Goal: Task Accomplishment & Management: Manage account settings

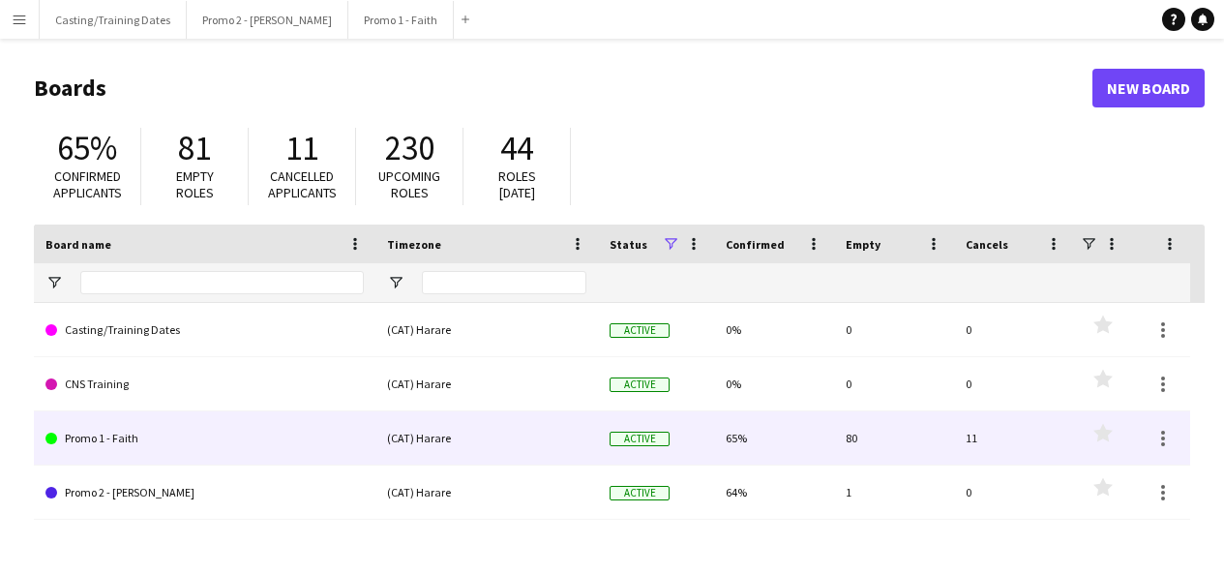
click at [101, 426] on link "Promo 1 - Faith" at bounding box center [204, 438] width 318 height 54
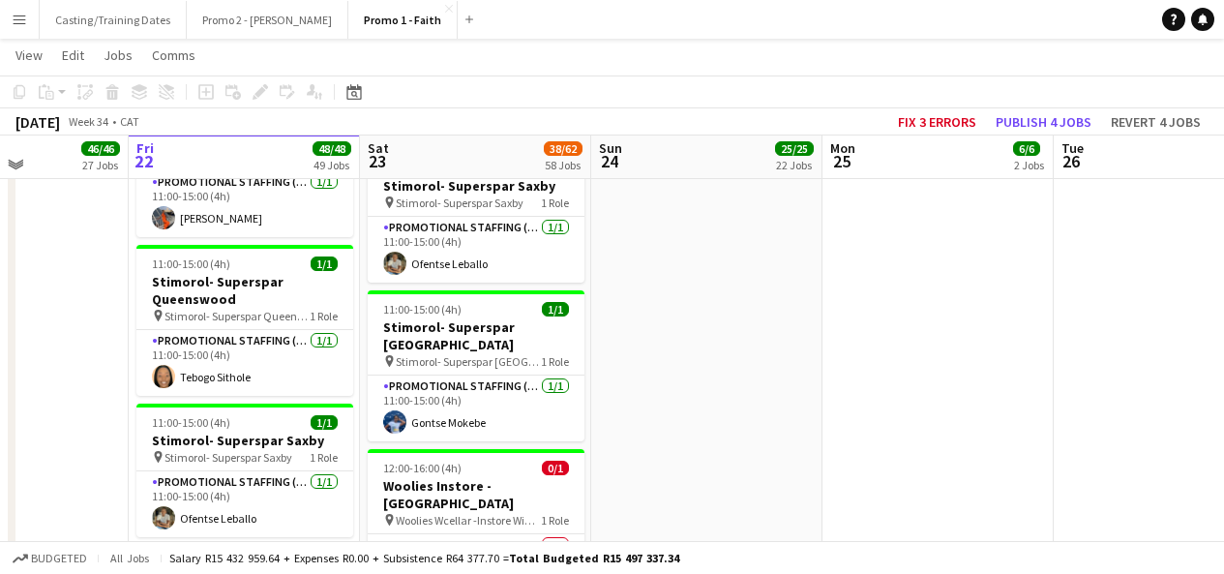
scroll to position [5346, 0]
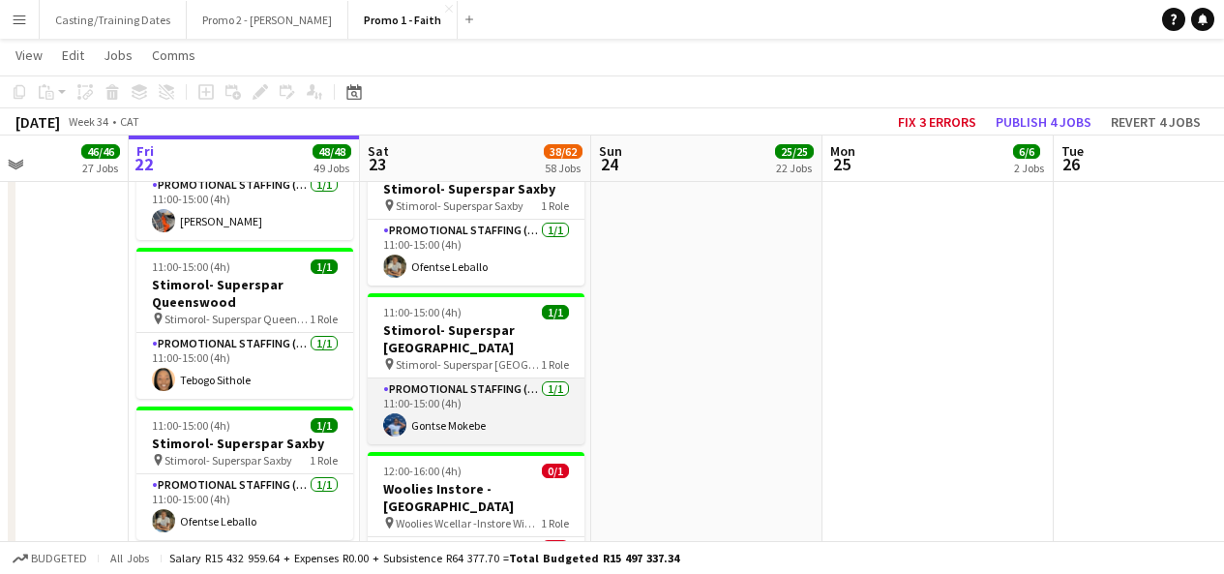
click at [433, 378] on app-card-role "Promotional Staffing (Brand Ambassadors) [DATE] 11:00-15:00 (4h) Gontse Mokebe" at bounding box center [476, 411] width 217 height 66
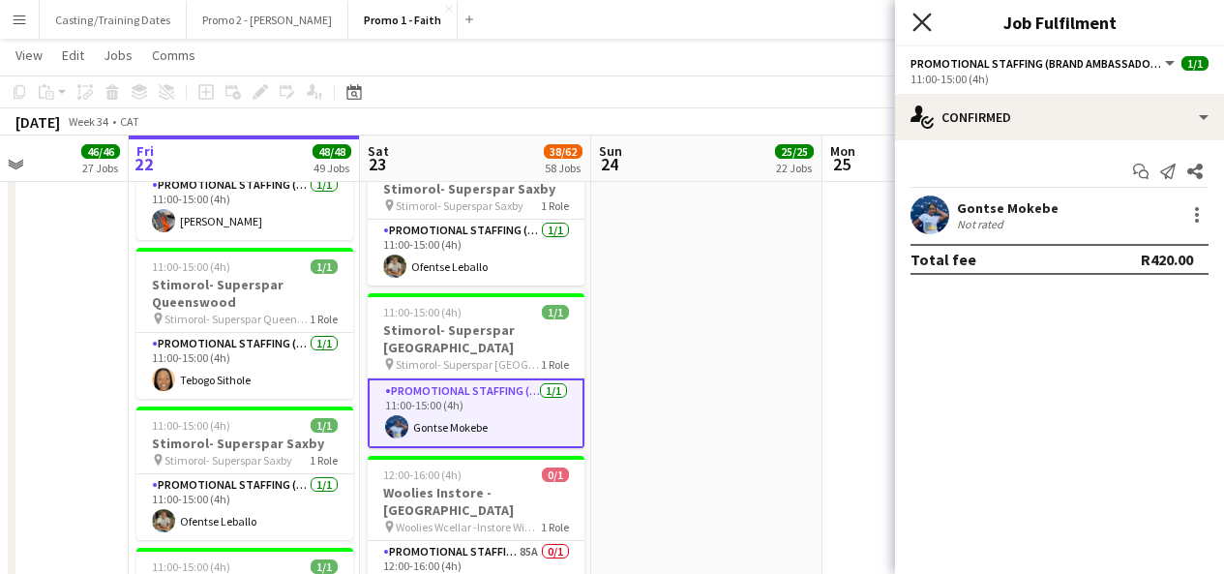
click at [929, 24] on icon "Close pop-in" at bounding box center [922, 22] width 18 height 18
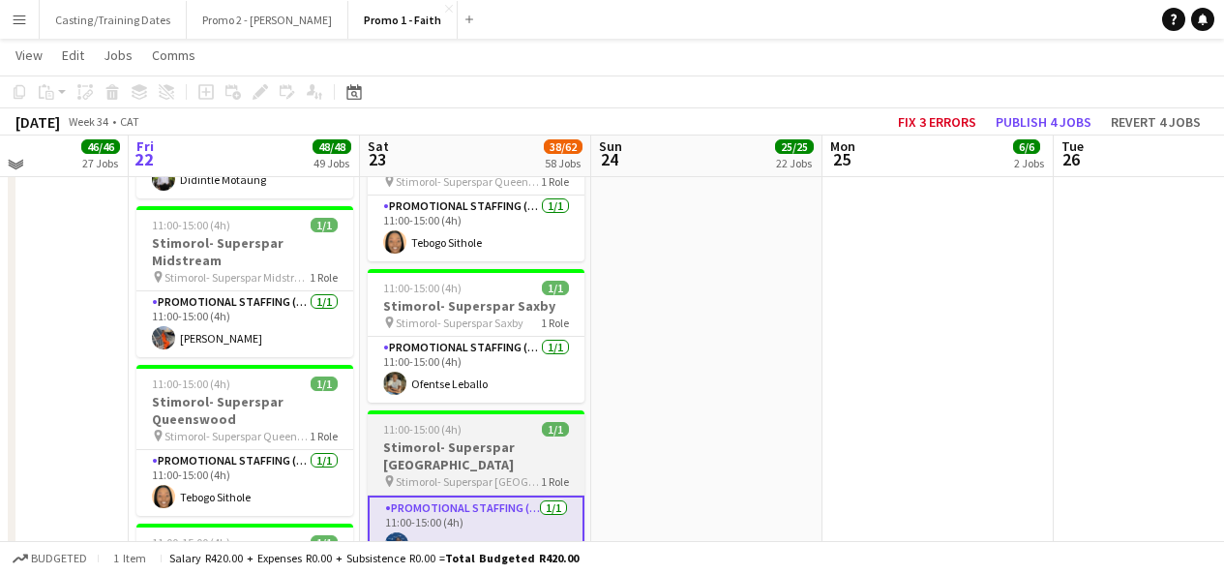
scroll to position [5224, 0]
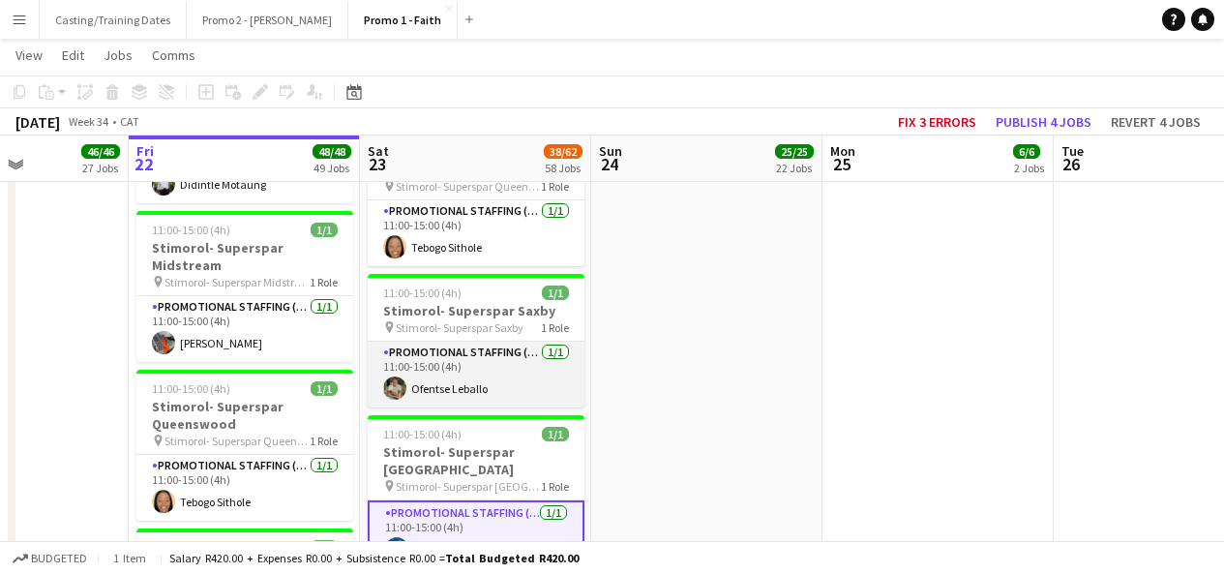
click at [502, 342] on app-card-role "Promotional Staffing (Brand Ambassadors) [DATE] 11:00-15:00 (4h) Ofentse Leballo" at bounding box center [476, 375] width 217 height 66
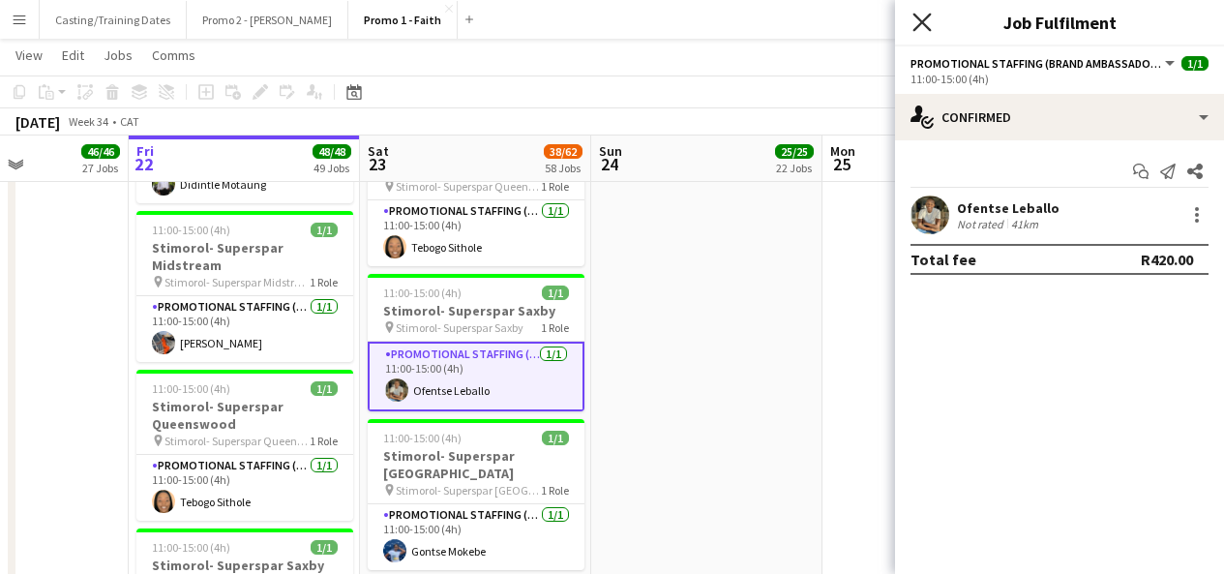
click at [930, 15] on icon at bounding box center [922, 22] width 18 height 18
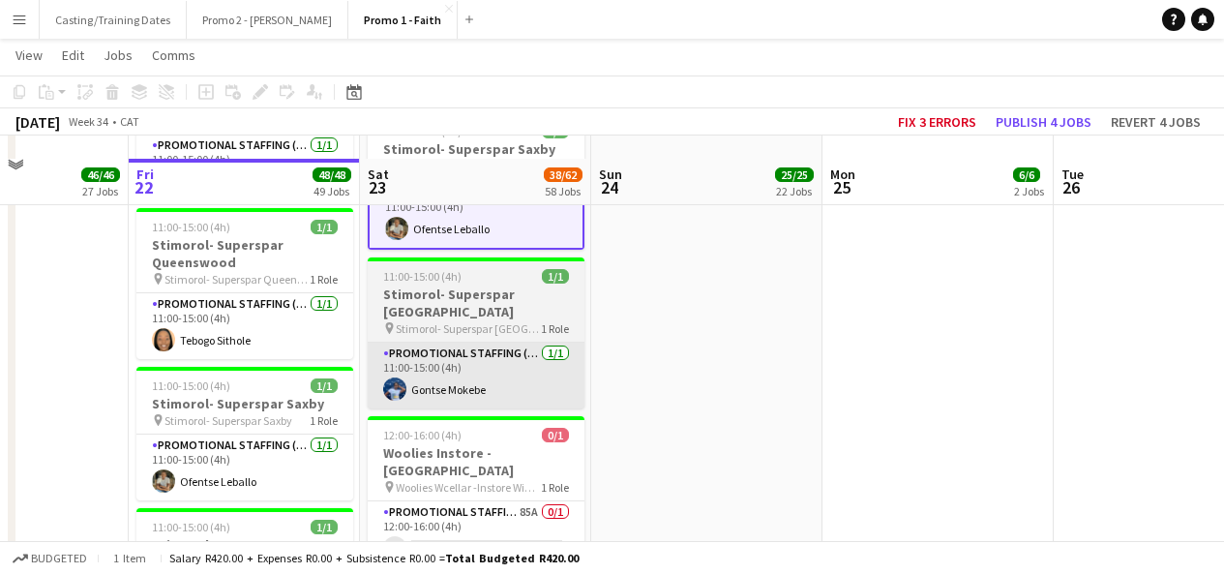
scroll to position [5417, 0]
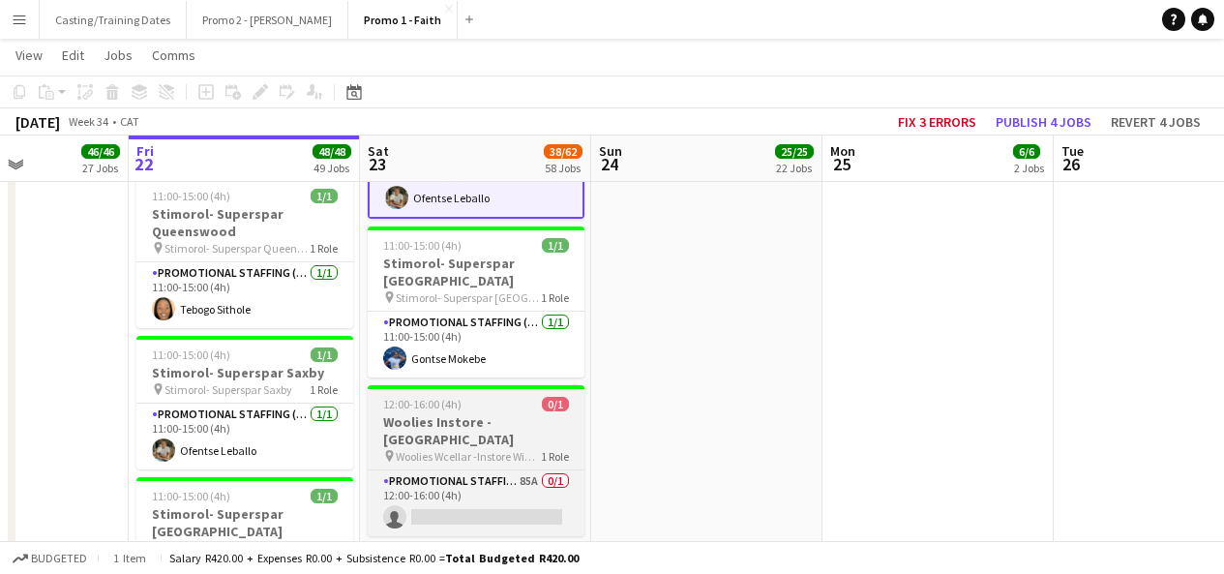
click at [462, 413] on h3 "Woolies Instore - [GEOGRAPHIC_DATA]" at bounding box center [476, 430] width 217 height 35
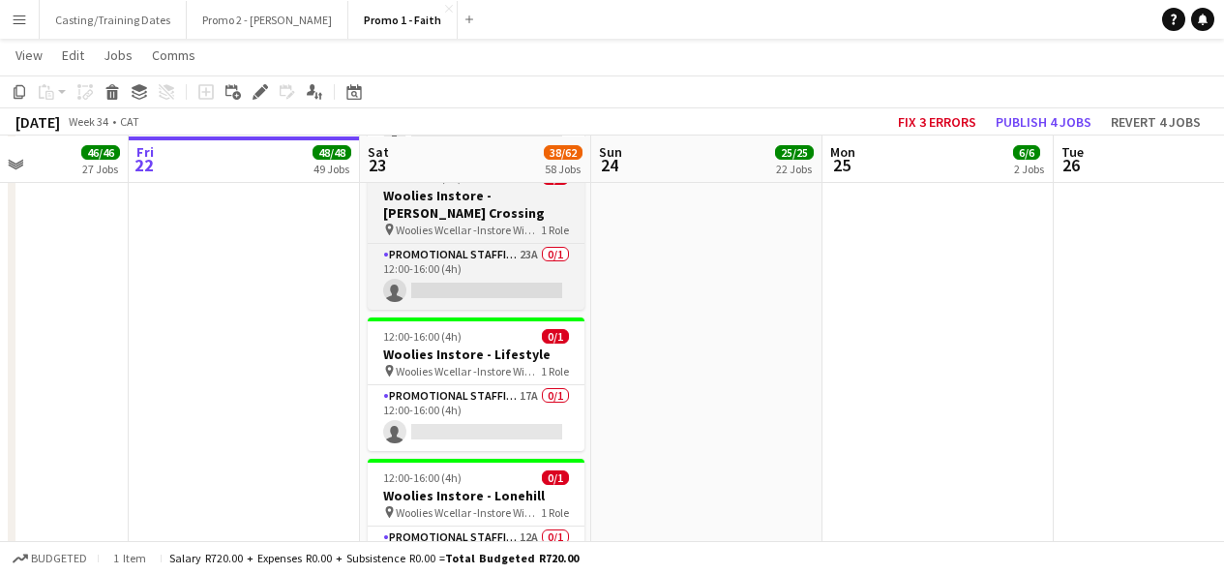
scroll to position [7197, 0]
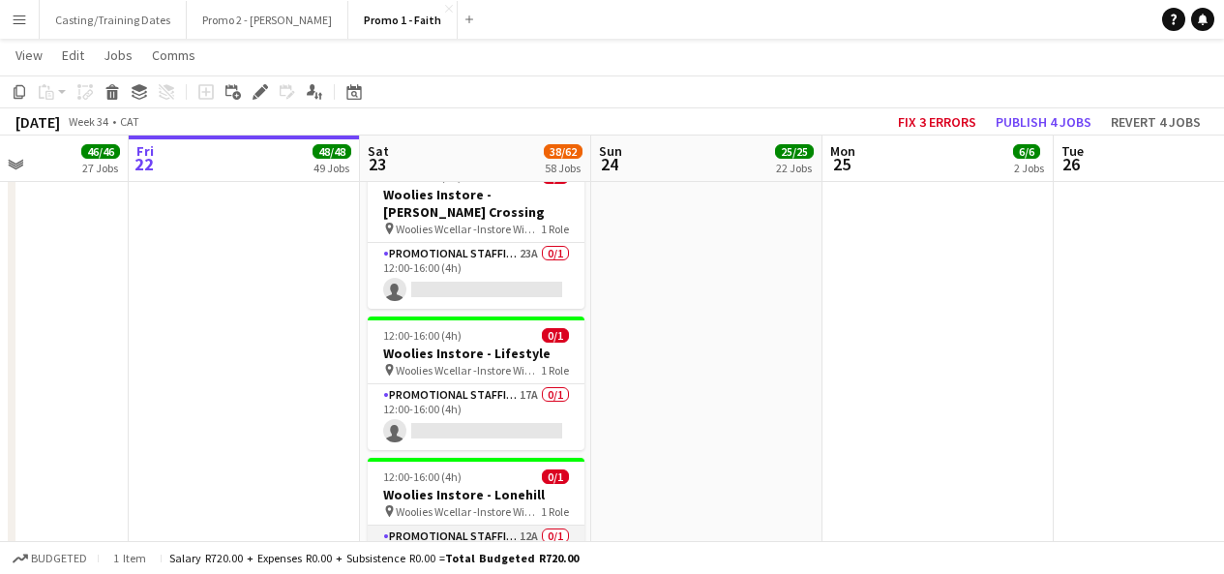
click at [431, 526] on app-card-role "Promotional Staffing (Brand Ambassadors) 12A 0/1 12:00-16:00 (4h) single-neutra…" at bounding box center [476, 559] width 217 height 66
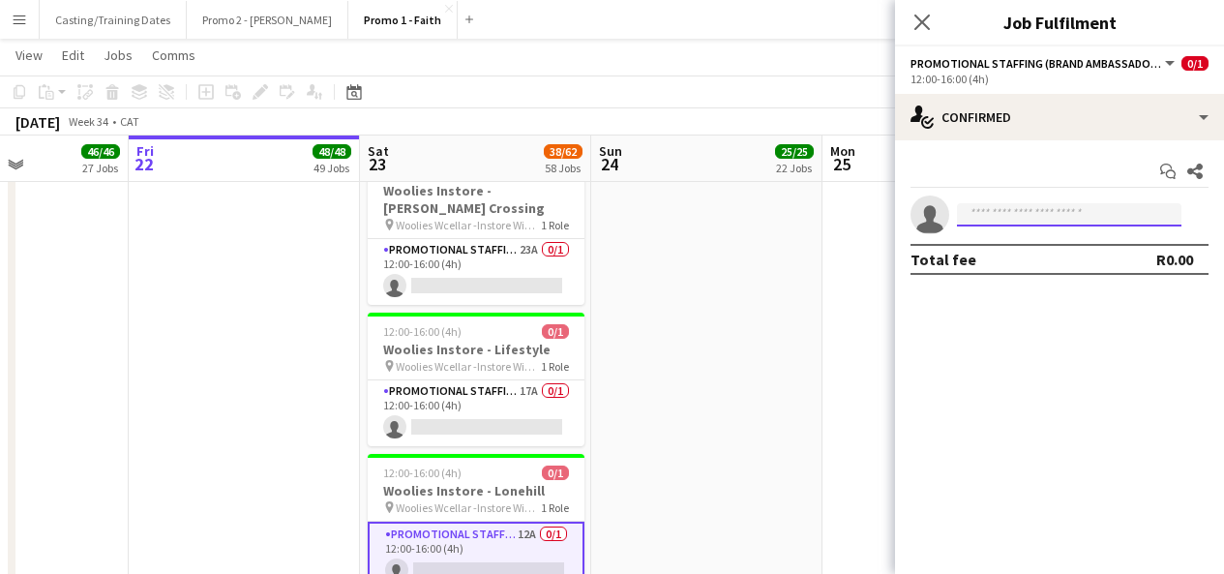
click at [1023, 214] on input at bounding box center [1069, 214] width 225 height 23
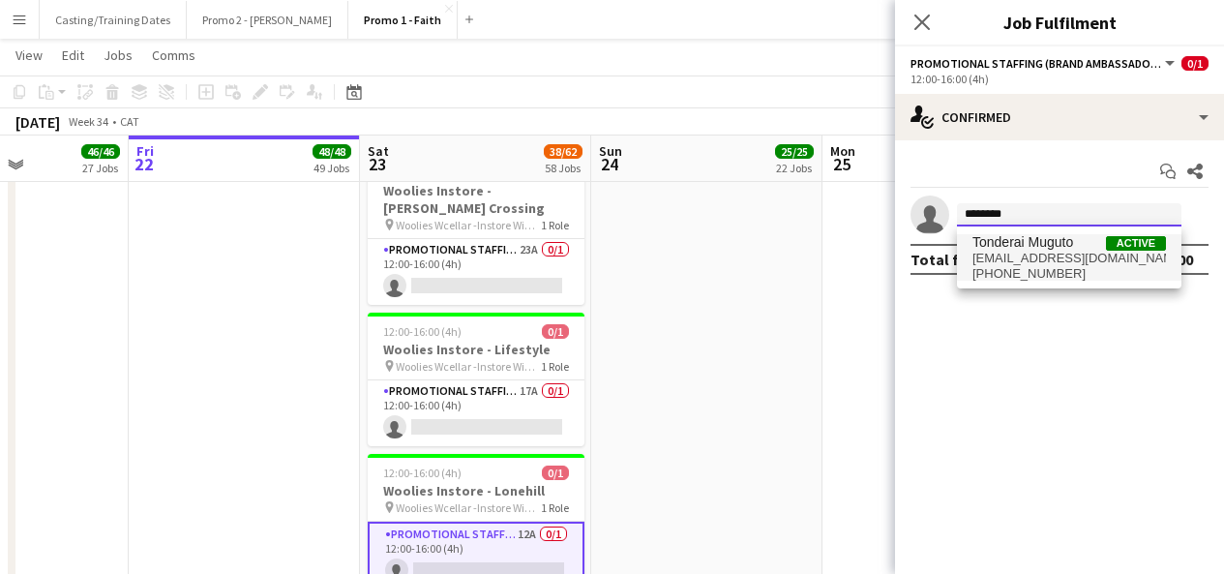
type input "********"
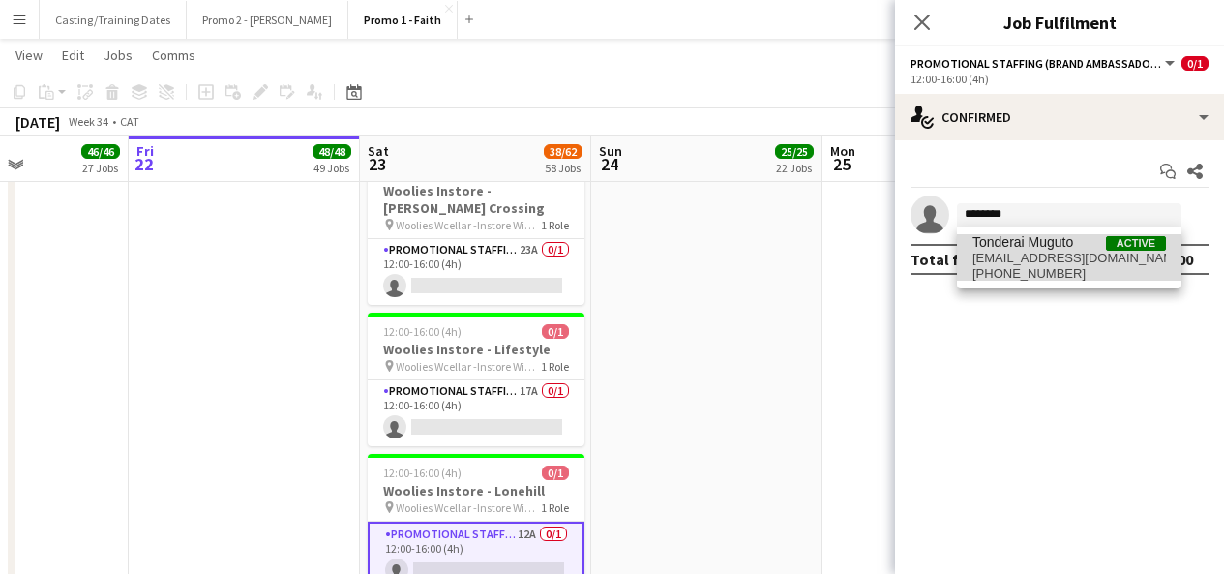
click at [1031, 248] on span "Tonderai Muguto" at bounding box center [1023, 242] width 101 height 16
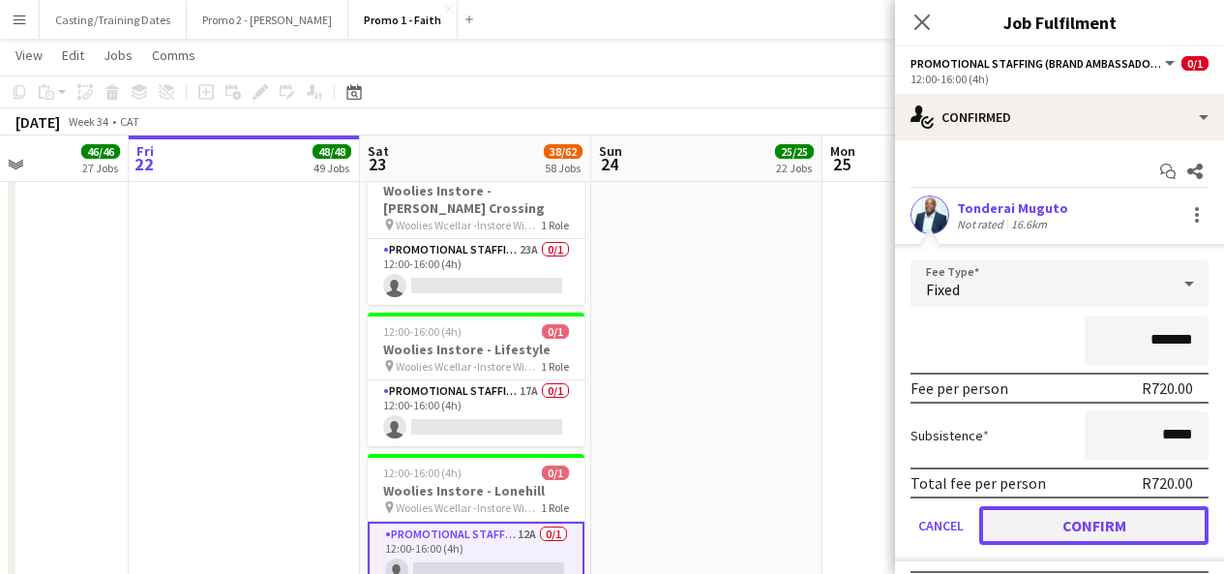
click at [1061, 519] on button "Confirm" at bounding box center [1094, 525] width 229 height 39
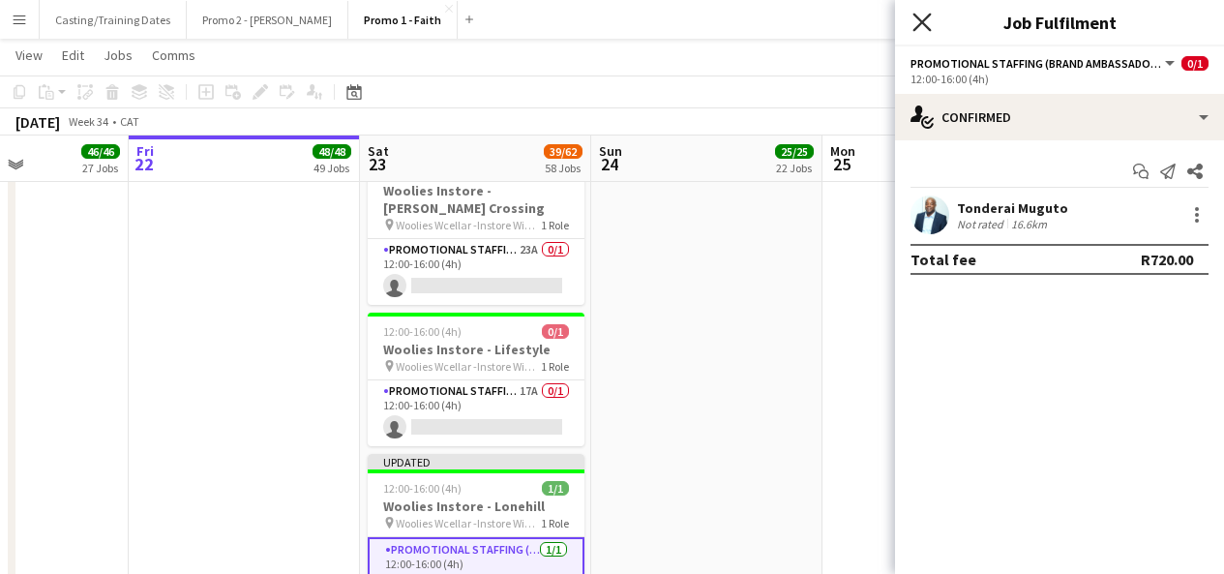
click at [916, 25] on icon "Close pop-in" at bounding box center [922, 22] width 18 height 18
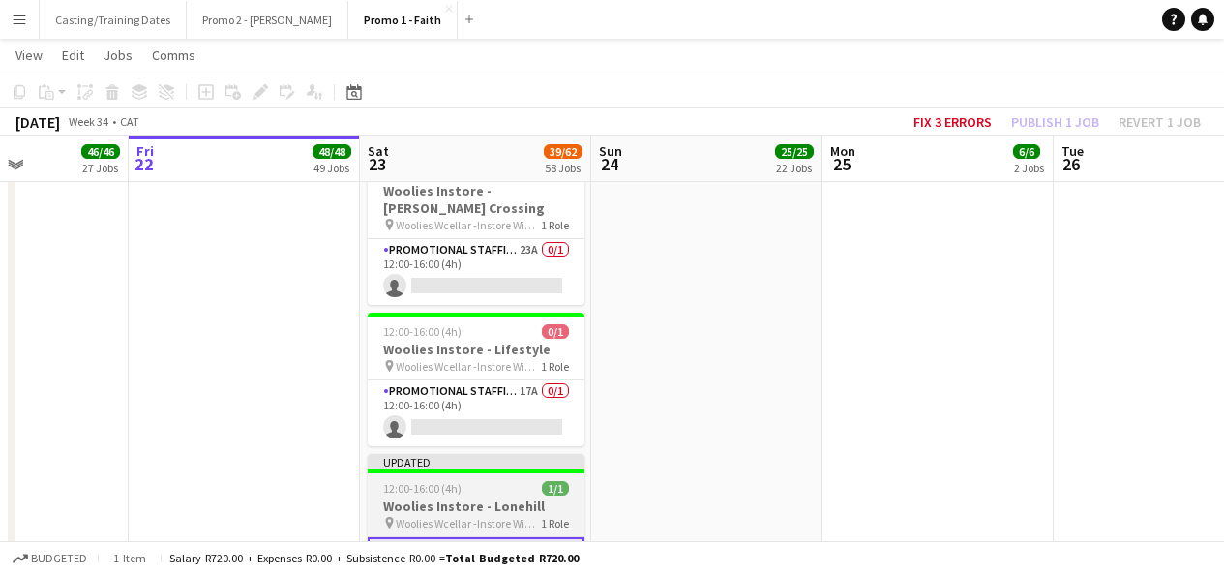
click at [546, 454] on div "Updated" at bounding box center [476, 461] width 217 height 15
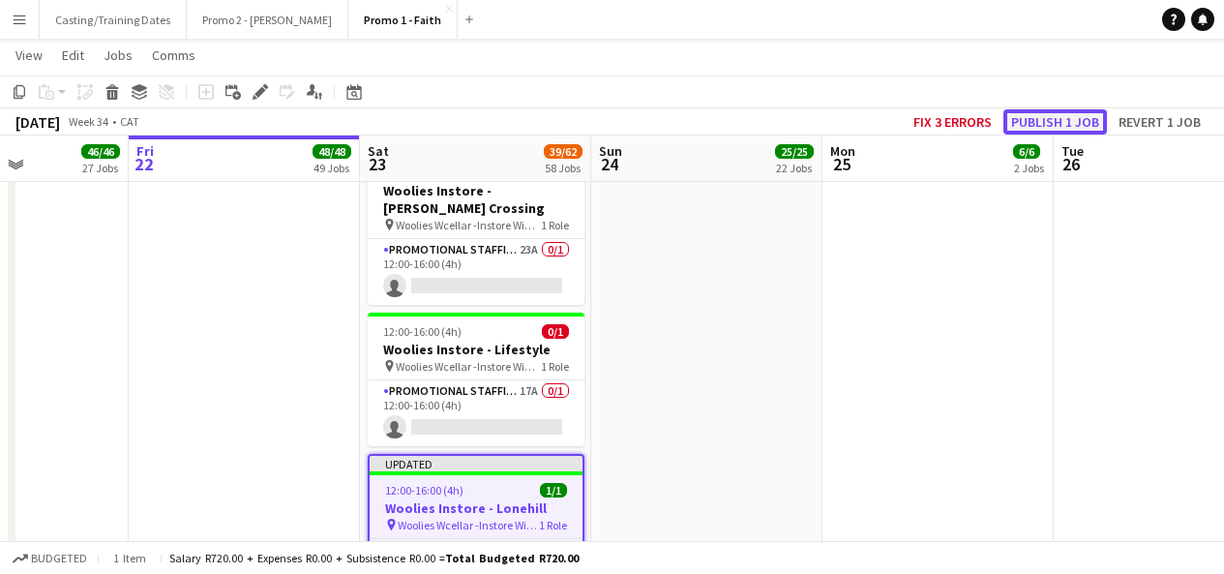
click at [1020, 111] on button "Publish 1 job" at bounding box center [1056, 121] width 104 height 25
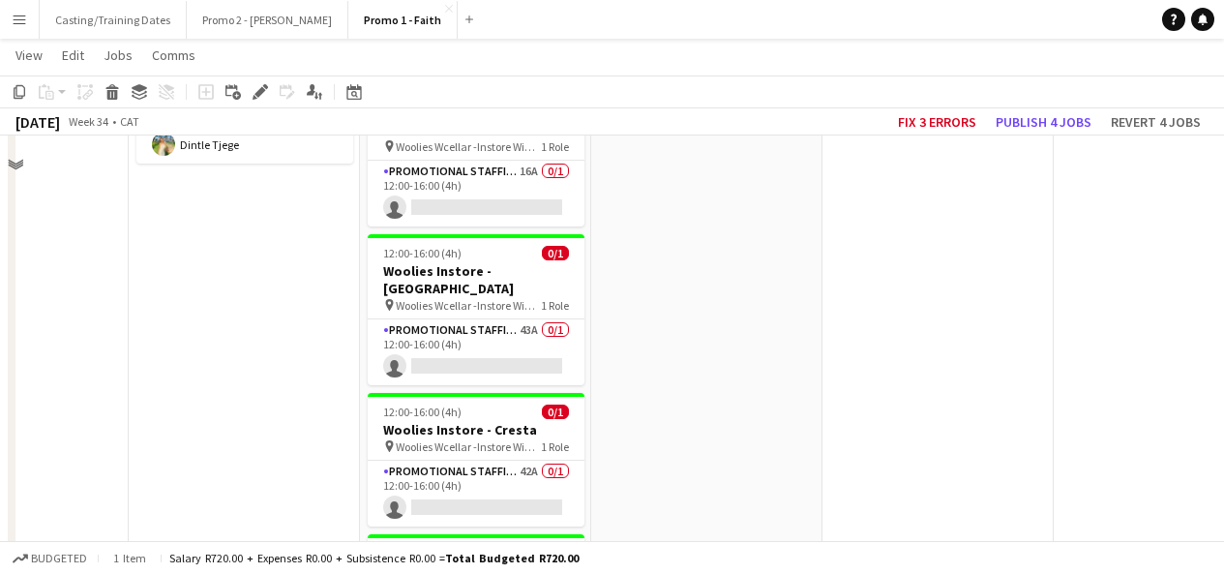
scroll to position [6258, 0]
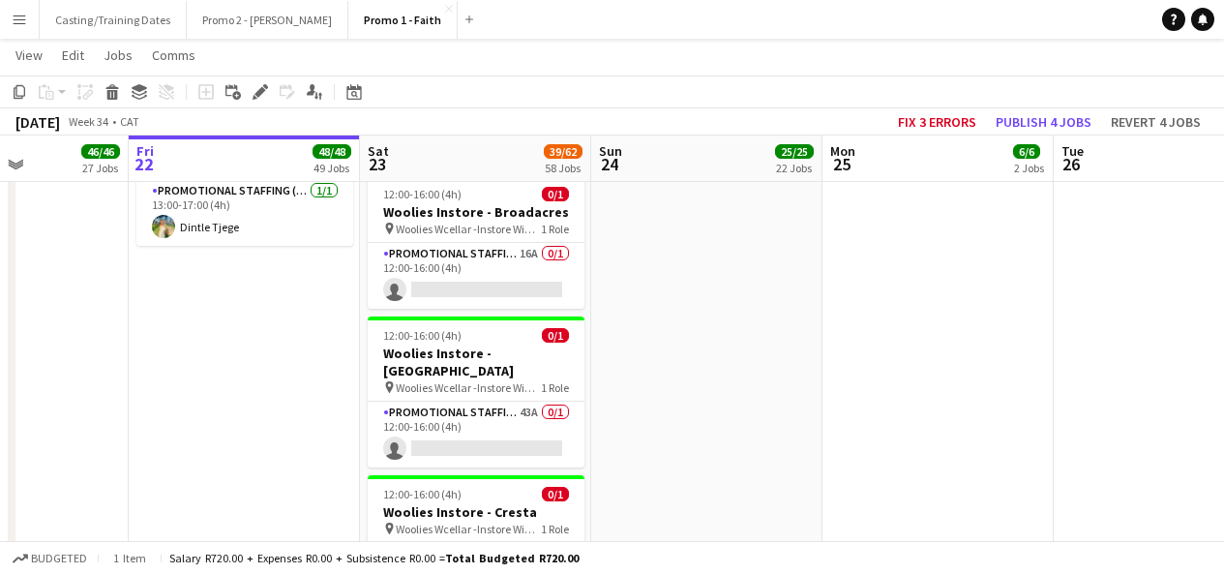
click at [498, 543] on app-card-role "Promotional Staffing (Brand Ambassadors) 42A 0/1 12:00-16:00 (4h) single-neutra…" at bounding box center [476, 576] width 217 height 66
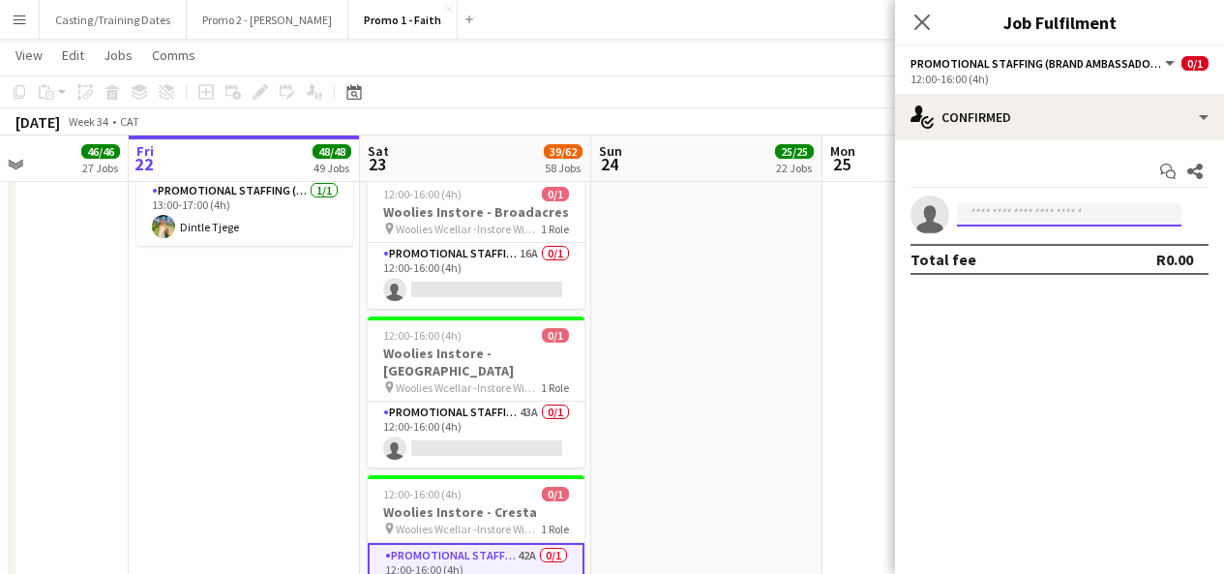
click at [978, 216] on input at bounding box center [1069, 214] width 225 height 23
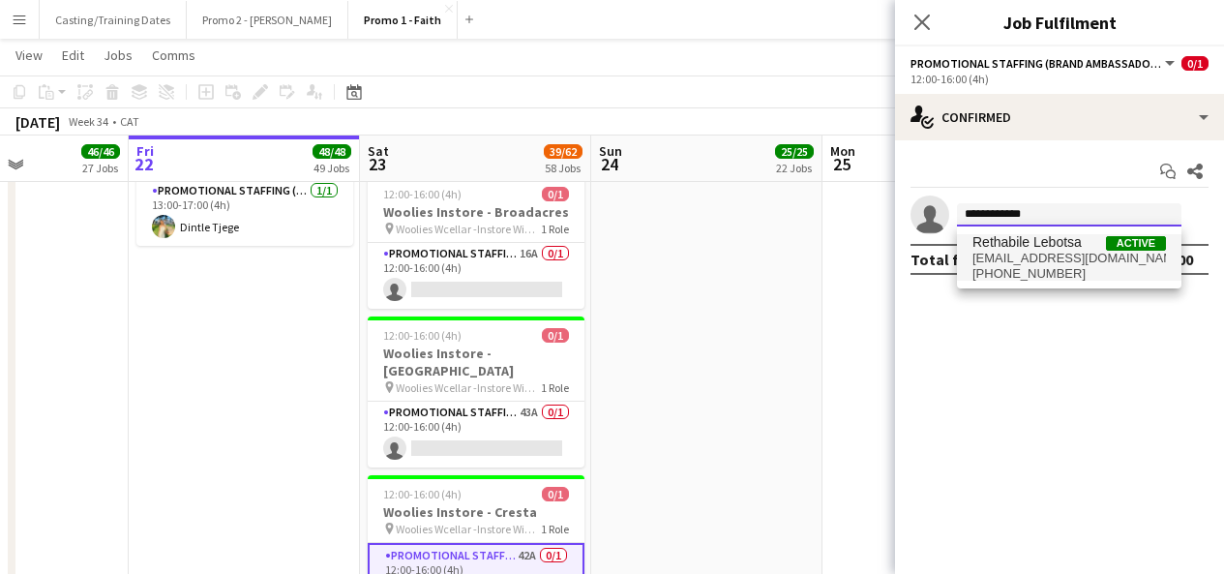
type input "**********"
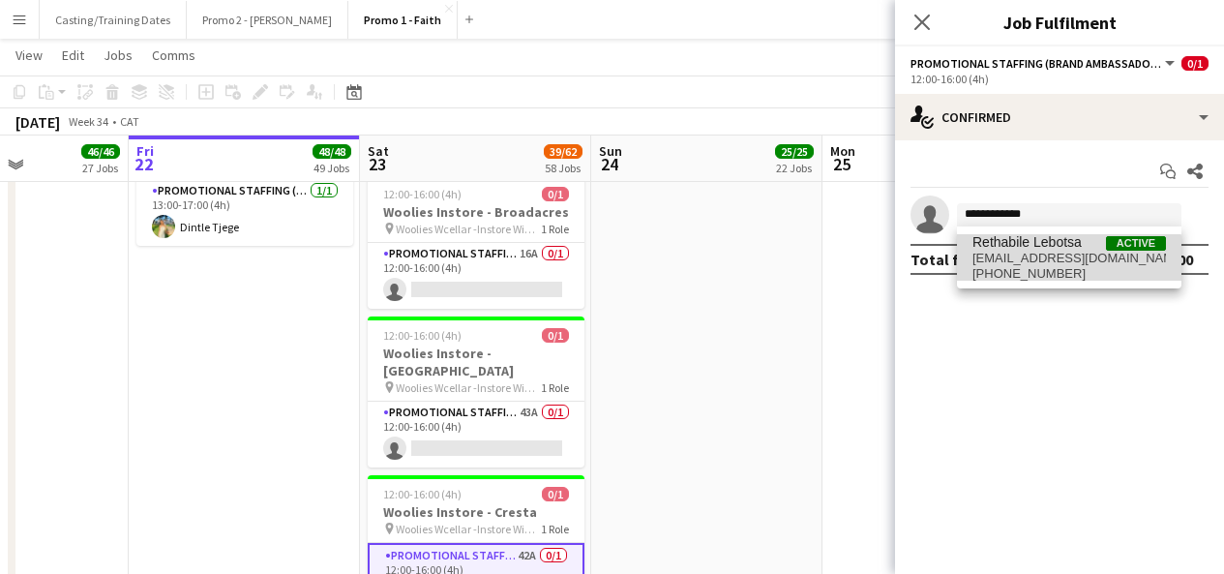
click at [1051, 258] on span "[EMAIL_ADDRESS][DOMAIN_NAME]" at bounding box center [1070, 258] width 194 height 15
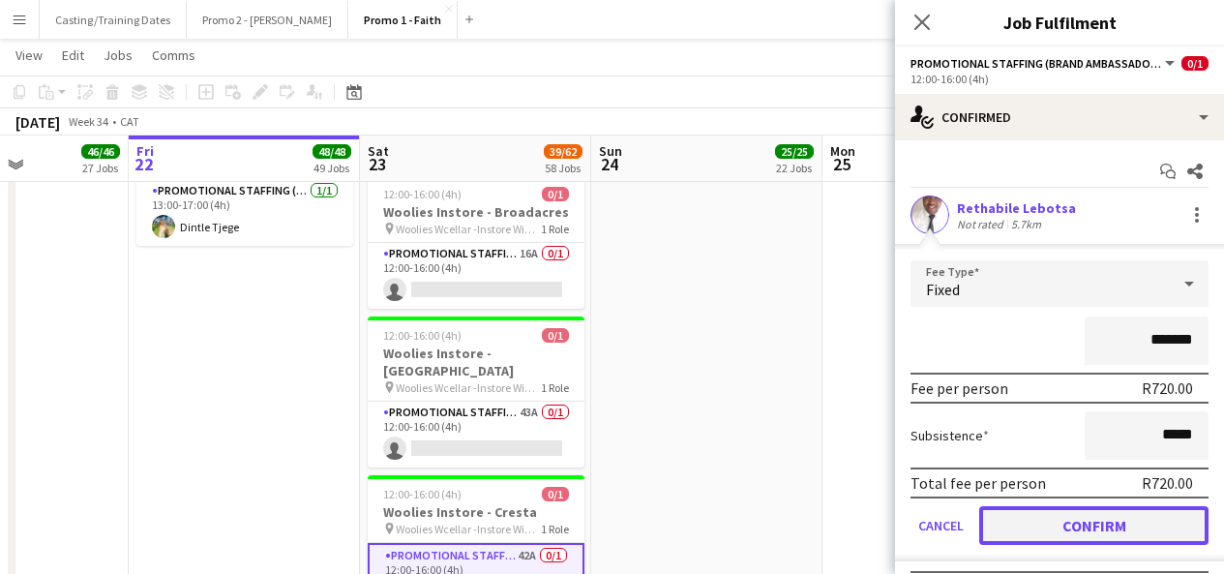
click at [1037, 528] on button "Confirm" at bounding box center [1094, 525] width 229 height 39
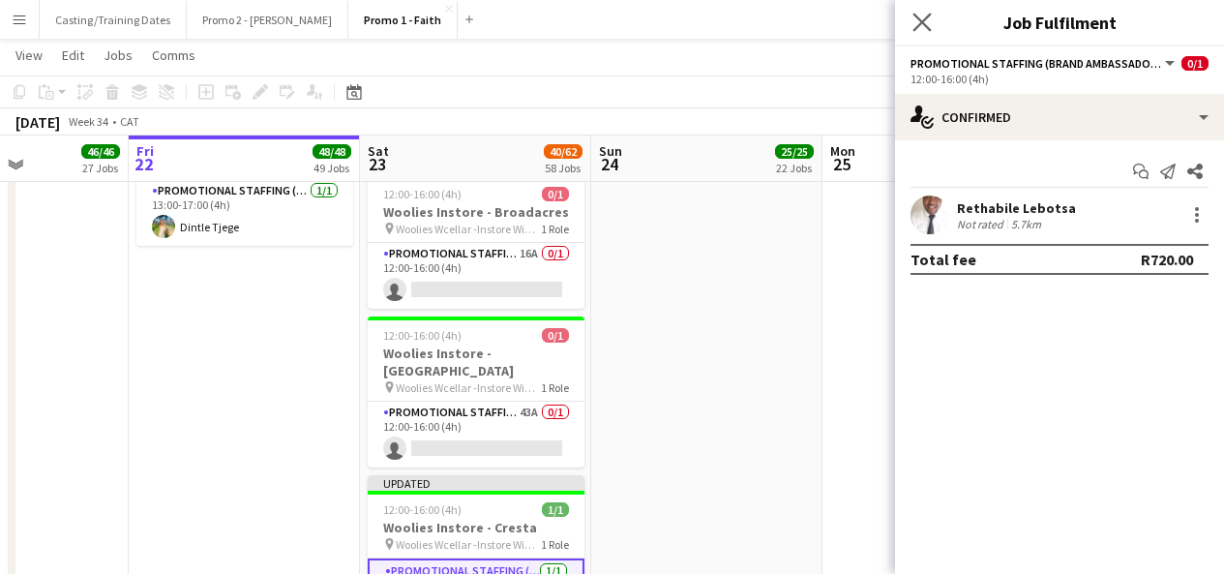
click at [919, 31] on icon "Close pop-in" at bounding box center [922, 22] width 18 height 18
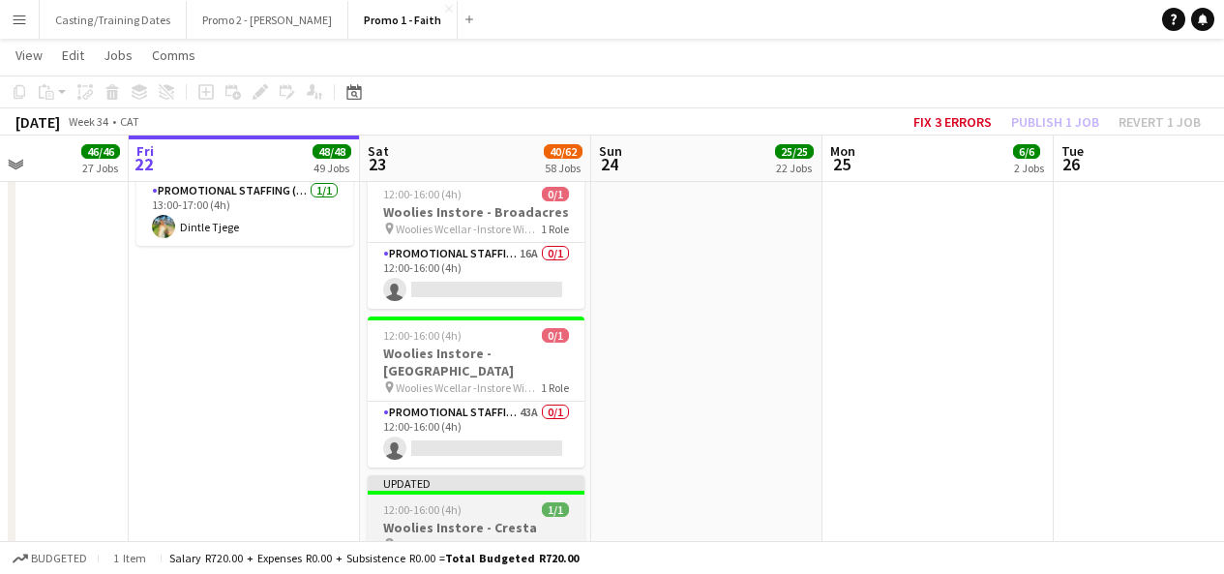
click at [471, 475] on div "Updated" at bounding box center [476, 482] width 217 height 15
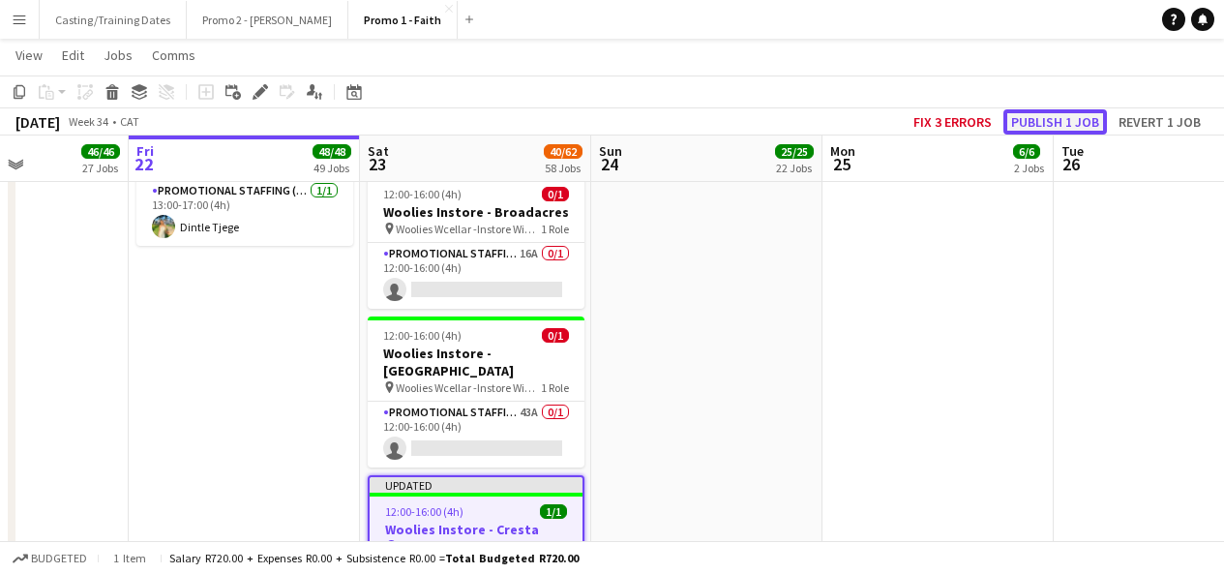
click at [1072, 118] on button "Publish 1 job" at bounding box center [1056, 121] width 104 height 25
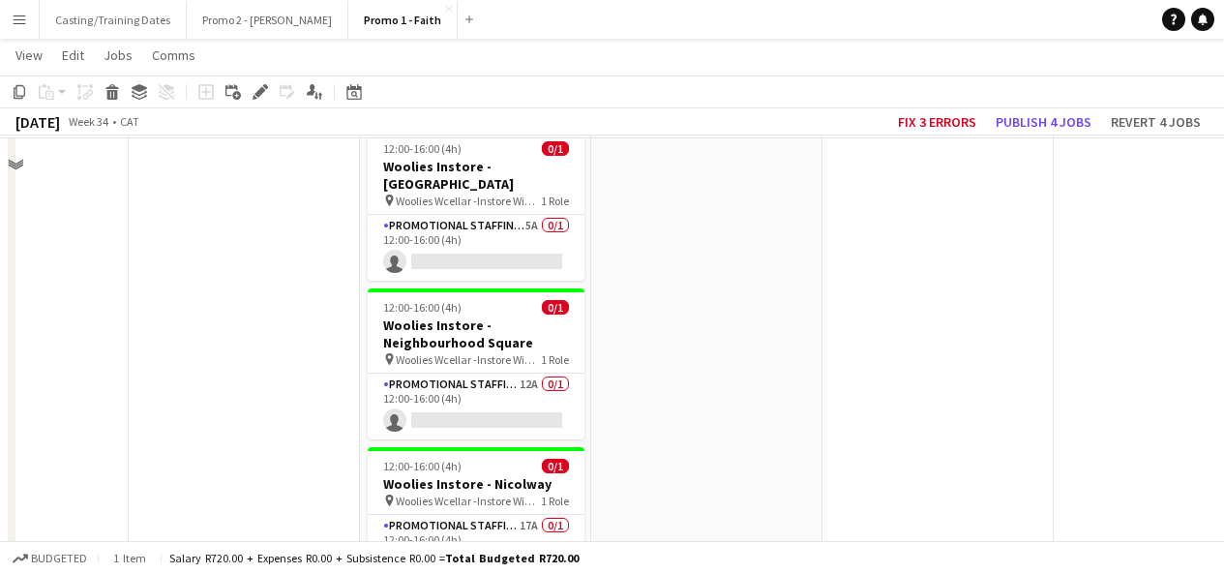
scroll to position [7615, 0]
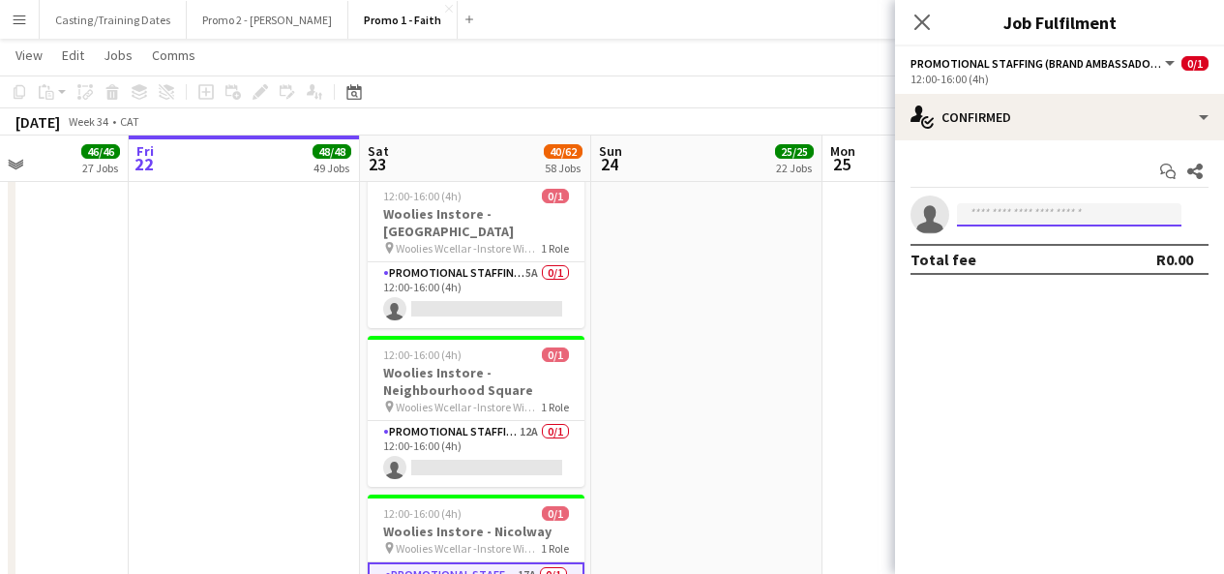
click at [1029, 215] on input at bounding box center [1069, 214] width 225 height 23
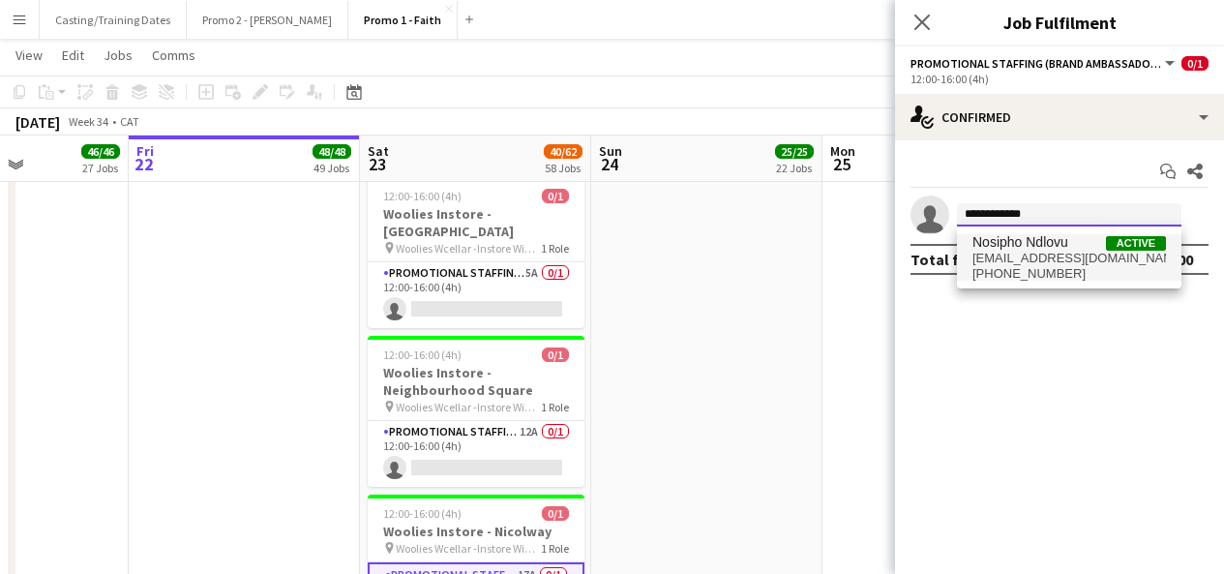
type input "**********"
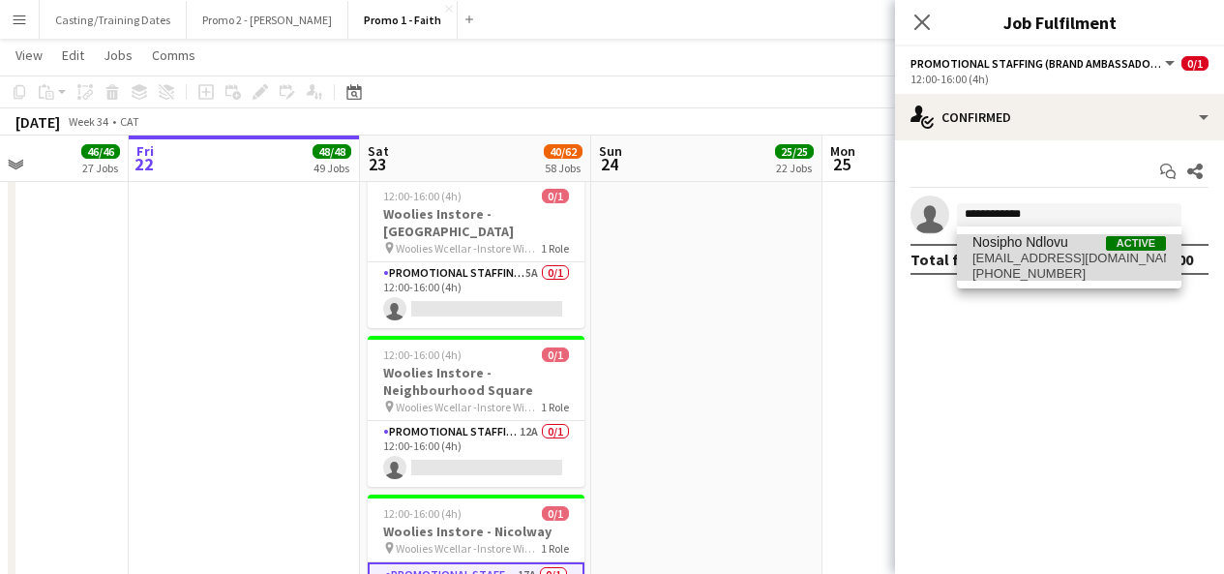
click at [1036, 257] on span "[EMAIL_ADDRESS][DOMAIN_NAME]" at bounding box center [1070, 258] width 194 height 15
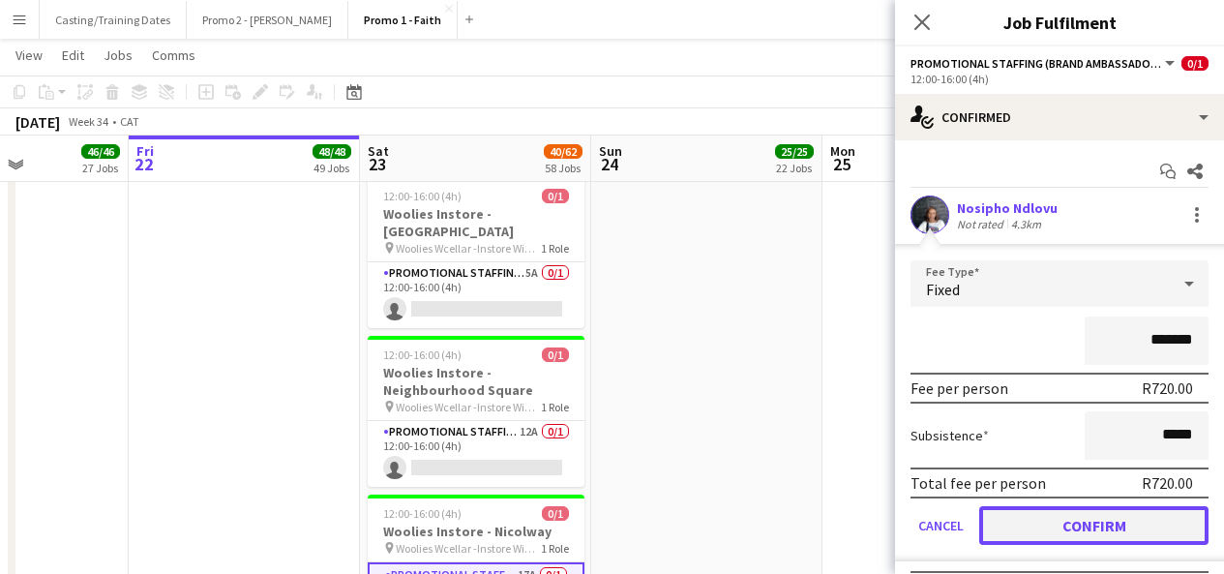
click at [1021, 525] on button "Confirm" at bounding box center [1094, 525] width 229 height 39
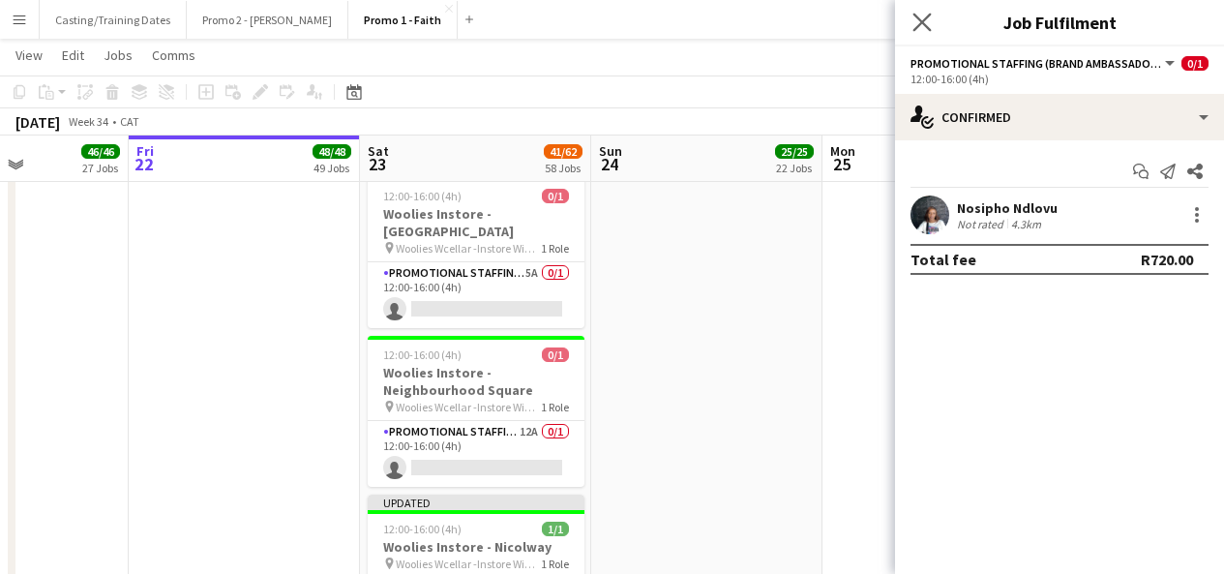
click at [921, 10] on app-icon "Close pop-in" at bounding box center [923, 23] width 28 height 28
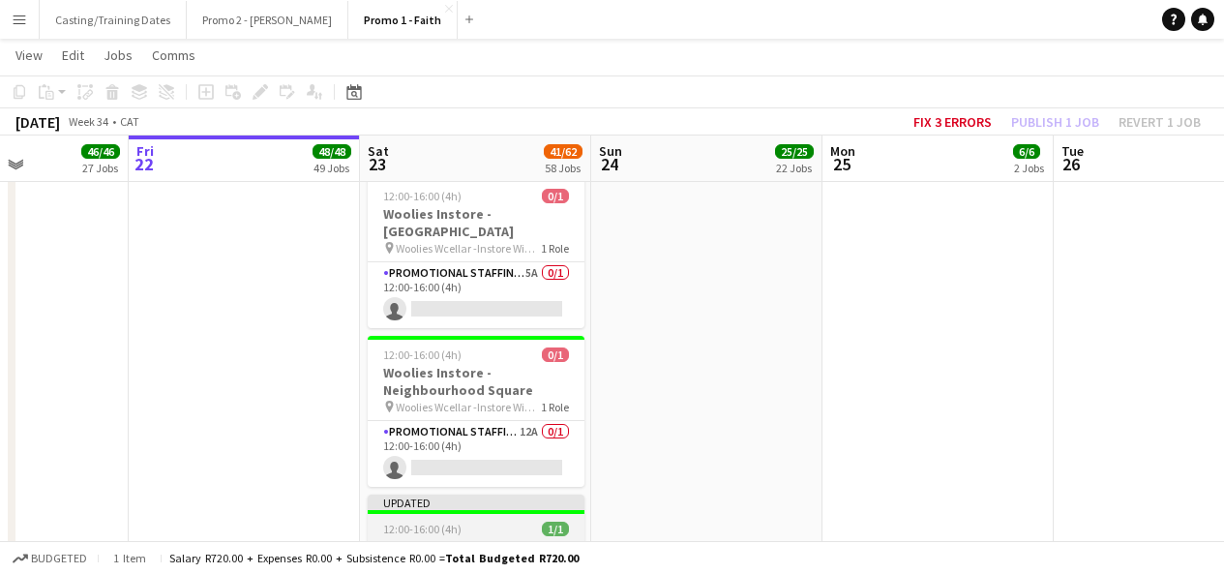
click at [528, 510] on div at bounding box center [476, 512] width 217 height 4
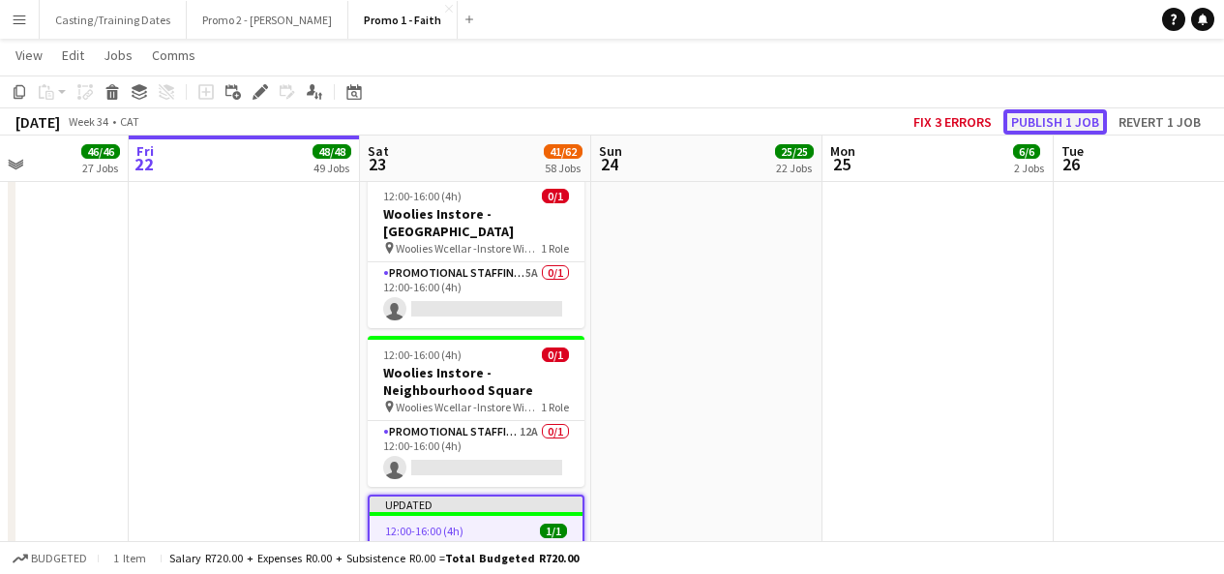
click at [1041, 114] on button "Publish 1 job" at bounding box center [1056, 121] width 104 height 25
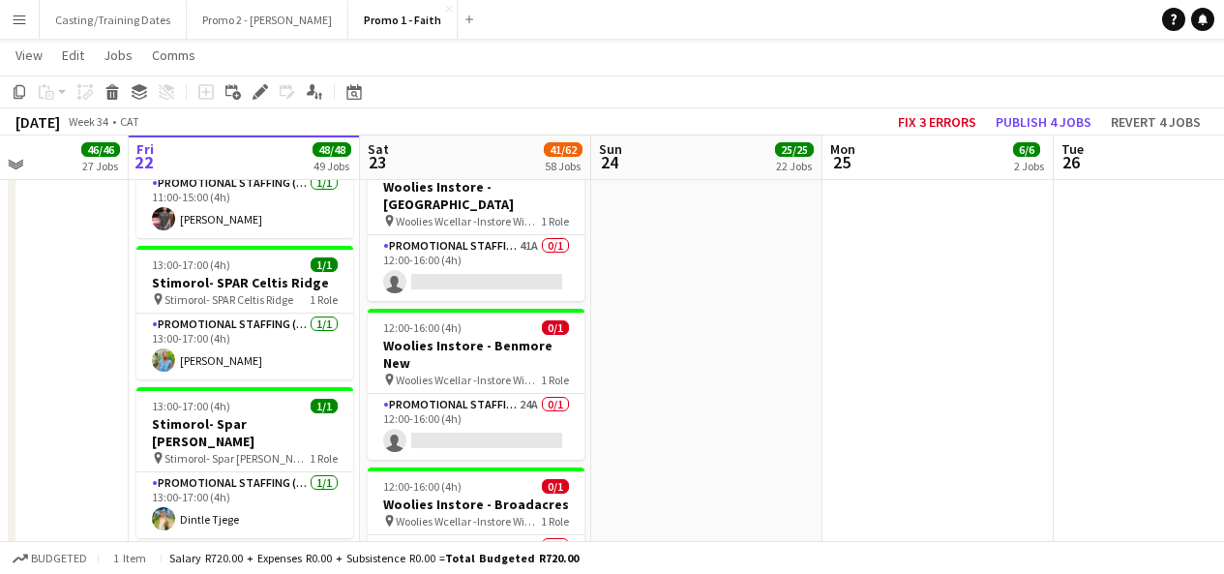
scroll to position [5963, 0]
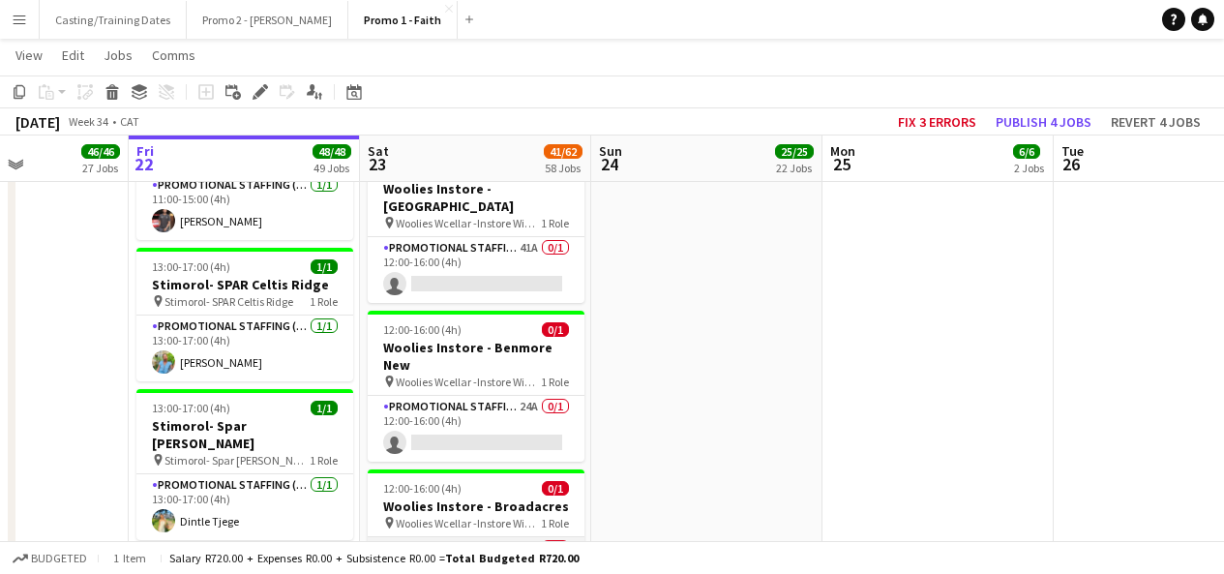
click at [462, 537] on app-card-role "Promotional Staffing (Brand Ambassadors) 16A 0/1 12:00-16:00 (4h) single-neutra…" at bounding box center [476, 570] width 217 height 66
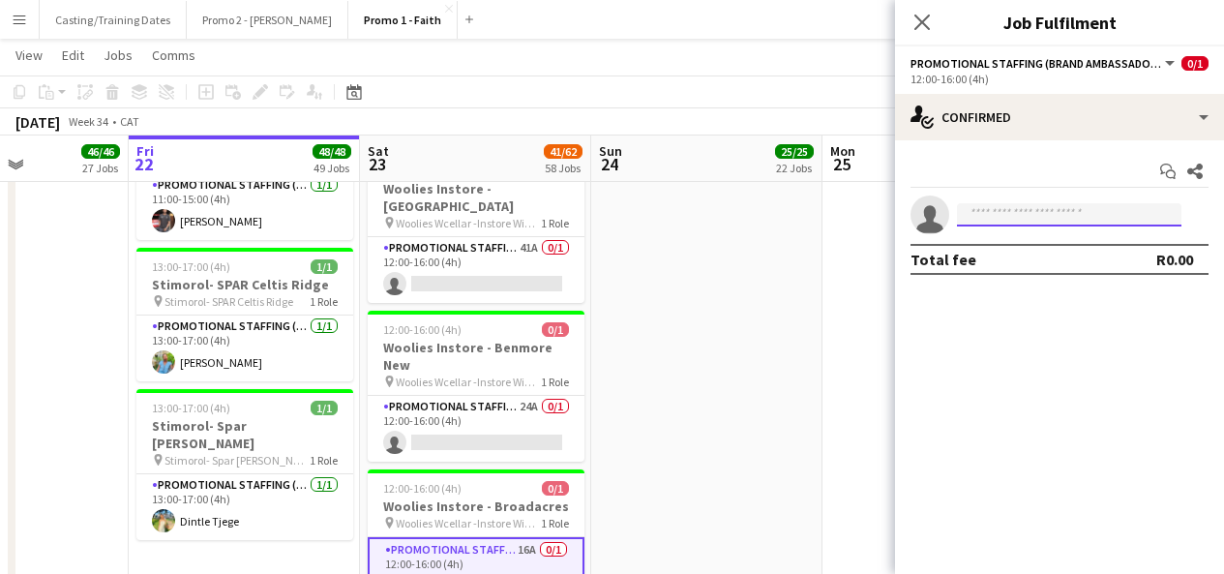
click at [996, 215] on input at bounding box center [1069, 214] width 225 height 23
type input "*"
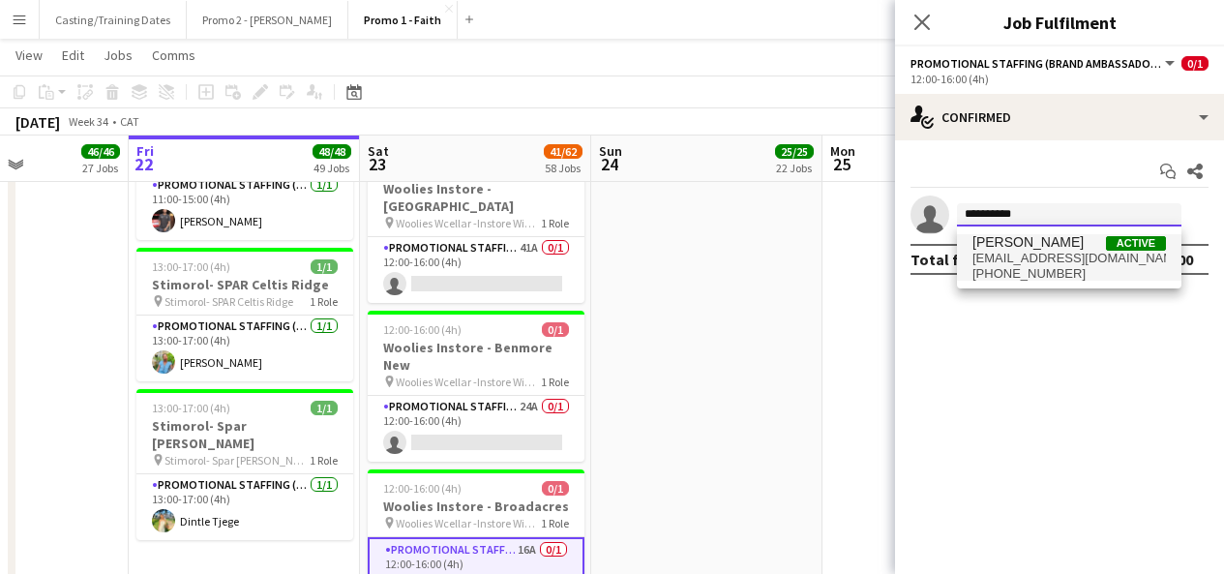
type input "**********"
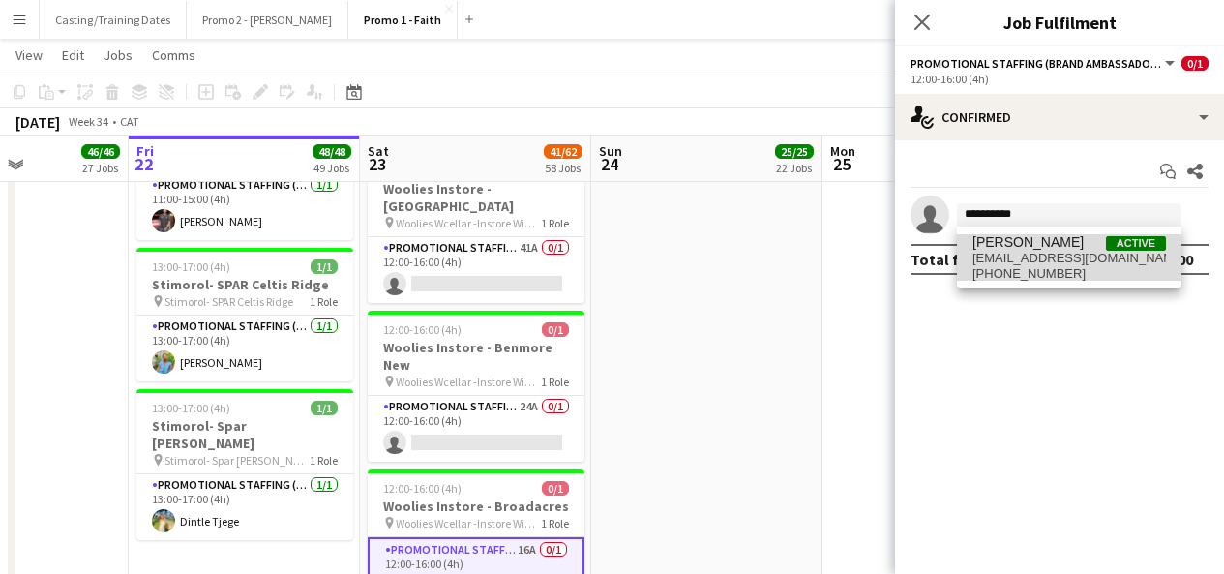
click at [1026, 260] on span "[EMAIL_ADDRESS][DOMAIN_NAME]" at bounding box center [1070, 258] width 194 height 15
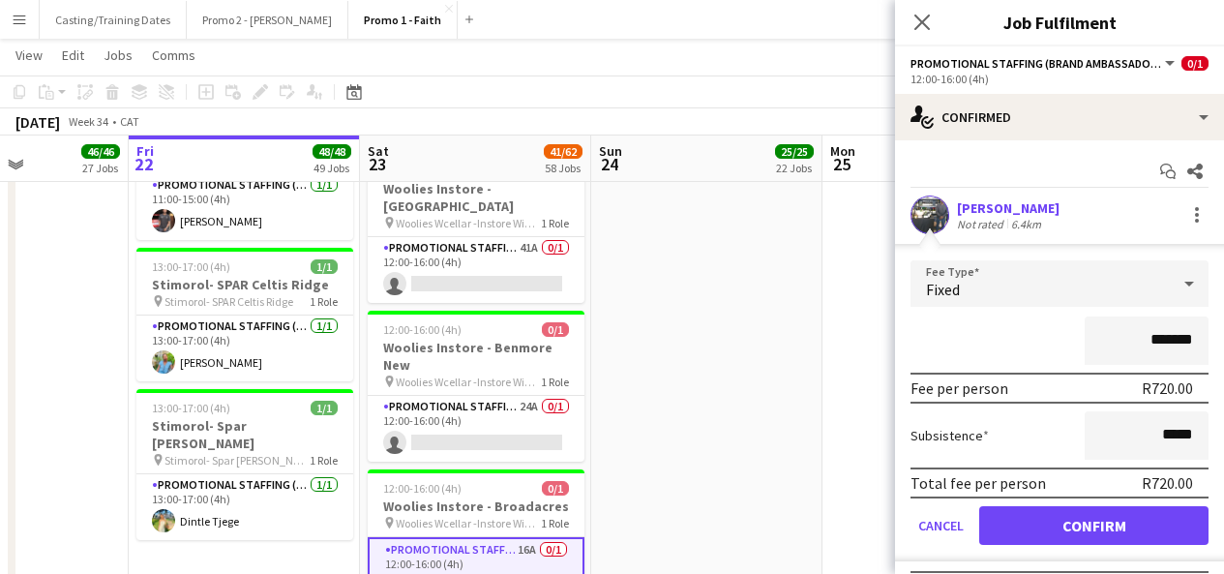
click at [932, 209] on app-user-avatar at bounding box center [930, 215] width 39 height 39
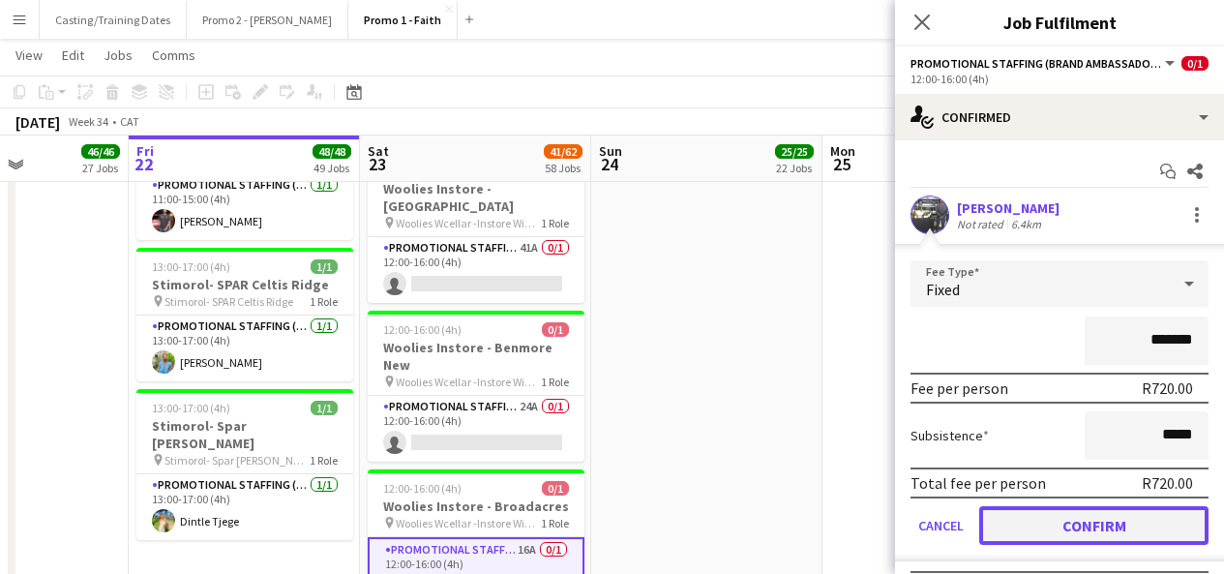
click at [1072, 528] on button "Confirm" at bounding box center [1094, 525] width 229 height 39
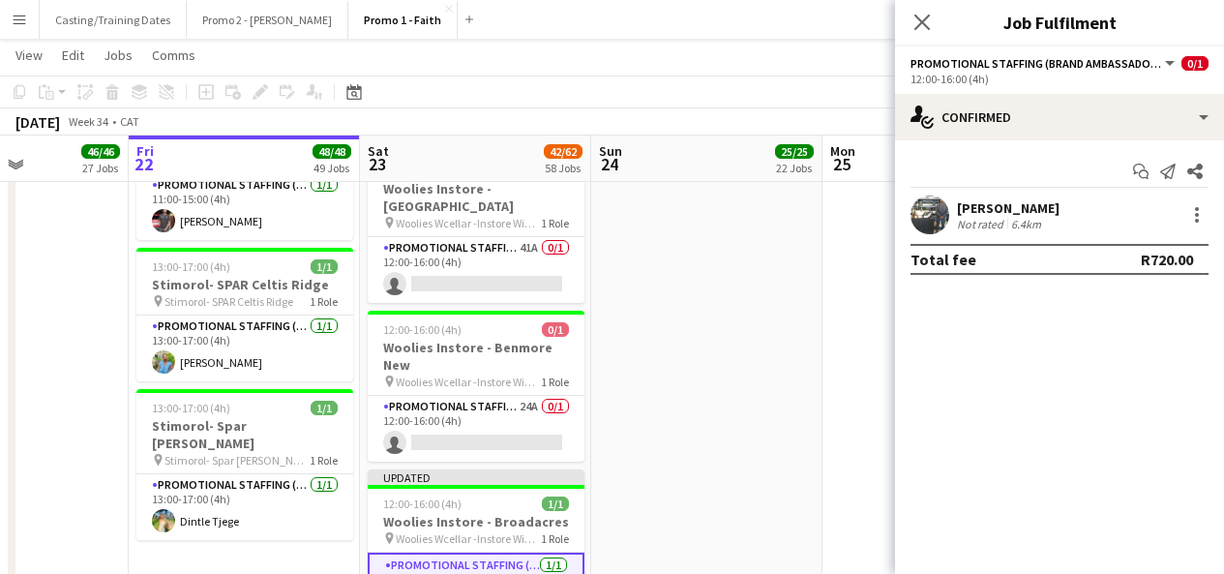
click at [934, 201] on app-user-avatar at bounding box center [930, 215] width 39 height 39
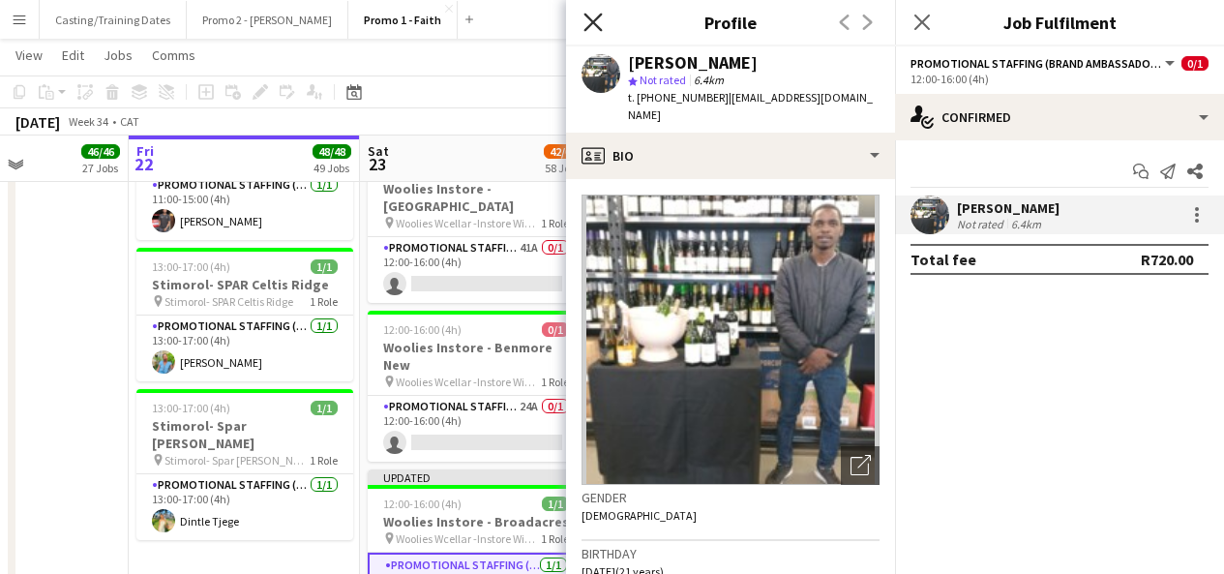
click at [593, 16] on icon "Close pop-in" at bounding box center [593, 22] width 18 height 18
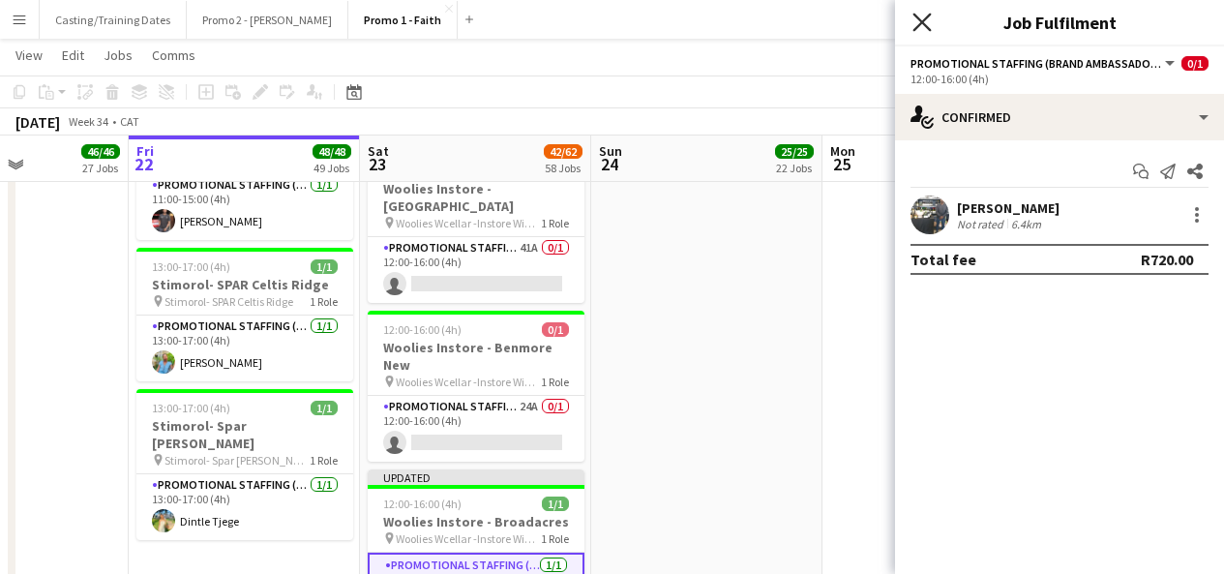
click at [916, 27] on icon at bounding box center [922, 22] width 18 height 18
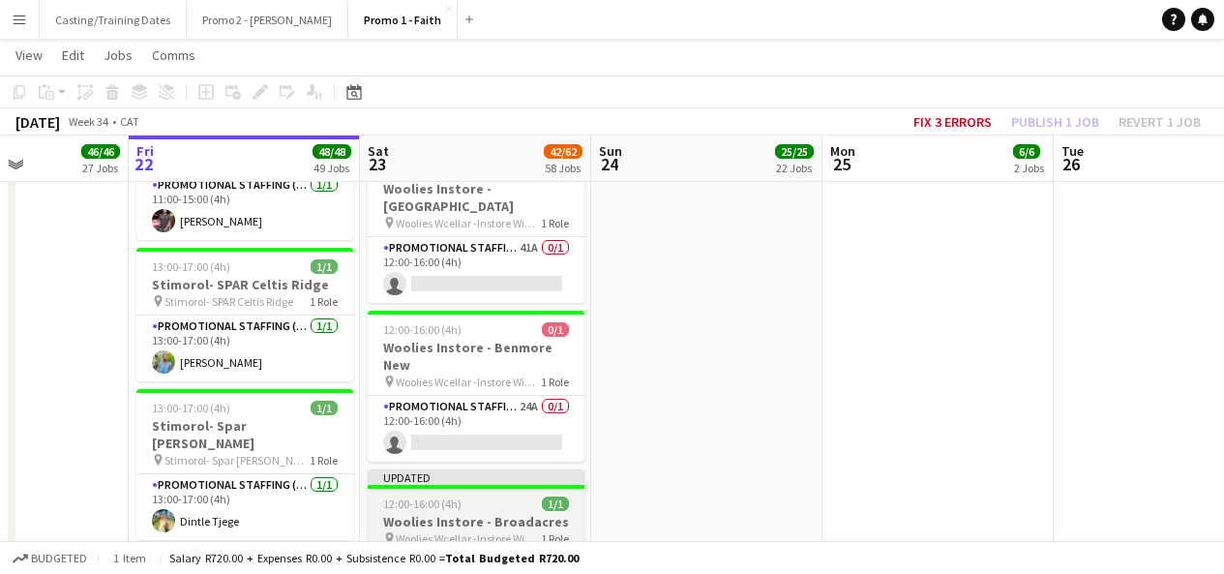
click at [510, 469] on div "Updated" at bounding box center [476, 476] width 217 height 15
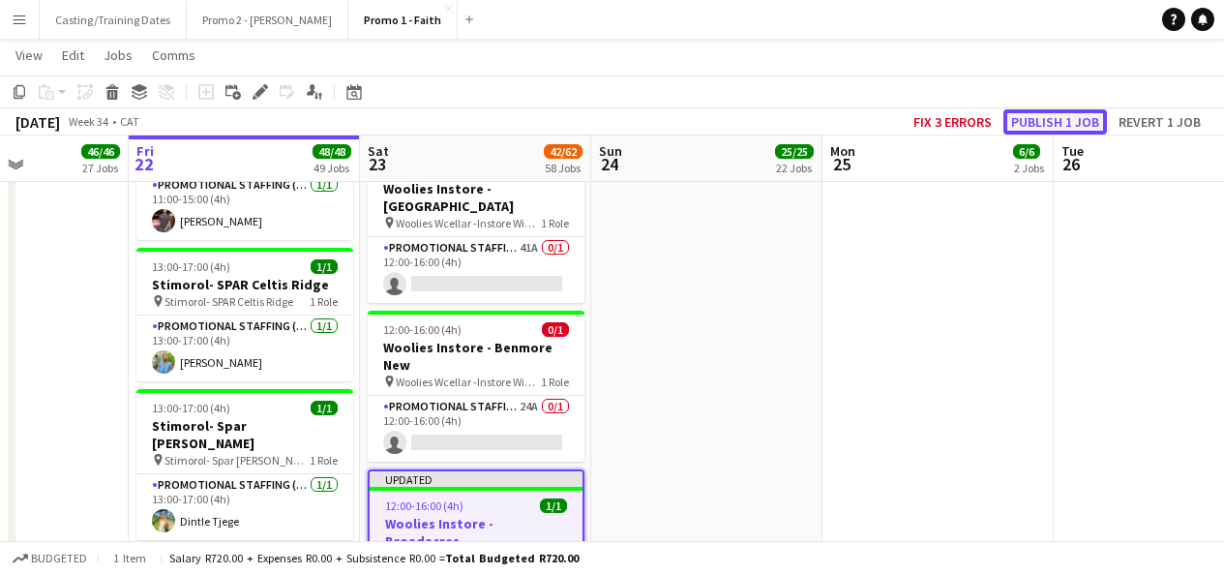
click at [1042, 111] on button "Publish 1 job" at bounding box center [1056, 121] width 104 height 25
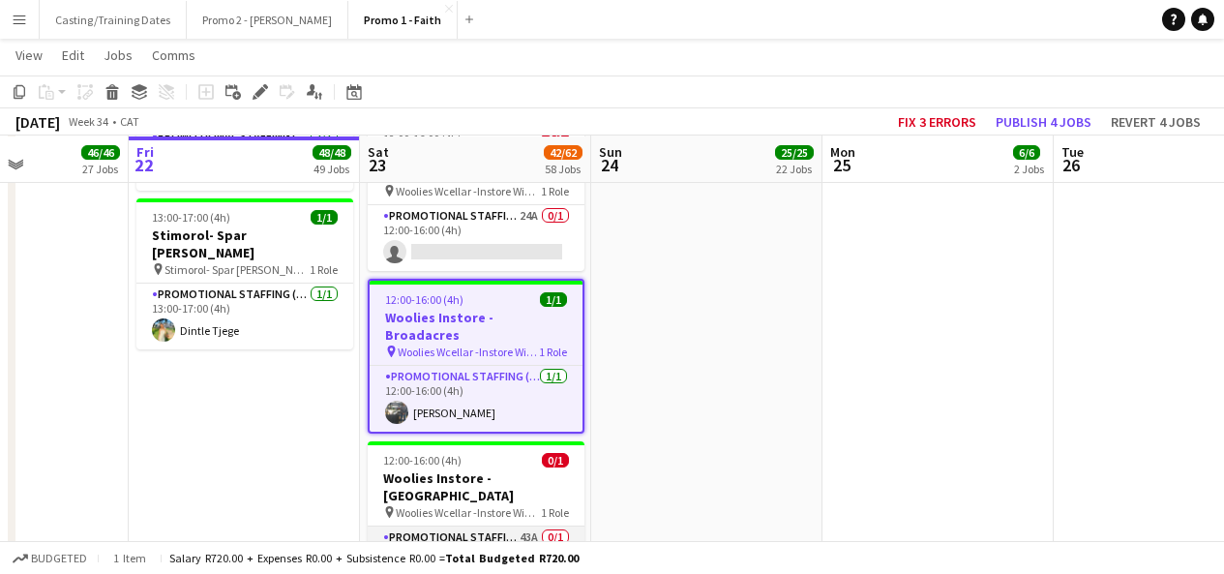
scroll to position [6155, 0]
click at [482, 526] on app-card-role "Promotional Staffing (Brand Ambassadors) 43A 0/1 12:00-16:00 (4h) single-neutra…" at bounding box center [476, 559] width 217 height 66
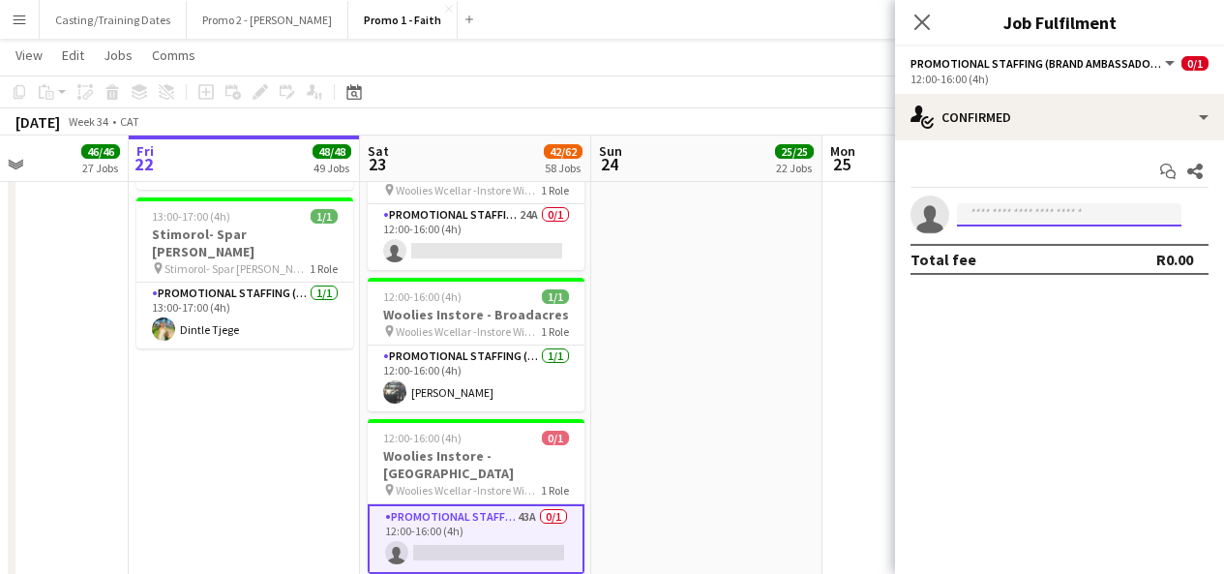
click at [1035, 215] on input at bounding box center [1069, 214] width 225 height 23
paste input "**********"
click at [1059, 211] on input "**********" at bounding box center [1069, 214] width 225 height 23
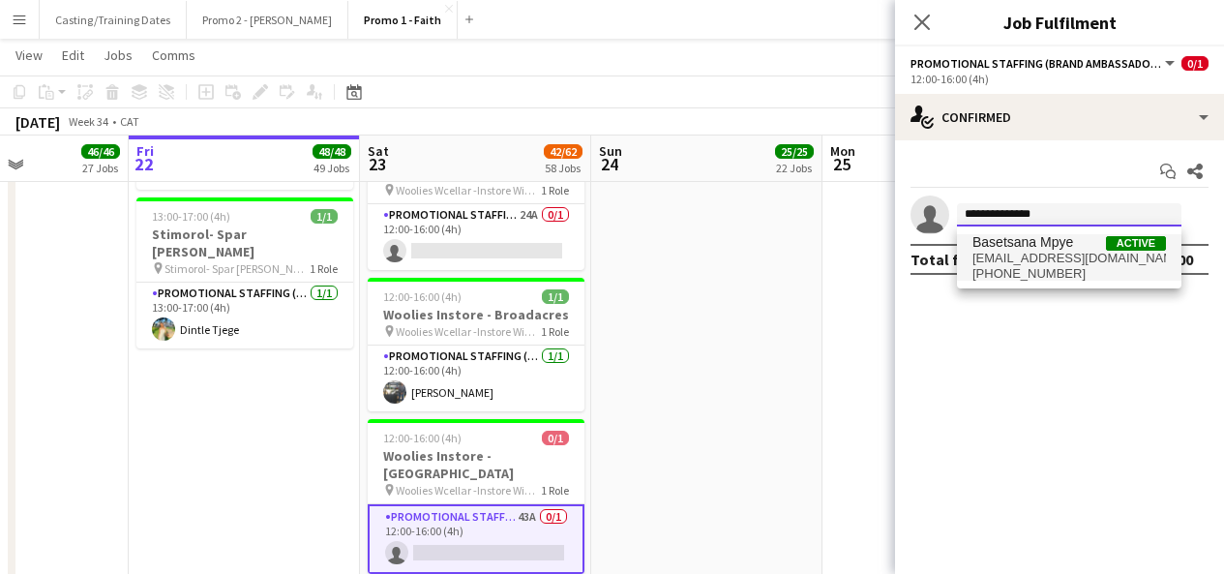
type input "**********"
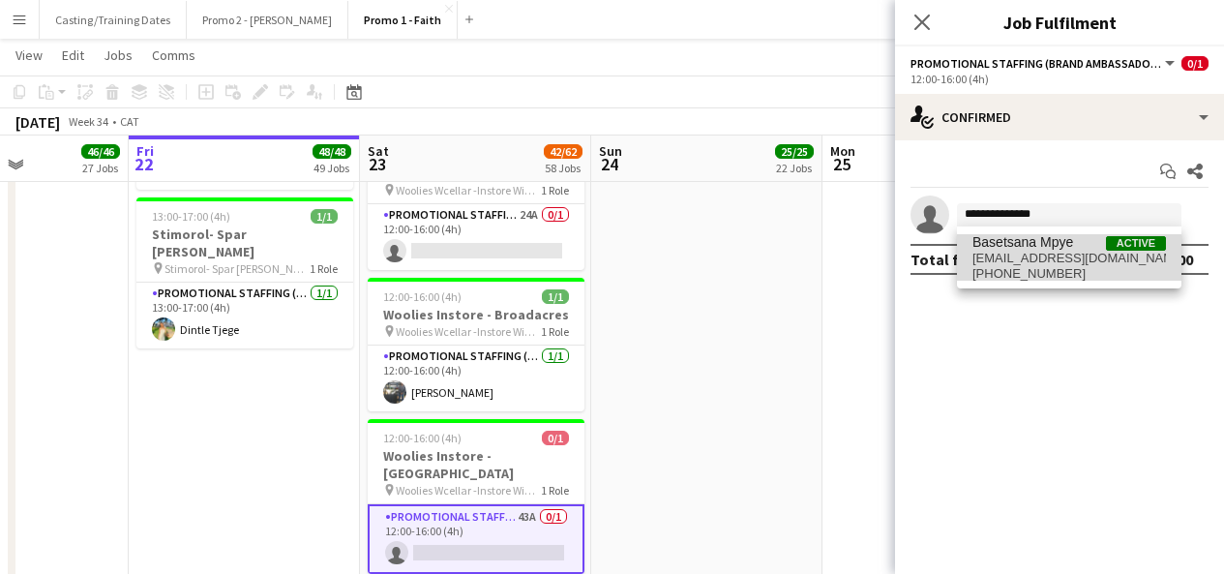
click at [1061, 240] on span "Basetsana Mpye" at bounding box center [1023, 242] width 101 height 16
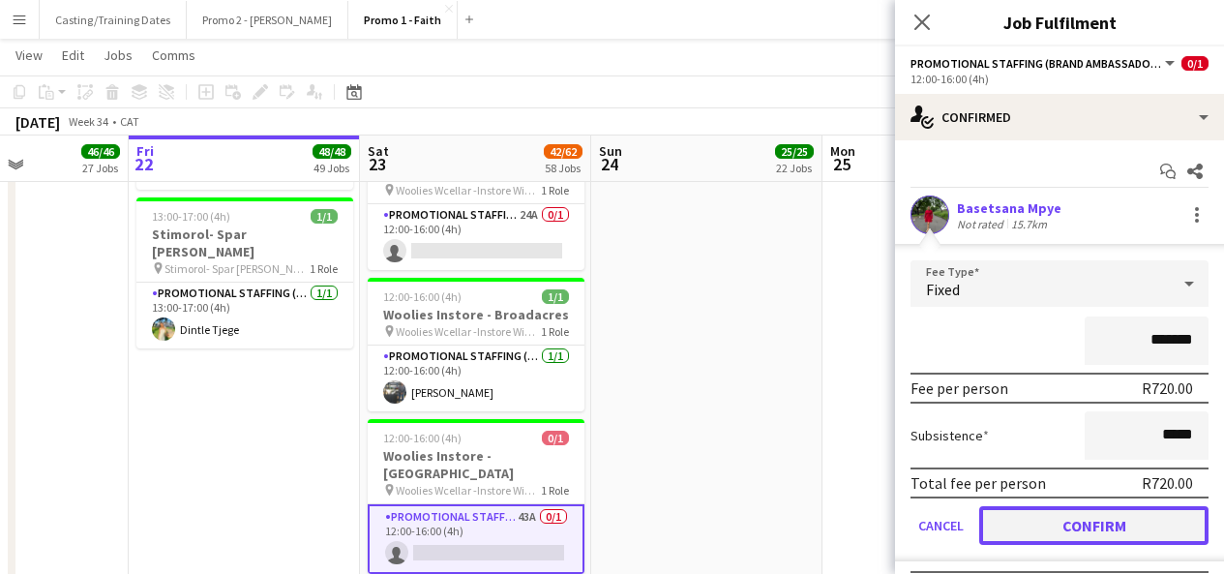
click at [1110, 514] on button "Confirm" at bounding box center [1094, 525] width 229 height 39
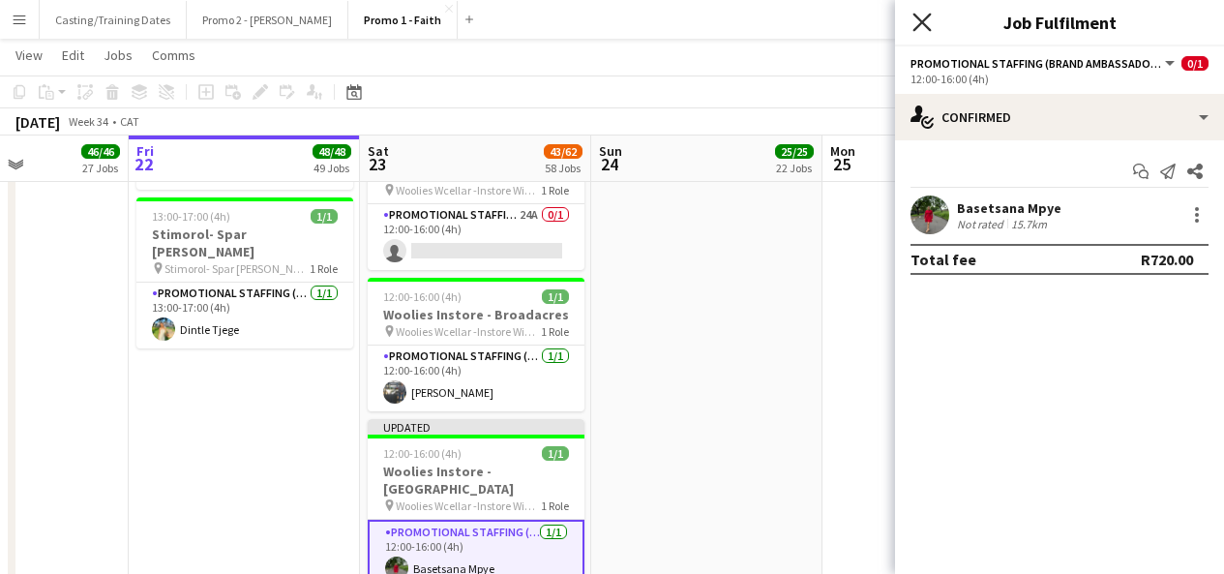
click at [928, 27] on icon at bounding box center [922, 22] width 18 height 18
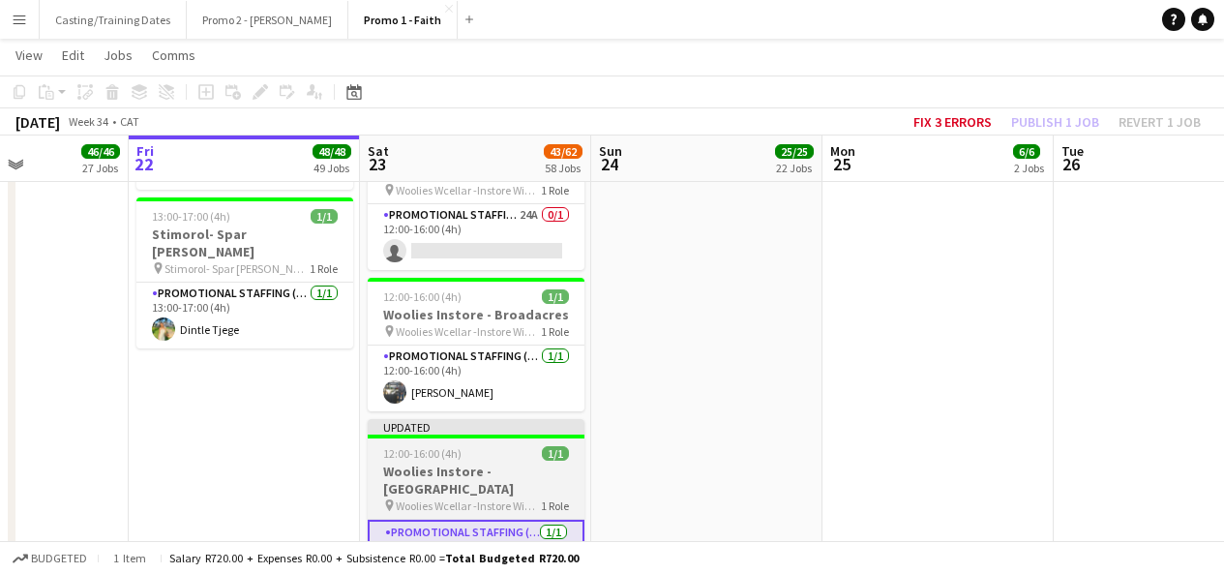
click at [483, 419] on div "Updated" at bounding box center [476, 426] width 217 height 15
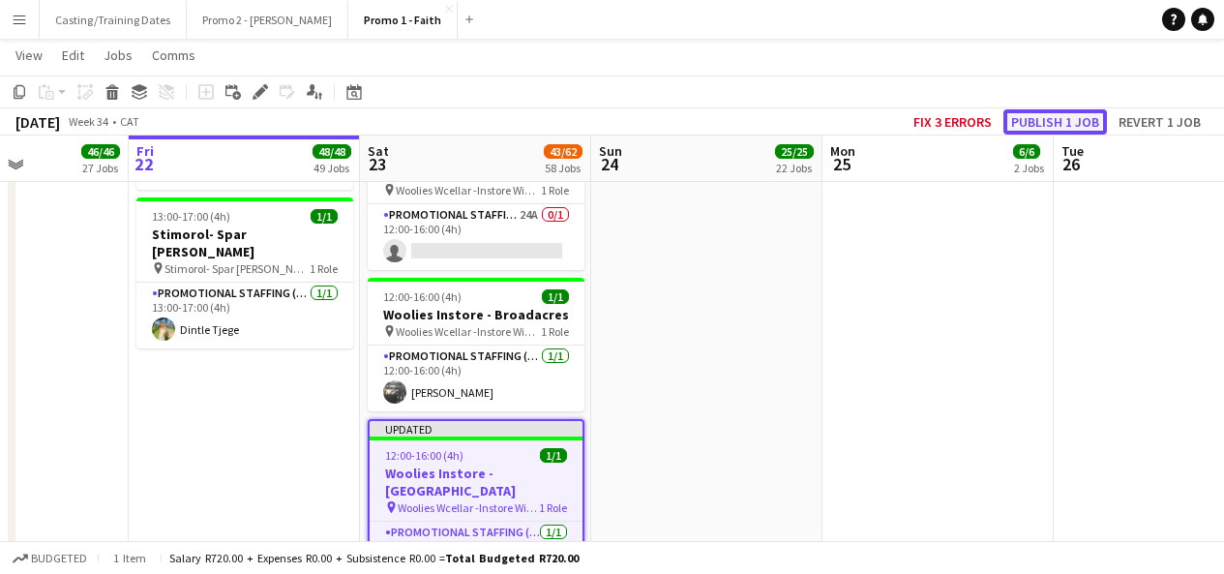
click at [1084, 113] on button "Publish 1 job" at bounding box center [1056, 121] width 104 height 25
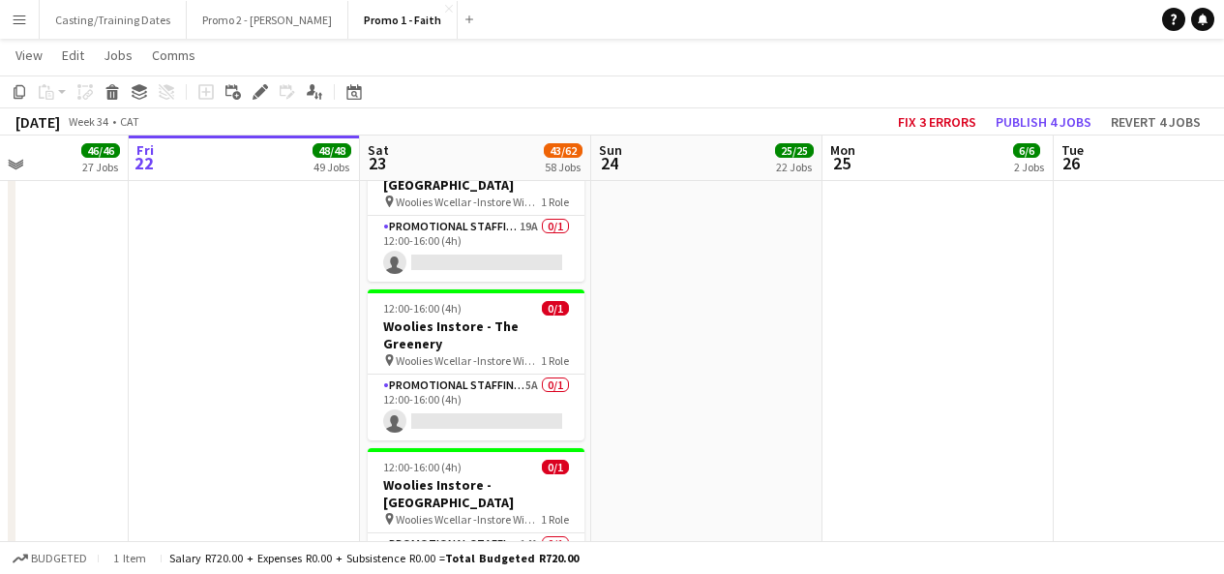
scroll to position [8284, 0]
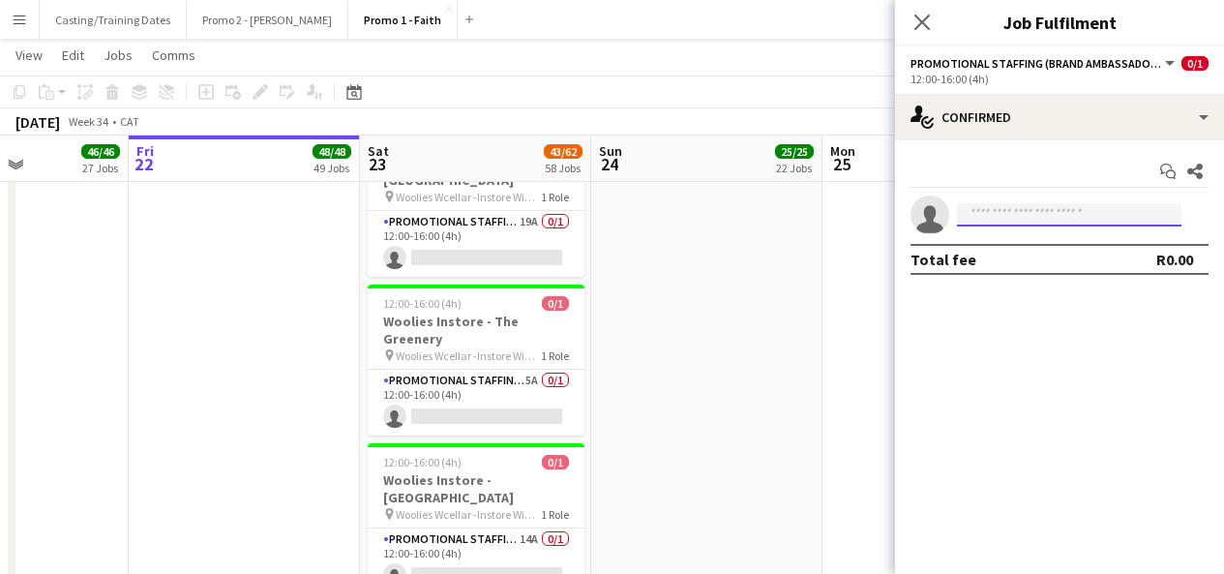
click at [1000, 203] on input at bounding box center [1069, 214] width 225 height 23
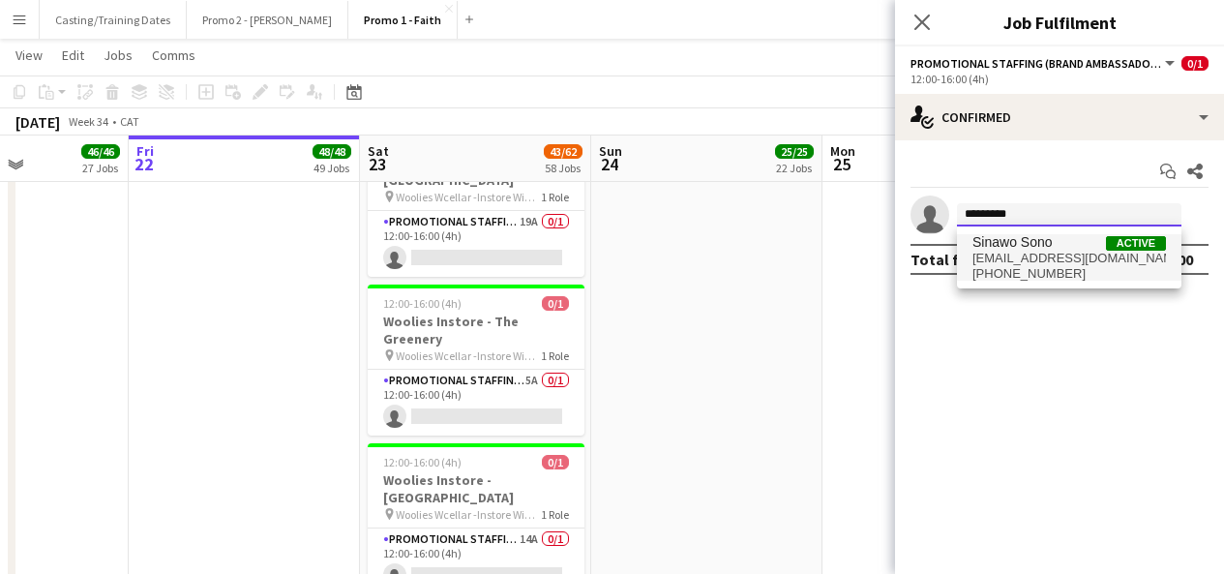
type input "*********"
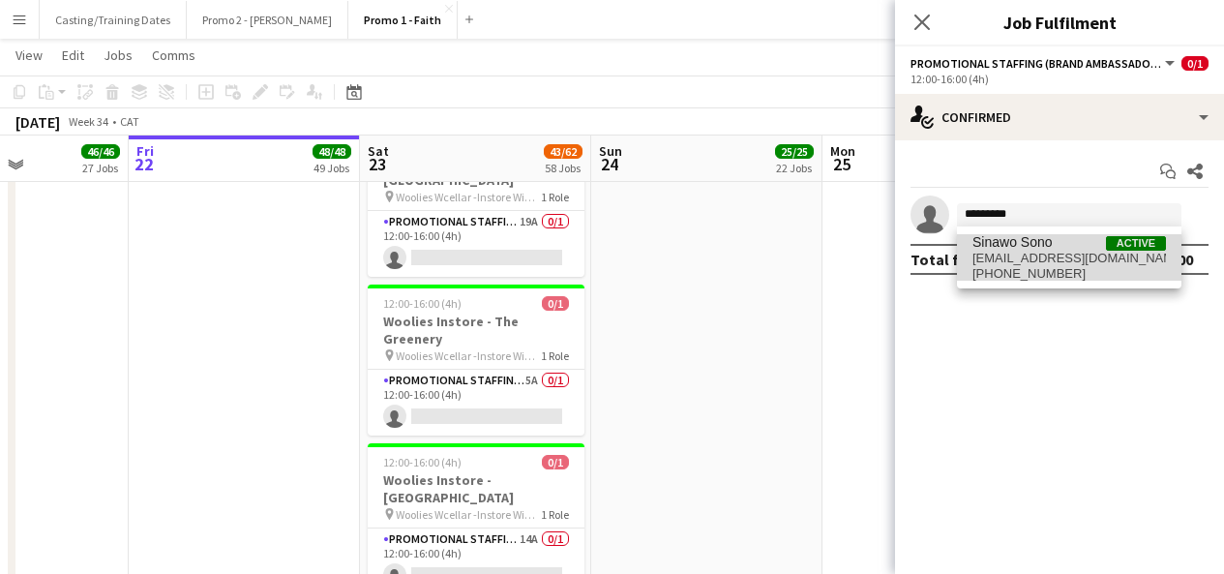
click at [1026, 242] on span "Sinawo Sono" at bounding box center [1013, 242] width 80 height 16
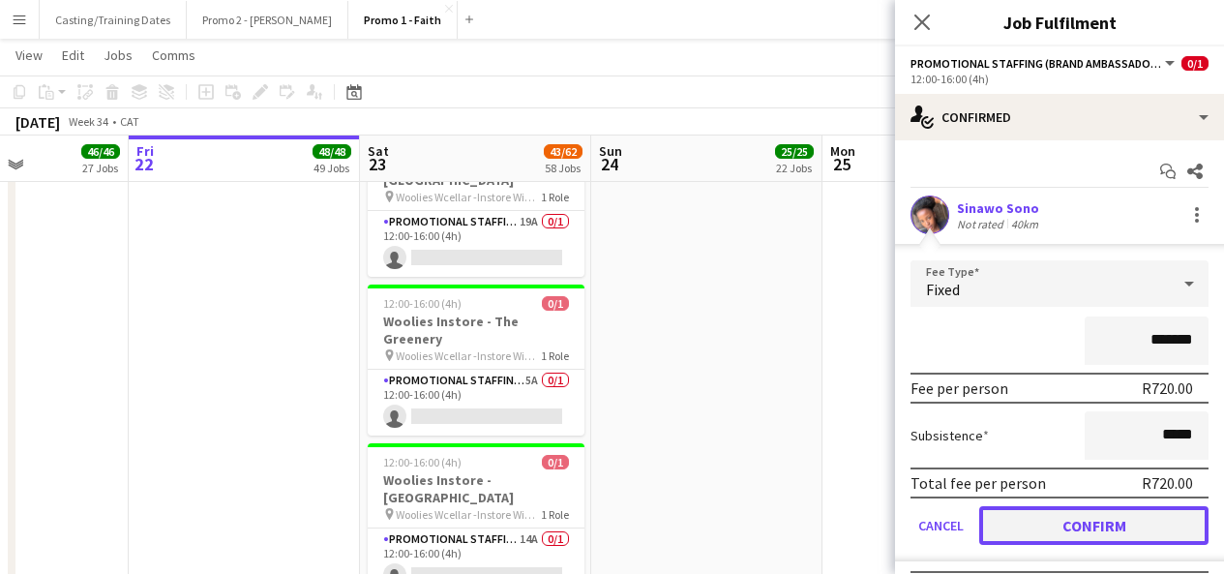
click at [1058, 524] on button "Confirm" at bounding box center [1094, 525] width 229 height 39
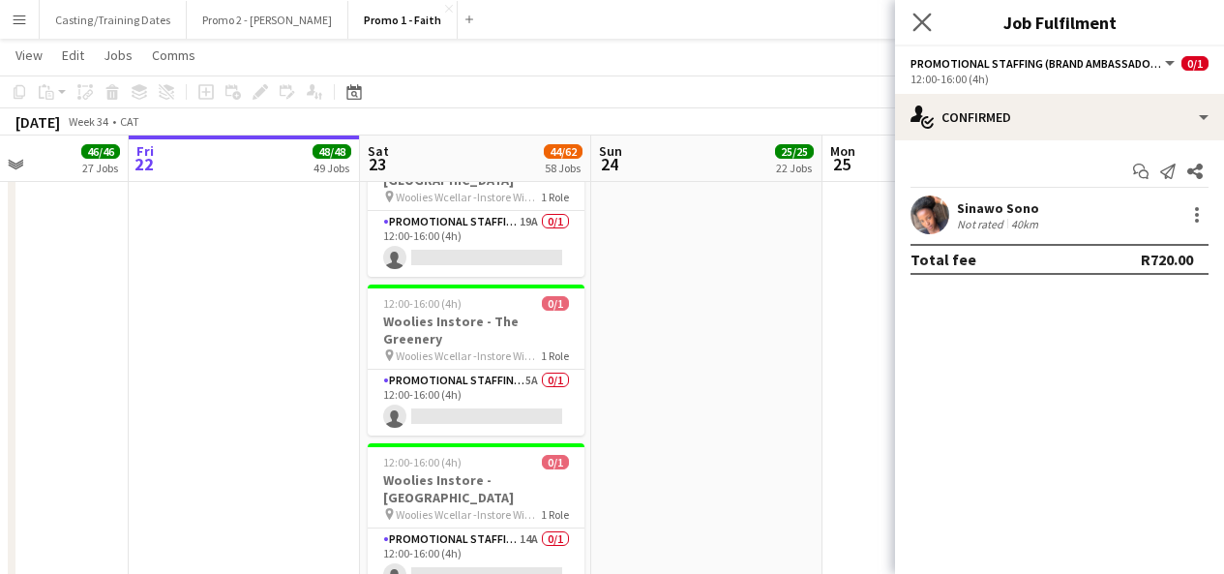
click at [913, 24] on icon "Close pop-in" at bounding box center [922, 22] width 18 height 18
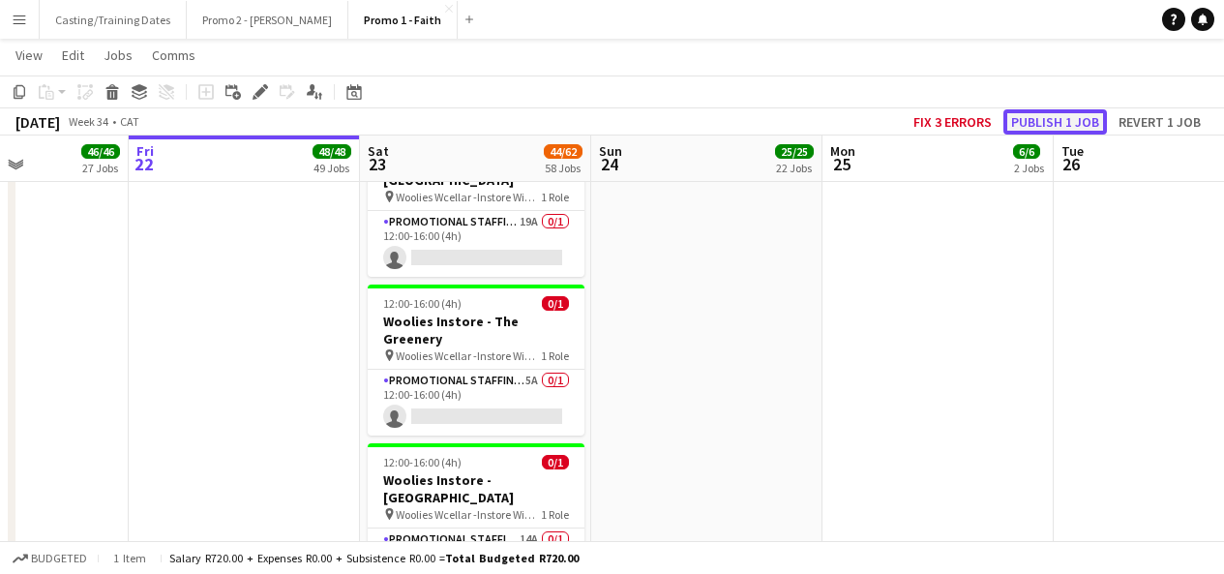
click at [1029, 114] on button "Publish 1 job" at bounding box center [1056, 121] width 104 height 25
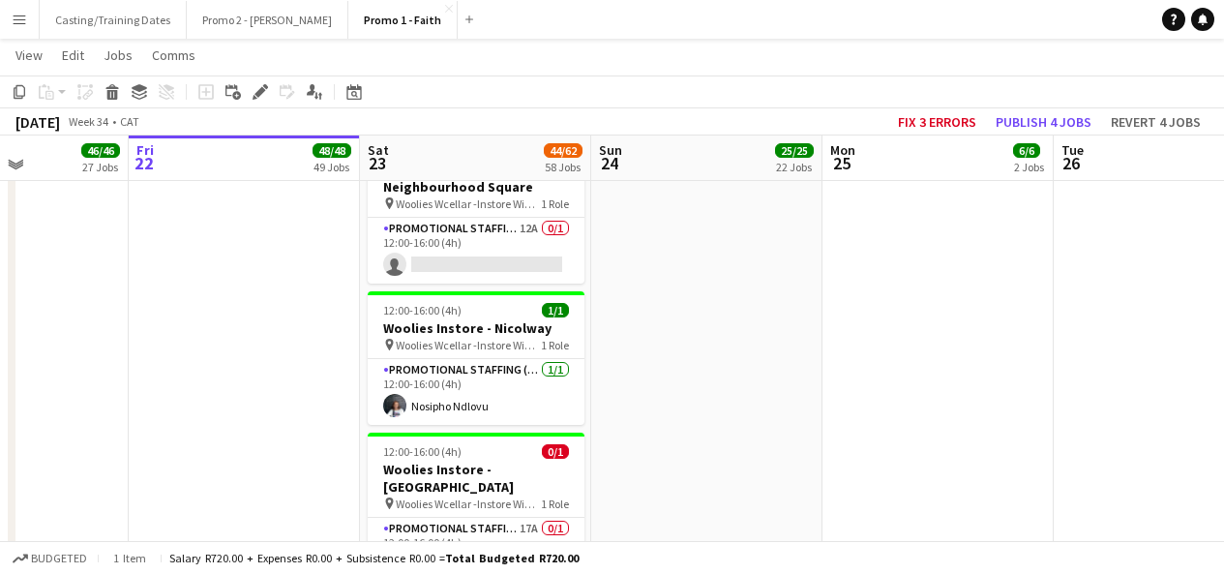
scroll to position [7817, 0]
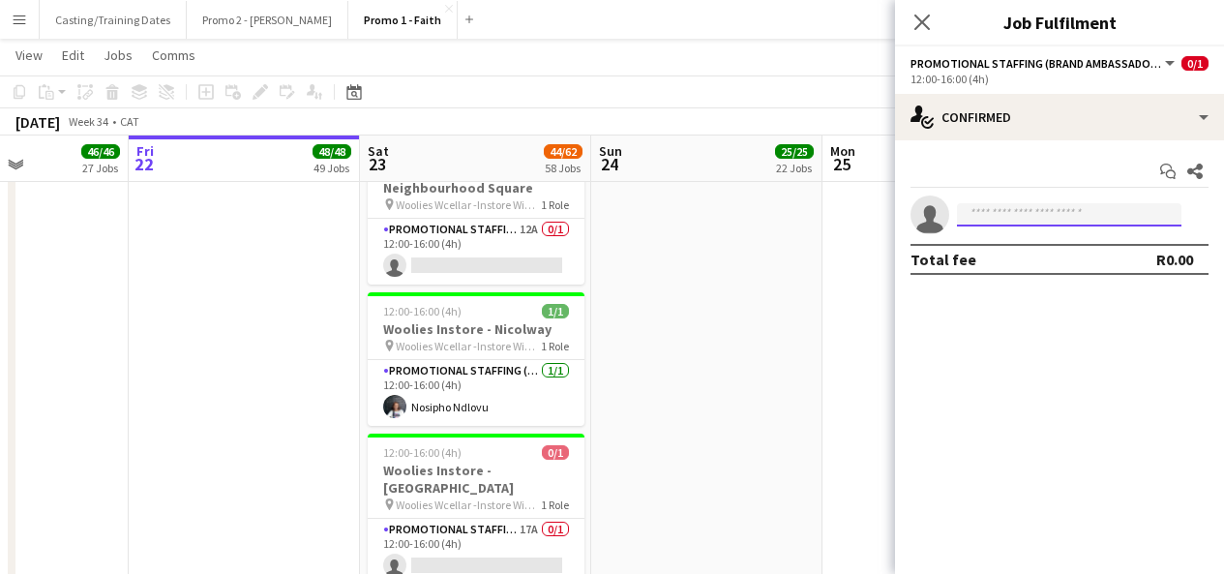
click at [997, 204] on input at bounding box center [1069, 214] width 225 height 23
click at [1044, 254] on div "Total fee R0.00" at bounding box center [1060, 259] width 298 height 31
click at [1056, 221] on input "**********" at bounding box center [1069, 214] width 225 height 23
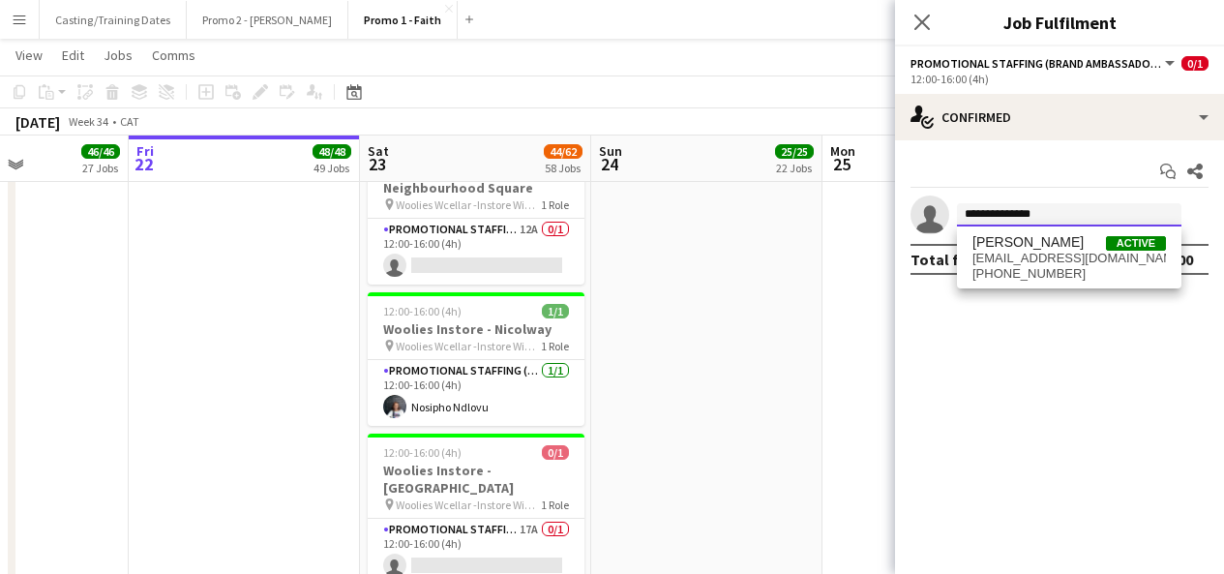
type input "**********"
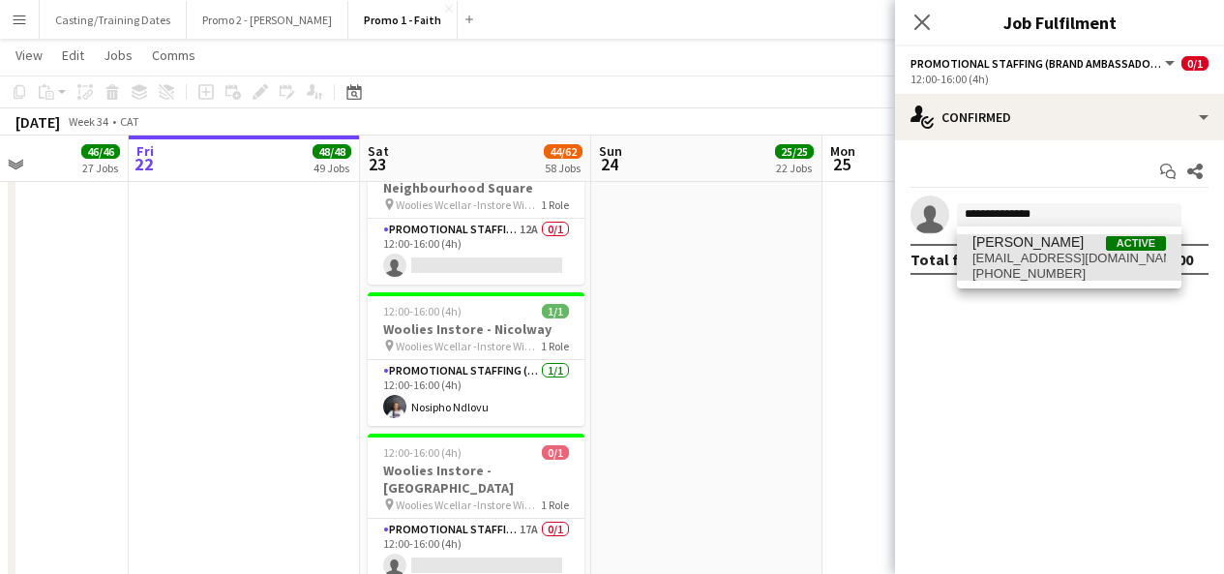
click at [1038, 249] on span "[PERSON_NAME]" at bounding box center [1028, 242] width 111 height 16
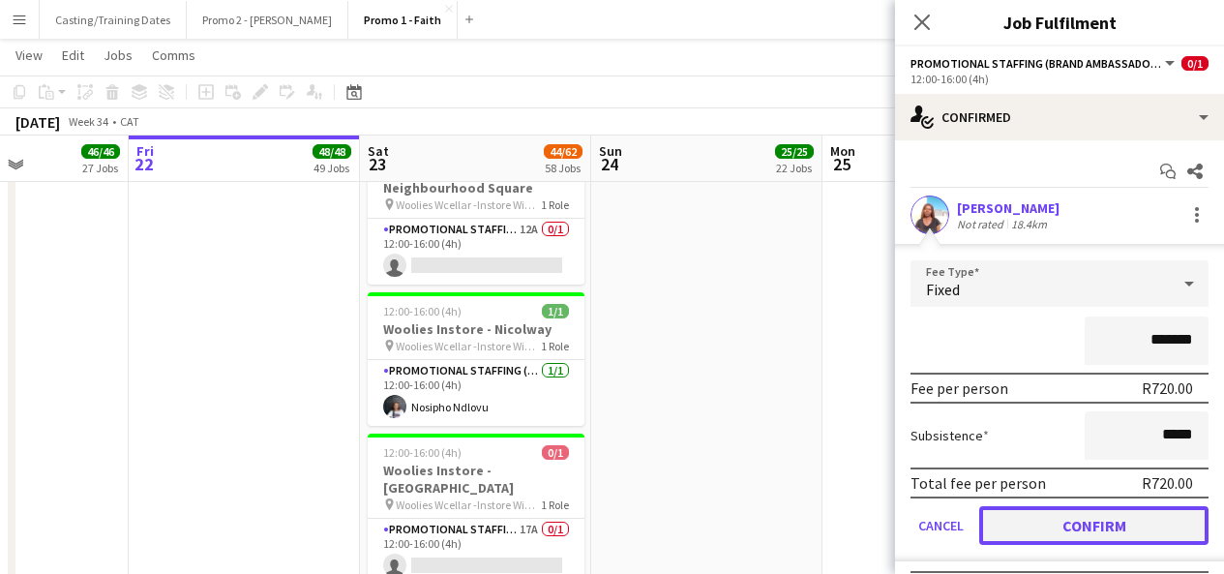
click at [1067, 519] on button "Confirm" at bounding box center [1094, 525] width 229 height 39
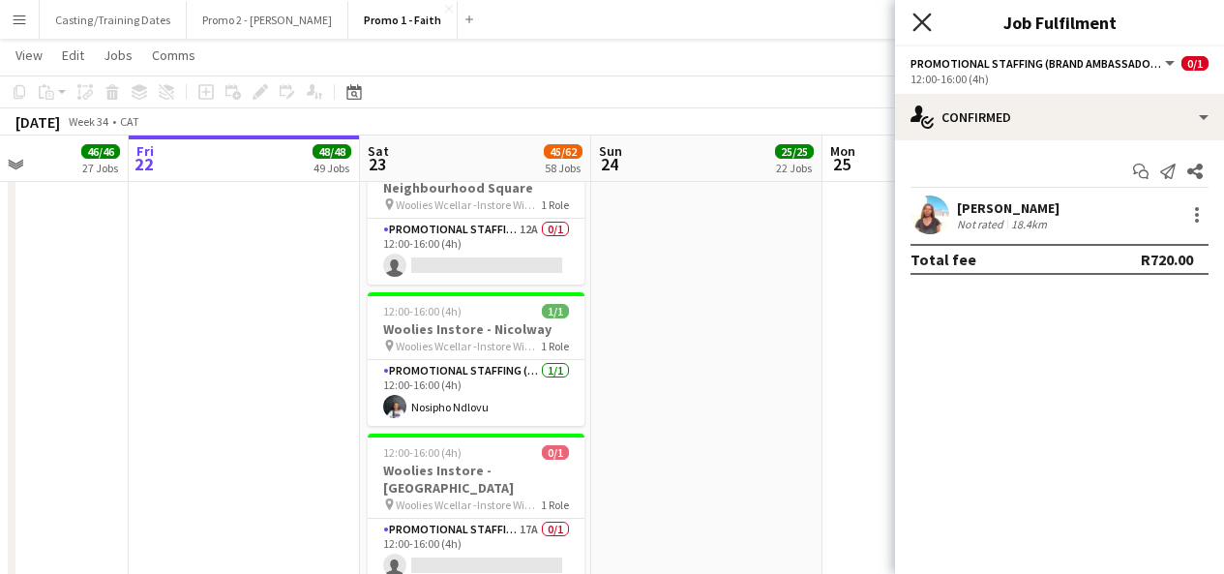
click at [929, 18] on icon "Close pop-in" at bounding box center [922, 22] width 18 height 18
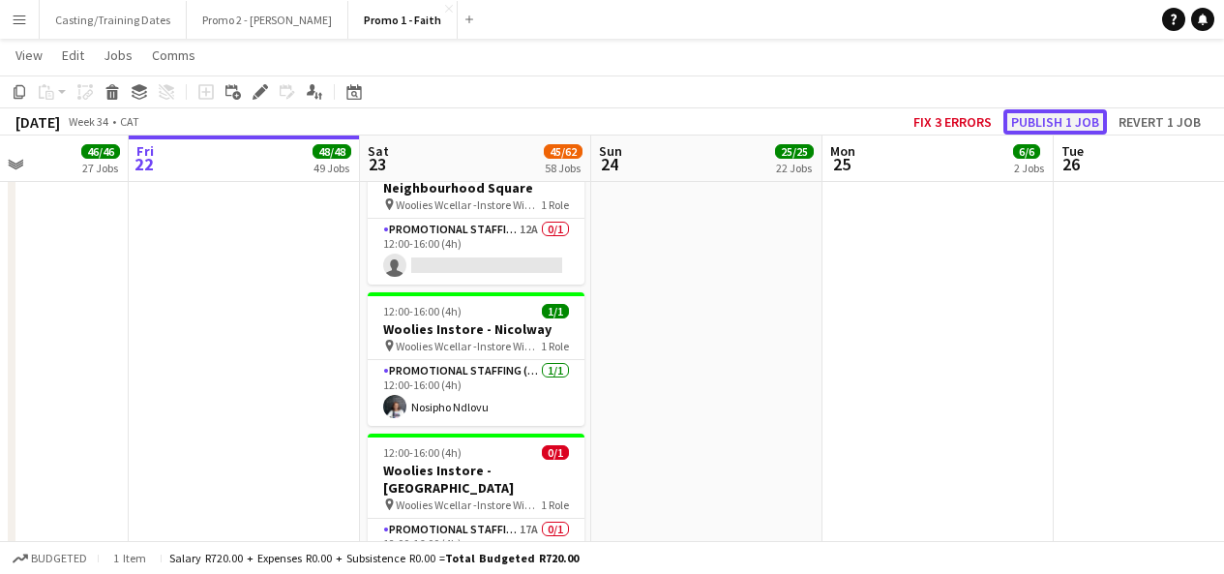
click at [1073, 133] on button "Publish 1 job" at bounding box center [1056, 121] width 104 height 25
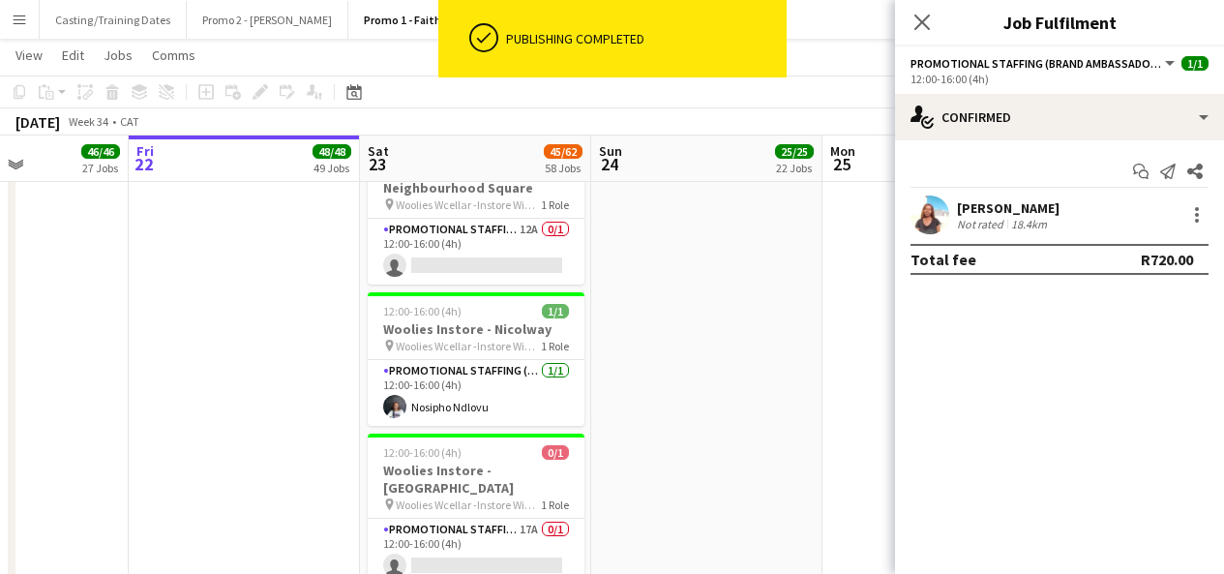
click at [929, 212] on app-user-avatar at bounding box center [930, 215] width 39 height 39
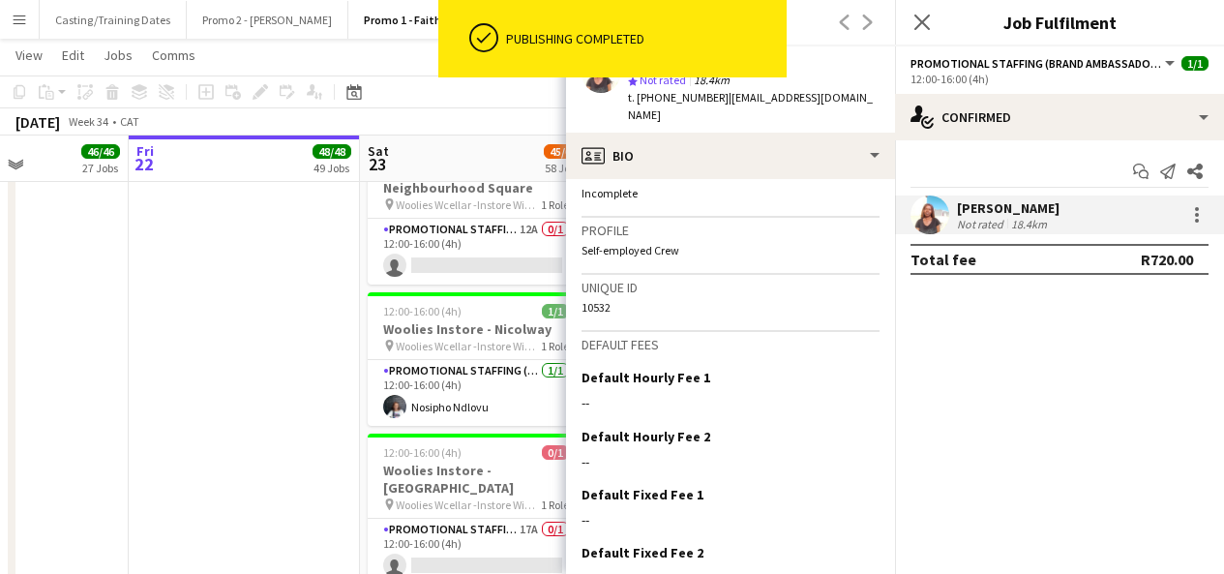
scroll to position [863, 0]
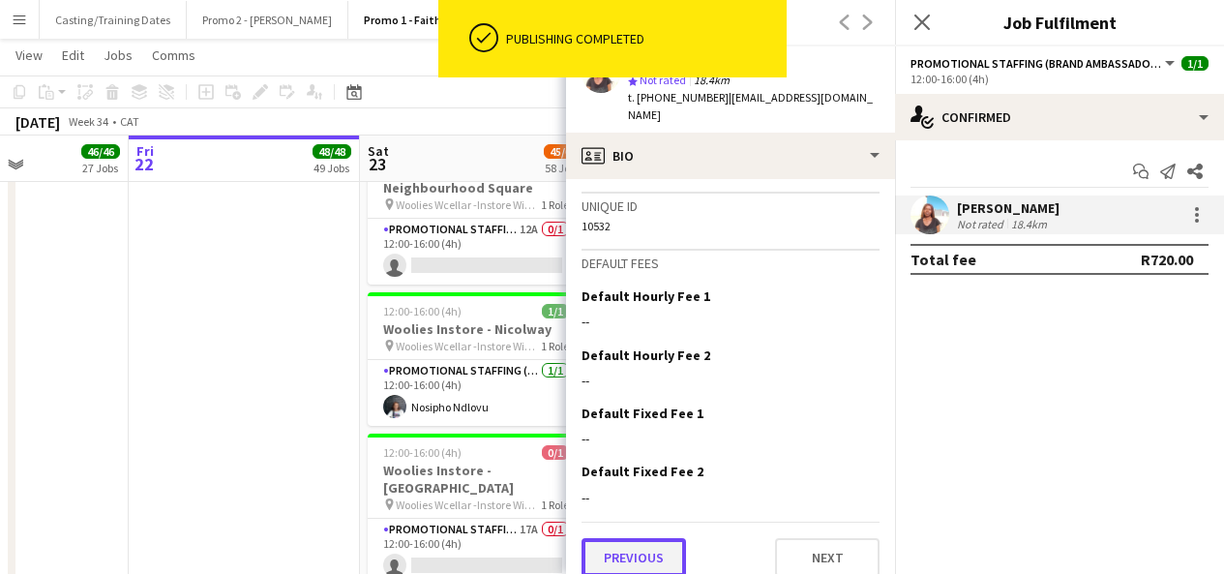
click at [648, 538] on button "Previous" at bounding box center [634, 557] width 105 height 39
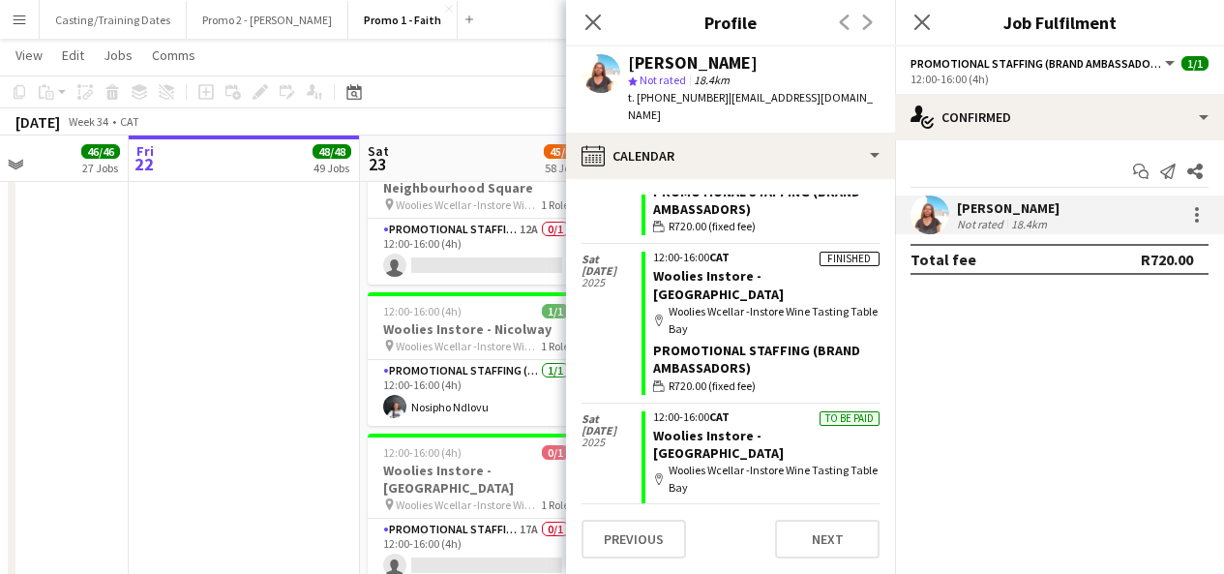
scroll to position [322, 0]
click at [589, 17] on icon at bounding box center [593, 22] width 18 height 18
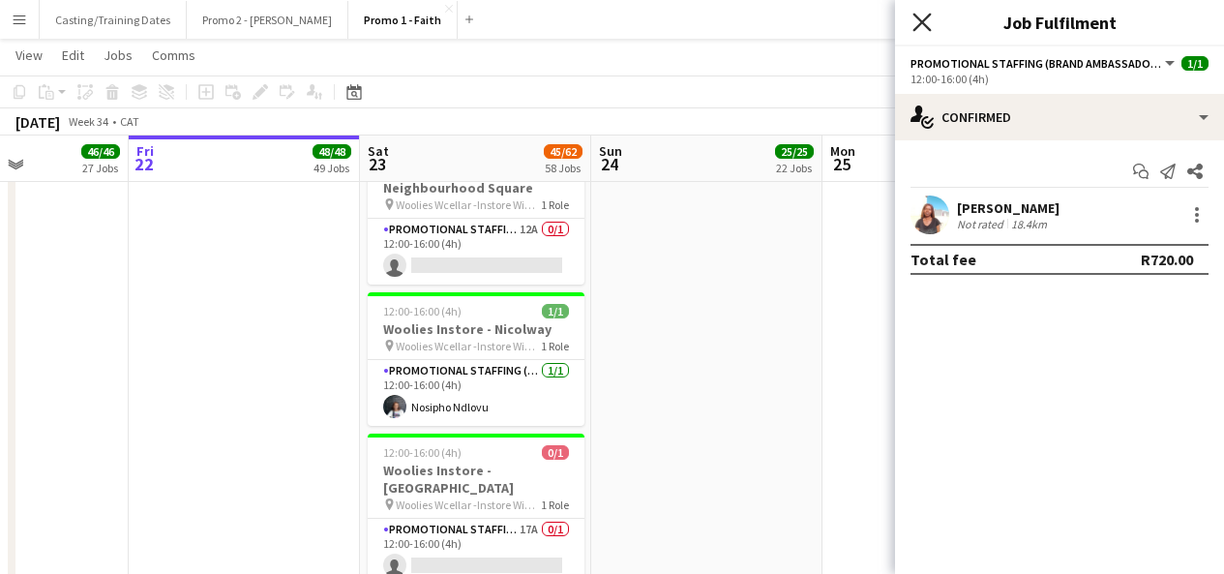
click at [929, 22] on icon "Close pop-in" at bounding box center [922, 22] width 18 height 18
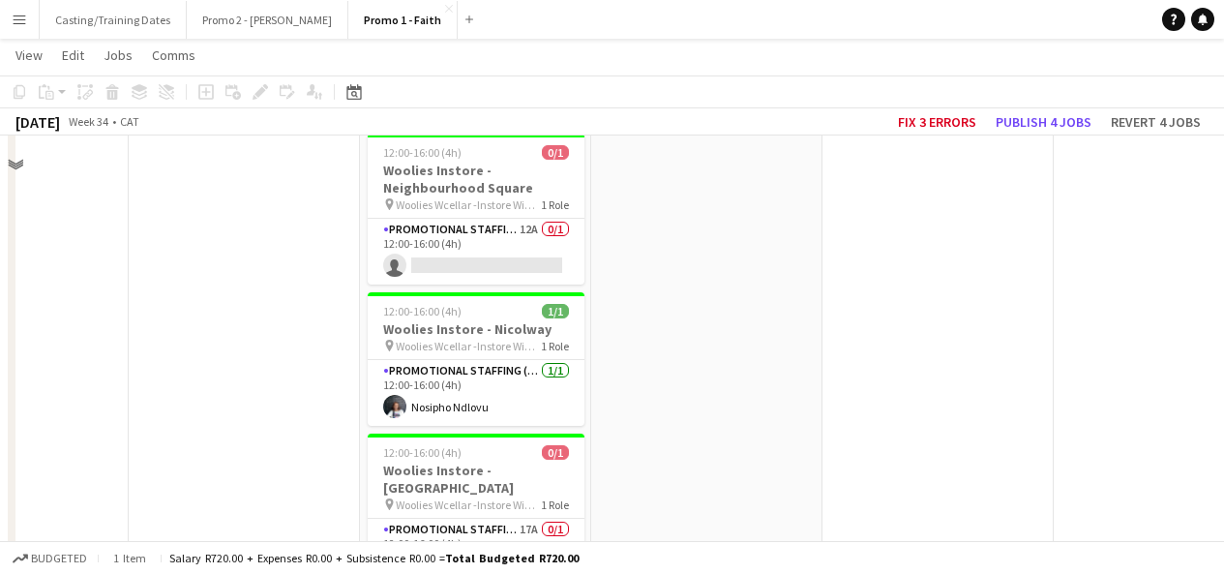
scroll to position [7741, 0]
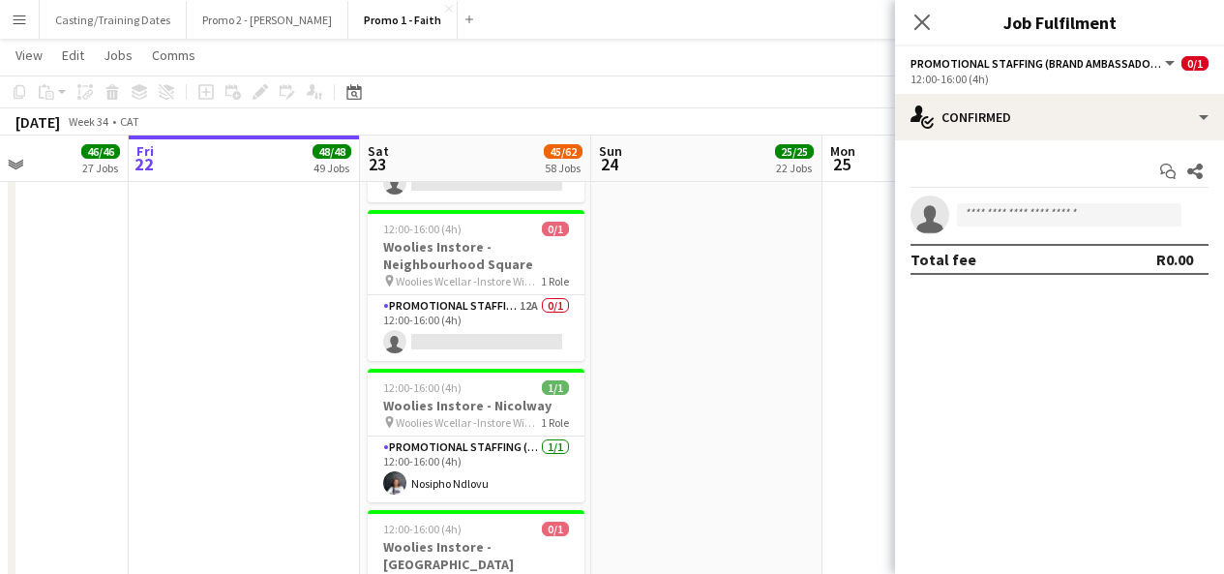
click at [993, 201] on app-invite-slot "single-neutral-actions" at bounding box center [1059, 215] width 329 height 39
click at [994, 215] on input at bounding box center [1069, 214] width 225 height 23
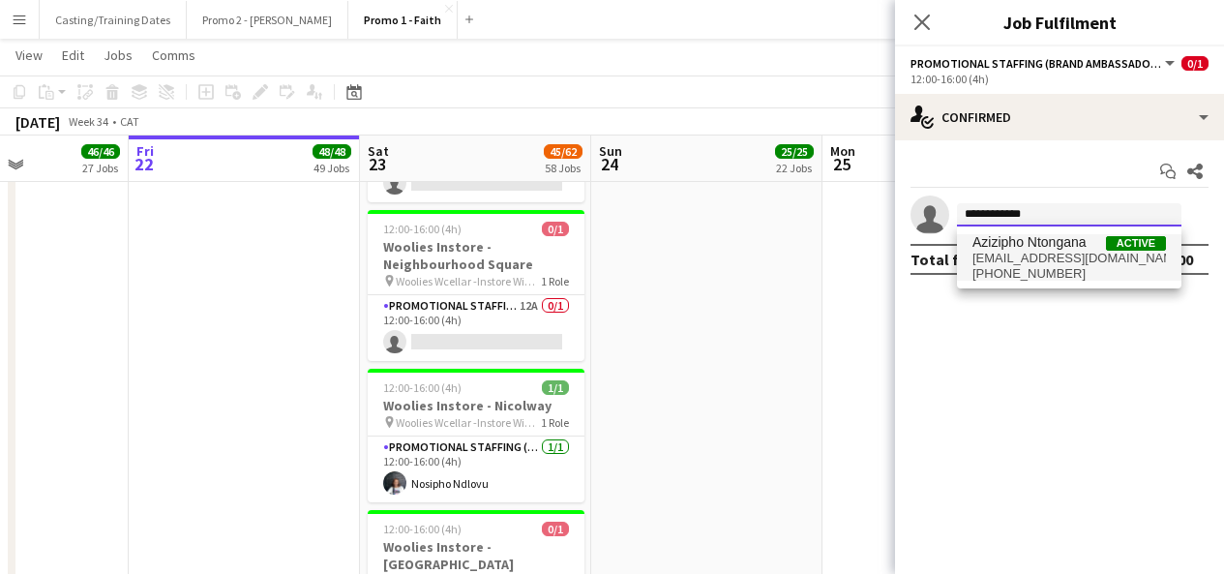
type input "**********"
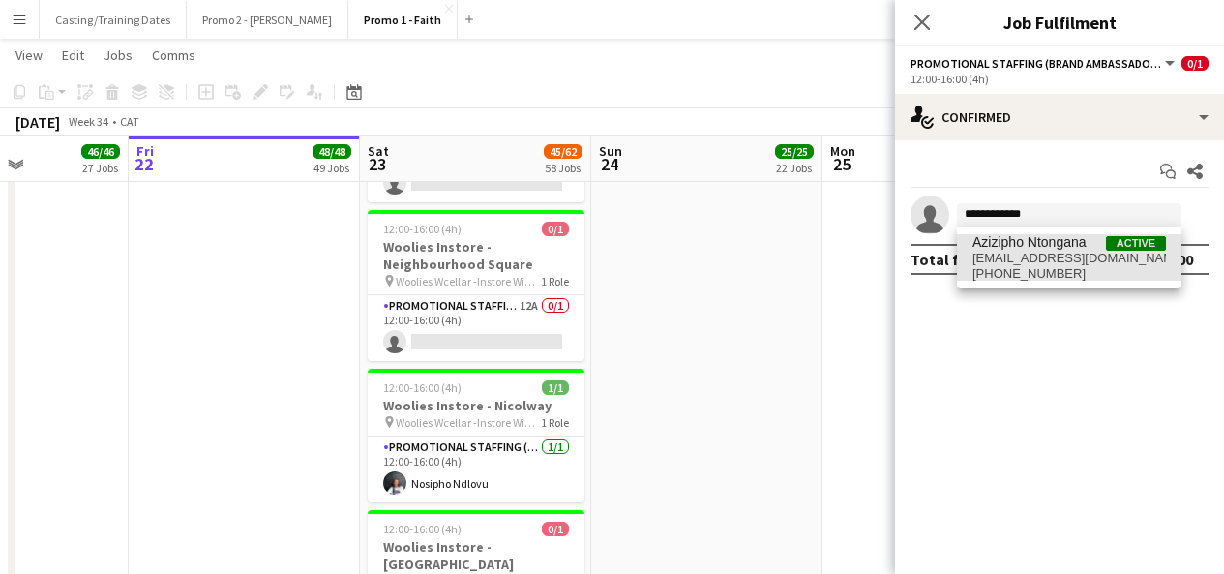
click at [1025, 257] on span "[EMAIL_ADDRESS][DOMAIN_NAME]" at bounding box center [1070, 258] width 194 height 15
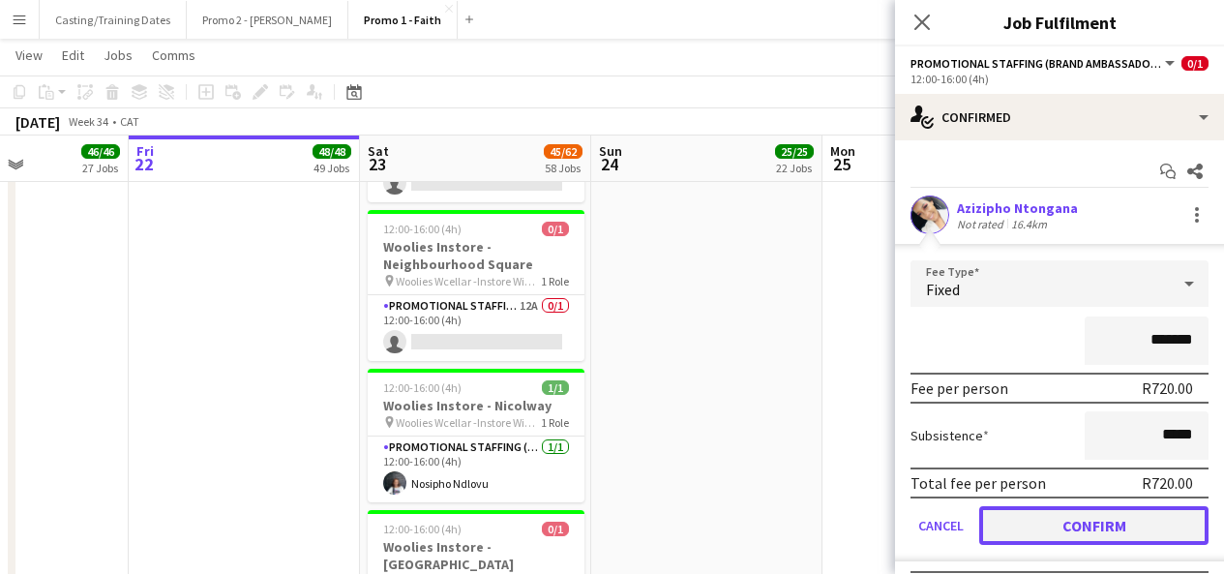
click at [1037, 514] on button "Confirm" at bounding box center [1094, 525] width 229 height 39
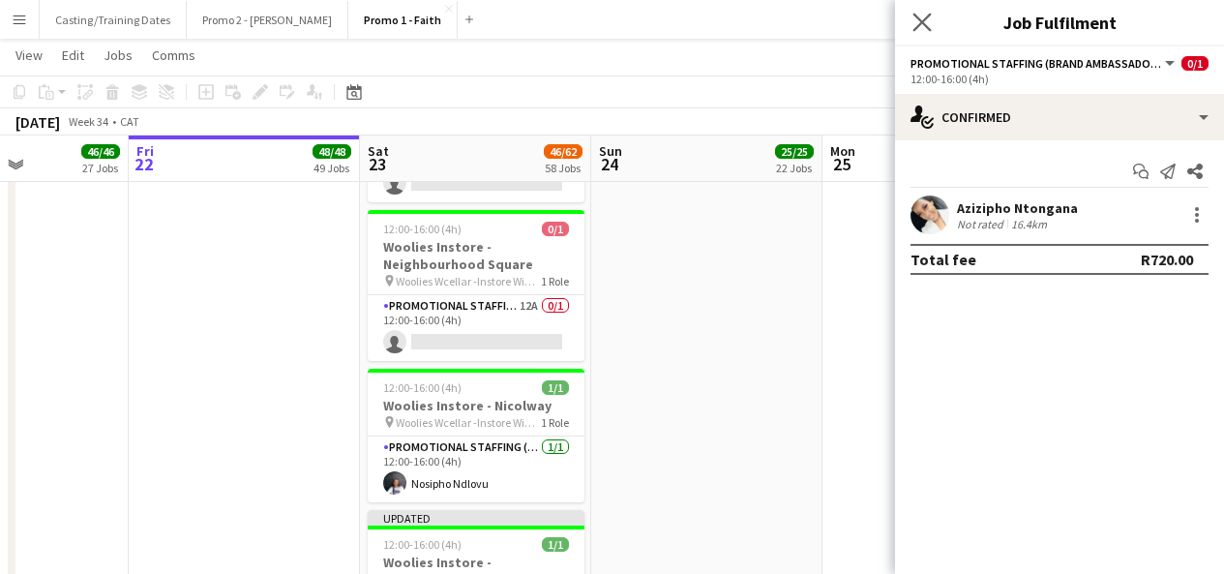
click at [930, 25] on icon "Close pop-in" at bounding box center [922, 22] width 18 height 18
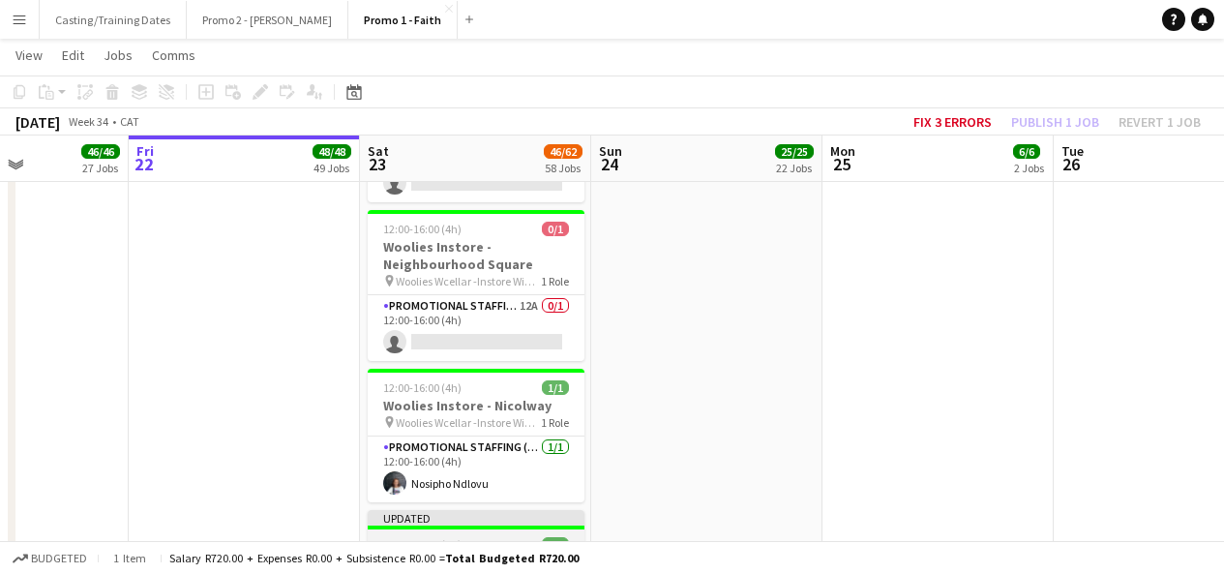
click at [452, 510] on div "Updated" at bounding box center [476, 517] width 217 height 15
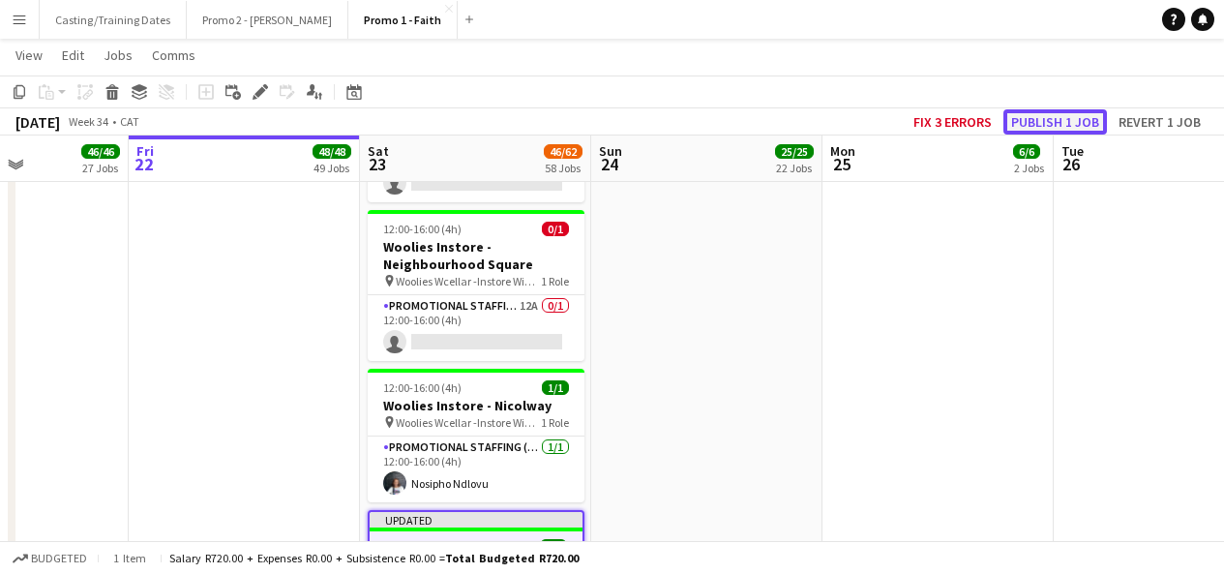
click at [1022, 121] on button "Publish 1 job" at bounding box center [1056, 121] width 104 height 25
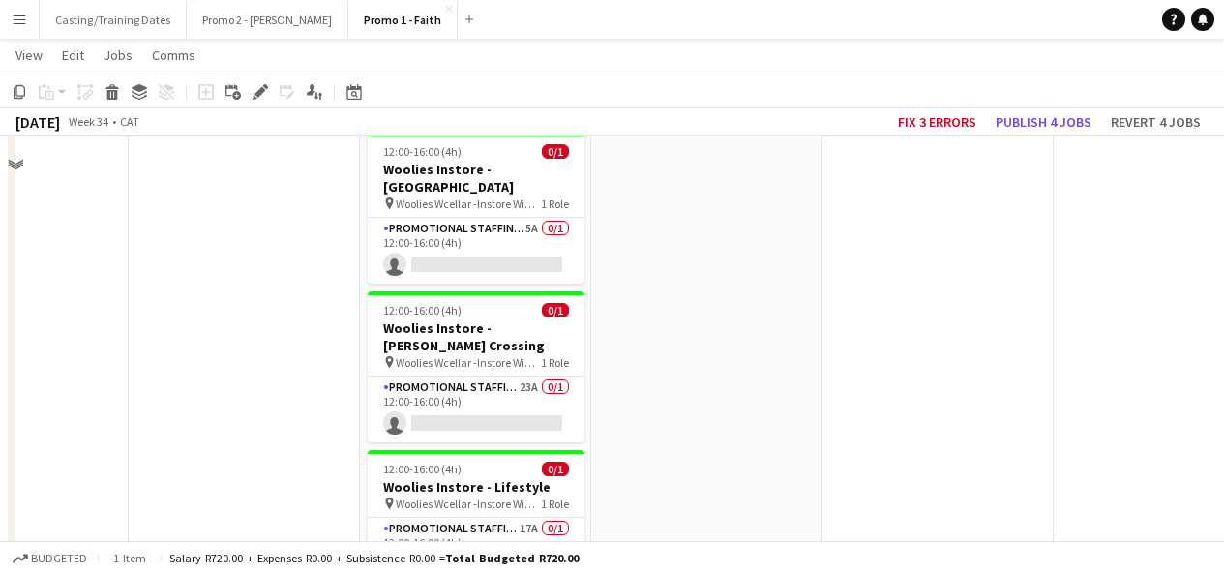
scroll to position [6946, 0]
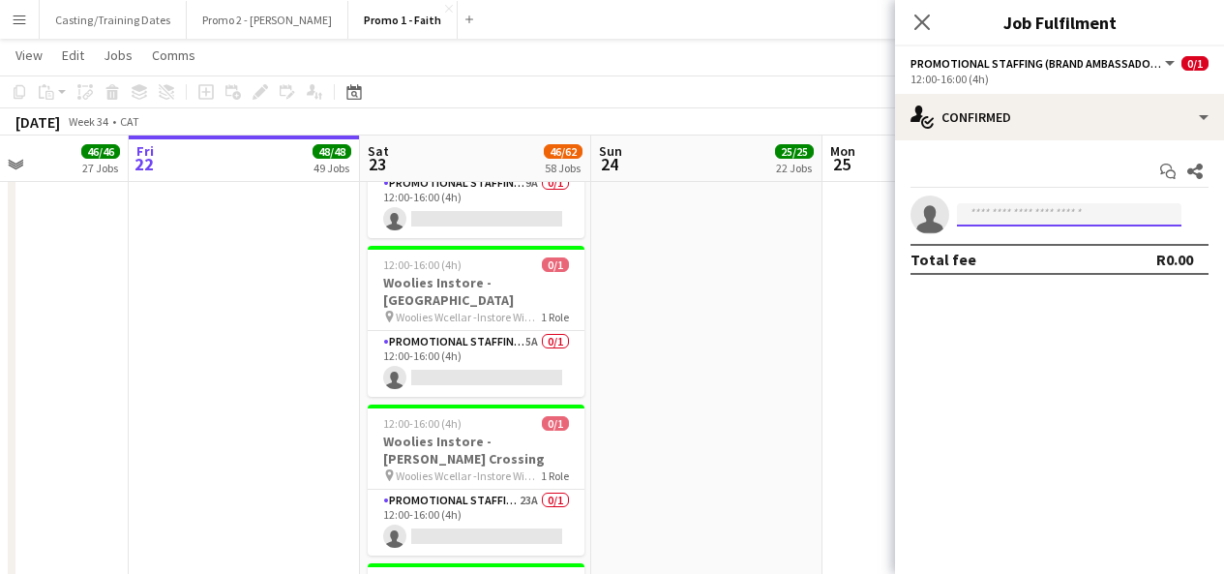
click at [996, 219] on input at bounding box center [1069, 214] width 225 height 23
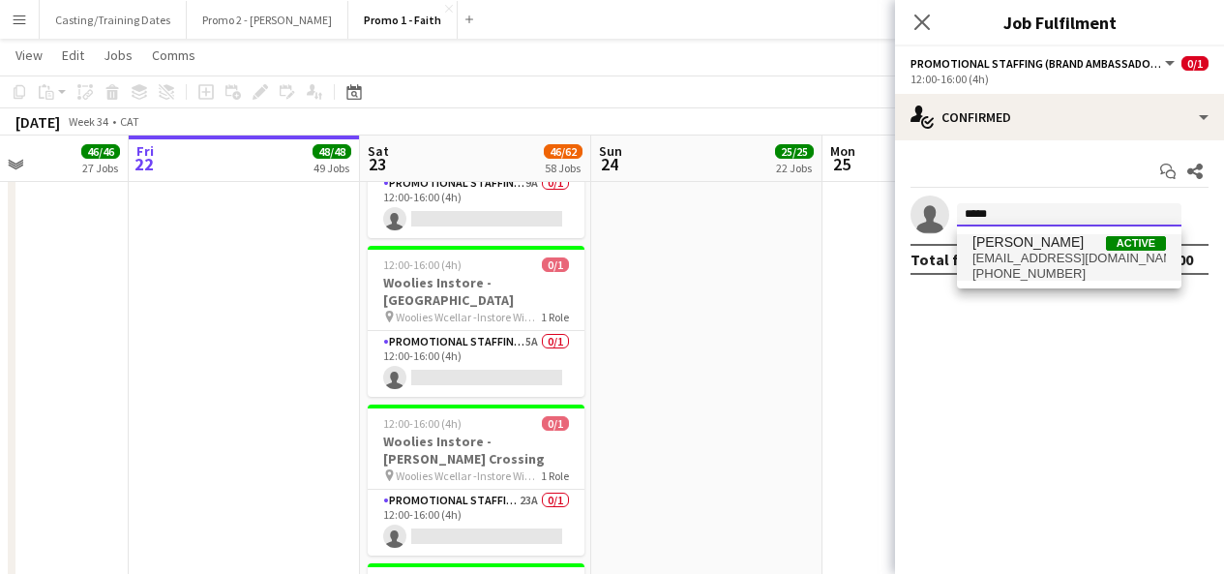
type input "*****"
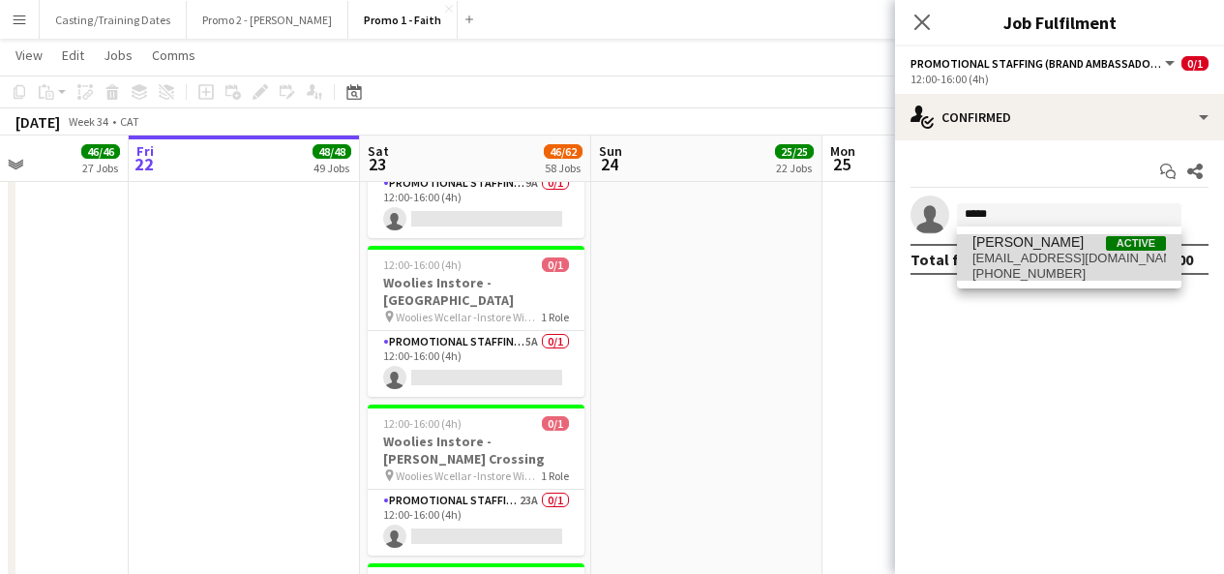
click at [1021, 242] on span "[PERSON_NAME]" at bounding box center [1028, 242] width 111 height 16
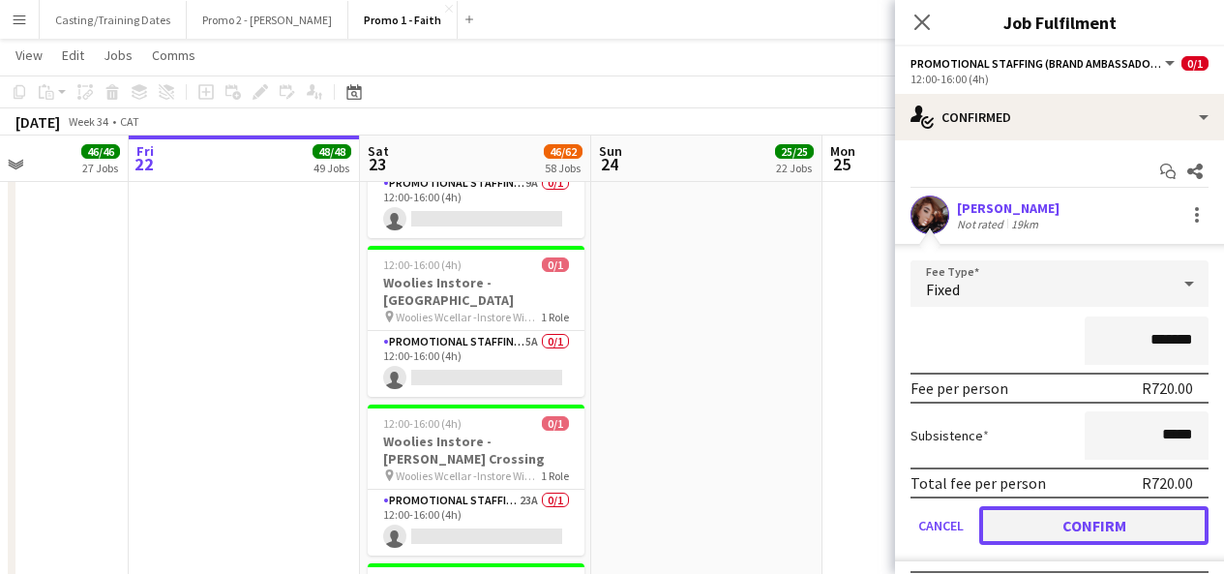
click at [1069, 518] on button "Confirm" at bounding box center [1094, 525] width 229 height 39
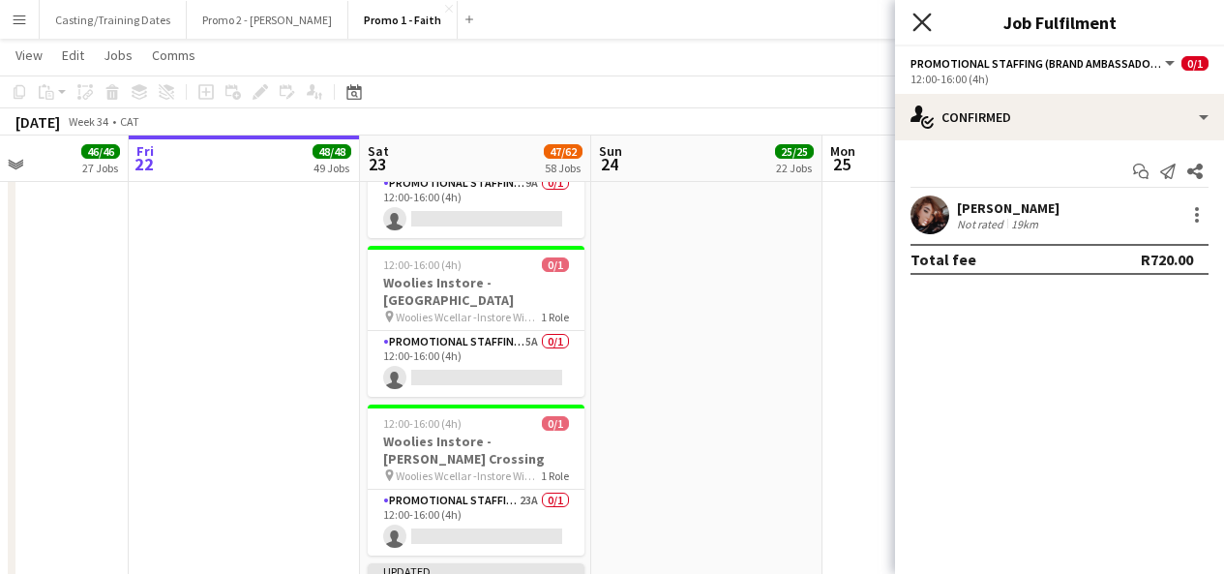
click at [916, 17] on icon "Close pop-in" at bounding box center [922, 22] width 18 height 18
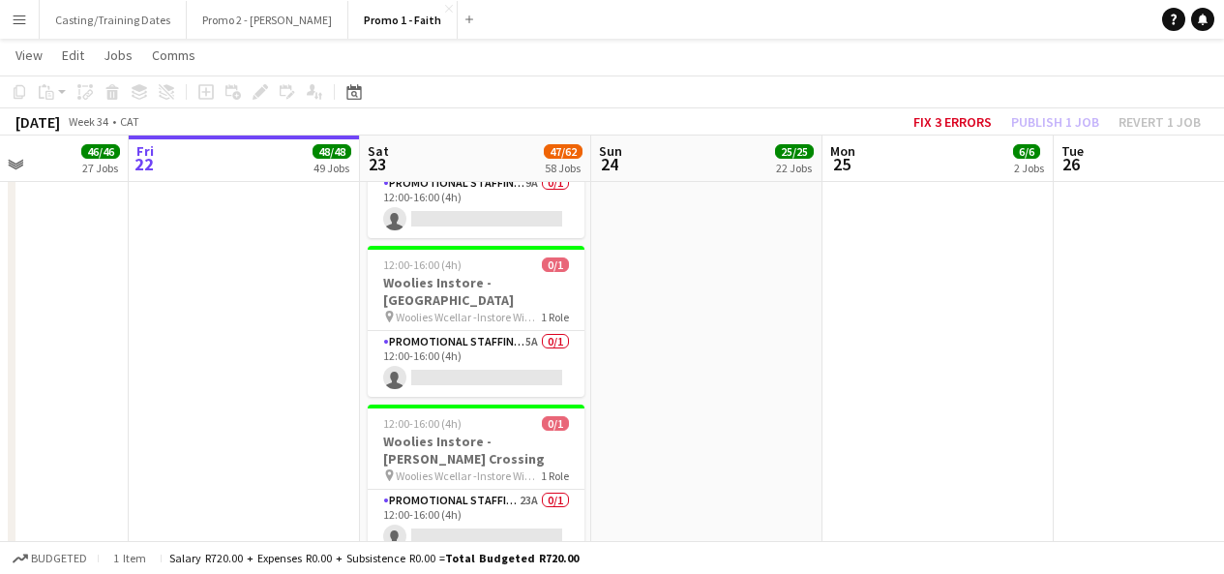
click at [558, 563] on div "Updated" at bounding box center [476, 570] width 217 height 15
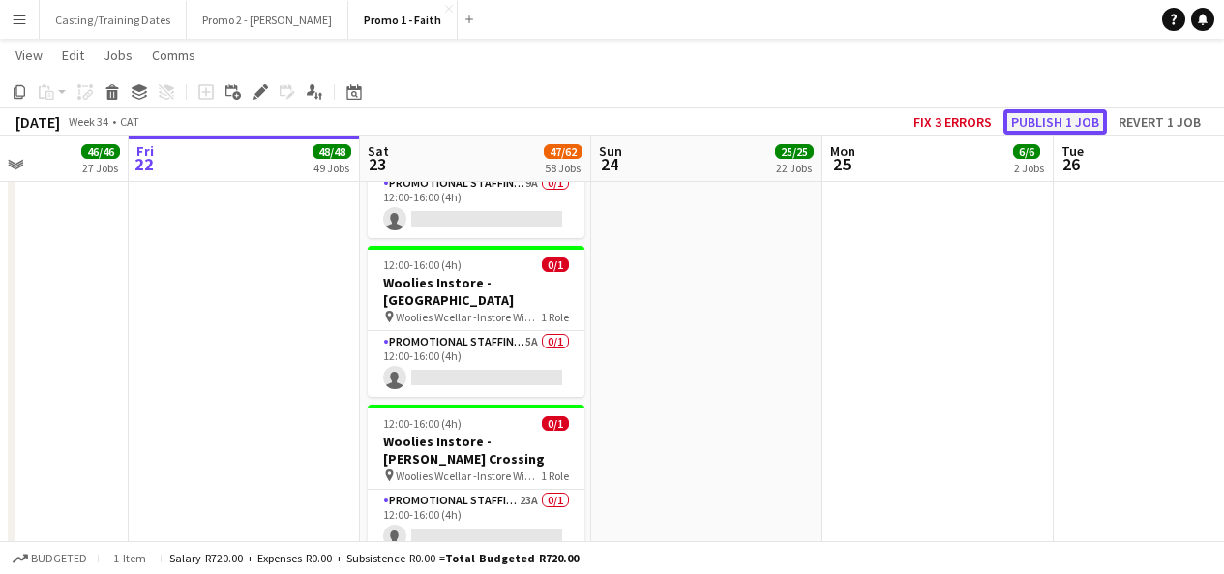
click at [1071, 124] on button "Publish 1 job" at bounding box center [1056, 121] width 104 height 25
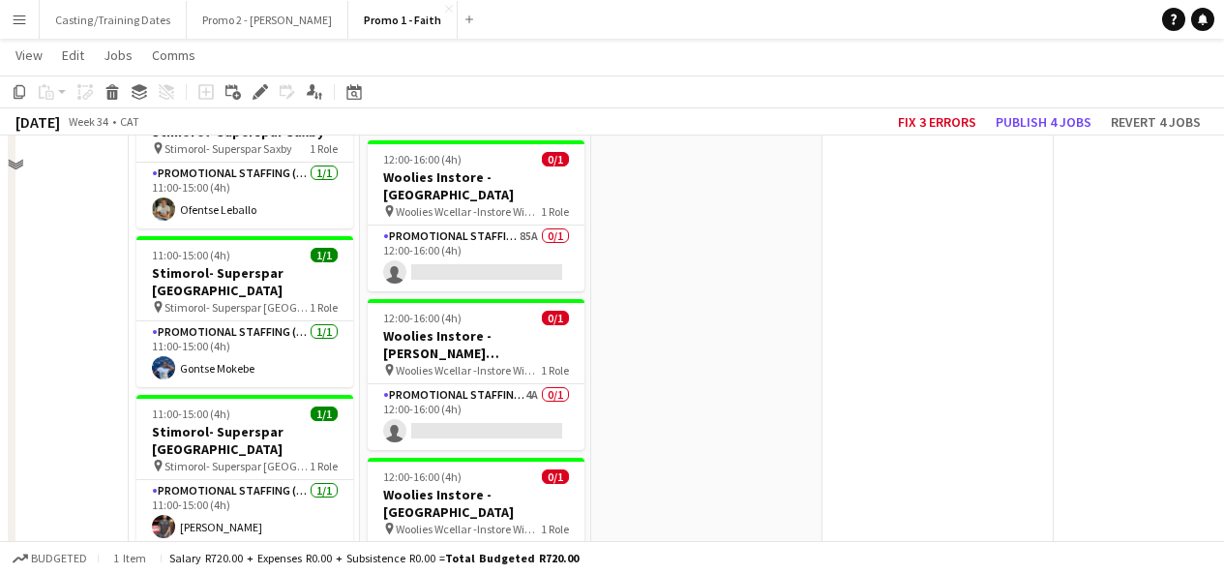
scroll to position [5538, 0]
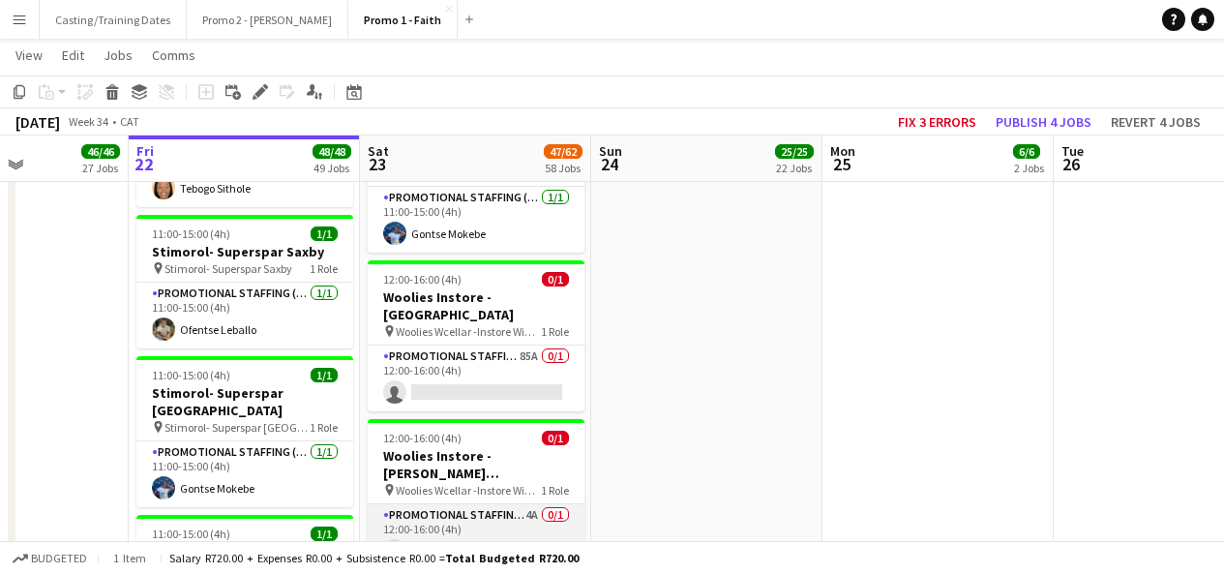
click at [475, 504] on app-card-role "Promotional Staffing (Brand Ambassadors) 4A 0/1 12:00-16:00 (4h) single-neutral…" at bounding box center [476, 537] width 217 height 66
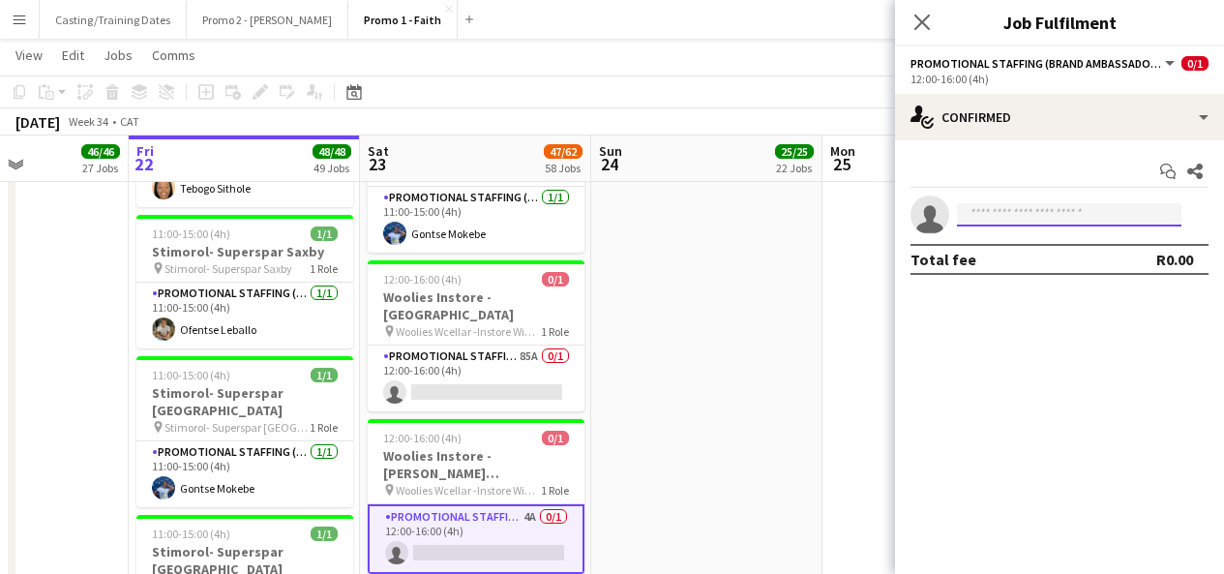
click at [1043, 204] on input at bounding box center [1069, 214] width 225 height 23
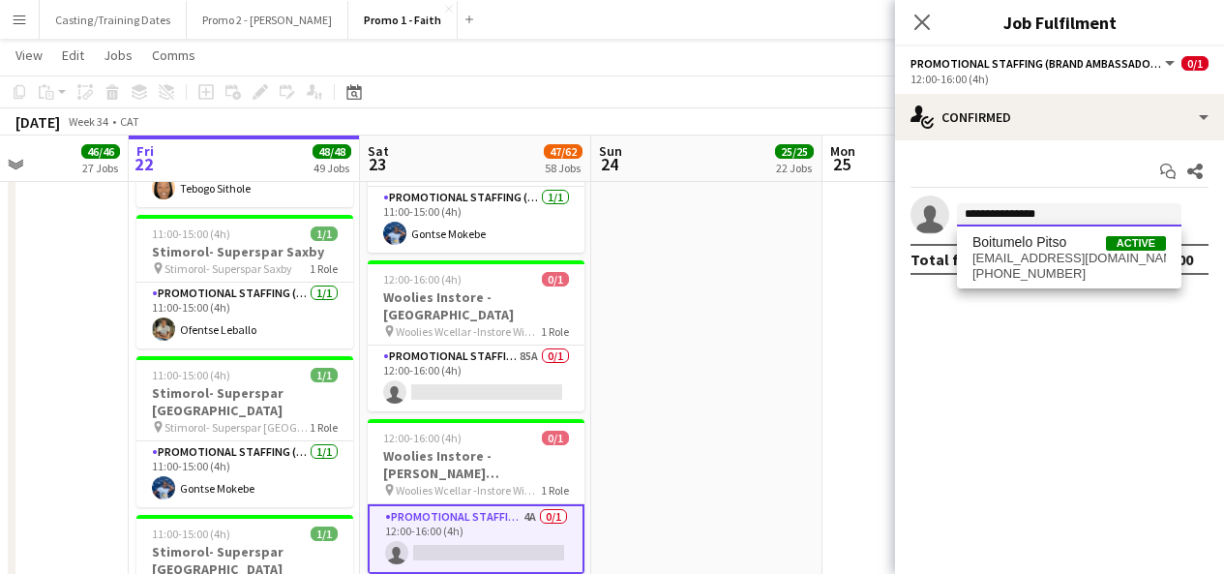
type input "**********"
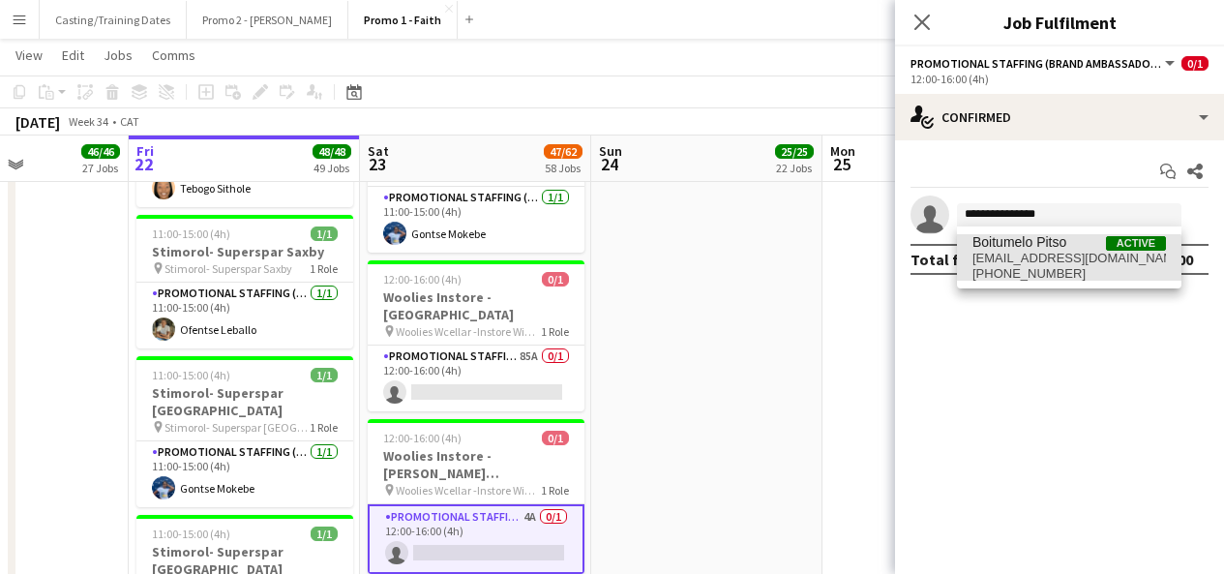
click at [1051, 258] on span "[EMAIL_ADDRESS][DOMAIN_NAME]" at bounding box center [1070, 258] width 194 height 15
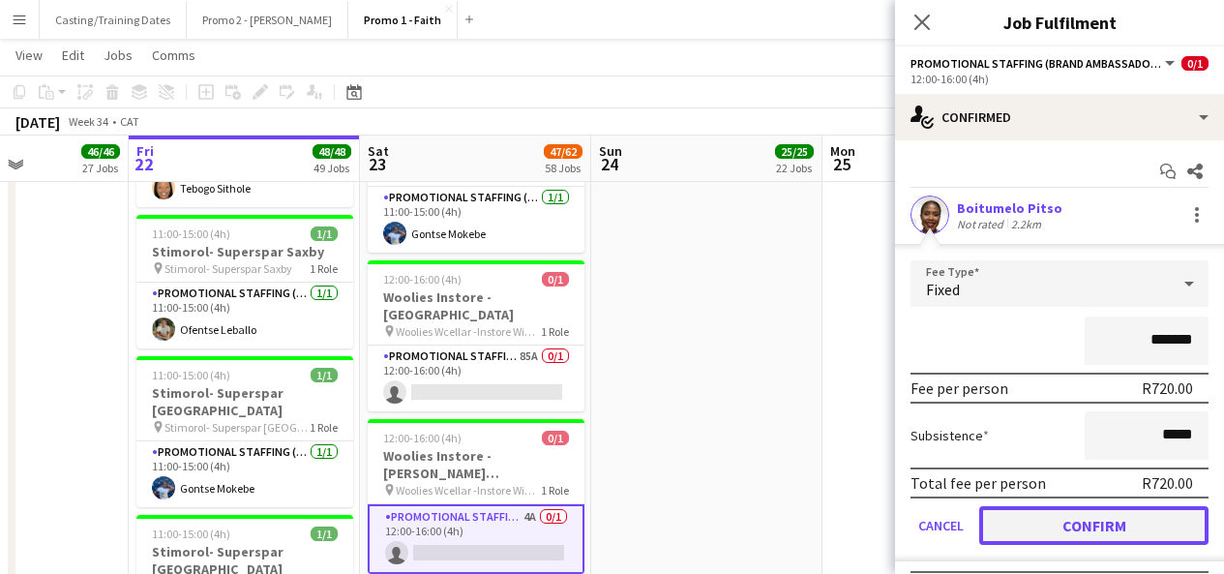
click at [1044, 526] on button "Confirm" at bounding box center [1094, 525] width 229 height 39
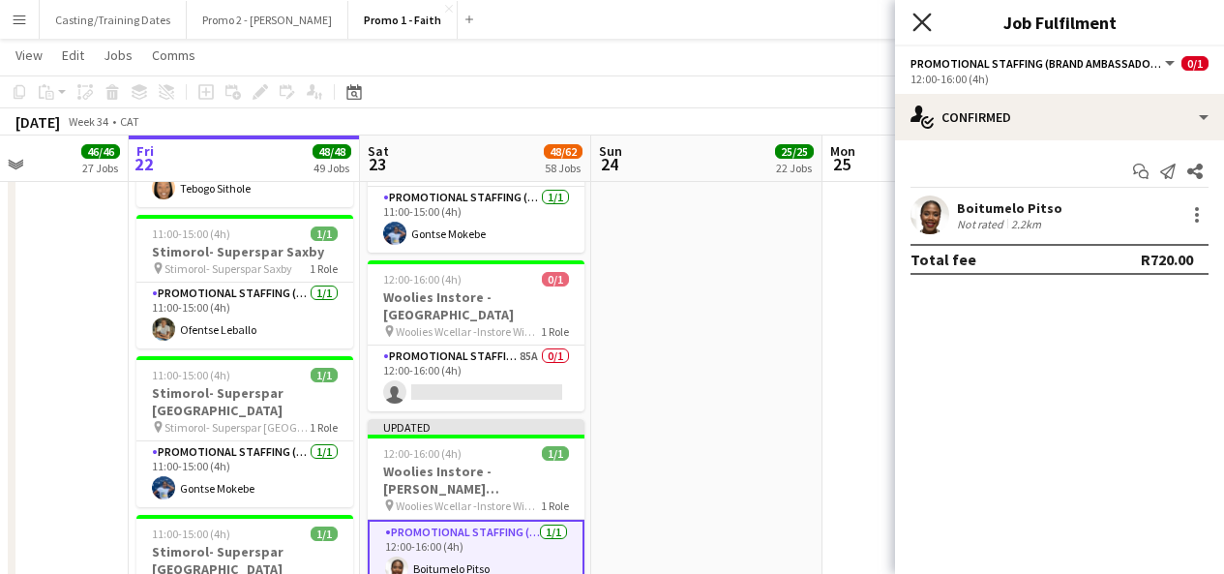
click at [920, 23] on icon at bounding box center [922, 22] width 18 height 18
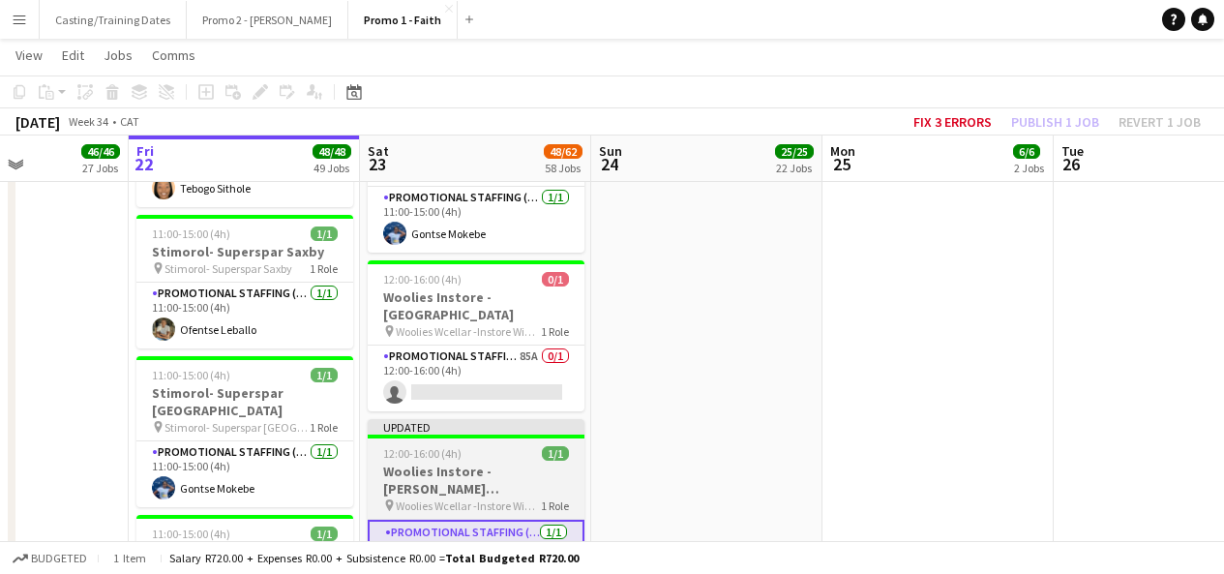
click at [476, 419] on div "Updated" at bounding box center [476, 426] width 217 height 15
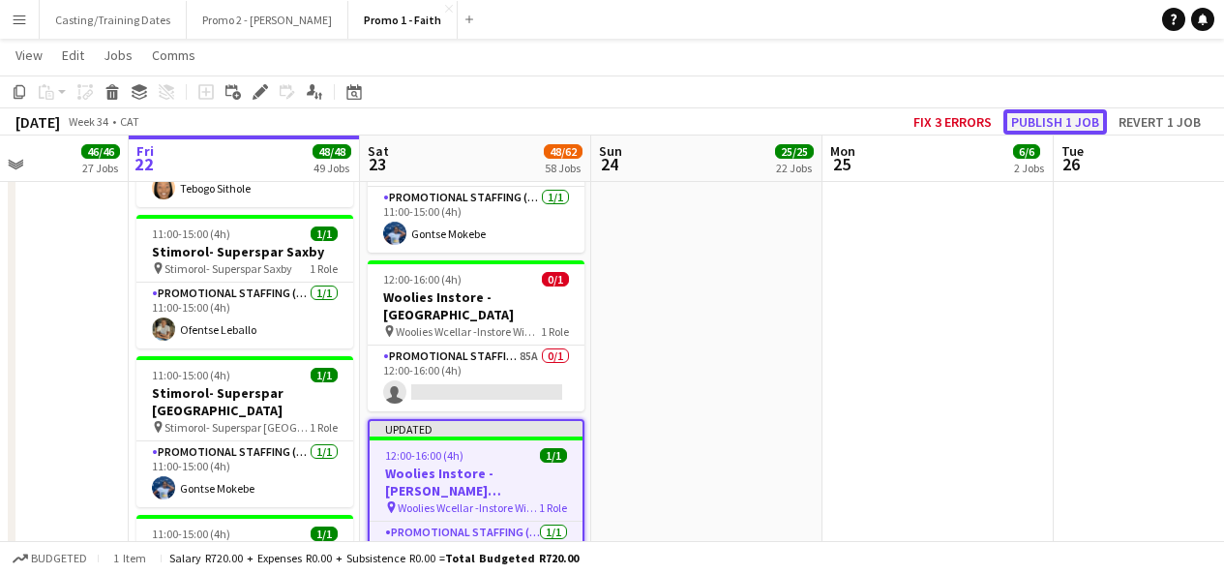
click at [1038, 133] on button "Publish 1 job" at bounding box center [1056, 121] width 104 height 25
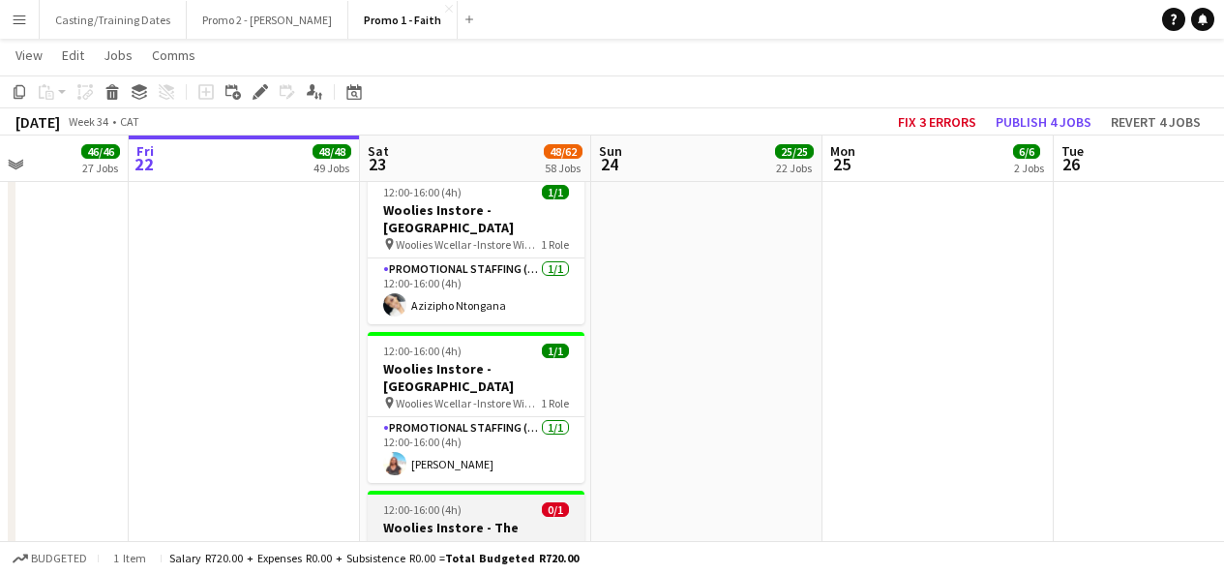
scroll to position [8082, 0]
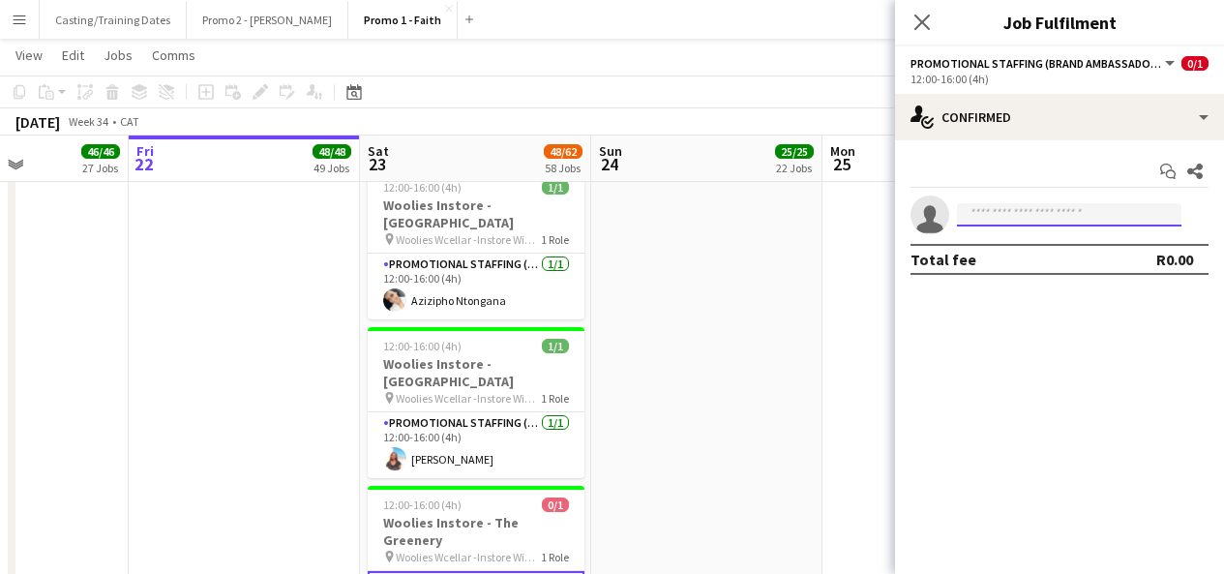
click at [1003, 215] on input at bounding box center [1069, 214] width 225 height 23
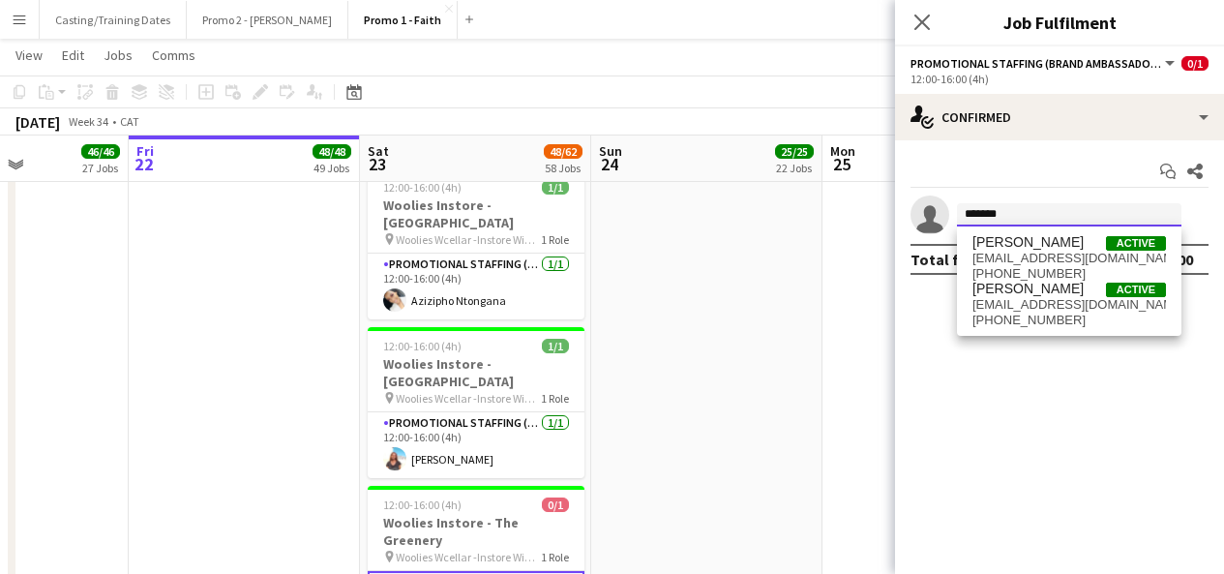
type input "******"
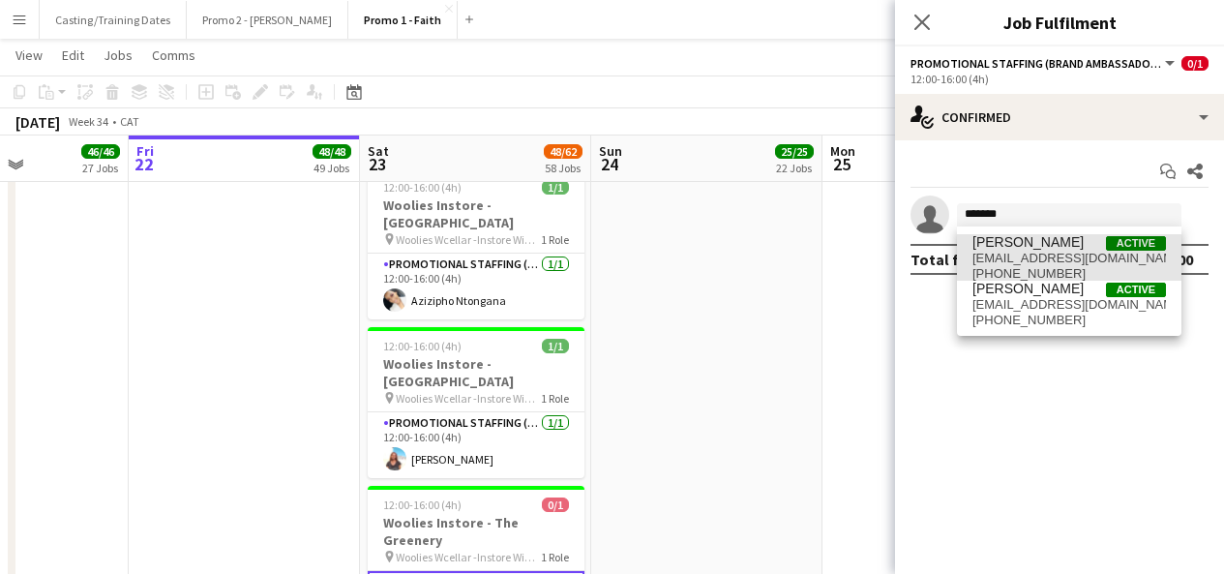
click at [1022, 238] on span "[PERSON_NAME]" at bounding box center [1028, 242] width 111 height 16
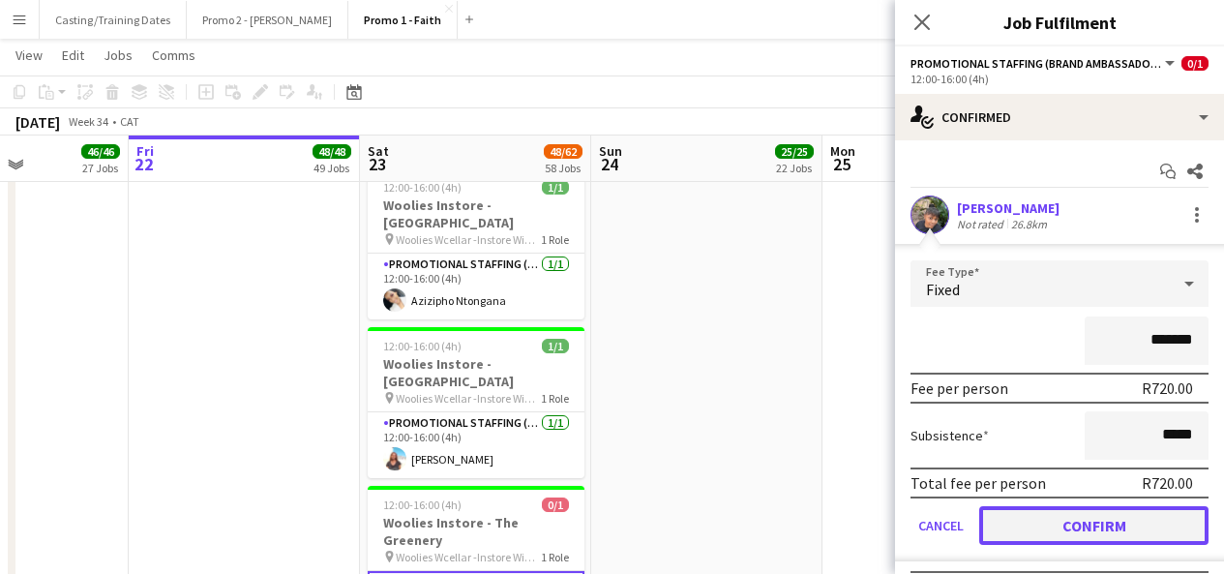
click at [1048, 520] on button "Confirm" at bounding box center [1094, 525] width 229 height 39
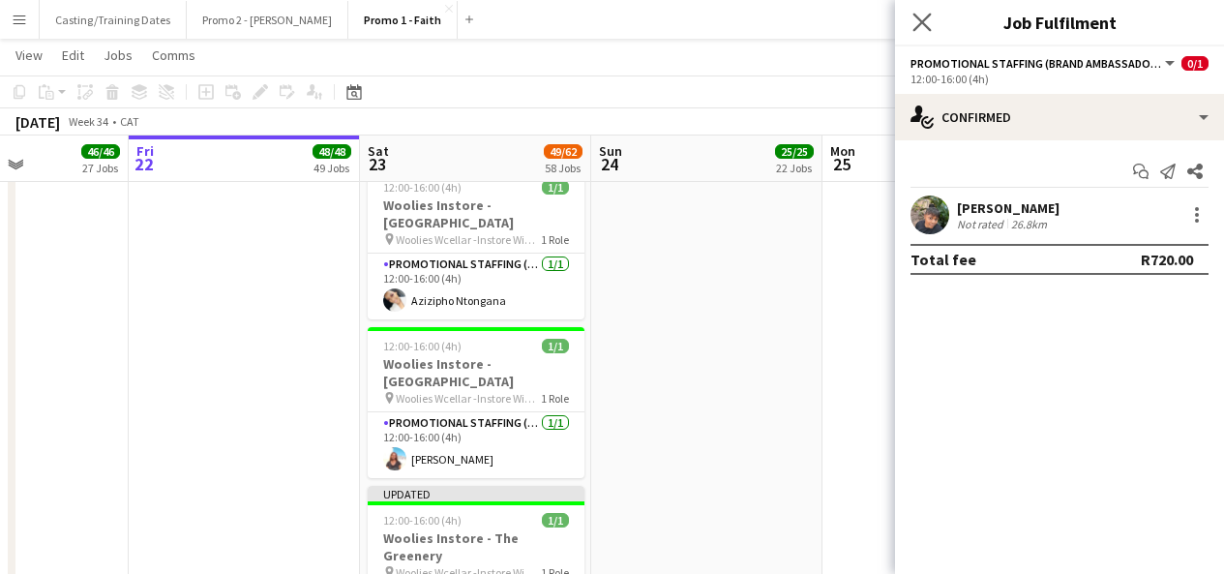
click at [914, 34] on app-icon "Close pop-in" at bounding box center [923, 23] width 28 height 28
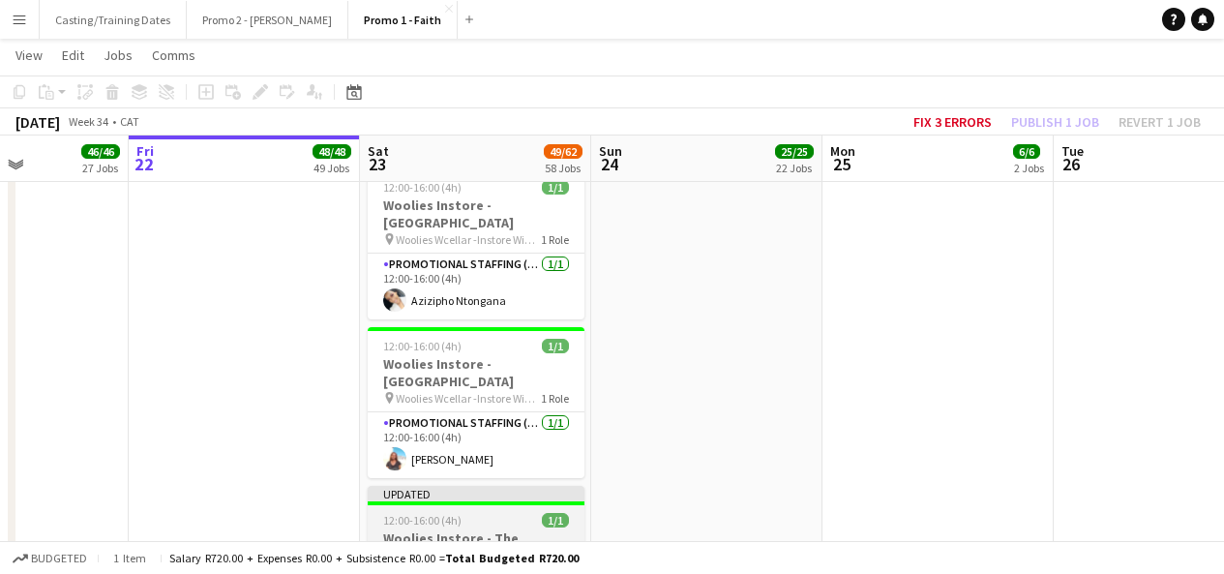
click at [545, 486] on div "Updated" at bounding box center [476, 493] width 217 height 15
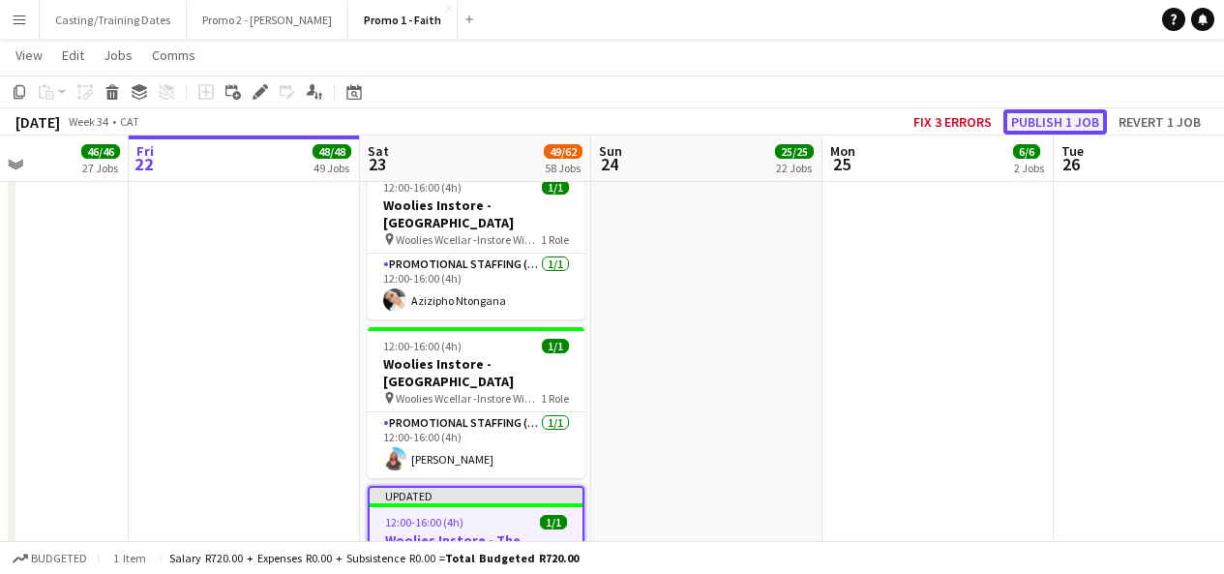
click at [1018, 122] on button "Publish 1 job" at bounding box center [1056, 121] width 104 height 25
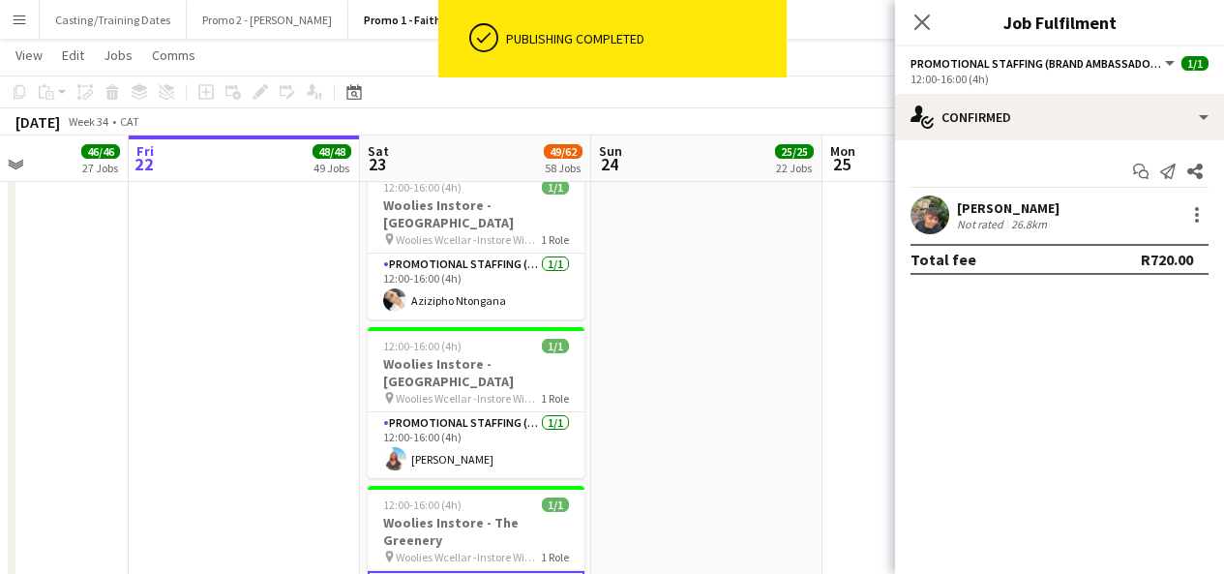
click at [919, 214] on app-user-avatar at bounding box center [930, 215] width 39 height 39
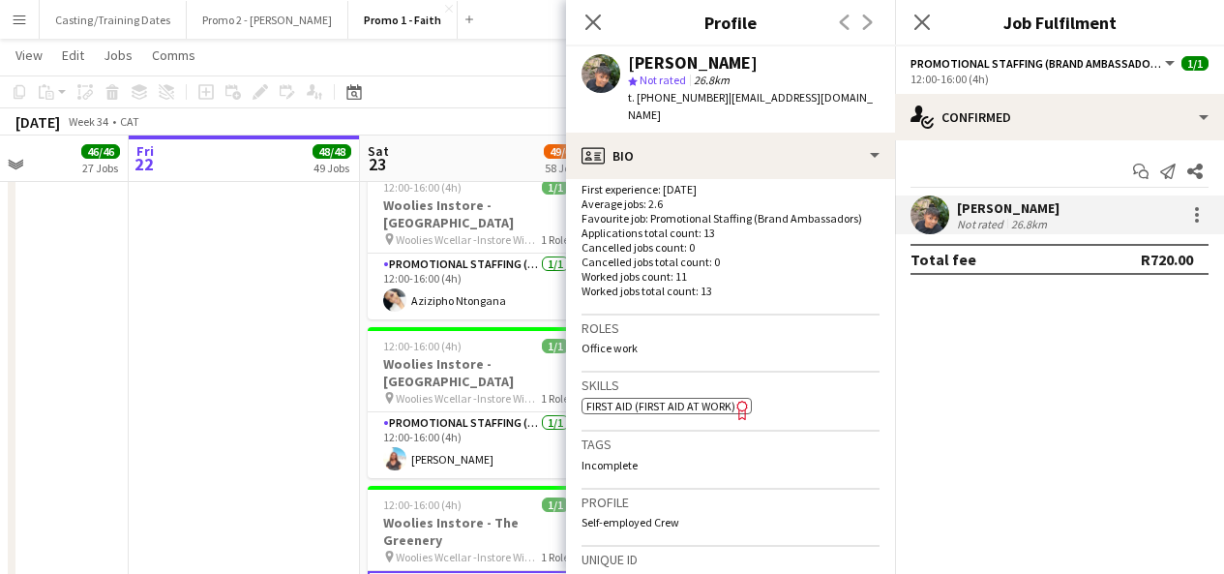
scroll to position [852, 0]
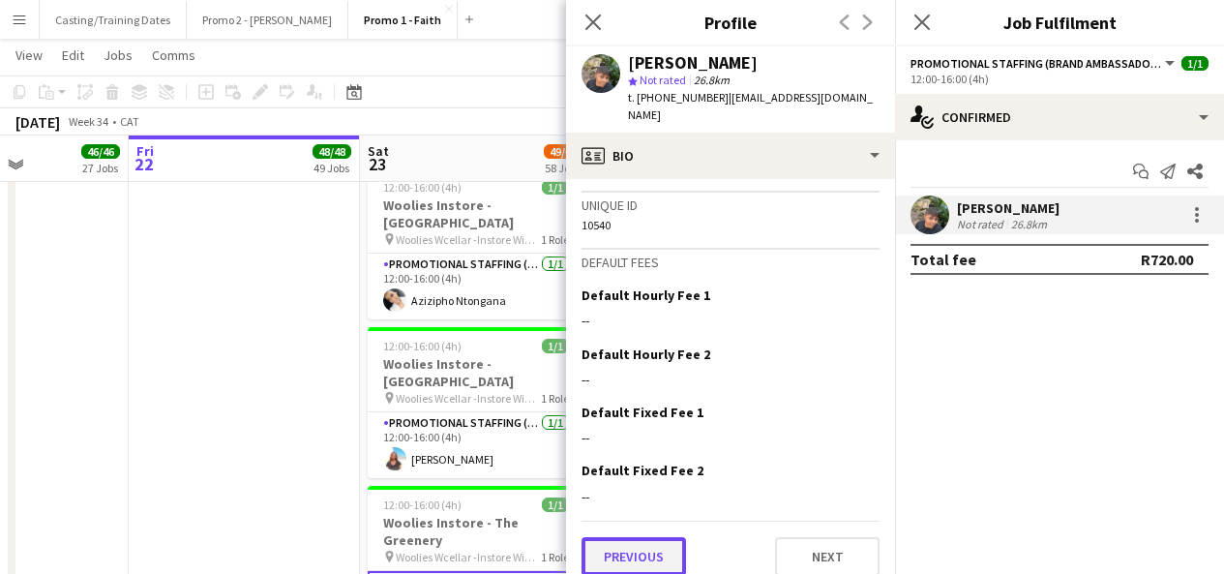
click at [639, 537] on button "Previous" at bounding box center [634, 556] width 105 height 39
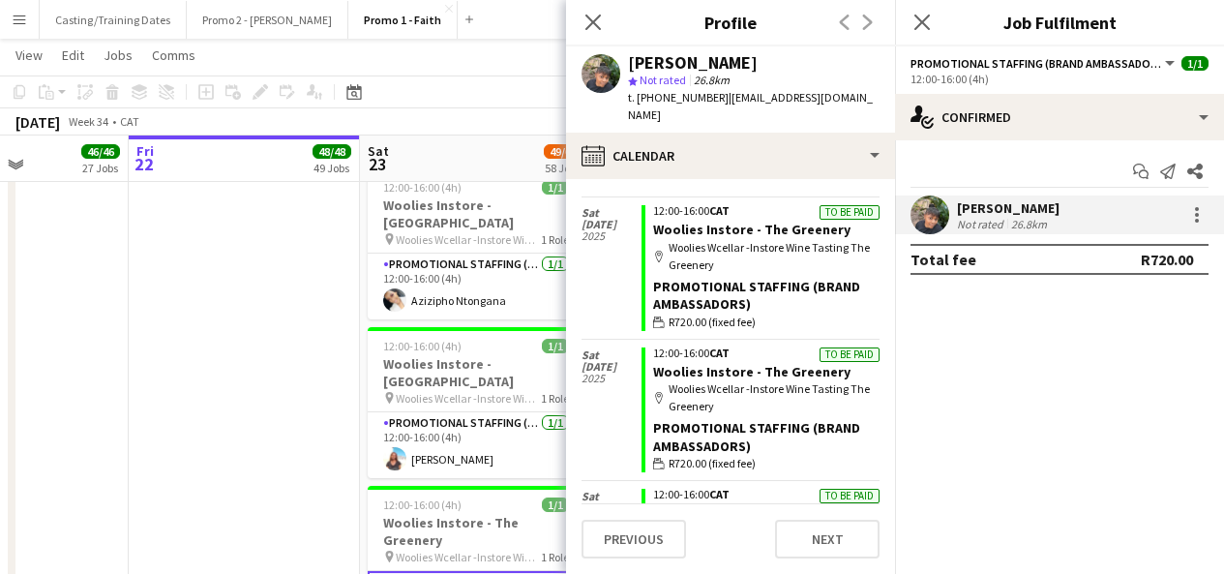
scroll to position [627, 0]
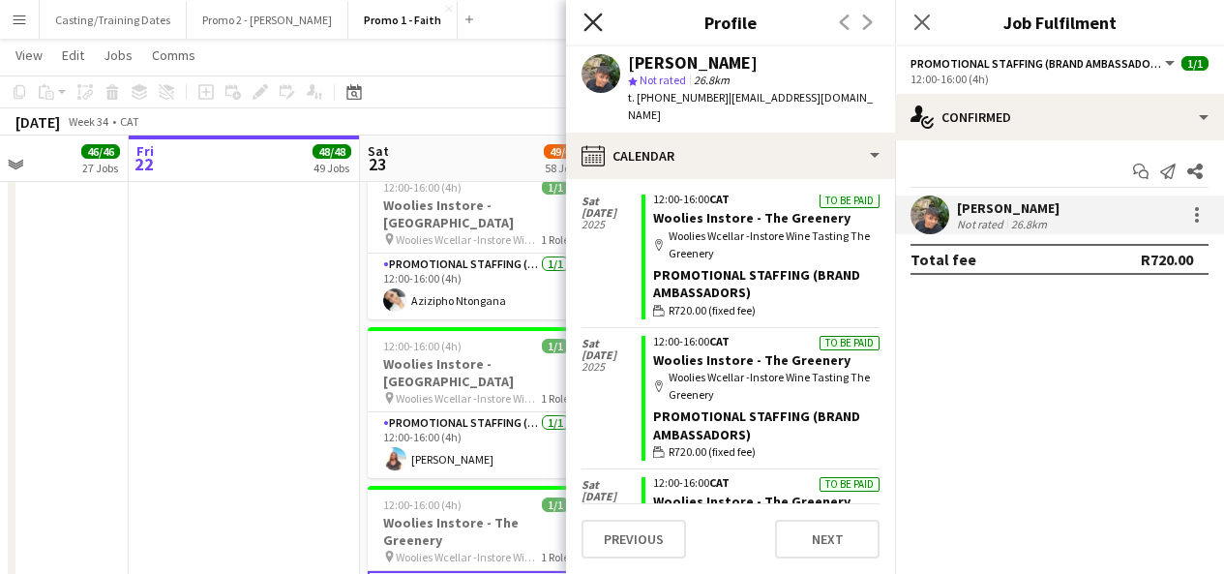
click at [590, 26] on icon "Close pop-in" at bounding box center [593, 22] width 18 height 18
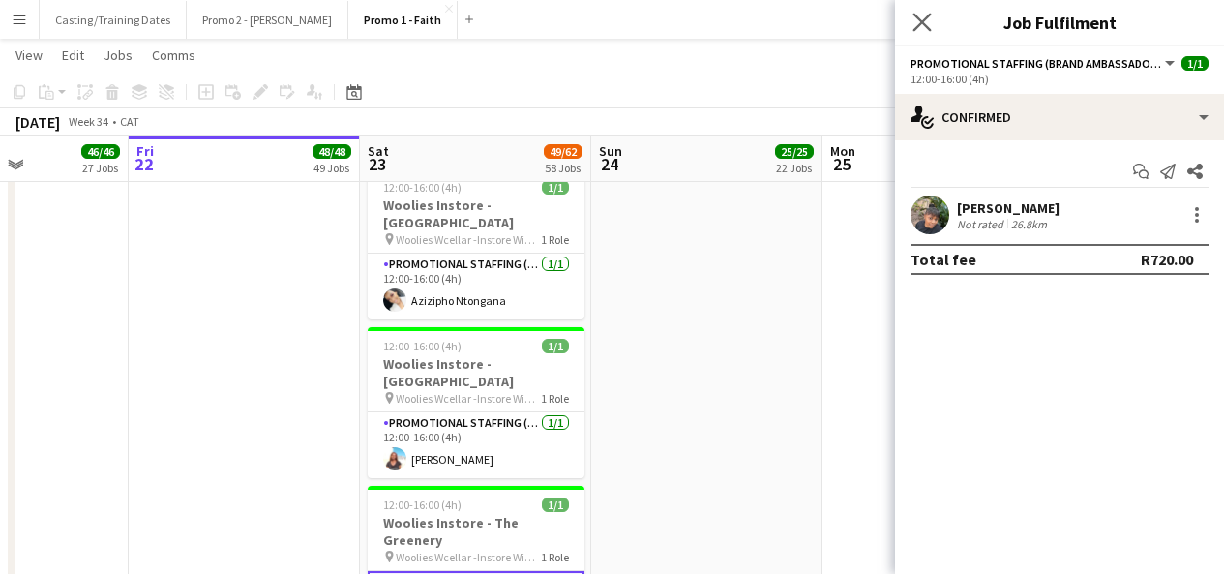
click at [922, 13] on icon "Close pop-in" at bounding box center [922, 22] width 18 height 18
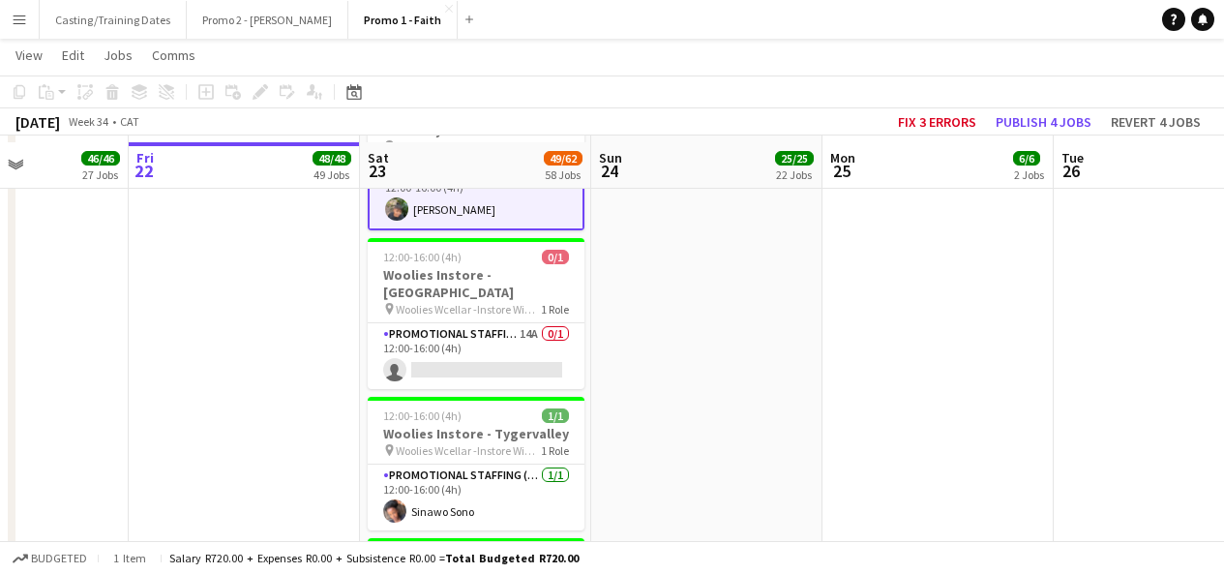
scroll to position [8500, 0]
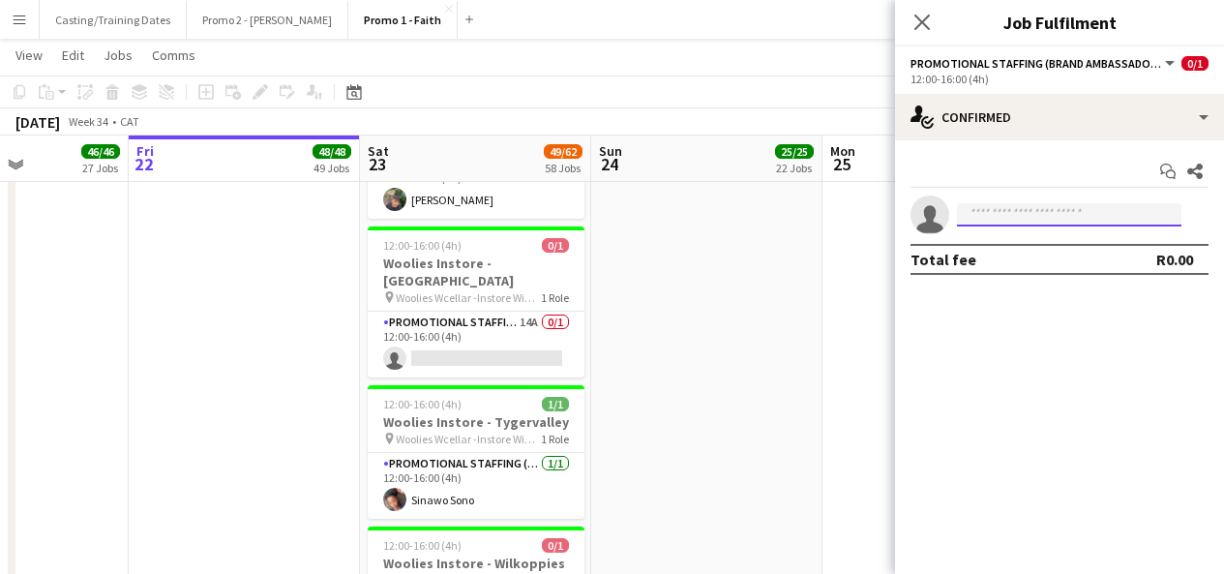
click at [1053, 217] on input at bounding box center [1069, 214] width 225 height 23
type input "*"
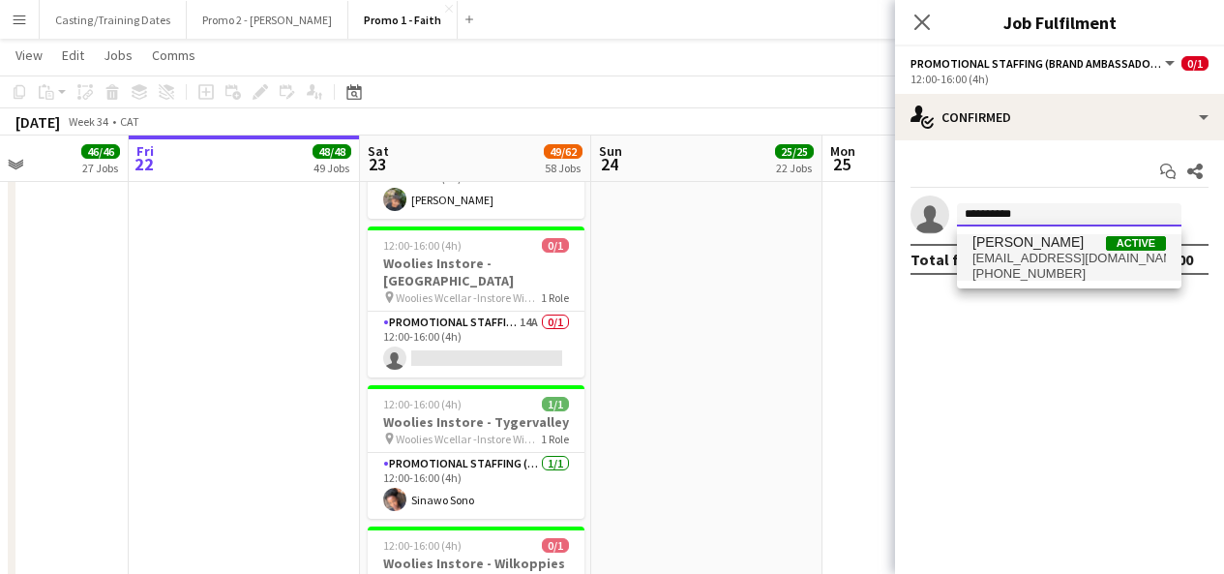
type input "**********"
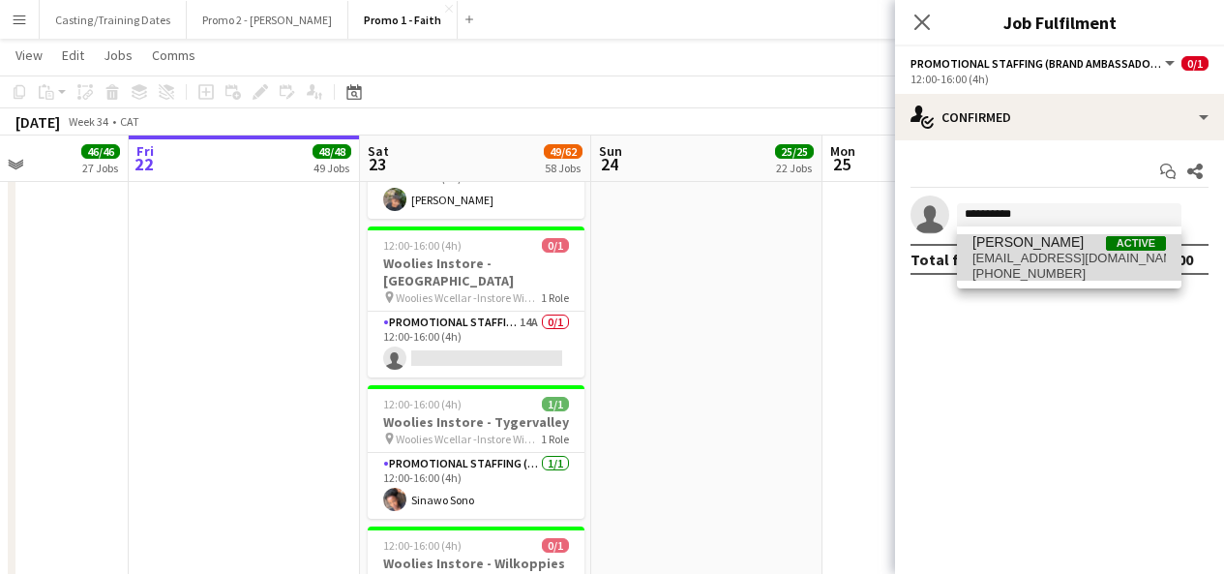
click at [1037, 262] on span "[EMAIL_ADDRESS][DOMAIN_NAME]" at bounding box center [1070, 258] width 194 height 15
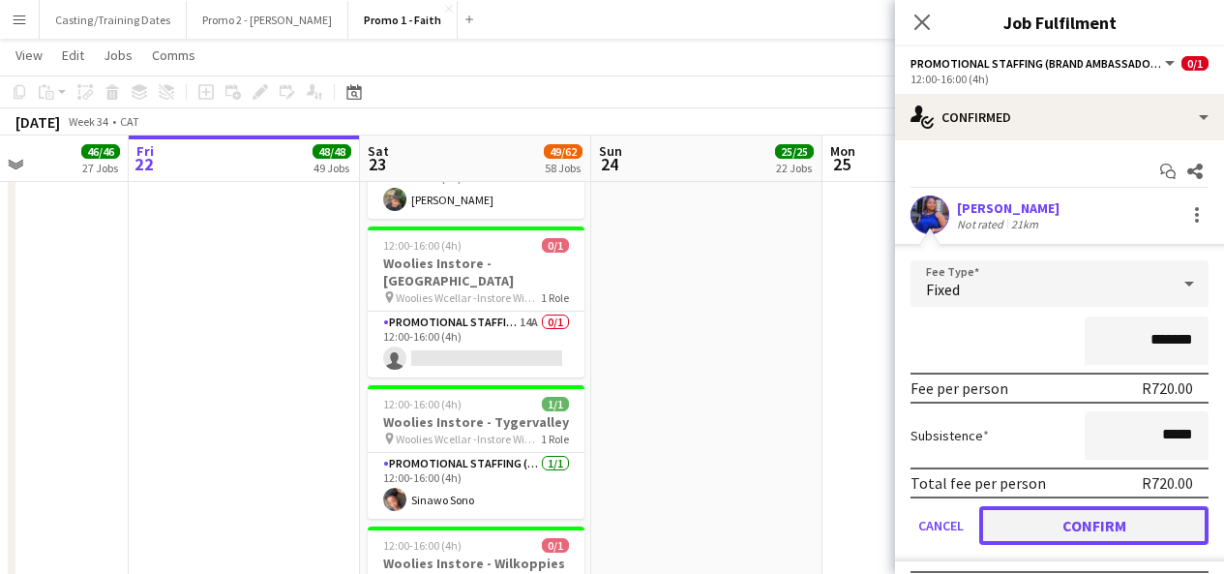
click at [1046, 524] on button "Confirm" at bounding box center [1094, 525] width 229 height 39
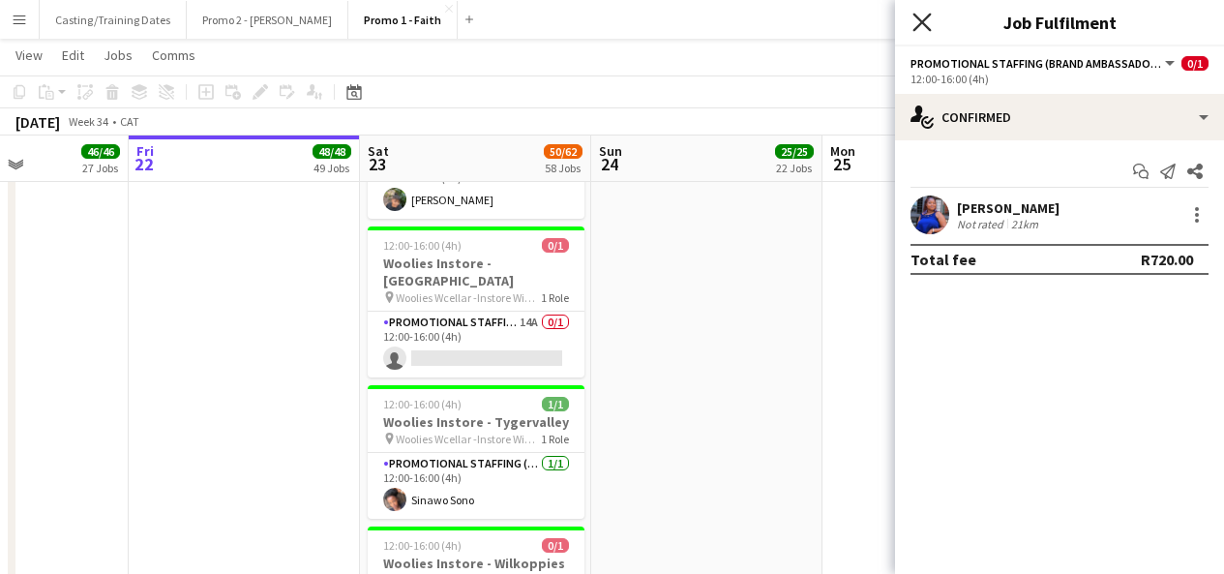
click at [920, 16] on icon "Close pop-in" at bounding box center [922, 22] width 18 height 18
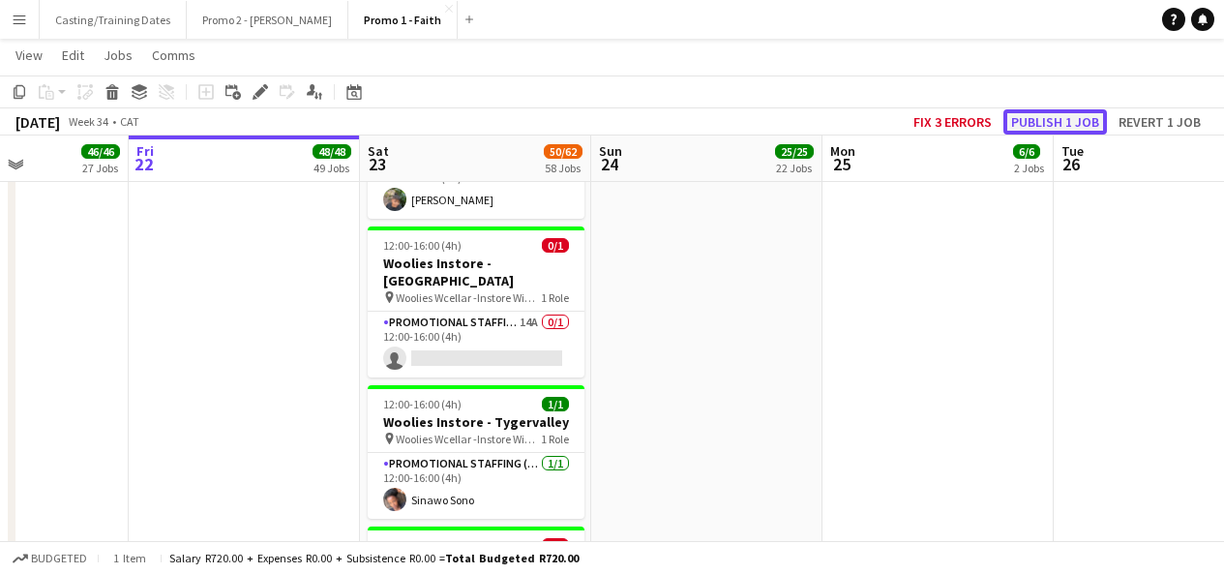
click at [1034, 117] on button "Publish 1 job" at bounding box center [1056, 121] width 104 height 25
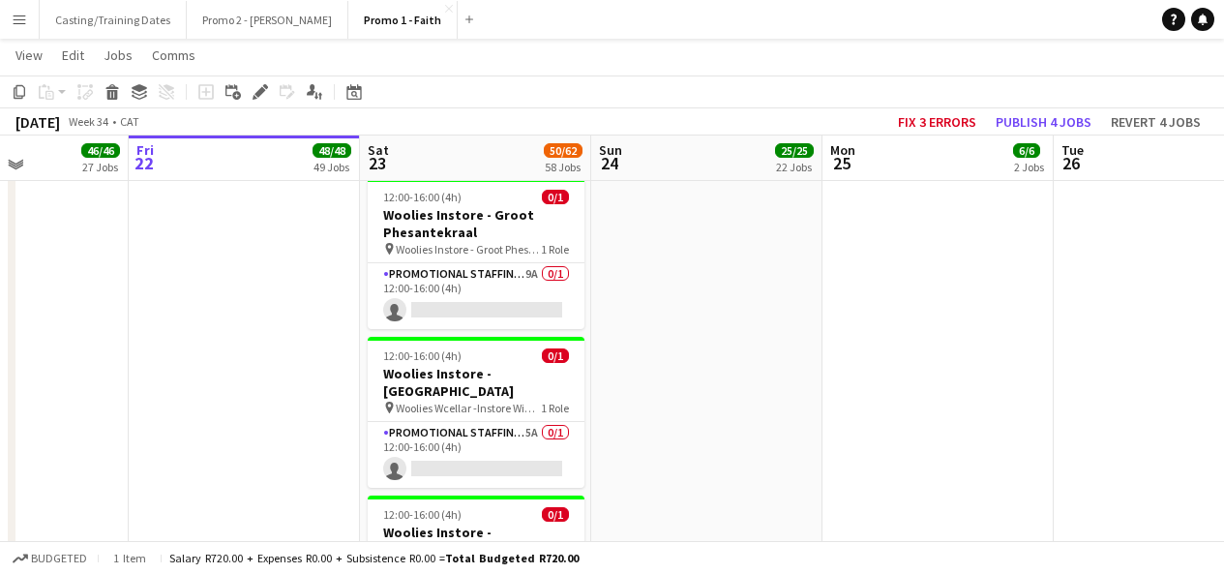
scroll to position [6854, 0]
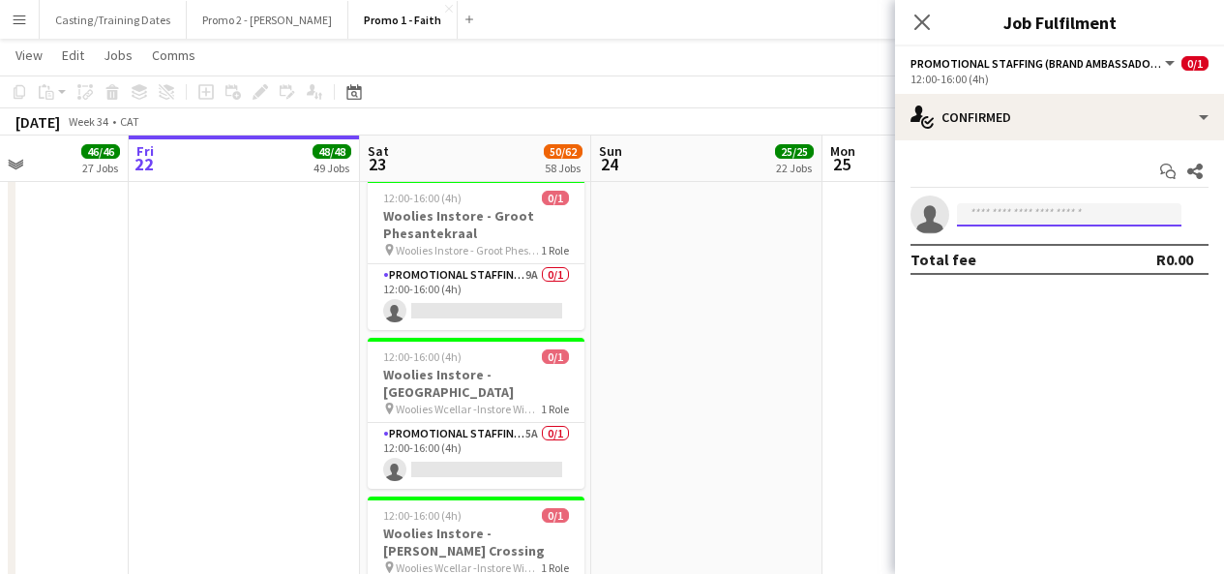
click at [1085, 223] on input at bounding box center [1069, 214] width 225 height 23
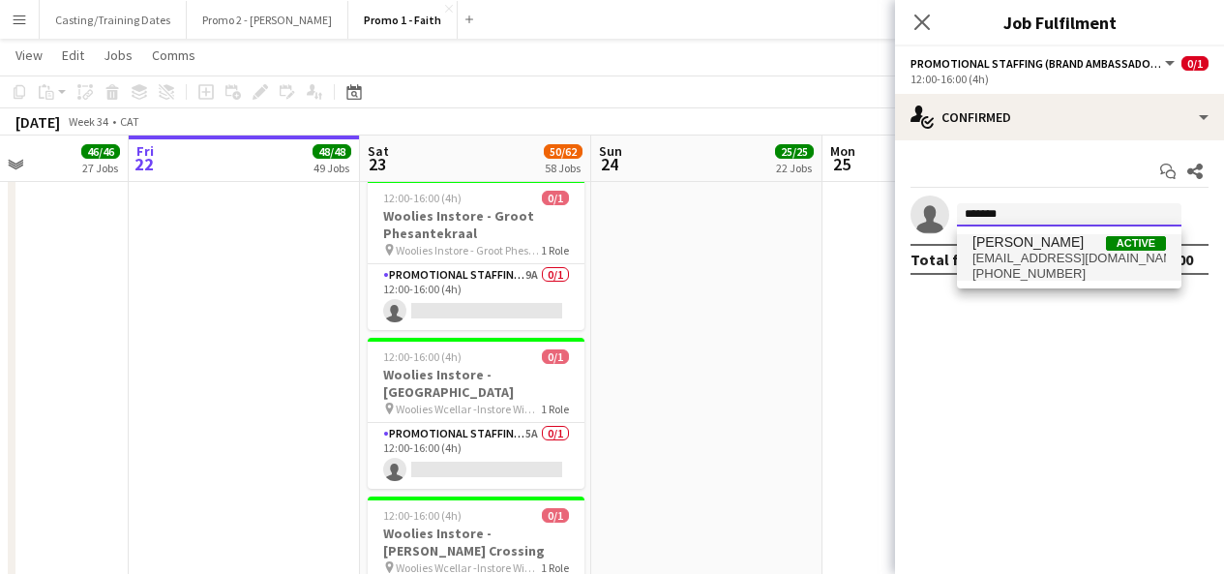
type input "*******"
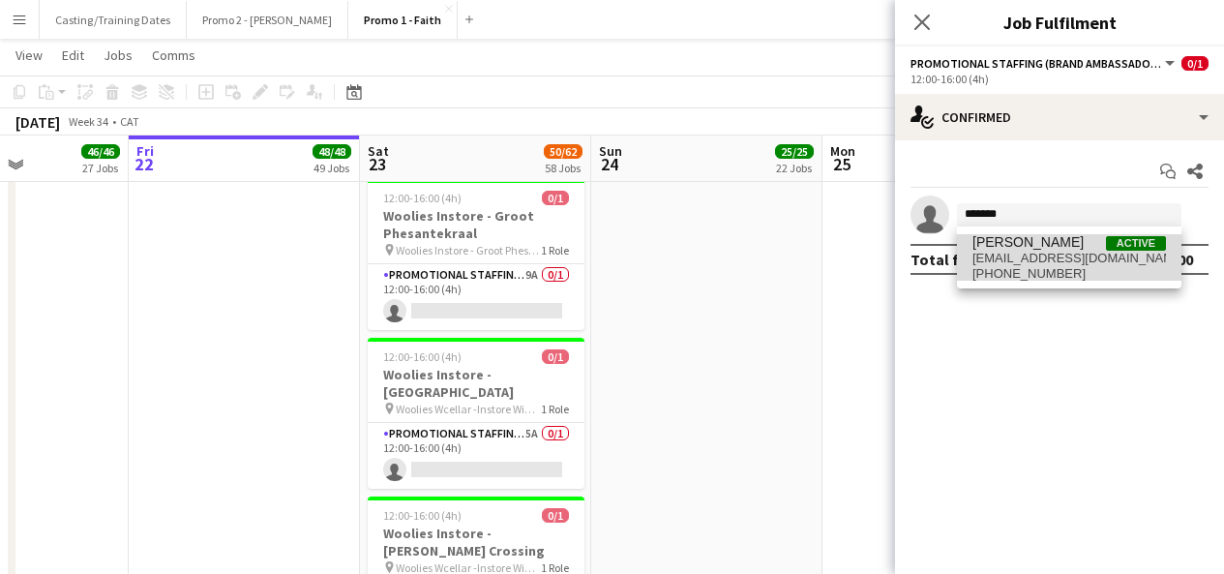
click at [1036, 263] on span "[EMAIL_ADDRESS][DOMAIN_NAME]" at bounding box center [1070, 258] width 194 height 15
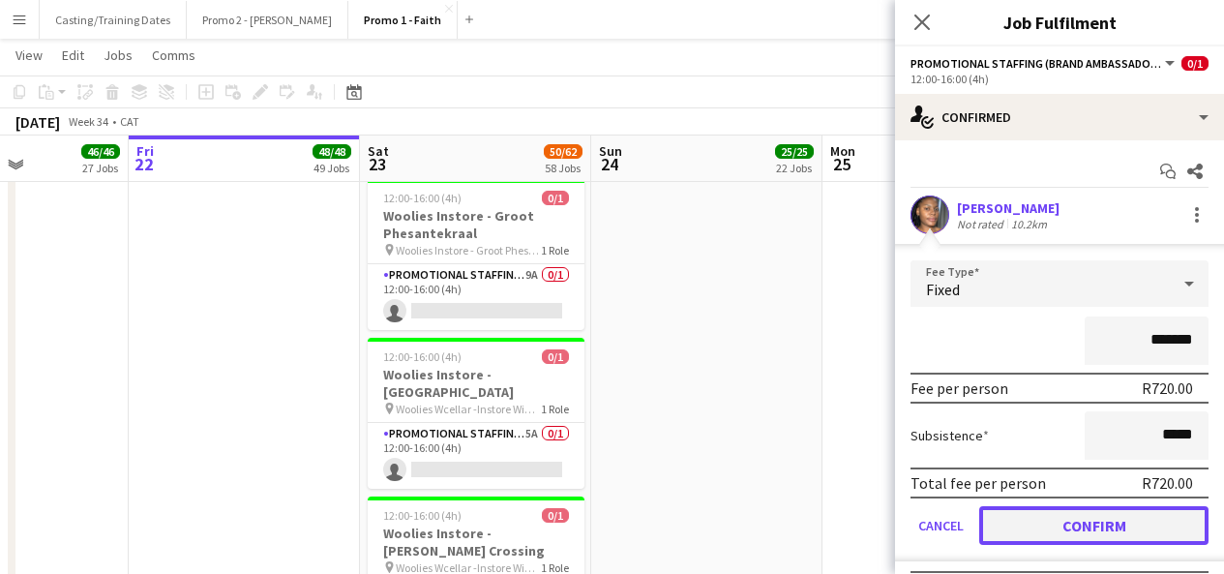
click at [1030, 538] on button "Confirm" at bounding box center [1094, 525] width 229 height 39
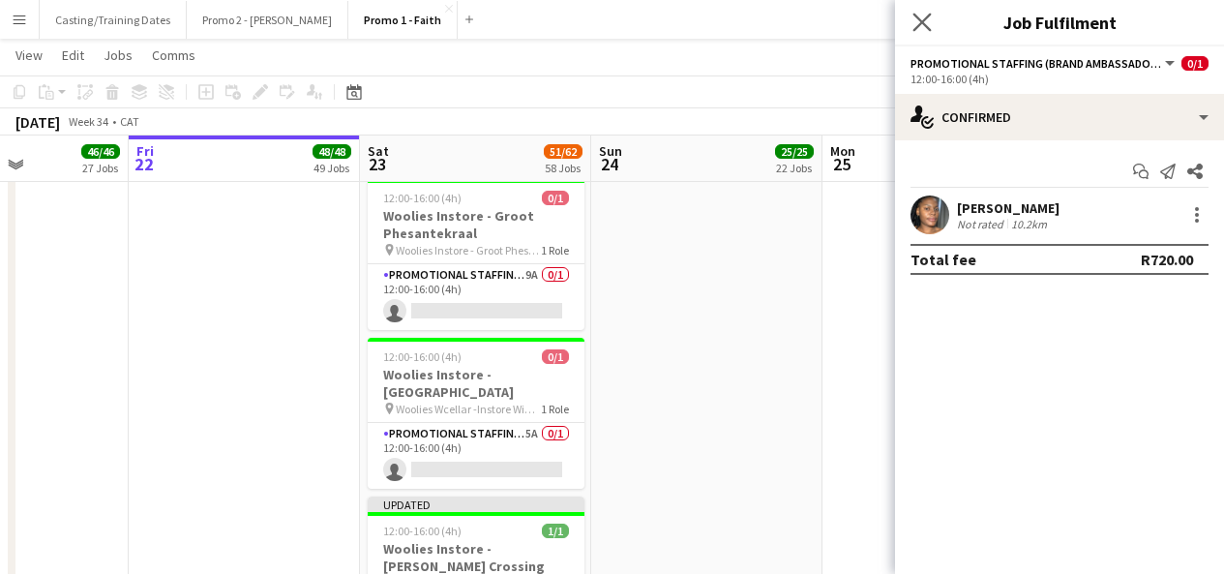
click at [914, 20] on icon "Close pop-in" at bounding box center [922, 22] width 18 height 18
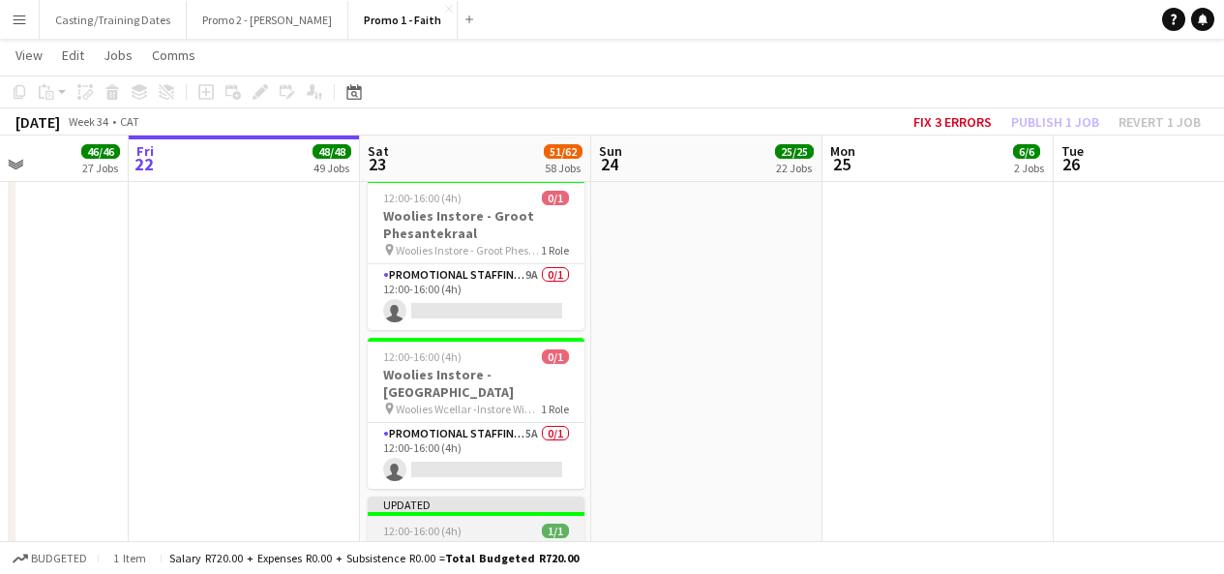
click at [507, 497] on div "Updated" at bounding box center [476, 504] width 217 height 15
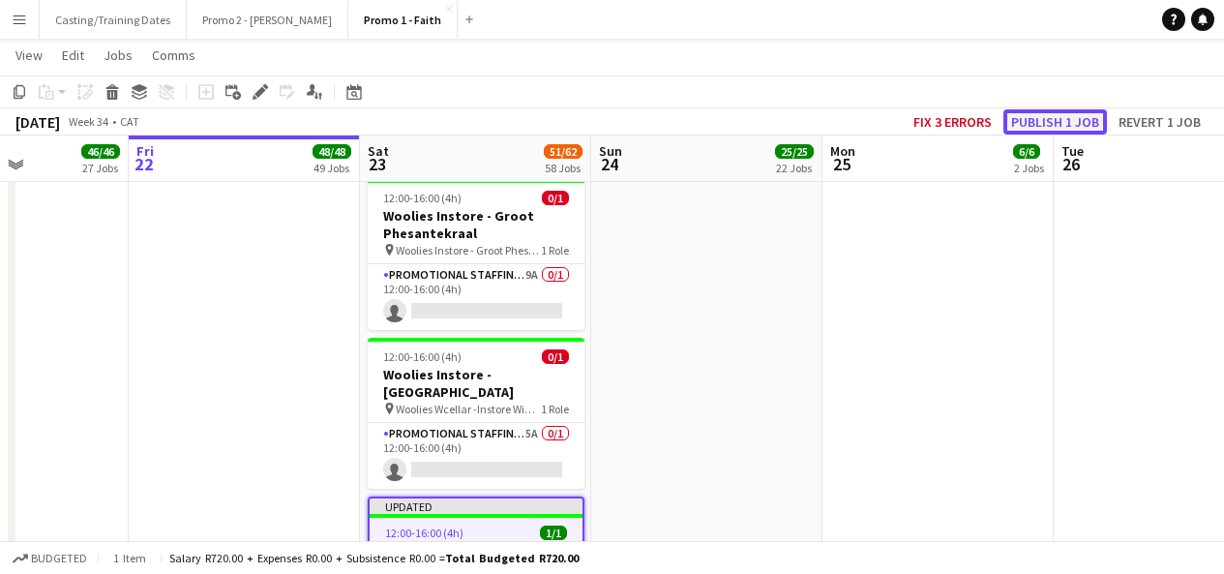
click at [1038, 122] on button "Publish 1 job" at bounding box center [1056, 121] width 104 height 25
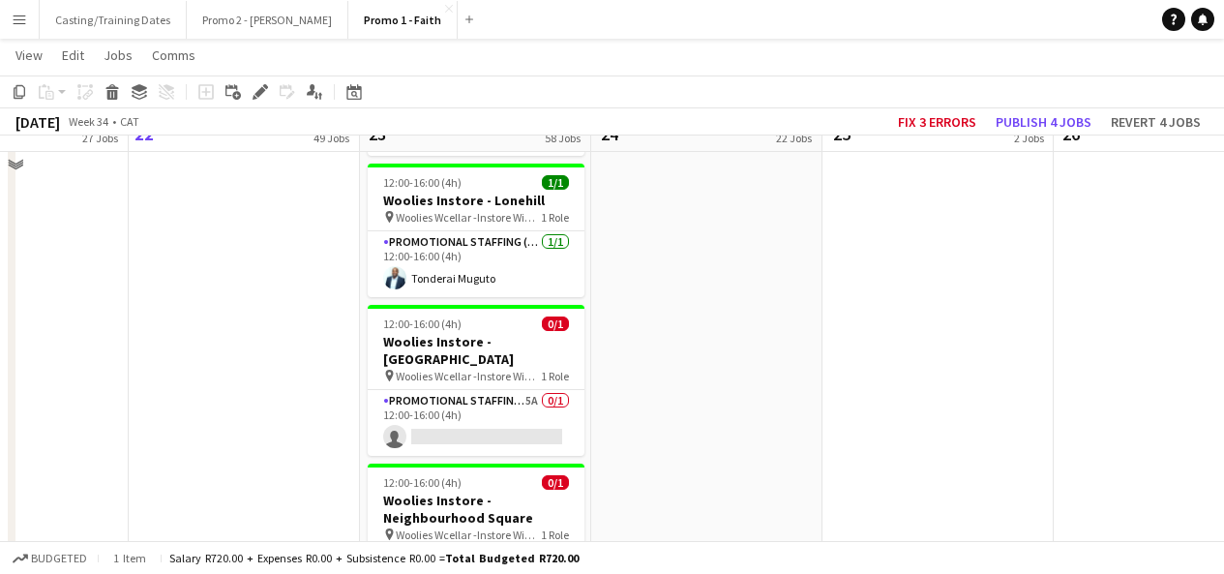
scroll to position [7496, 0]
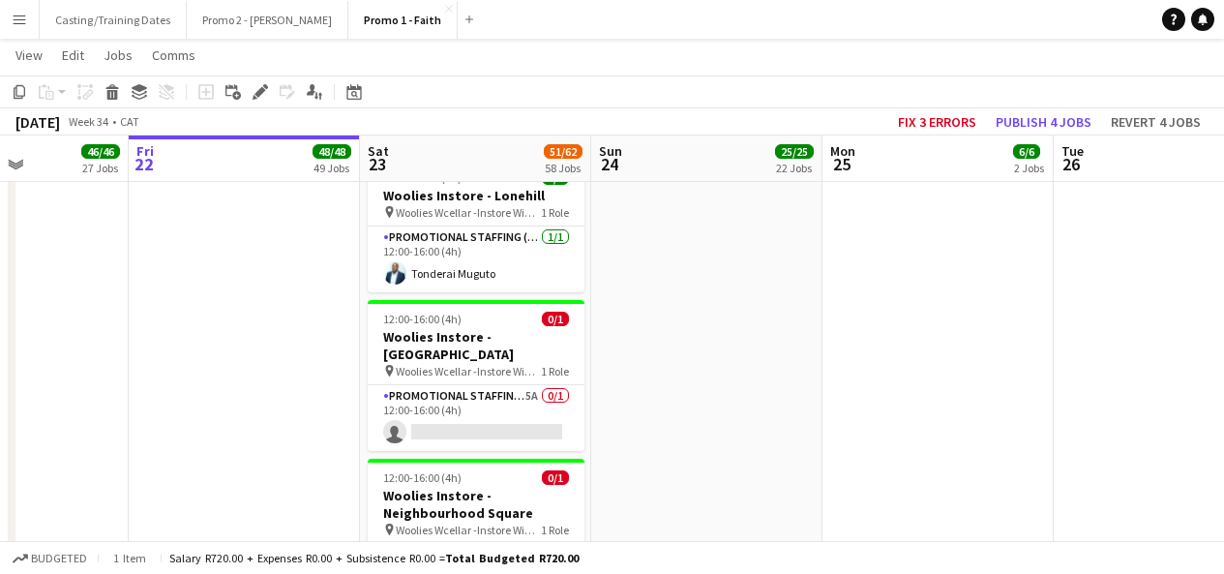
click at [468, 544] on app-card-role "Promotional Staffing (Brand Ambassadors) 12A 0/1 12:00-16:00 (4h) single-neutra…" at bounding box center [476, 577] width 217 height 66
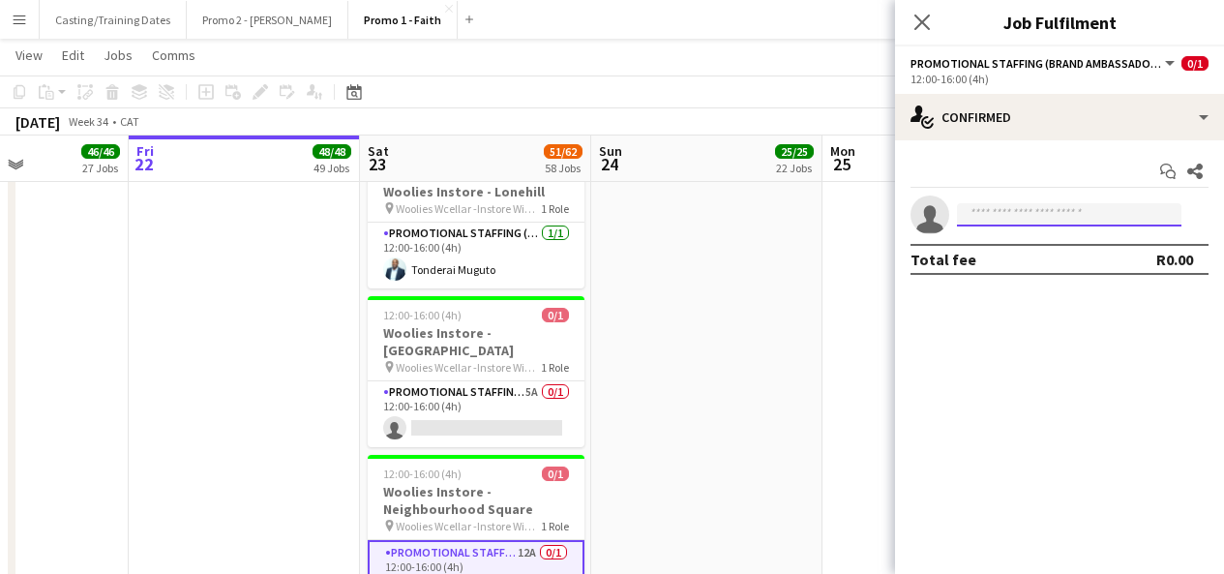
click at [1003, 213] on input at bounding box center [1069, 214] width 225 height 23
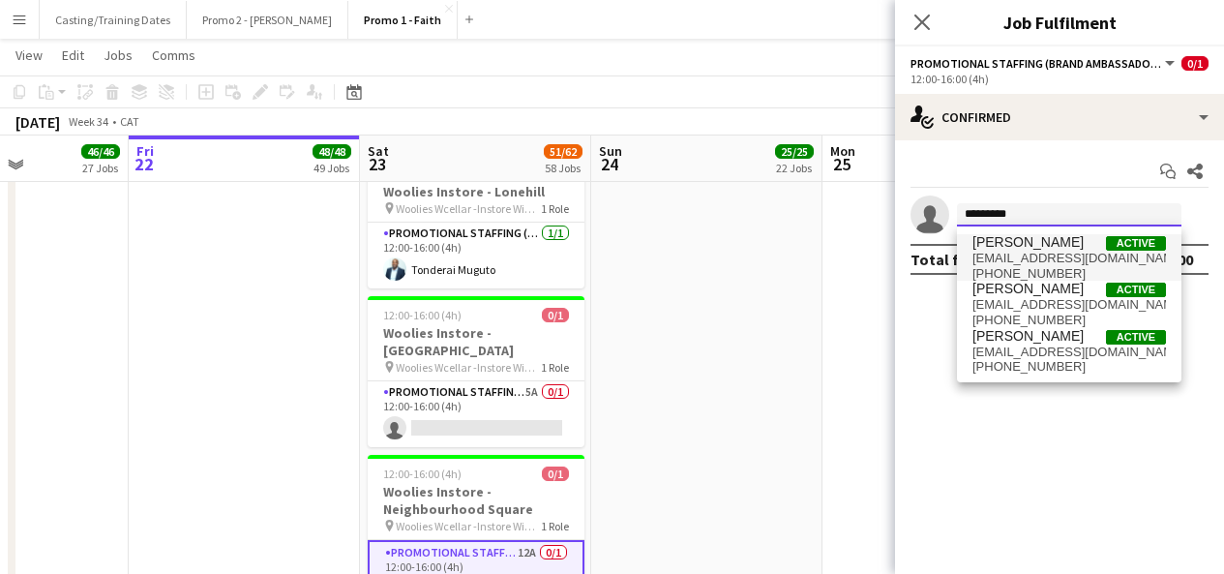
type input "********"
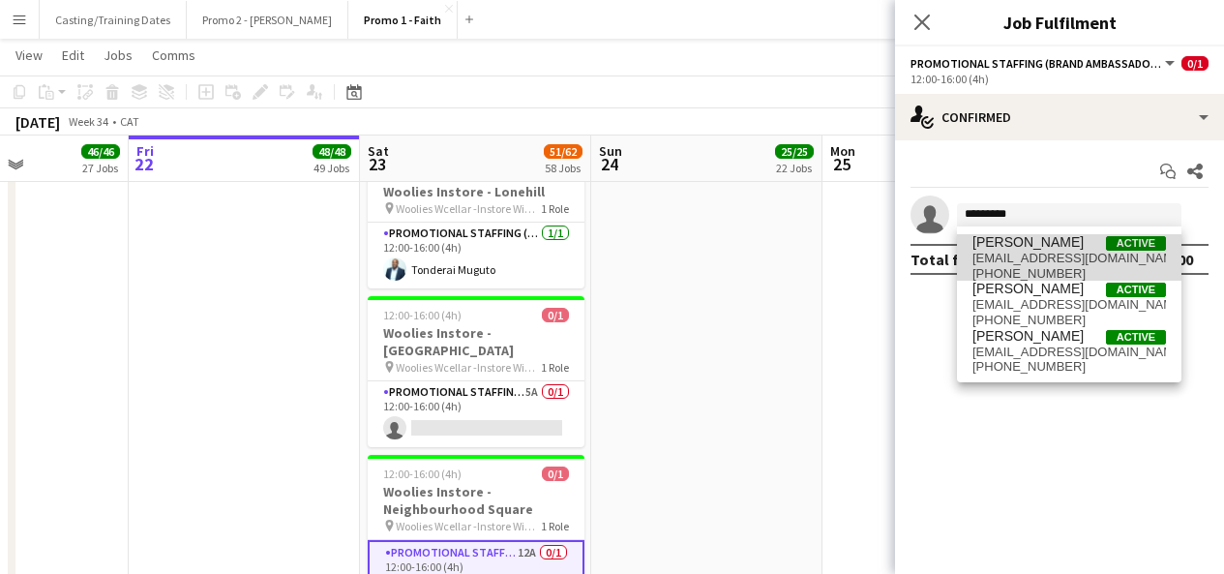
click at [1070, 255] on span "[EMAIL_ADDRESS][DOMAIN_NAME]" at bounding box center [1070, 258] width 194 height 15
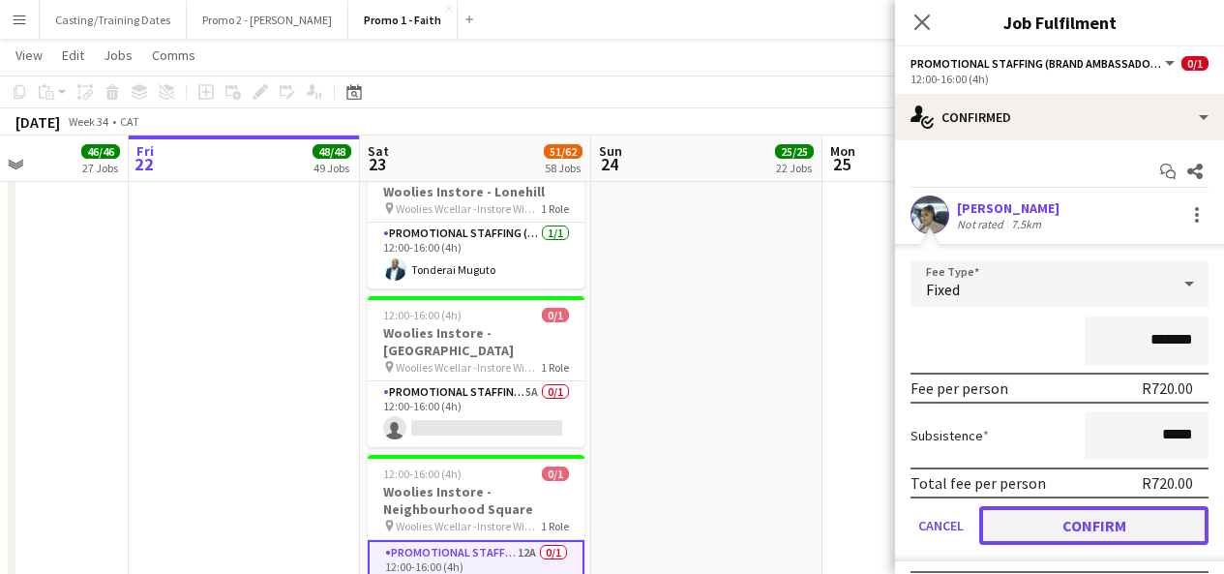
click at [1071, 522] on button "Confirm" at bounding box center [1094, 525] width 229 height 39
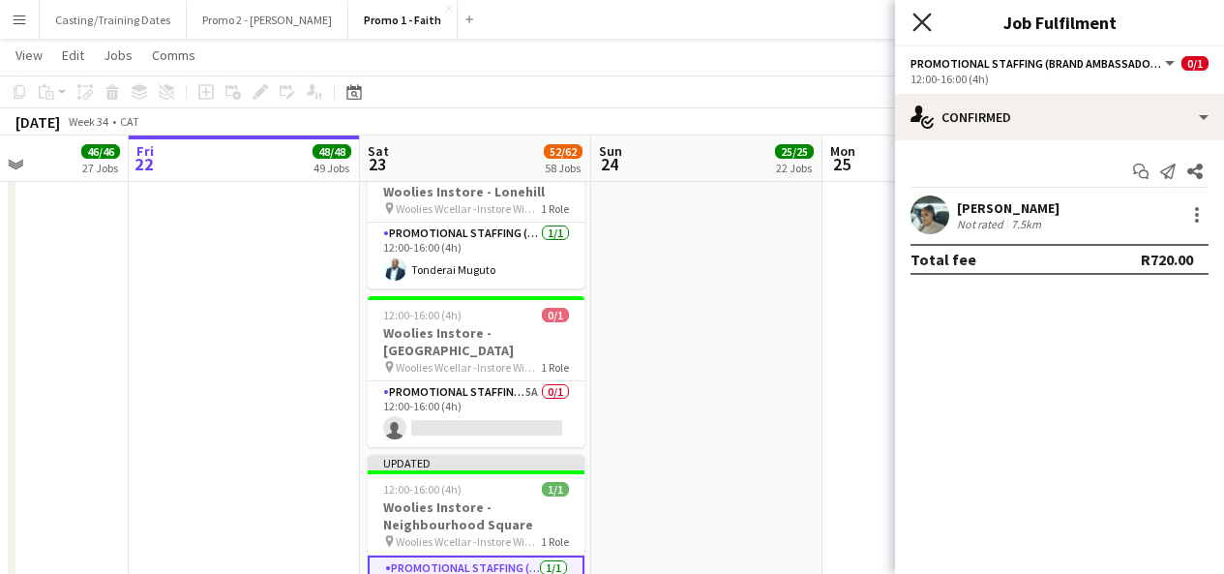
click at [922, 23] on icon at bounding box center [922, 22] width 18 height 18
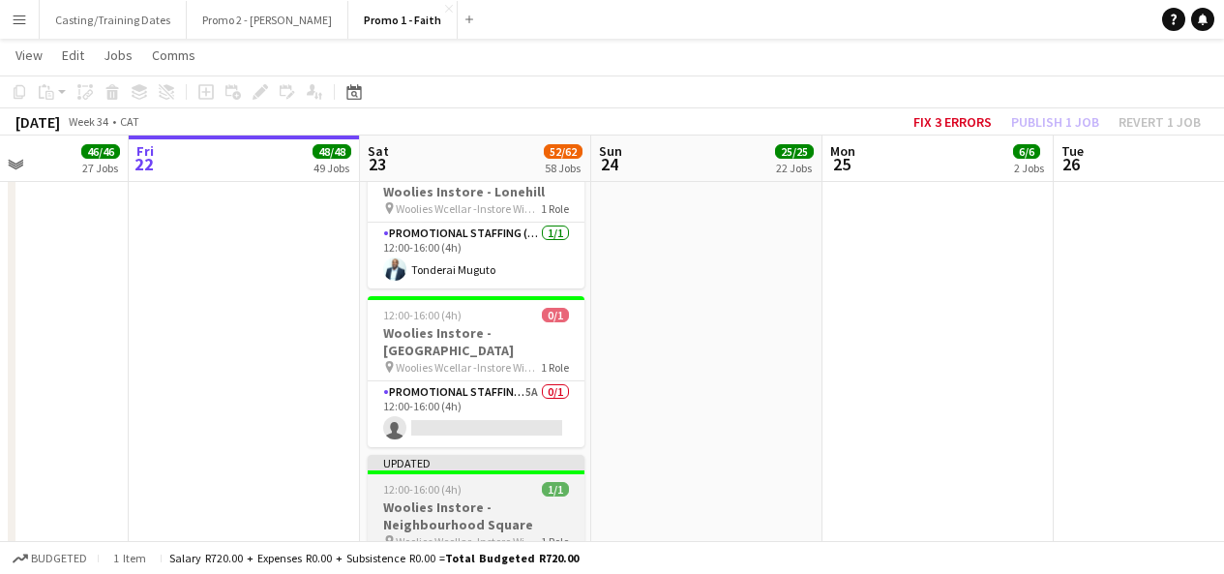
click at [541, 455] on div "Updated" at bounding box center [476, 462] width 217 height 15
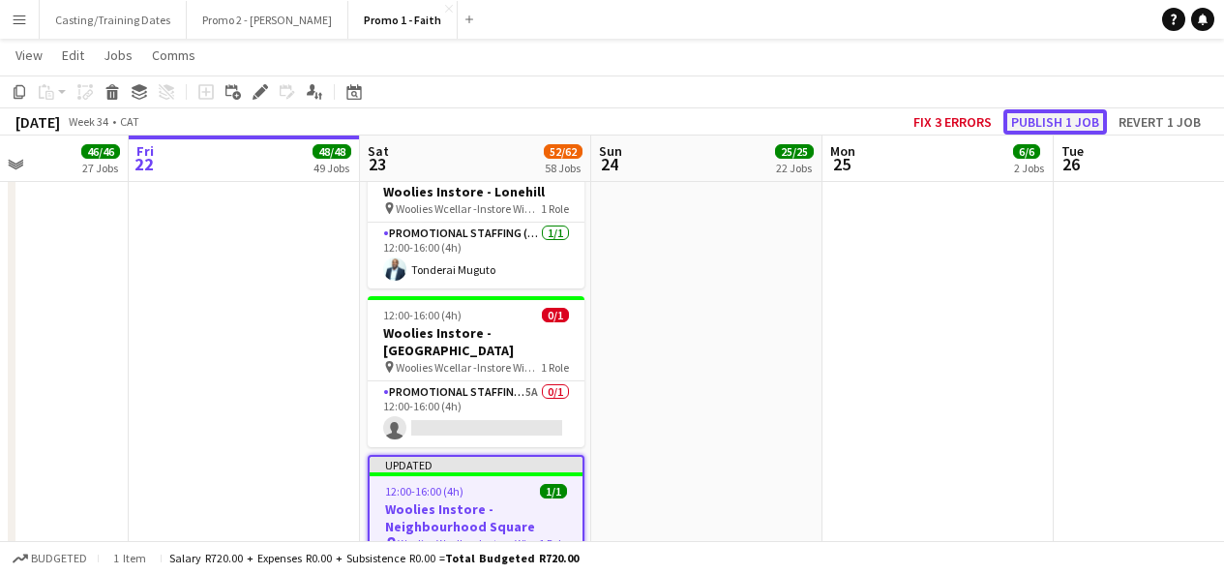
click at [1022, 129] on button "Publish 1 job" at bounding box center [1056, 121] width 104 height 25
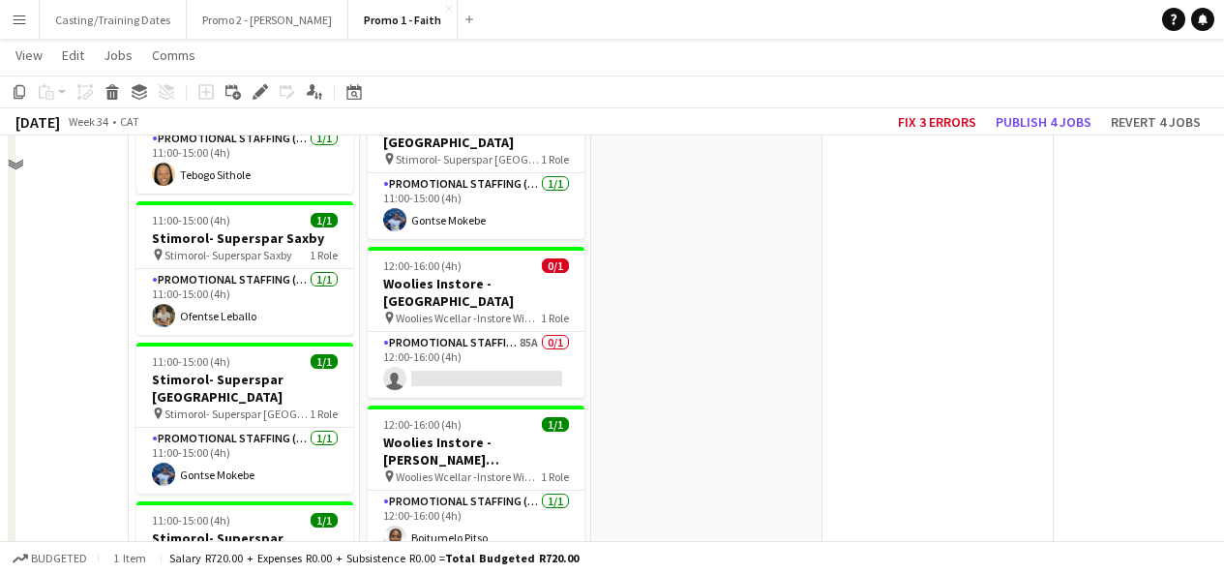
scroll to position [5433, 0]
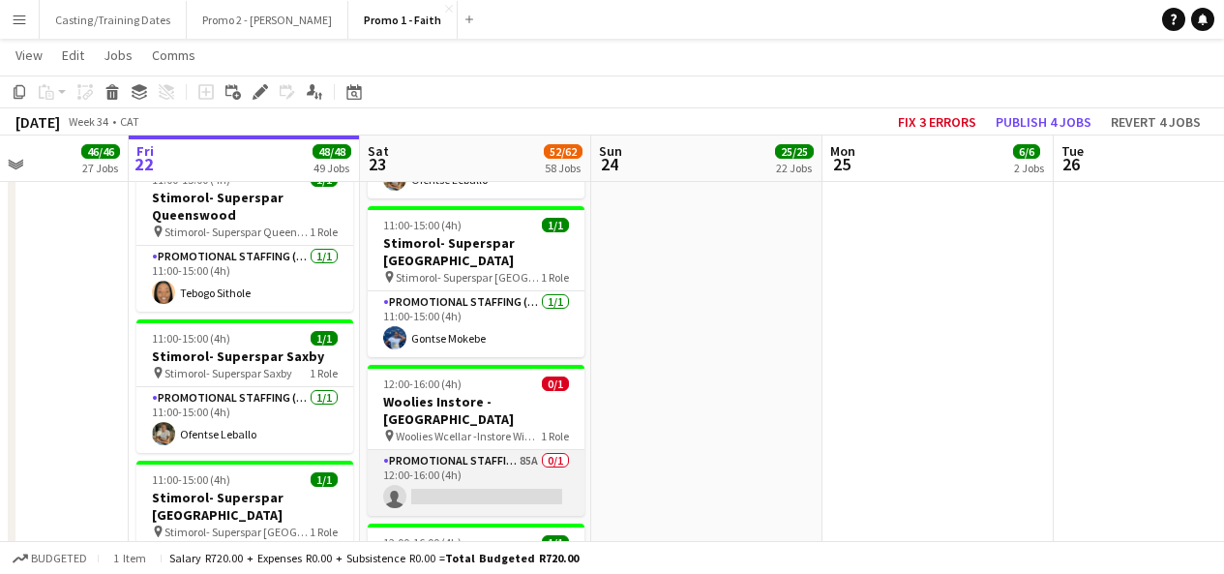
click at [452, 450] on app-card-role "Promotional Staffing (Brand Ambassadors) 85A 0/1 12:00-16:00 (4h) single-neutra…" at bounding box center [476, 483] width 217 height 66
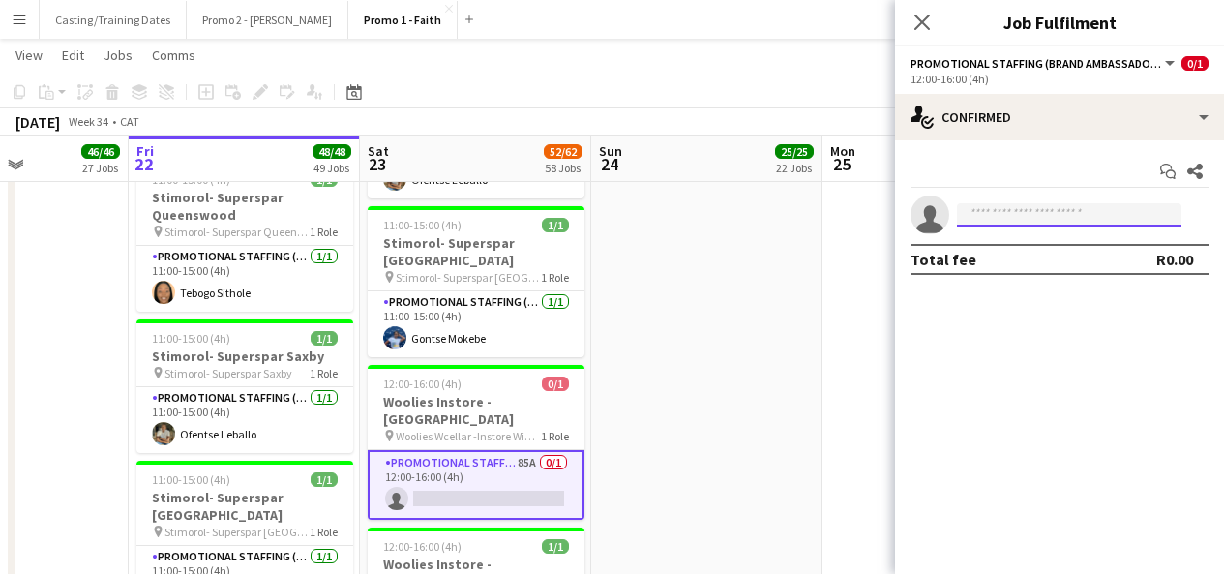
click at [1000, 208] on input at bounding box center [1069, 214] width 225 height 23
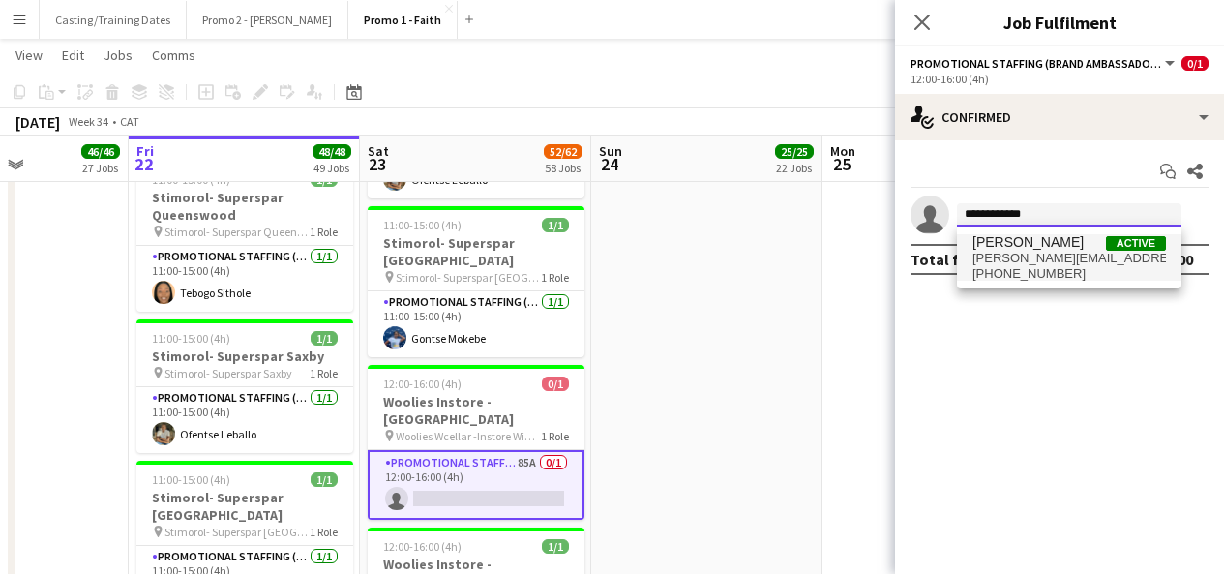
type input "**********"
click at [1047, 257] on span "[PERSON_NAME][EMAIL_ADDRESS][DOMAIN_NAME]" at bounding box center [1070, 258] width 194 height 15
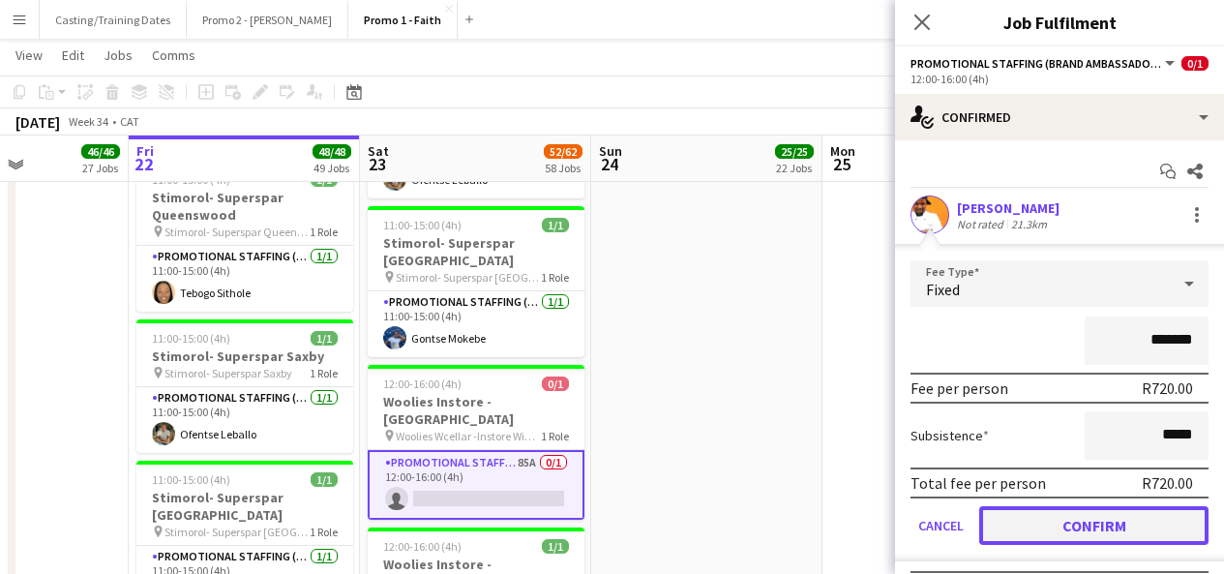
click at [1087, 523] on button "Confirm" at bounding box center [1094, 525] width 229 height 39
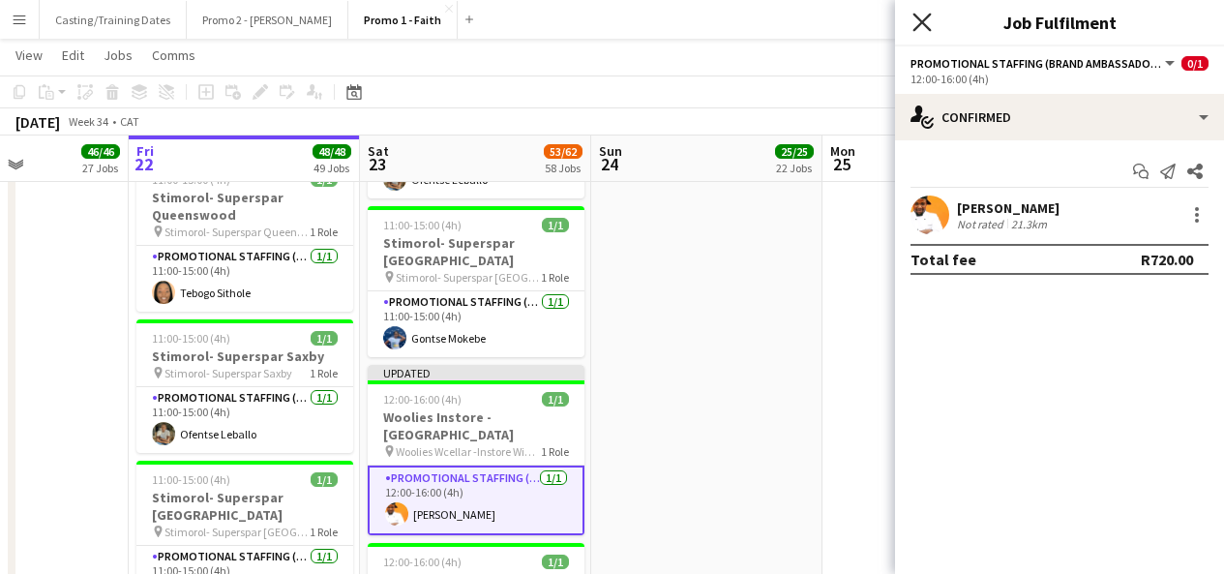
click at [917, 26] on icon at bounding box center [922, 22] width 18 height 18
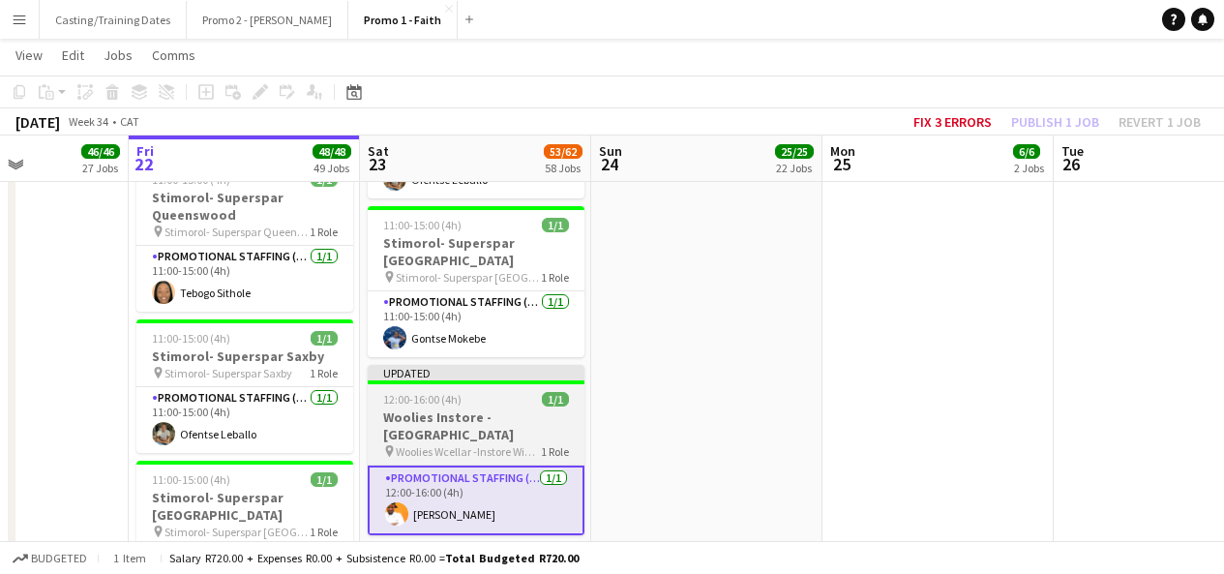
click at [523, 365] on div "Updated" at bounding box center [476, 372] width 217 height 15
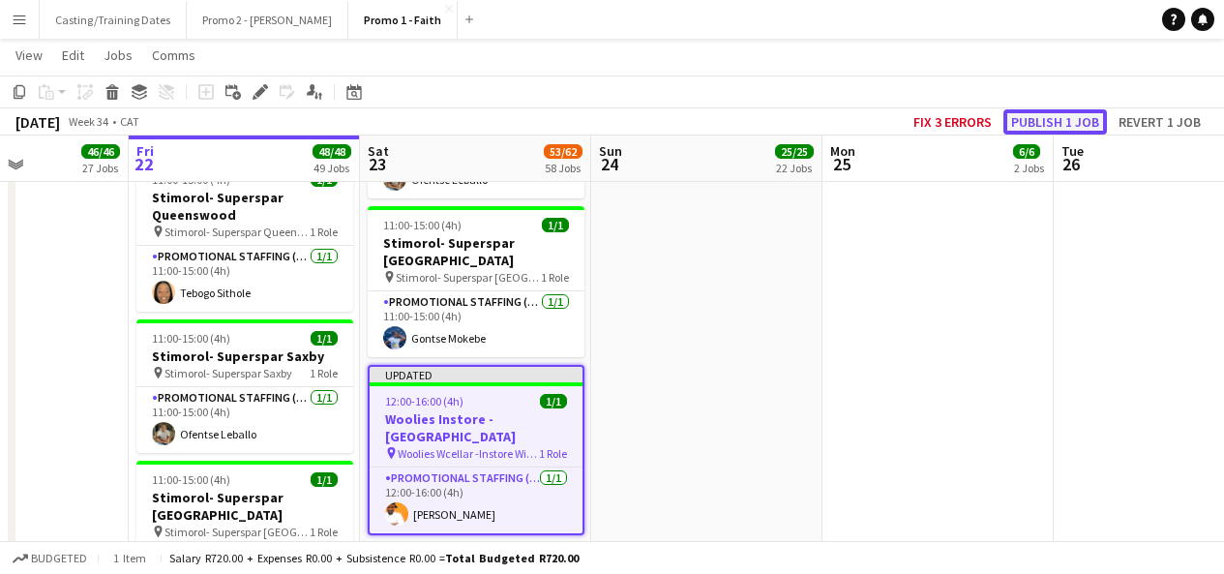
click at [1029, 120] on button "Publish 1 job" at bounding box center [1056, 121] width 104 height 25
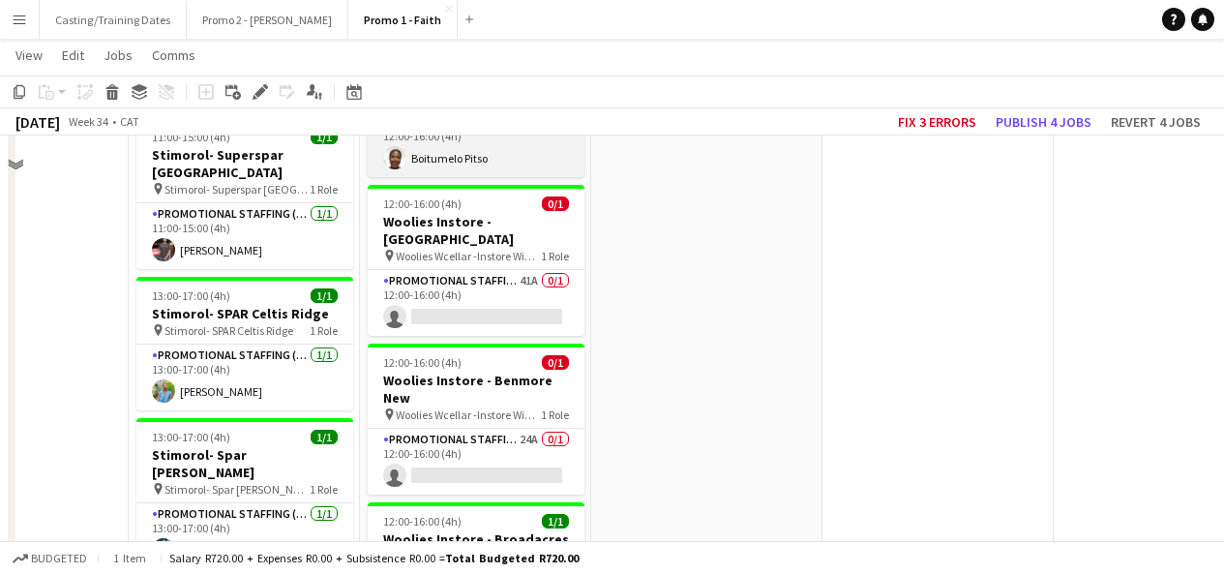
scroll to position [5755, 0]
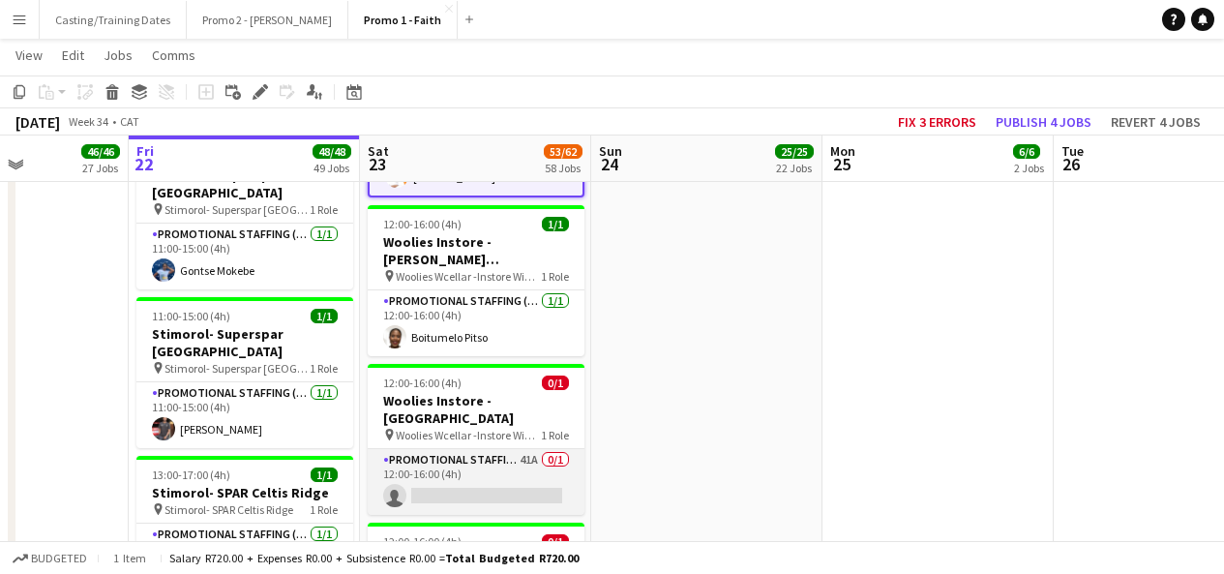
click at [492, 449] on app-card-role "Promotional Staffing (Brand Ambassadors) 41A 0/1 12:00-16:00 (4h) single-neutra…" at bounding box center [476, 482] width 217 height 66
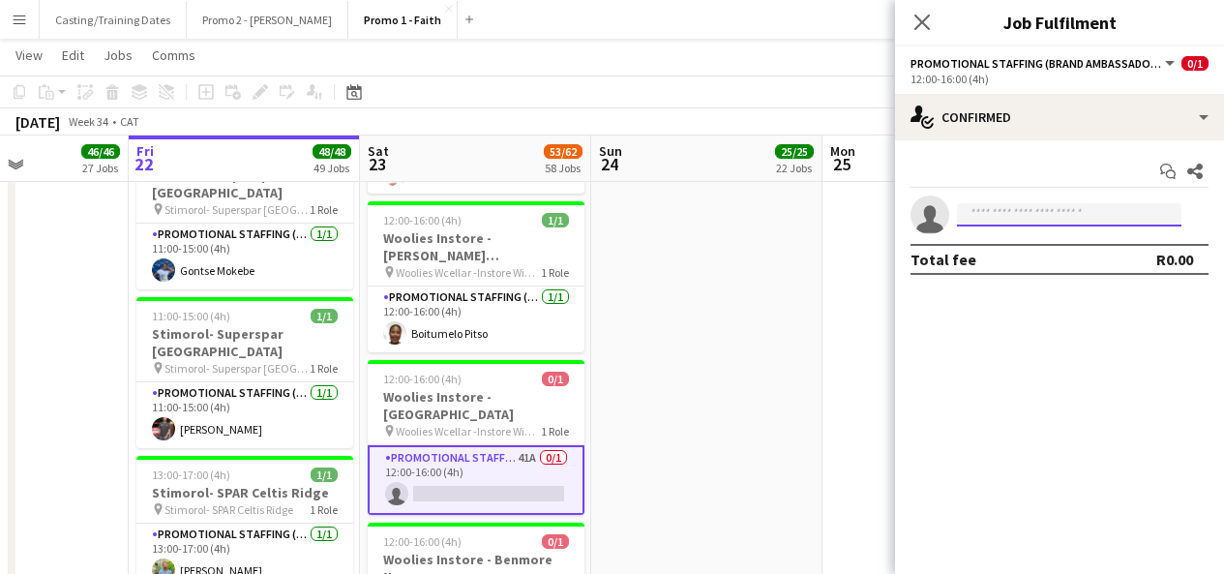
click at [1047, 222] on input at bounding box center [1069, 214] width 225 height 23
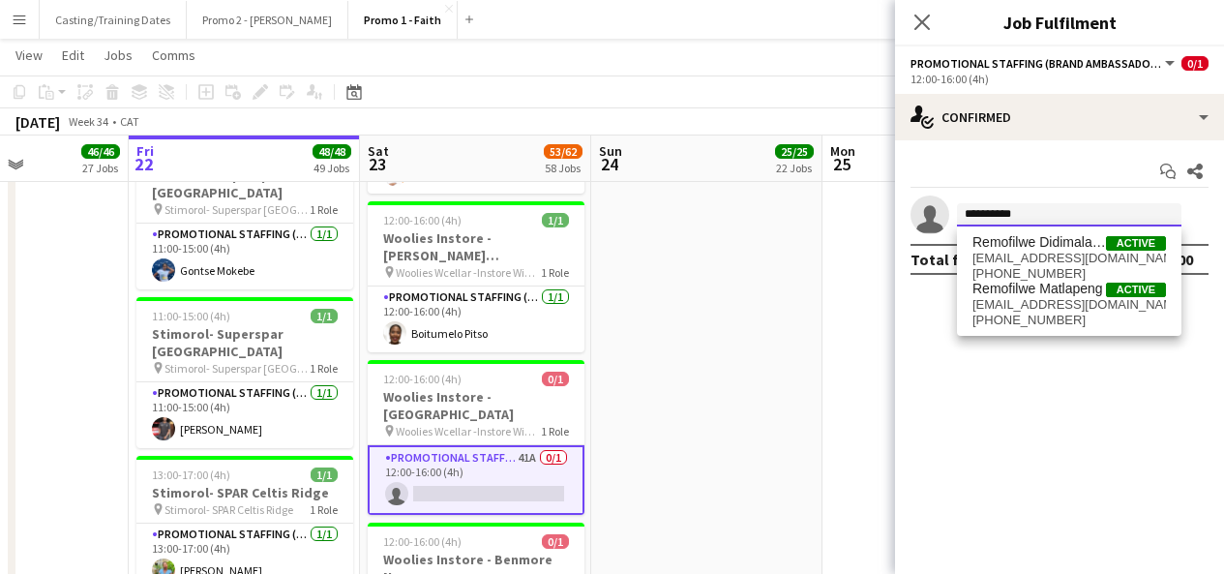
type input "*********"
click at [1054, 244] on span "Remofilwe Didimalang" at bounding box center [1040, 242] width 134 height 16
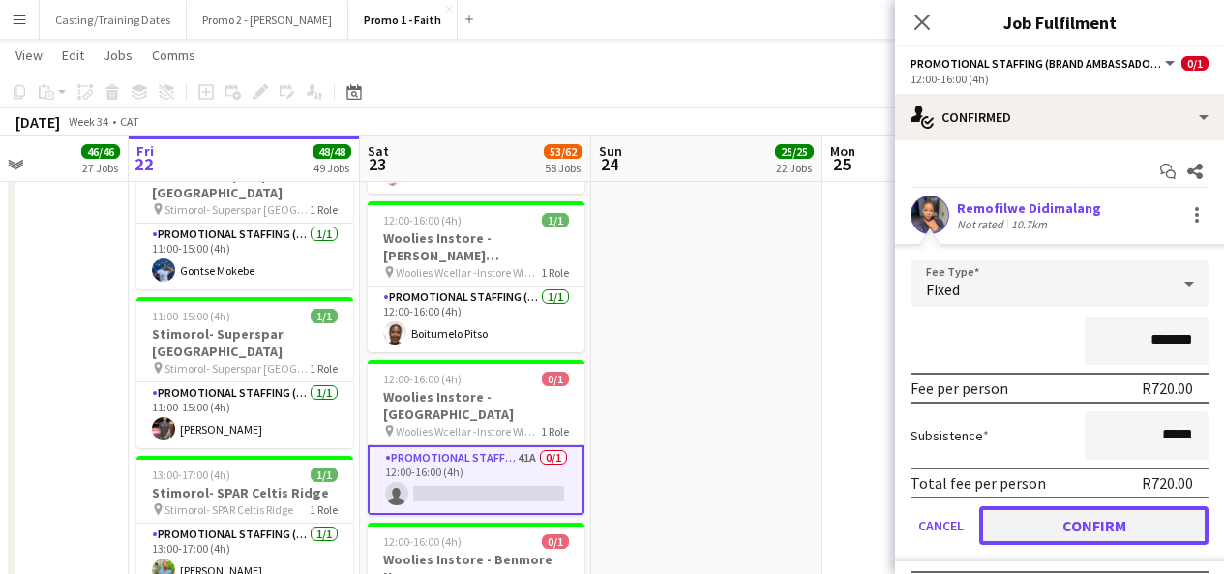
click at [1061, 530] on button "Confirm" at bounding box center [1094, 525] width 229 height 39
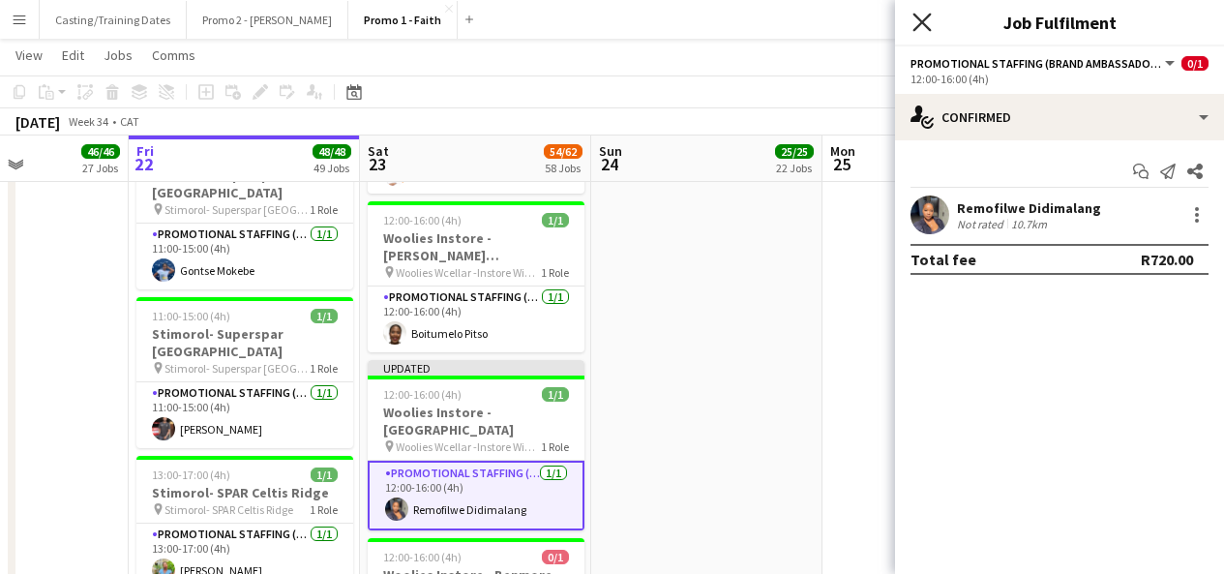
click at [930, 28] on icon at bounding box center [922, 22] width 18 height 18
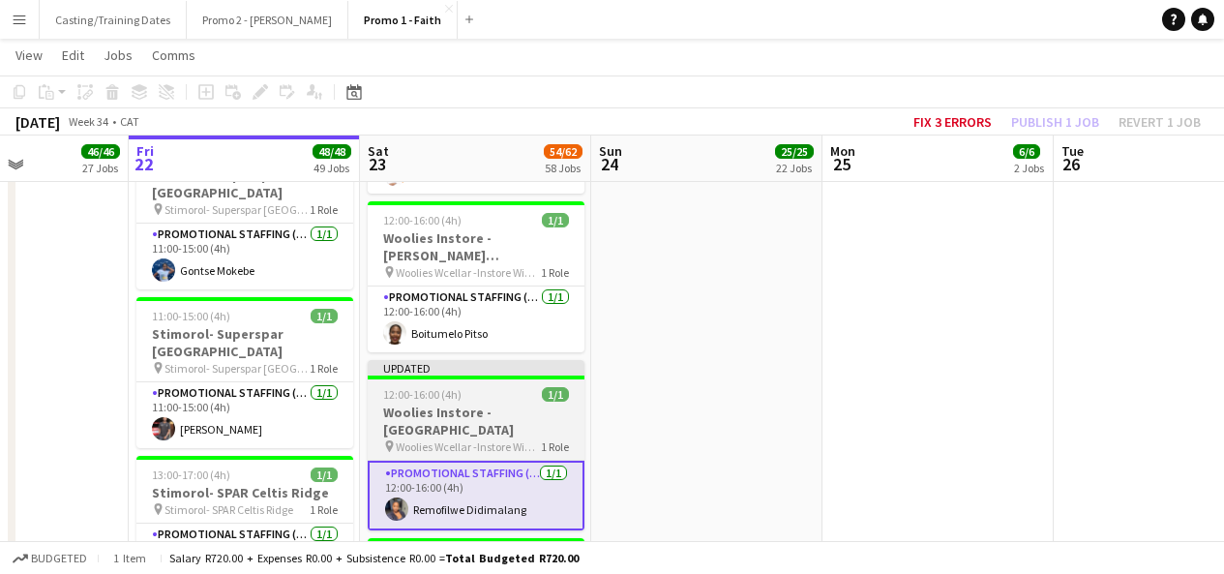
click at [554, 360] on div "Updated" at bounding box center [476, 367] width 217 height 15
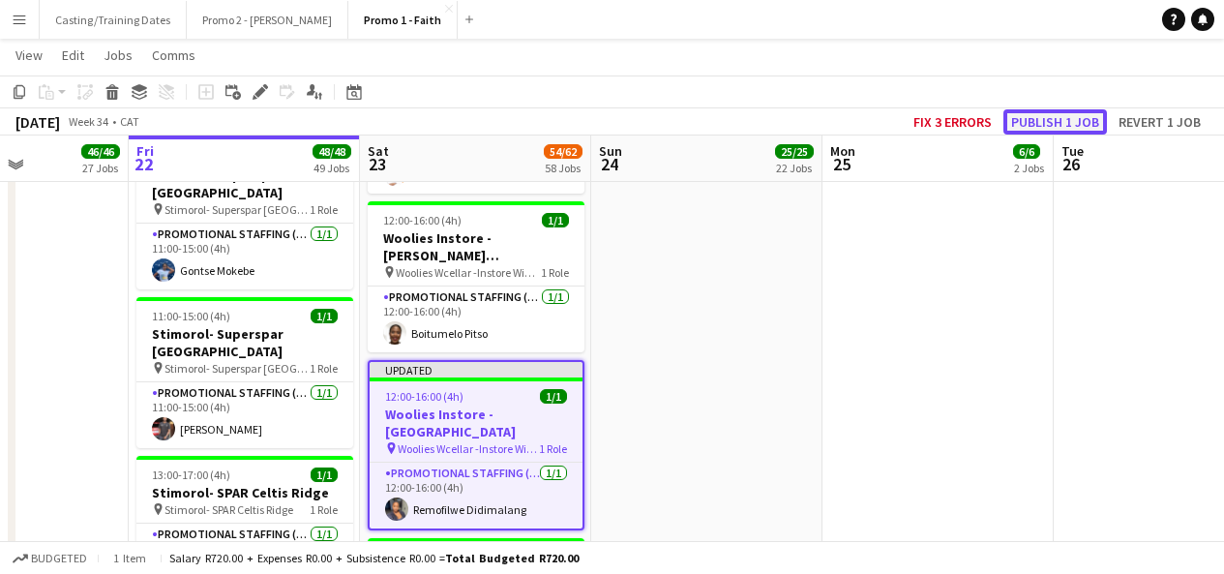
click at [1042, 131] on button "Publish 1 job" at bounding box center [1056, 121] width 104 height 25
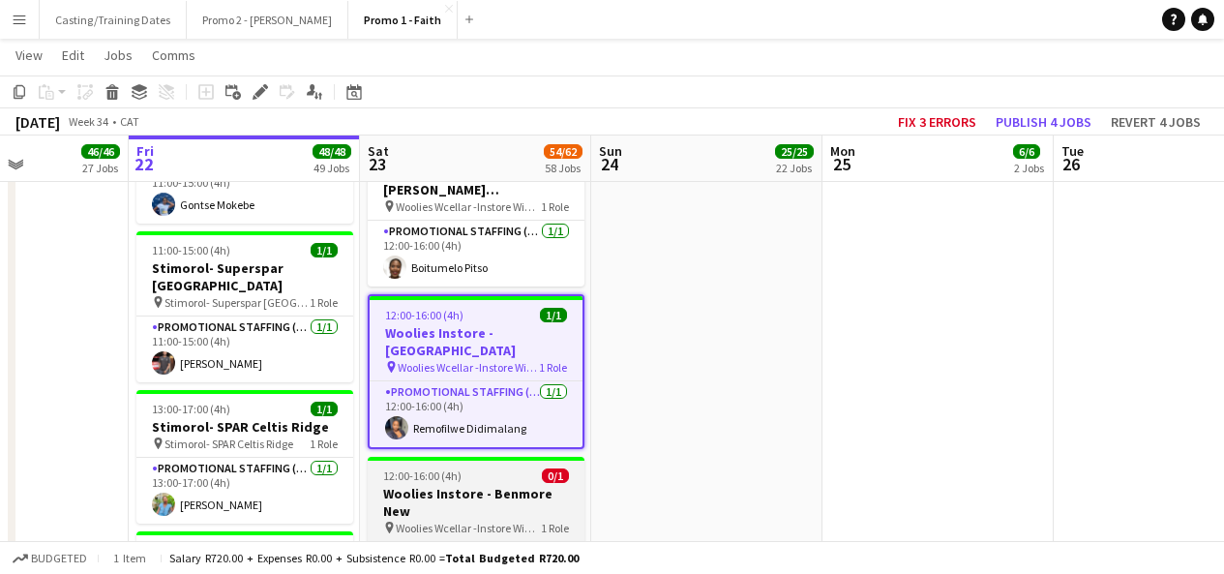
scroll to position [5822, 0]
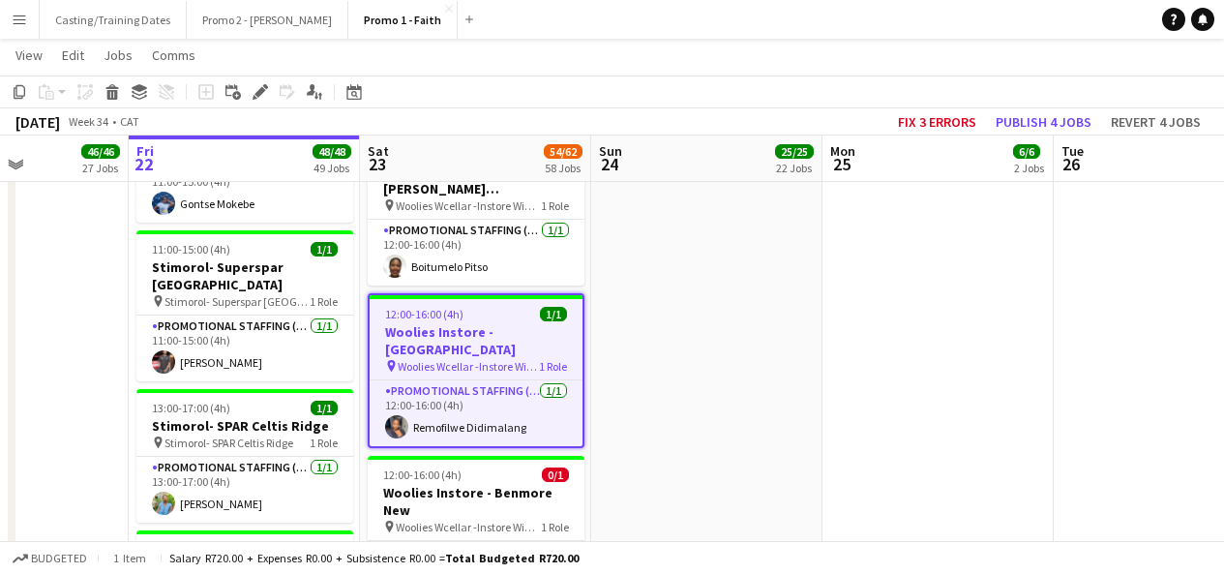
click at [443, 541] on app-card-role "Promotional Staffing (Brand Ambassadors) 24A 0/1 12:00-16:00 (4h) single-neutra…" at bounding box center [476, 574] width 217 height 66
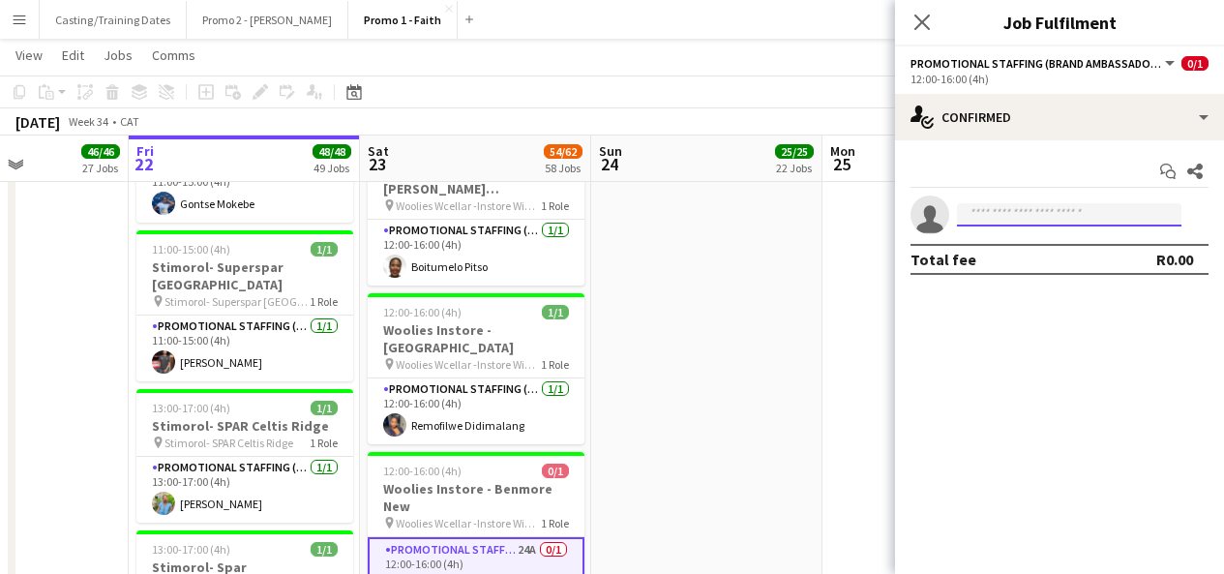
click at [1072, 204] on input at bounding box center [1069, 214] width 225 height 23
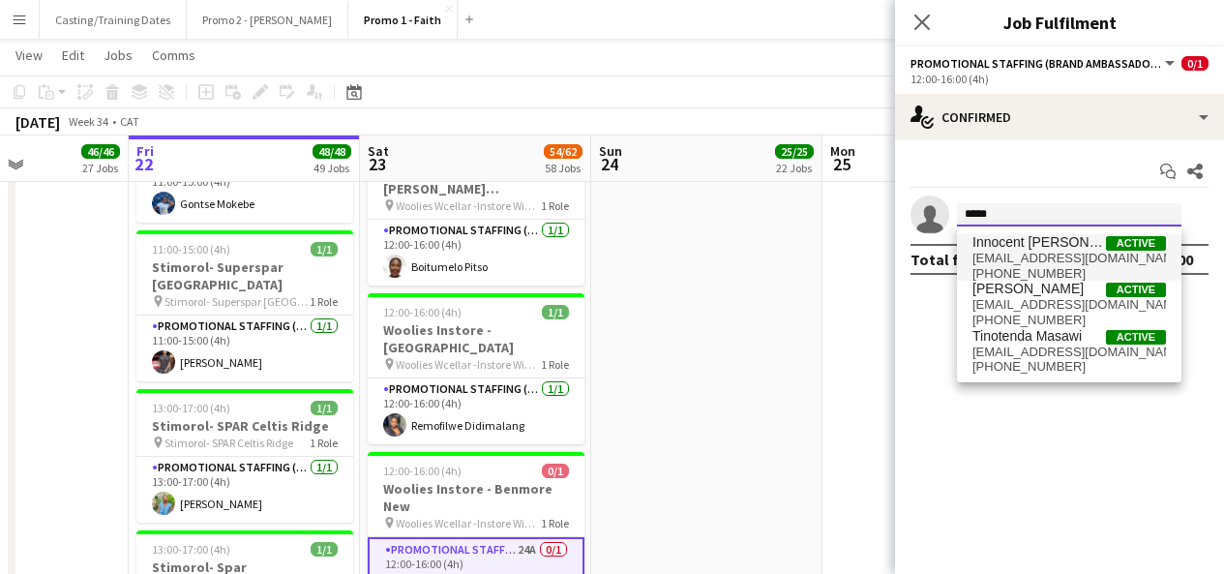
type input "****"
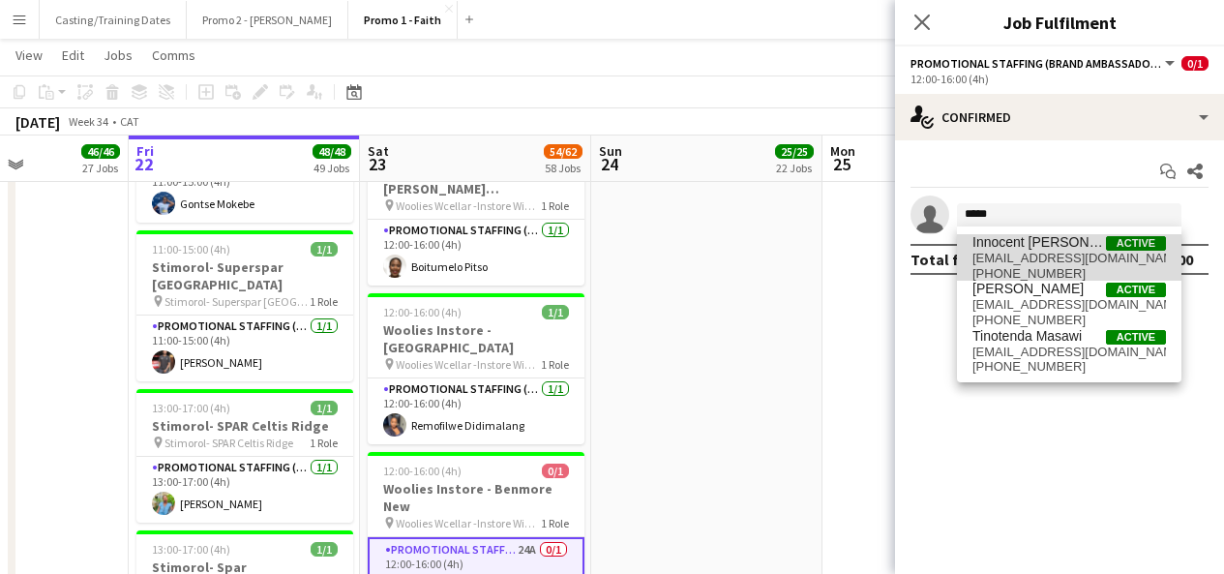
click at [1068, 248] on span "Innocent [PERSON_NAME]" at bounding box center [1040, 242] width 134 height 16
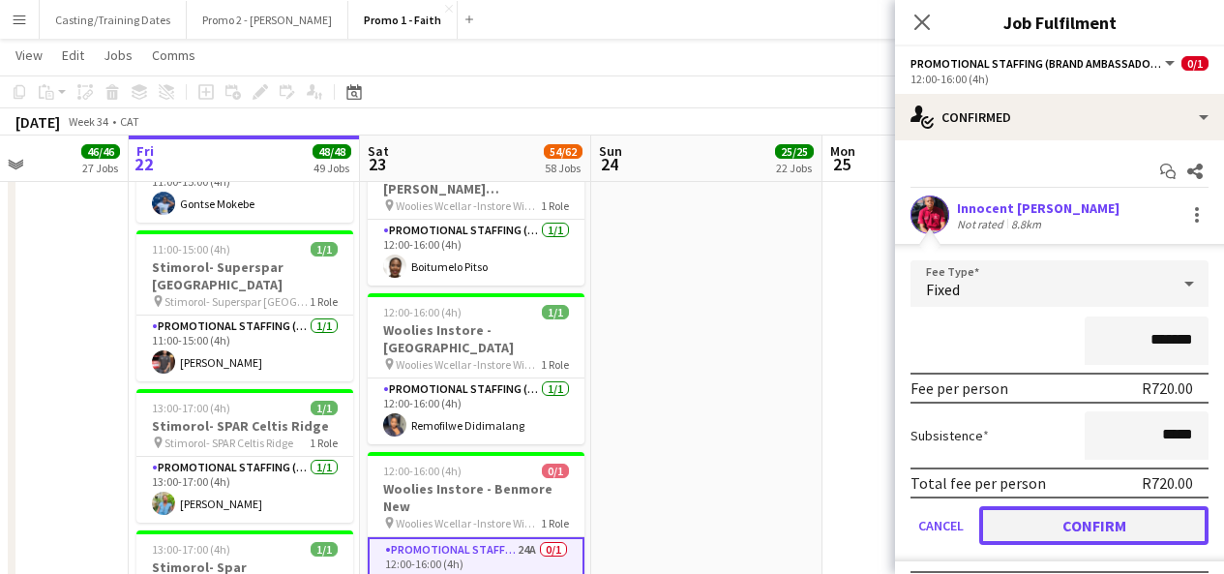
click at [1079, 522] on button "Confirm" at bounding box center [1094, 525] width 229 height 39
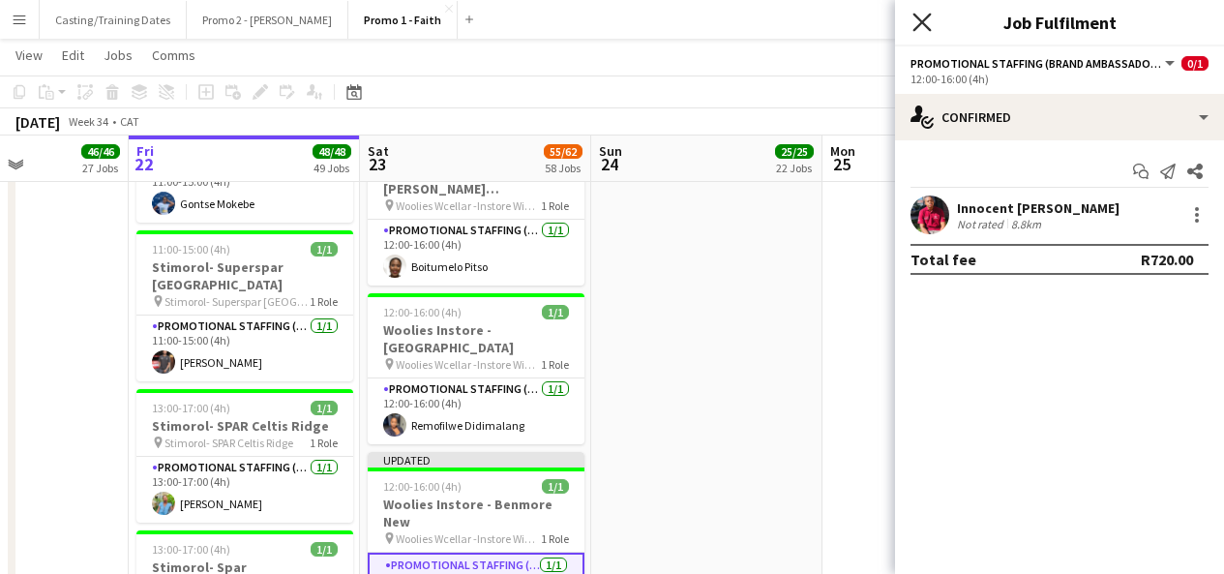
click at [925, 16] on icon "Close pop-in" at bounding box center [922, 22] width 18 height 18
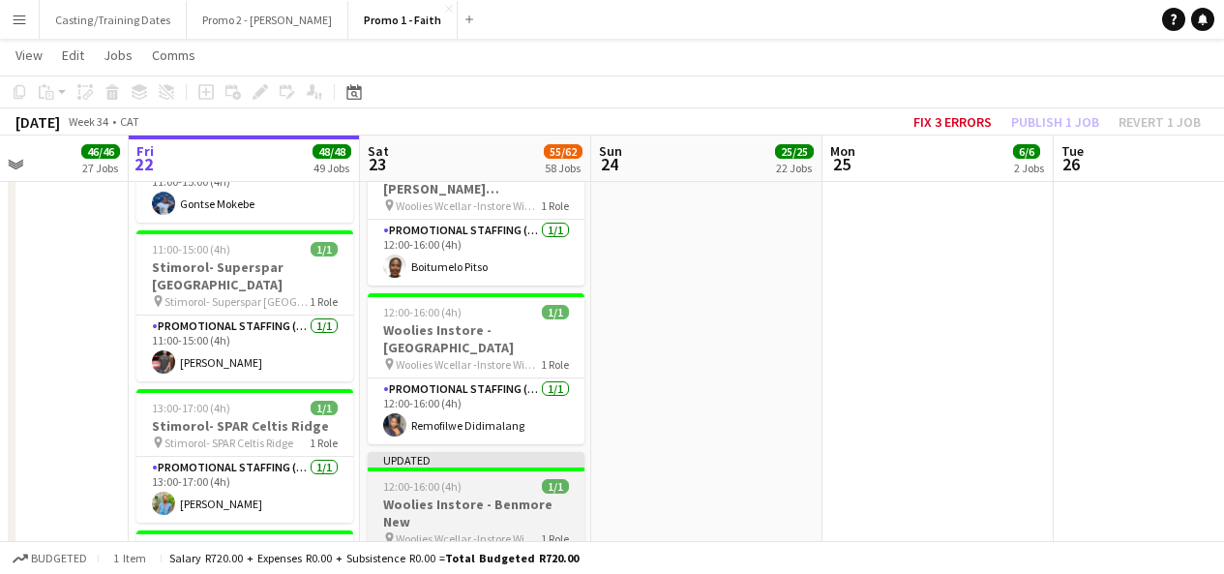
click at [507, 452] on div "Updated" at bounding box center [476, 459] width 217 height 15
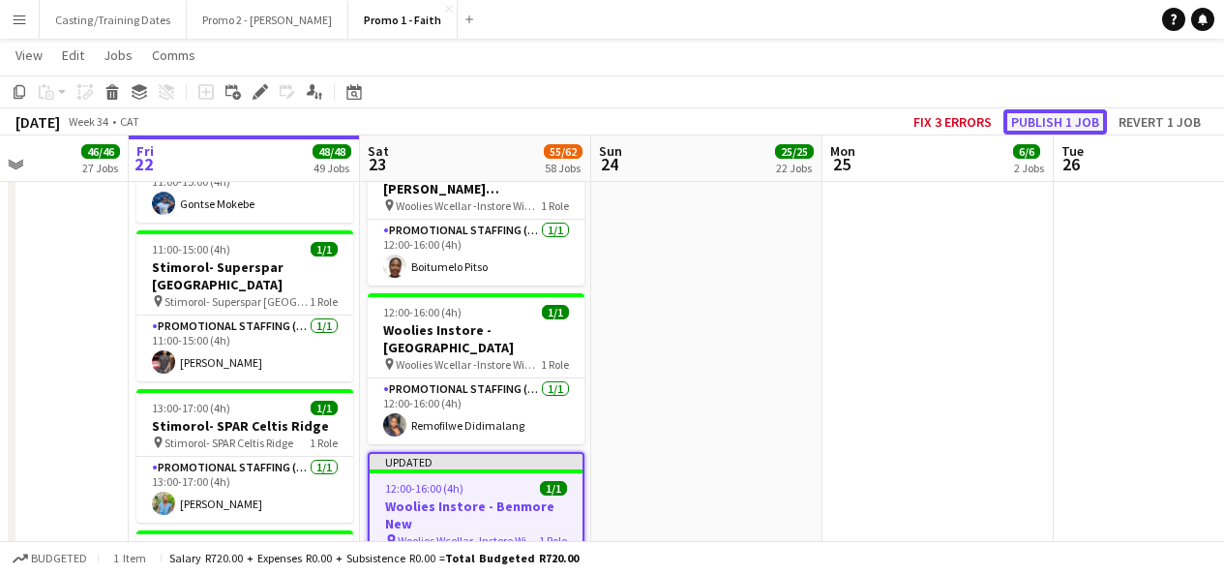
click at [1053, 116] on button "Publish 1 job" at bounding box center [1056, 121] width 104 height 25
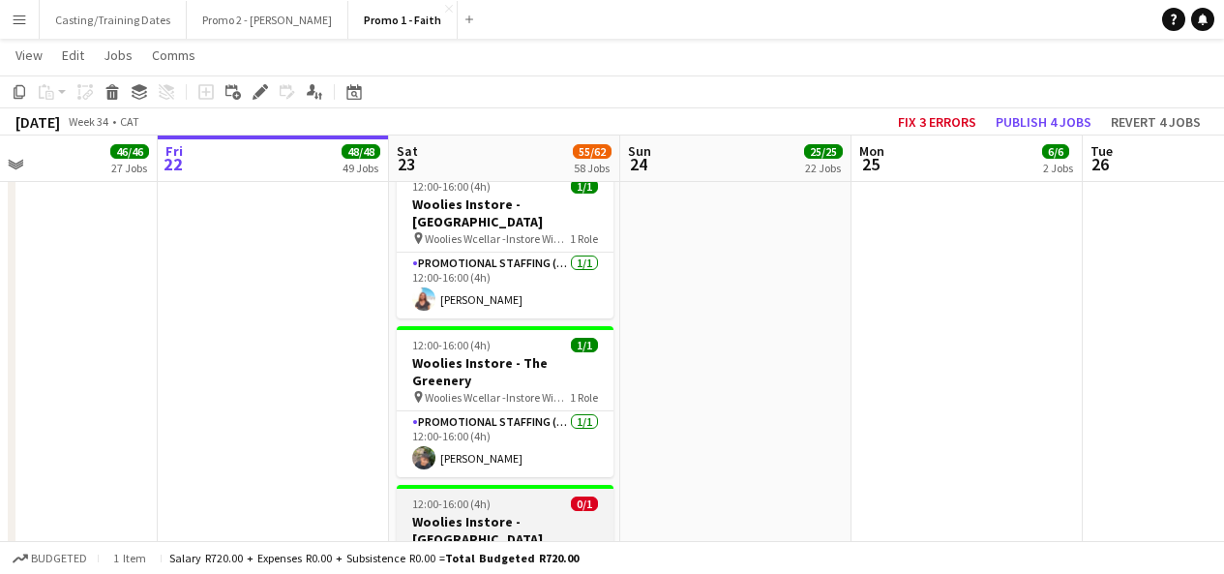
scroll to position [8257, 0]
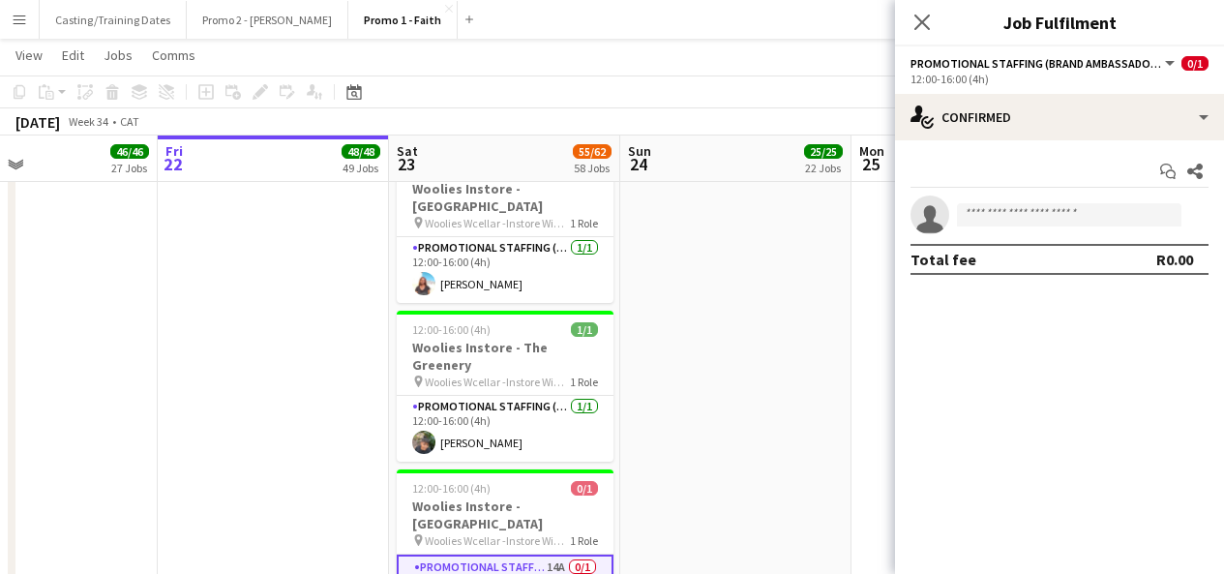
click at [1019, 201] on app-invite-slot "single-neutral-actions" at bounding box center [1059, 215] width 329 height 39
click at [1021, 214] on input at bounding box center [1069, 214] width 225 height 23
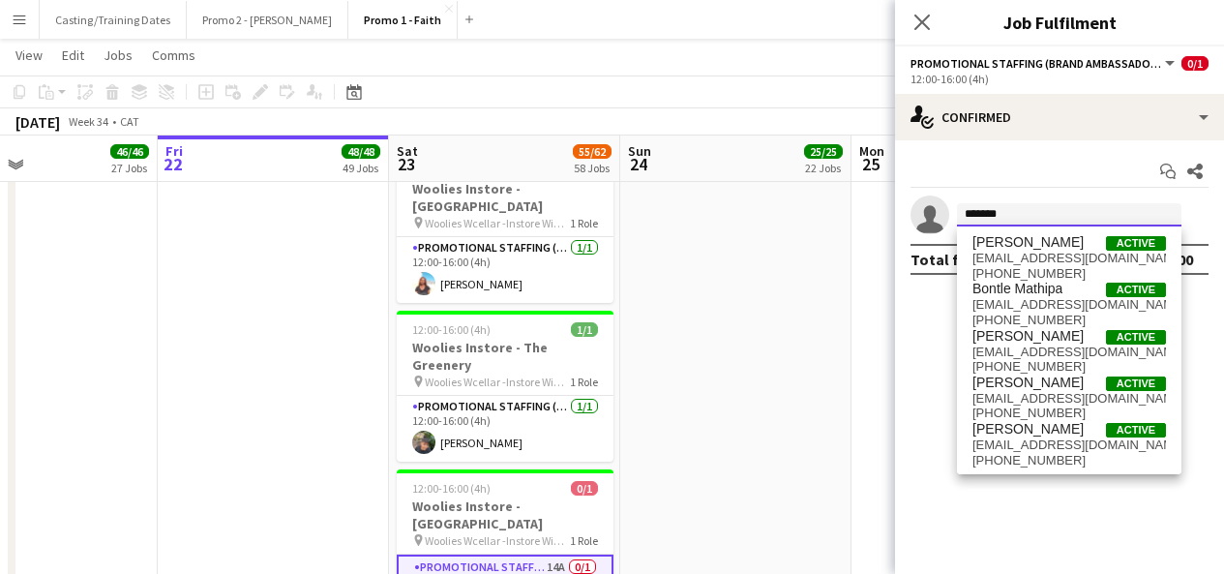
type input "*******"
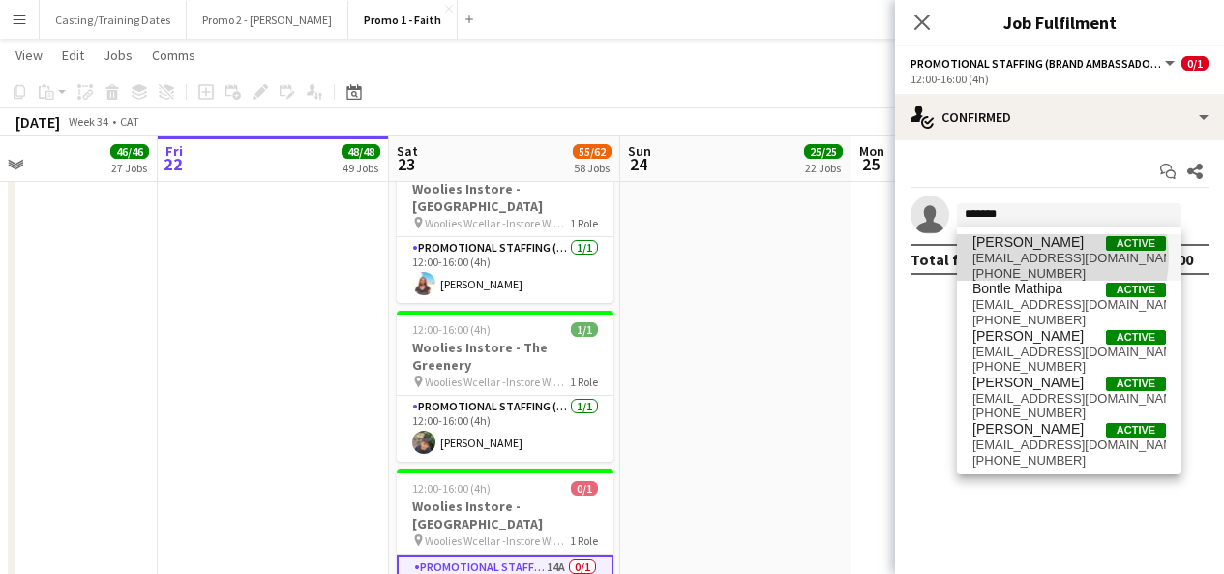
click at [1033, 257] on span "[EMAIL_ADDRESS][DOMAIN_NAME]" at bounding box center [1070, 258] width 194 height 15
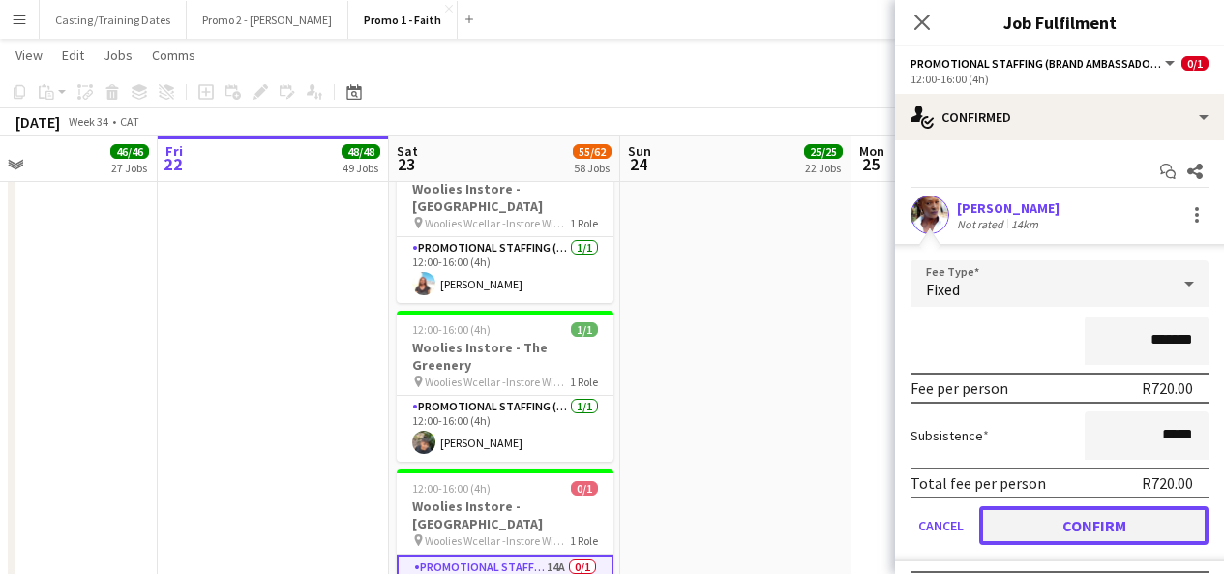
click at [1065, 529] on button "Confirm" at bounding box center [1094, 525] width 229 height 39
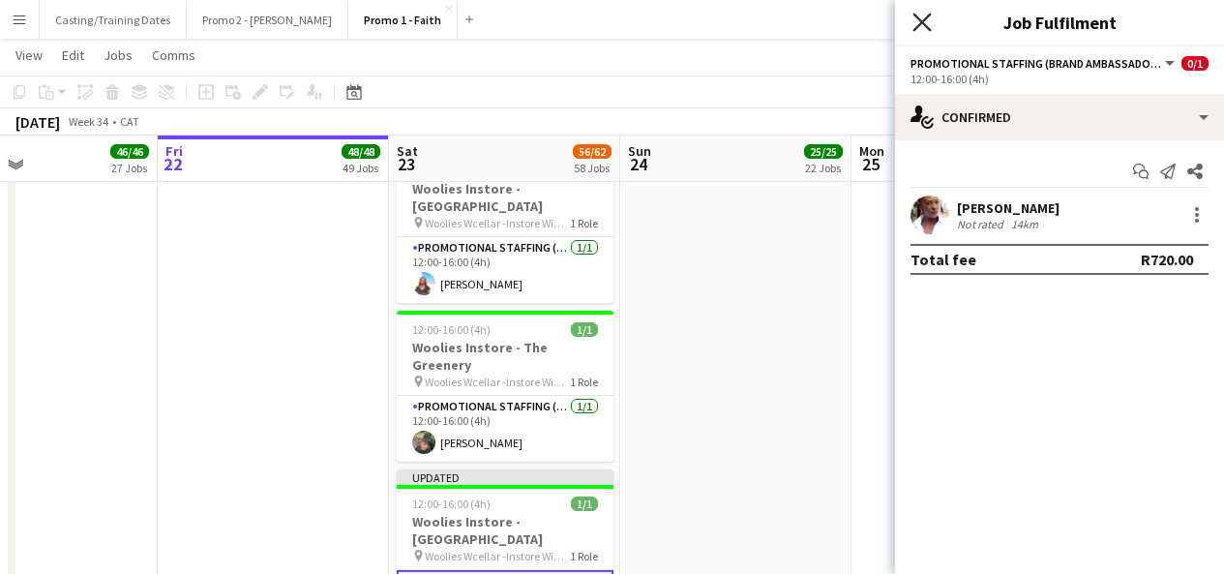
click at [917, 30] on icon "Close pop-in" at bounding box center [922, 22] width 18 height 18
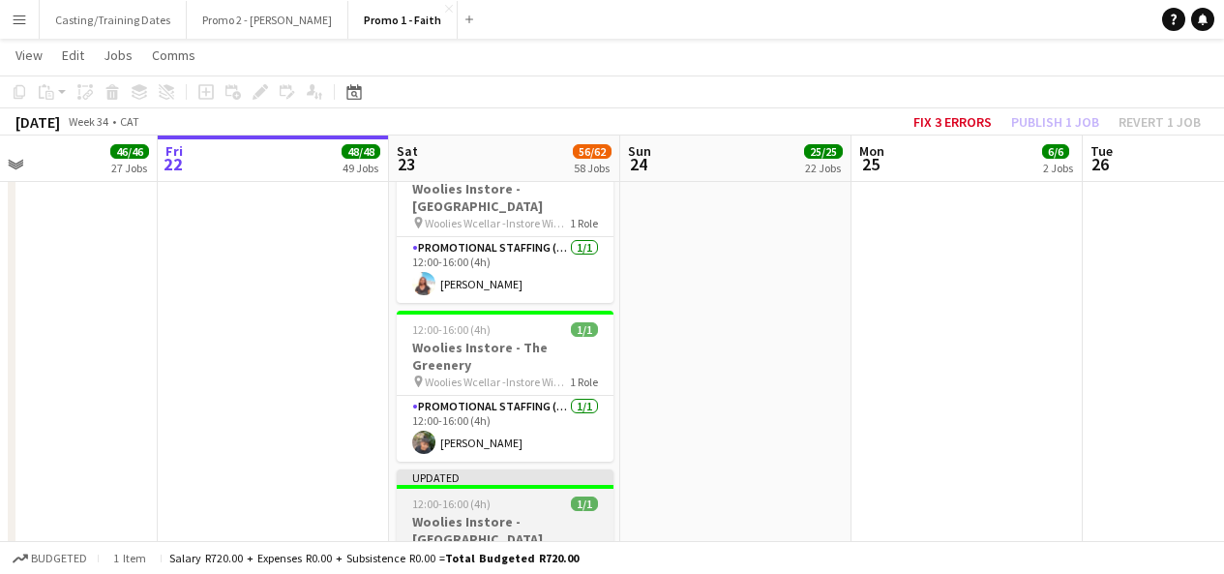
click at [575, 469] on div "Updated" at bounding box center [505, 476] width 217 height 15
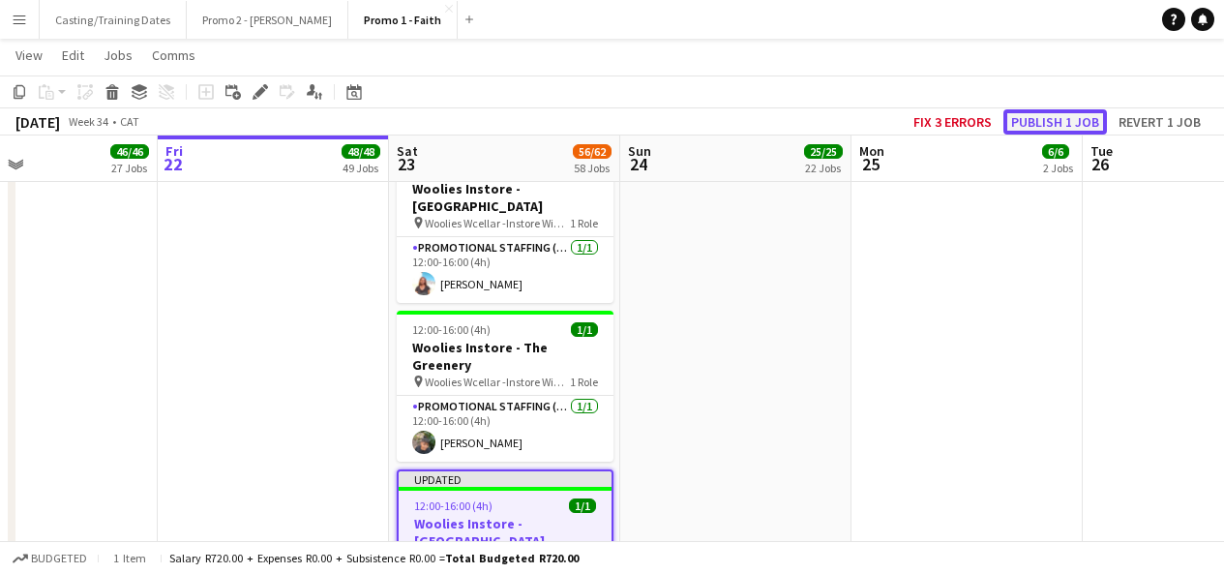
click at [1082, 111] on button "Publish 1 job" at bounding box center [1056, 121] width 104 height 25
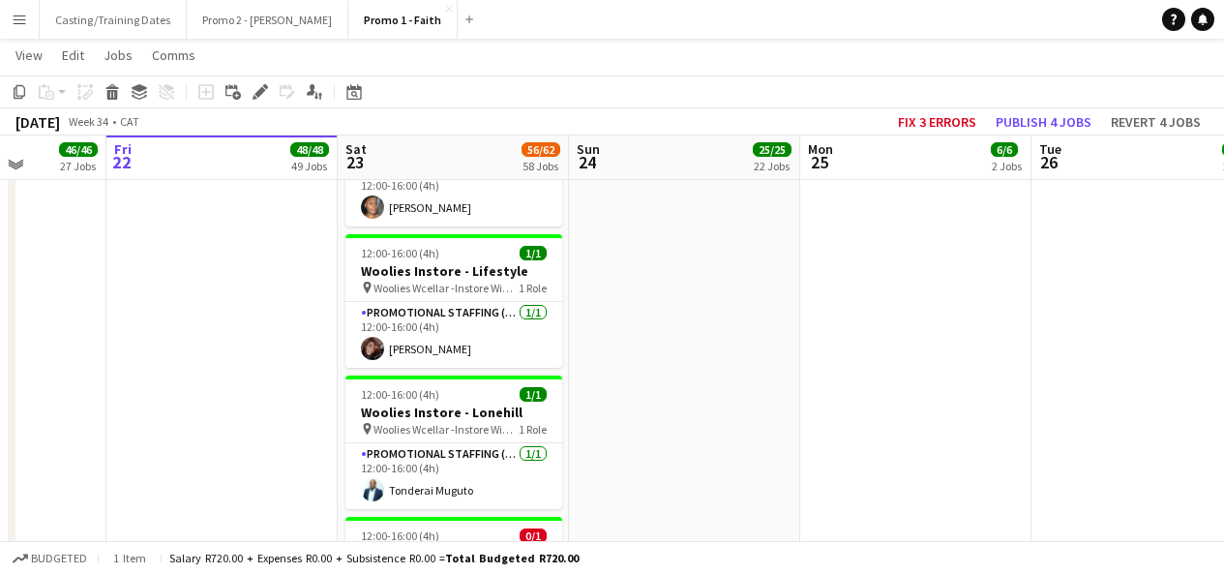
scroll to position [7273, 0]
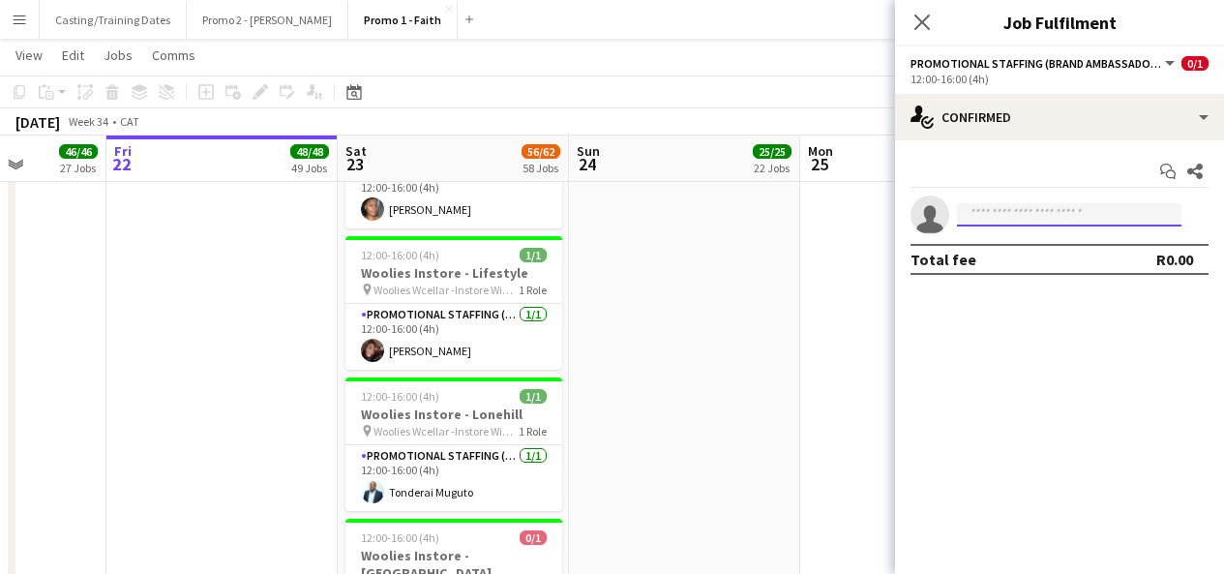
click at [1013, 212] on input at bounding box center [1069, 214] width 225 height 23
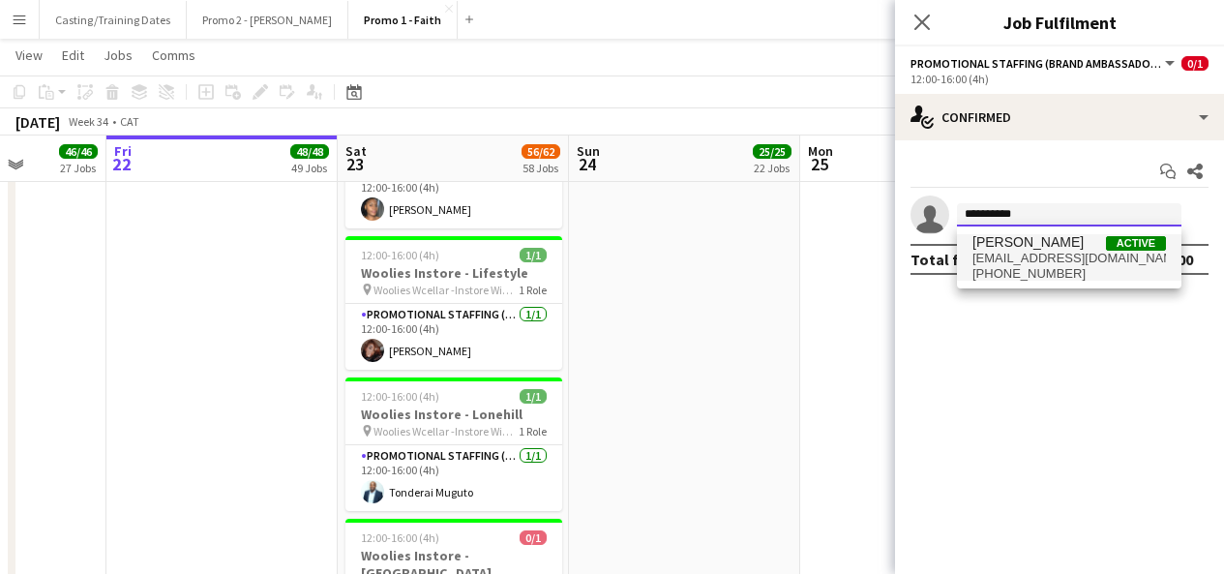
type input "**********"
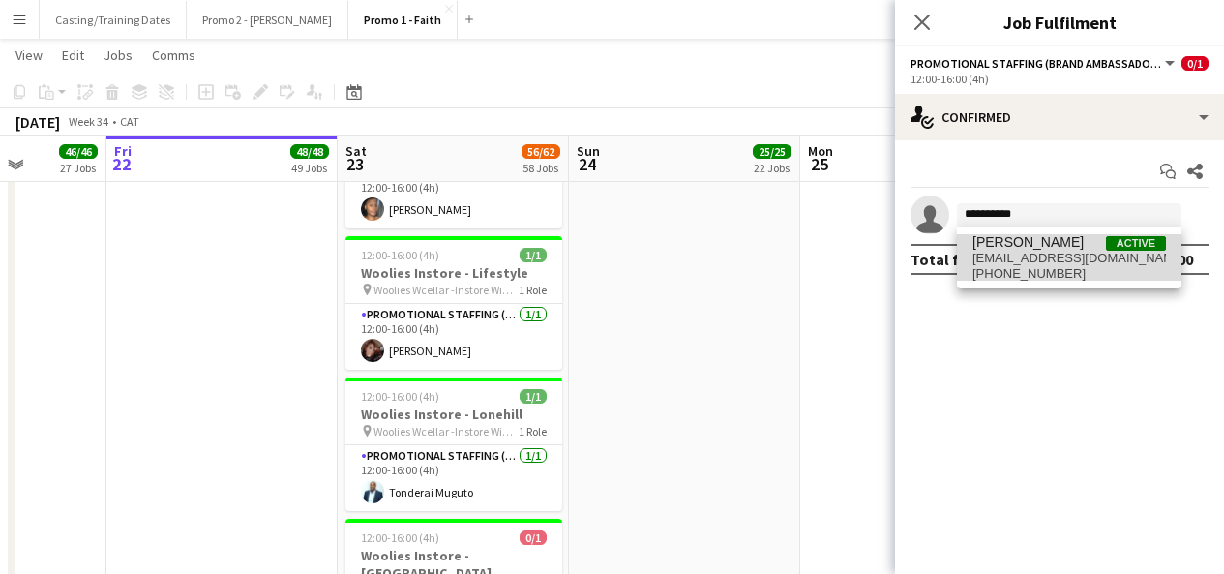
click at [1032, 247] on span "[PERSON_NAME]" at bounding box center [1028, 242] width 111 height 16
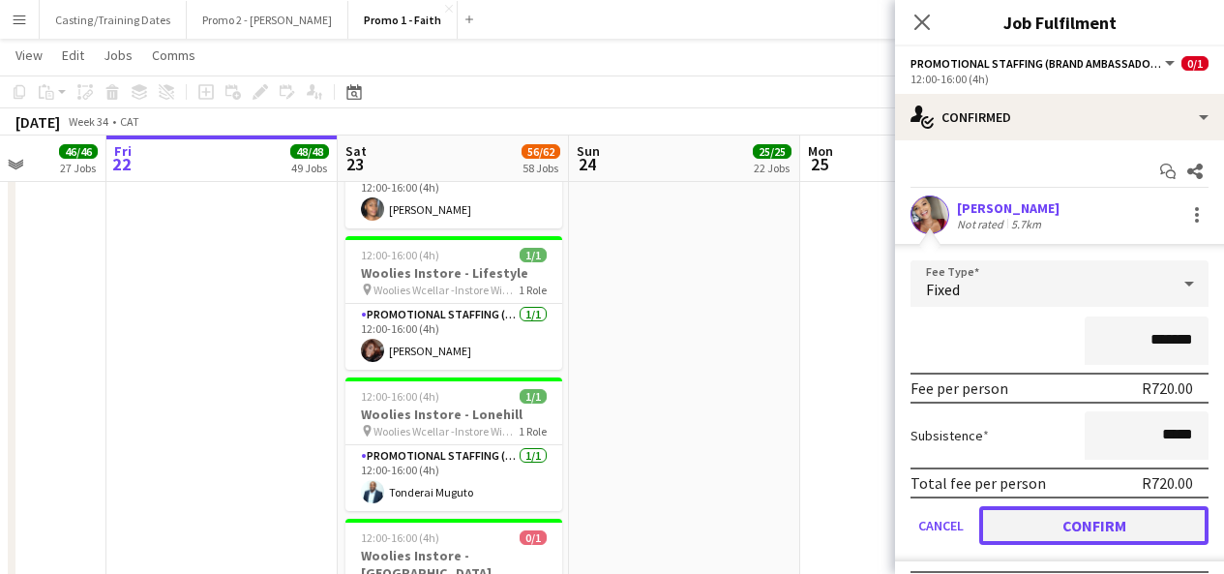
click at [1074, 527] on button "Confirm" at bounding box center [1094, 525] width 229 height 39
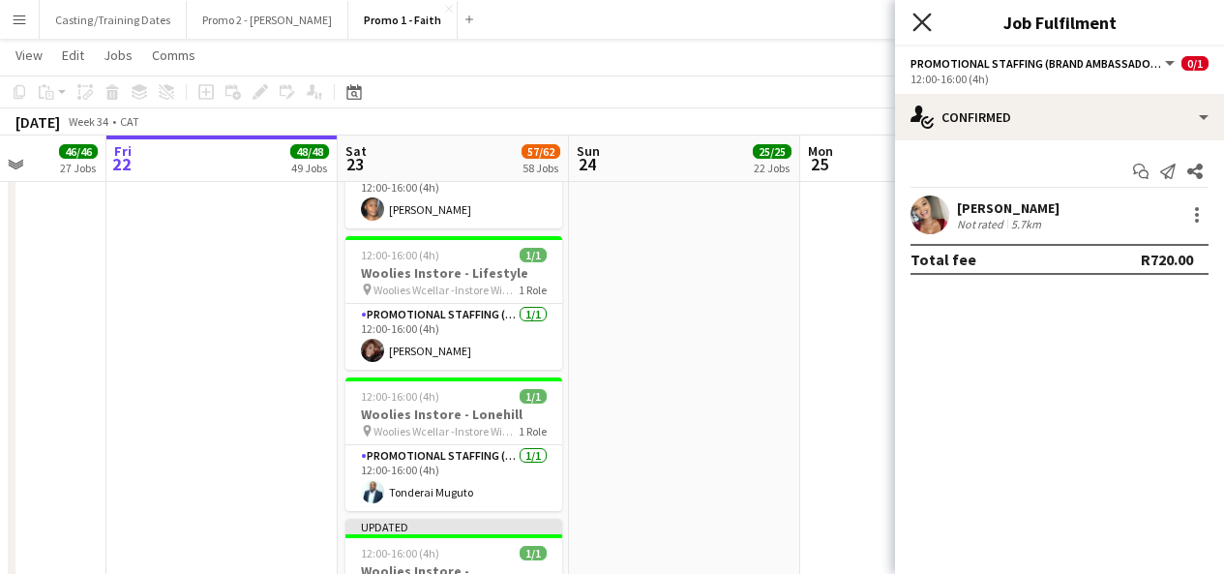
click at [917, 21] on icon "Close pop-in" at bounding box center [922, 22] width 18 height 18
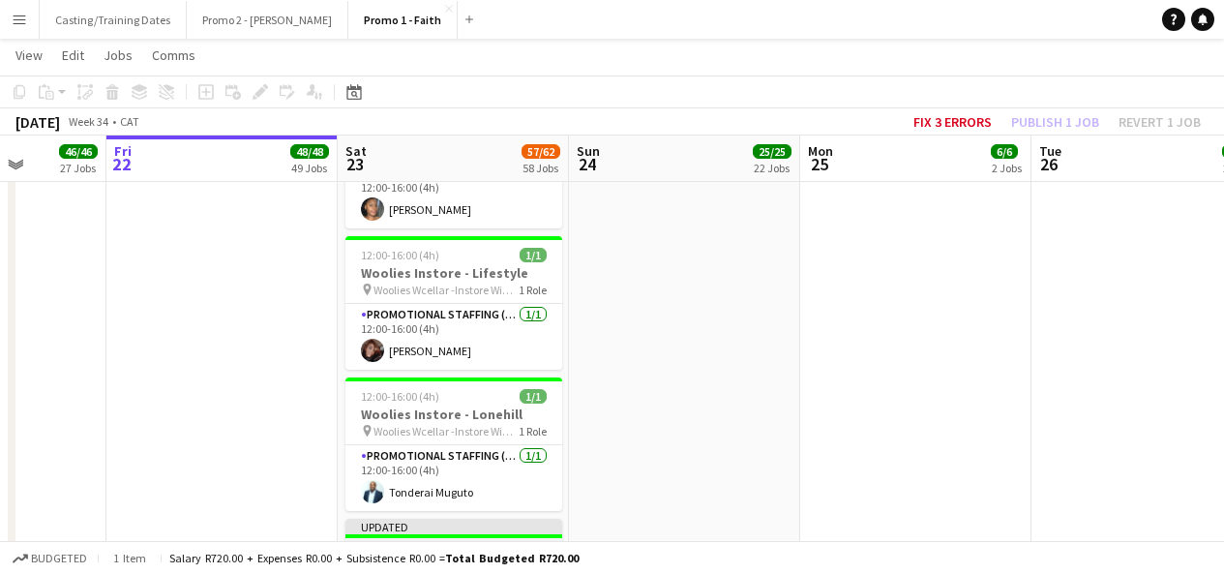
click at [453, 519] on div "Updated" at bounding box center [454, 526] width 217 height 15
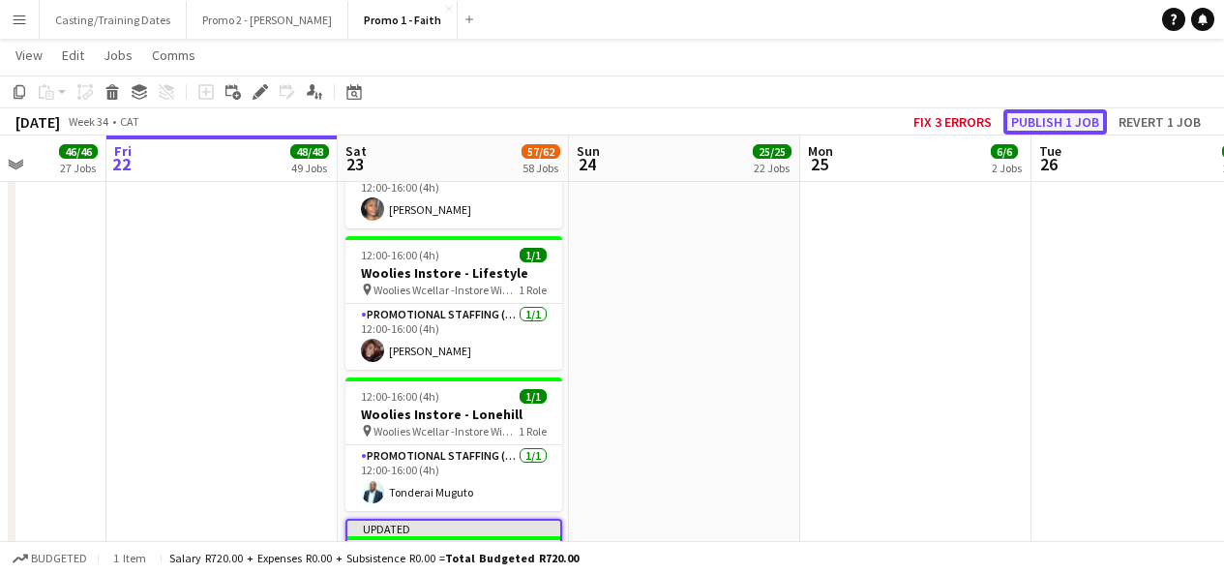
click at [1056, 131] on button "Publish 1 job" at bounding box center [1056, 121] width 104 height 25
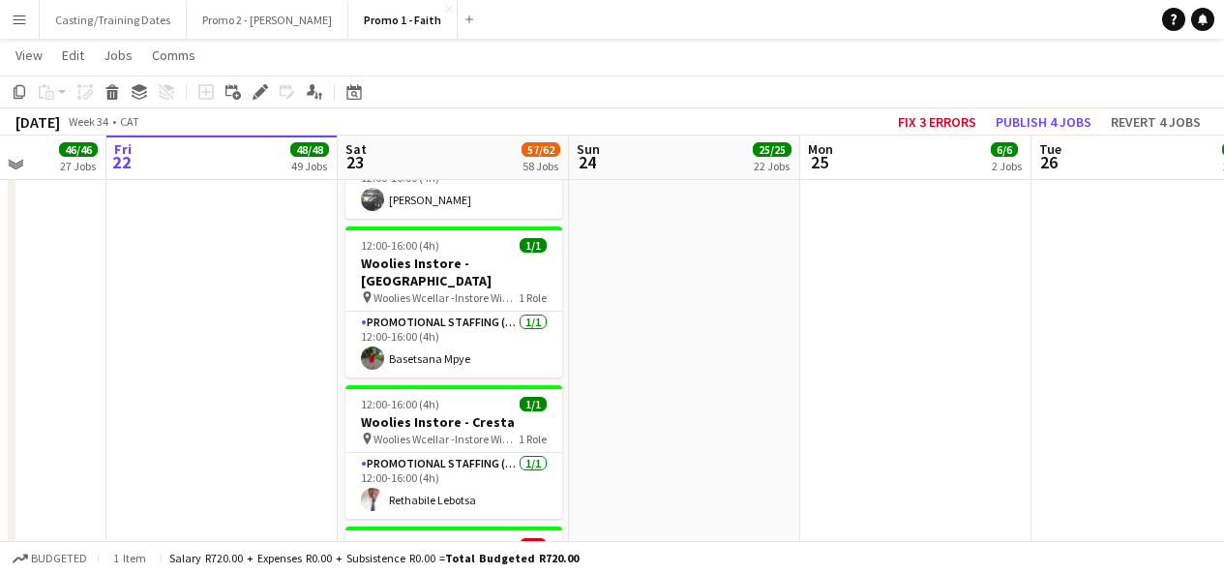
scroll to position [6346, 0]
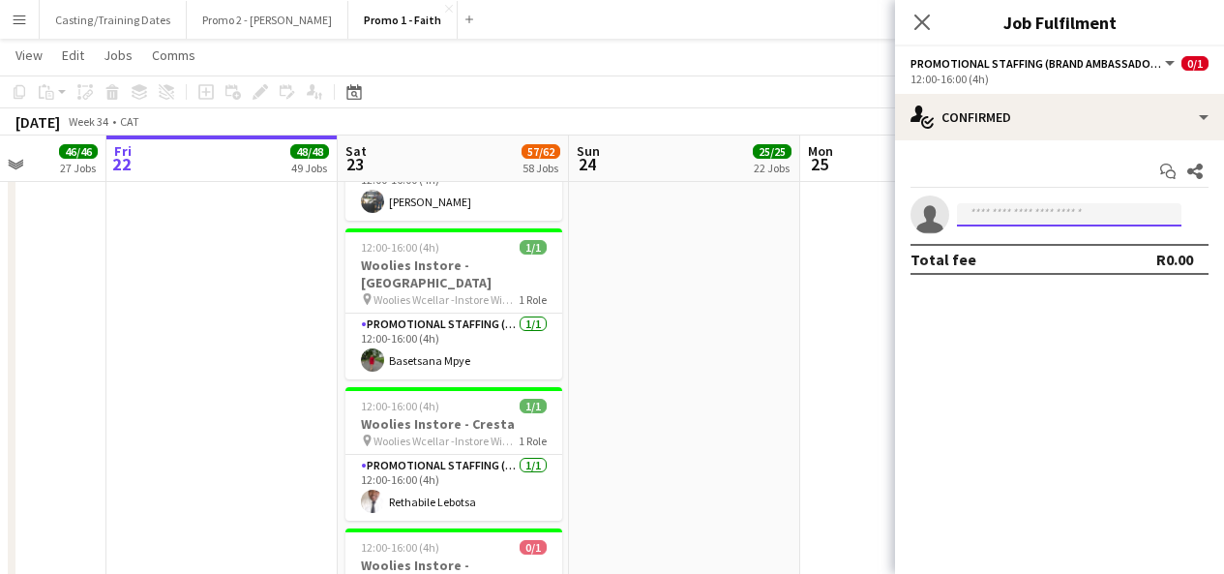
click at [1043, 219] on input at bounding box center [1069, 214] width 225 height 23
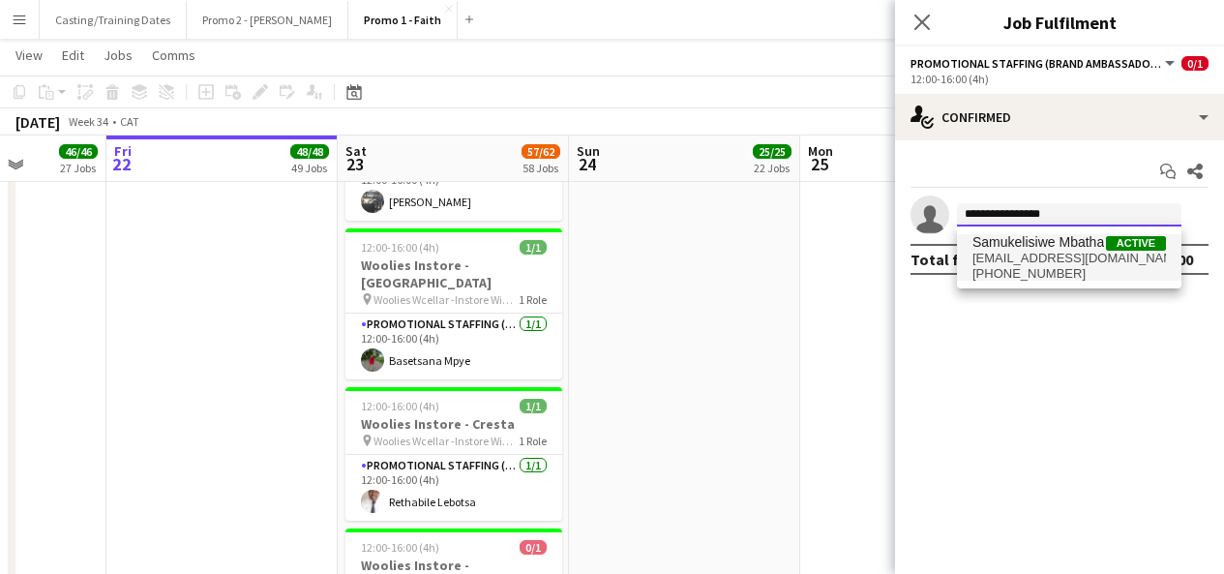
type input "**********"
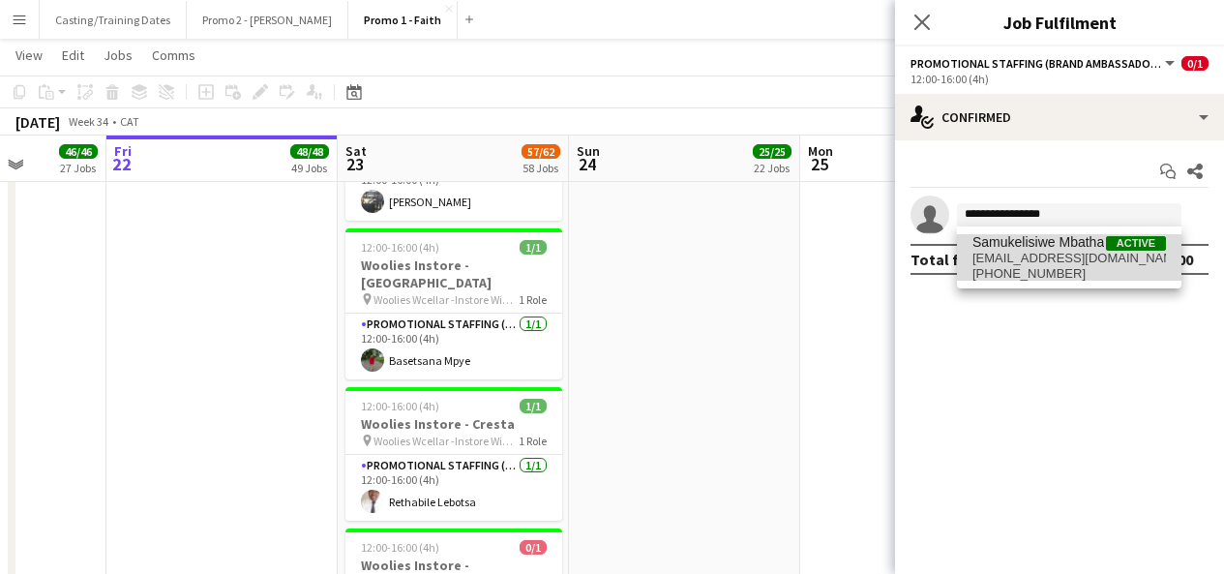
click at [1073, 260] on span "[EMAIL_ADDRESS][DOMAIN_NAME]" at bounding box center [1070, 258] width 194 height 15
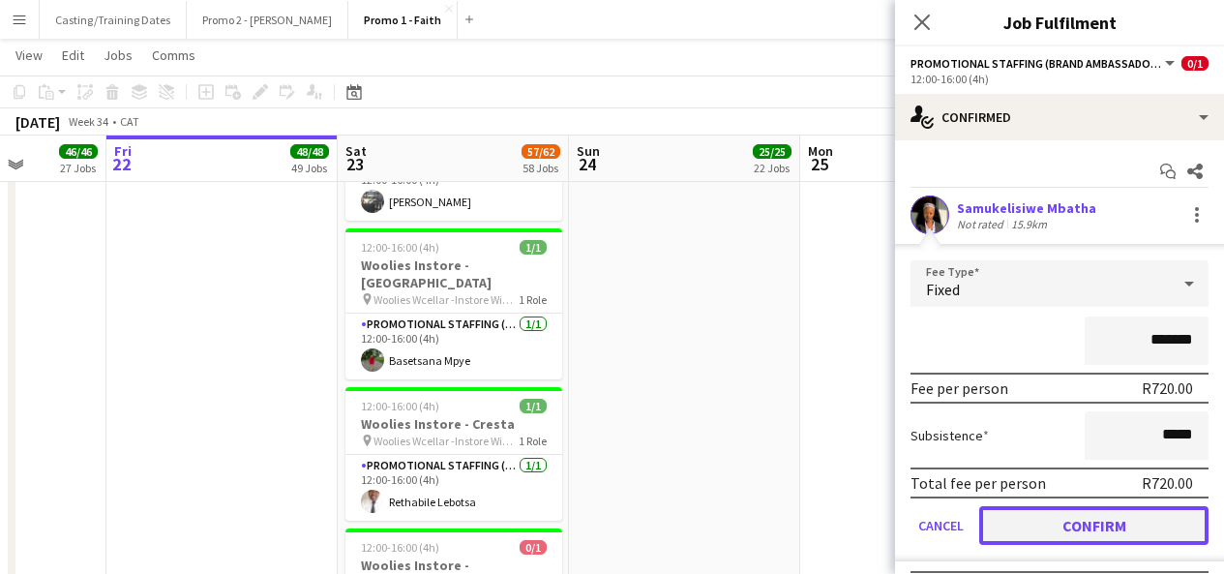
click at [1046, 529] on button "Confirm" at bounding box center [1094, 525] width 229 height 39
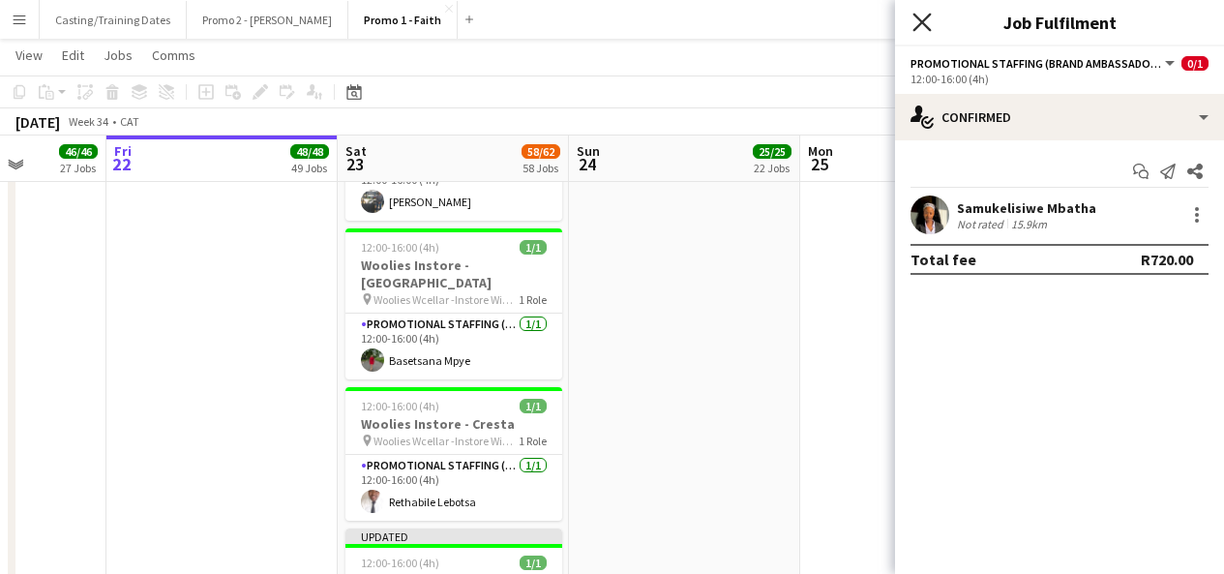
click at [920, 24] on icon at bounding box center [922, 22] width 18 height 18
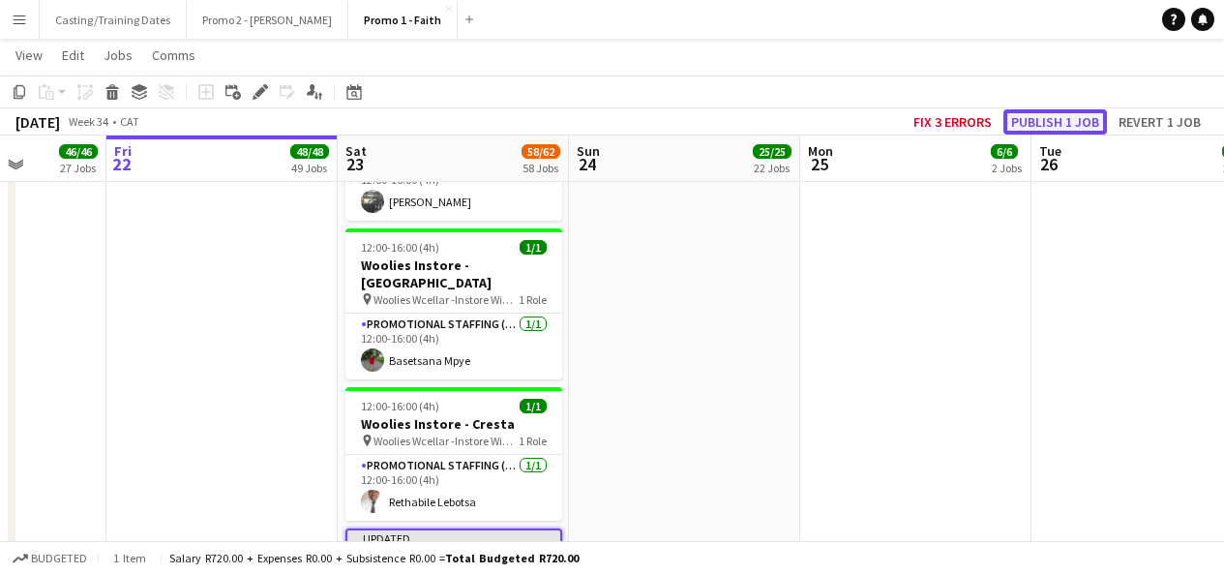
click at [1031, 126] on button "Publish 1 job" at bounding box center [1056, 121] width 104 height 25
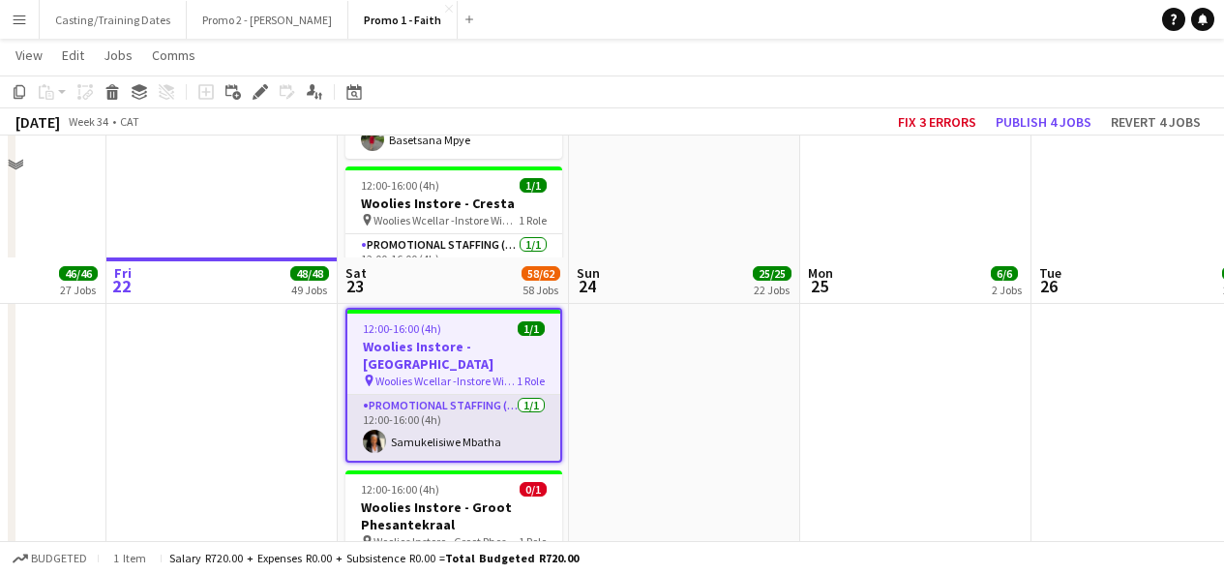
scroll to position [6689, 0]
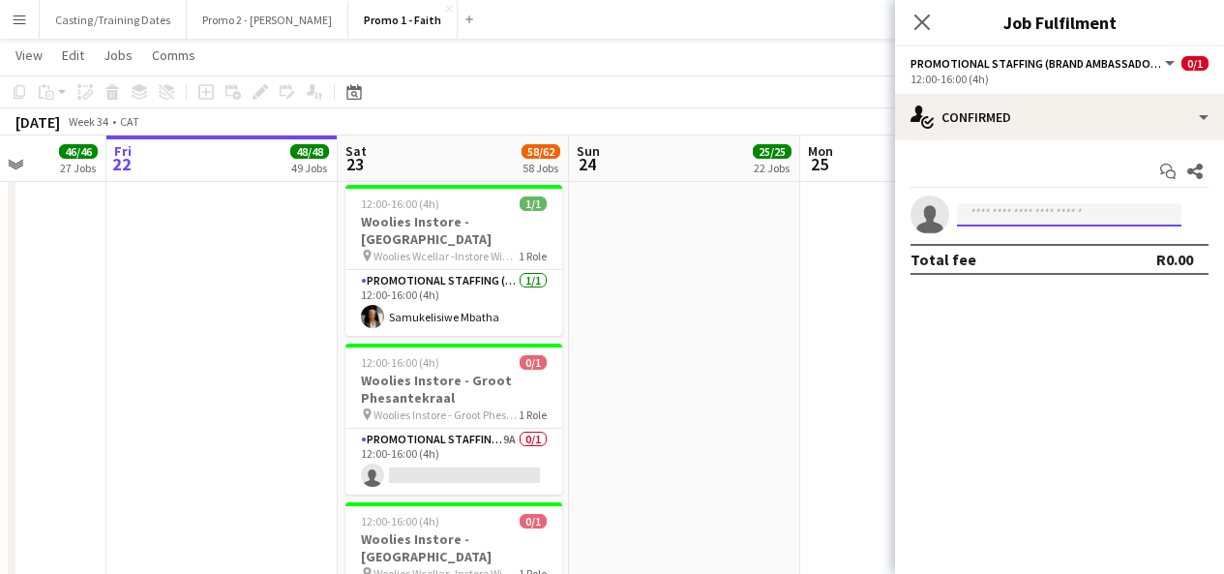
click at [1008, 210] on input at bounding box center [1069, 214] width 225 height 23
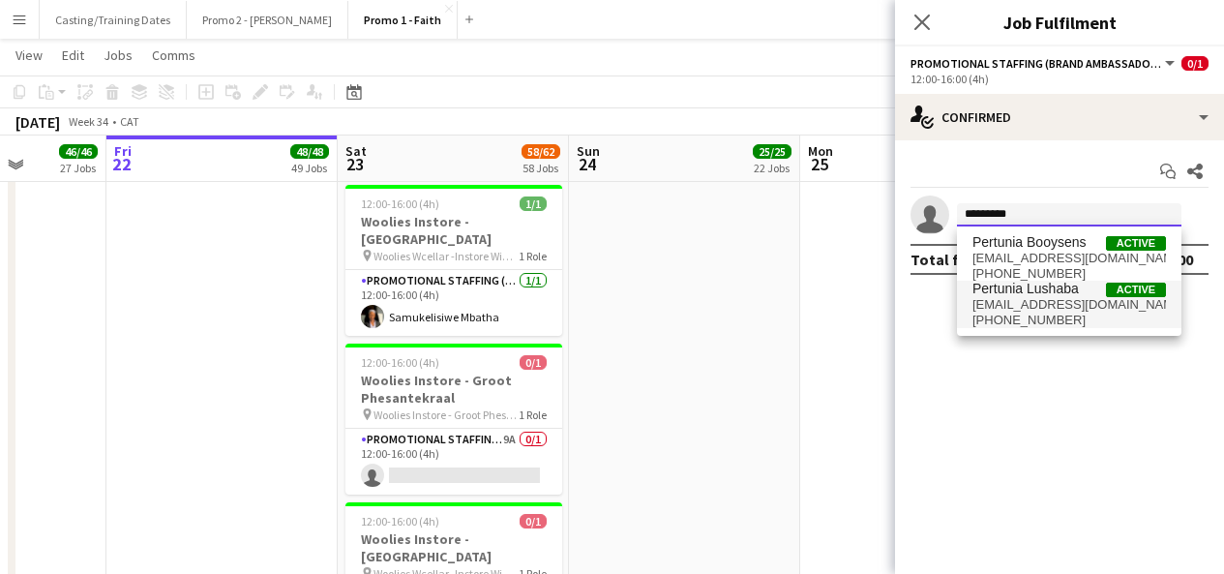
type input "********"
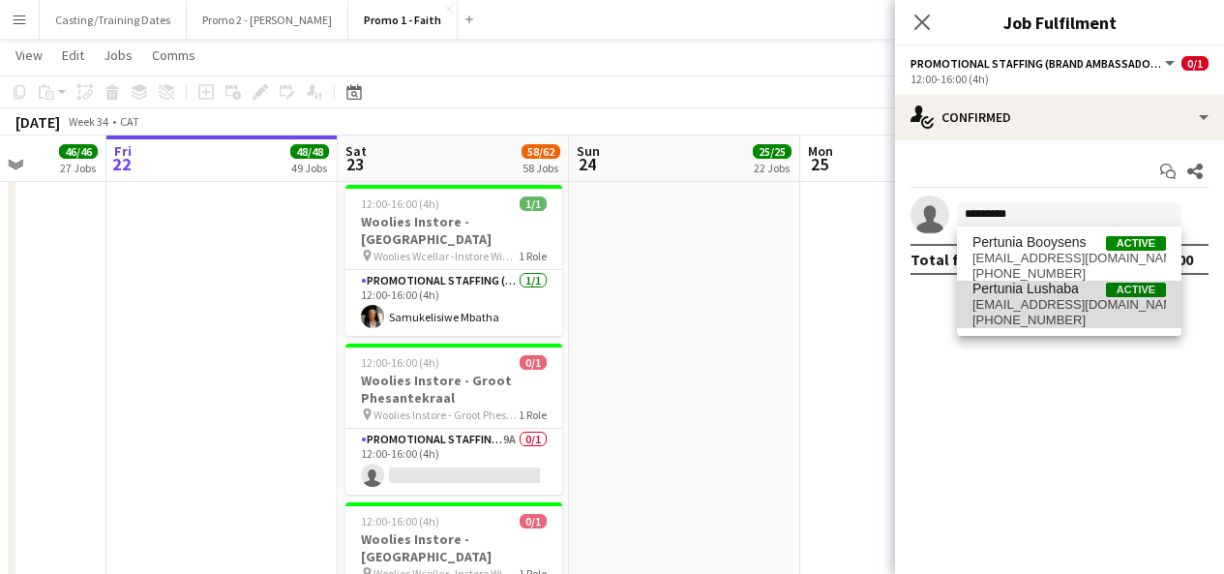
click at [1060, 289] on span "Pertunia Lushaba" at bounding box center [1026, 289] width 106 height 16
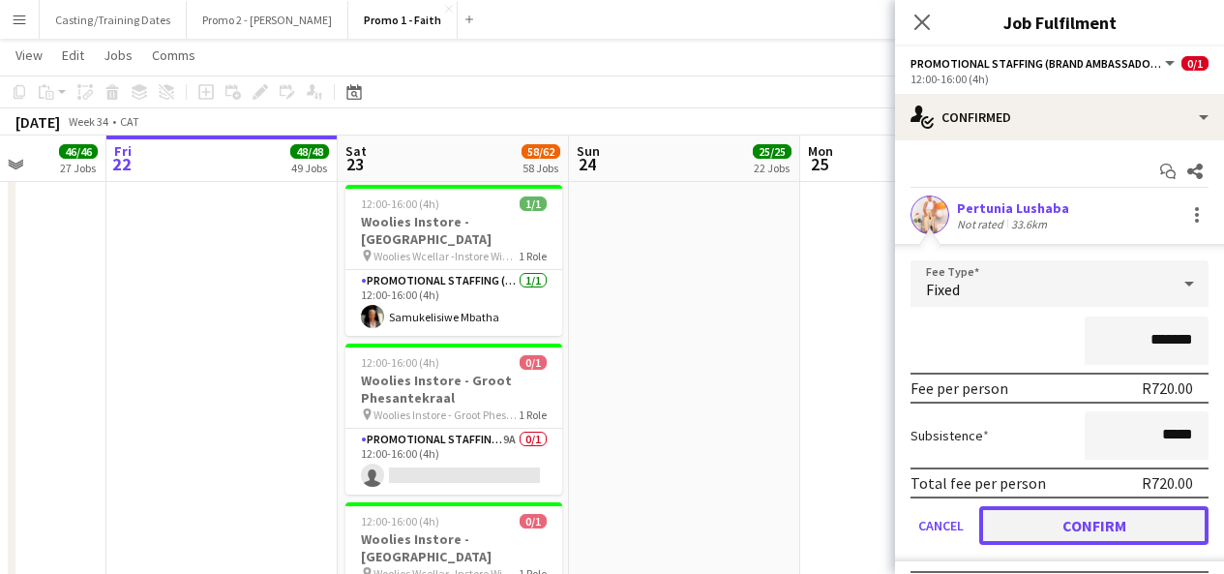
click at [1047, 525] on button "Confirm" at bounding box center [1094, 525] width 229 height 39
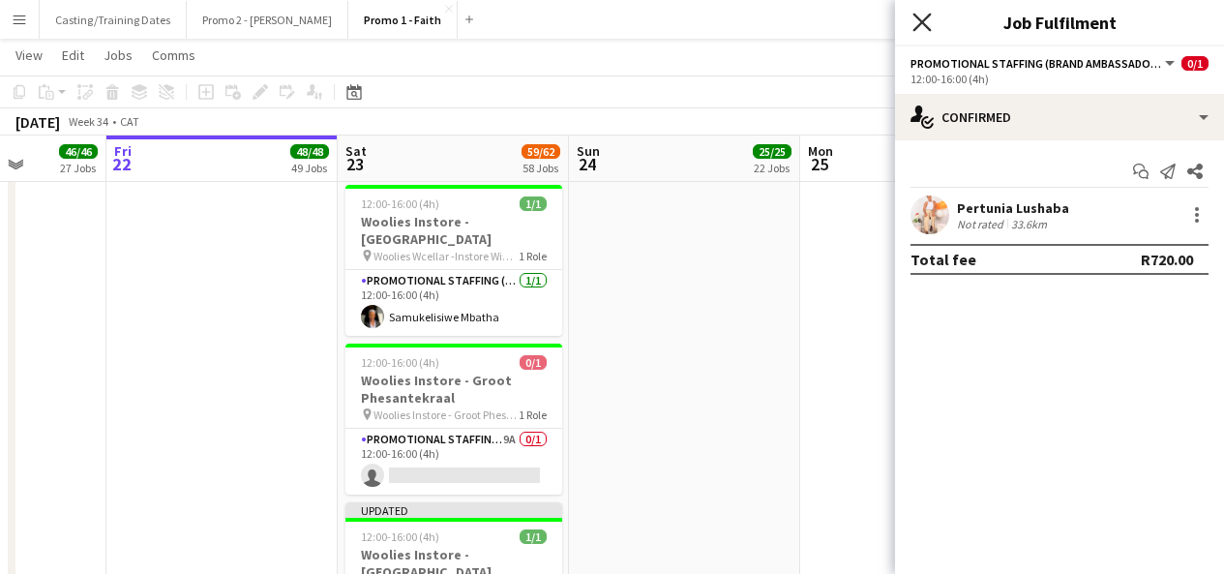
click at [920, 26] on icon "Close pop-in" at bounding box center [922, 22] width 18 height 18
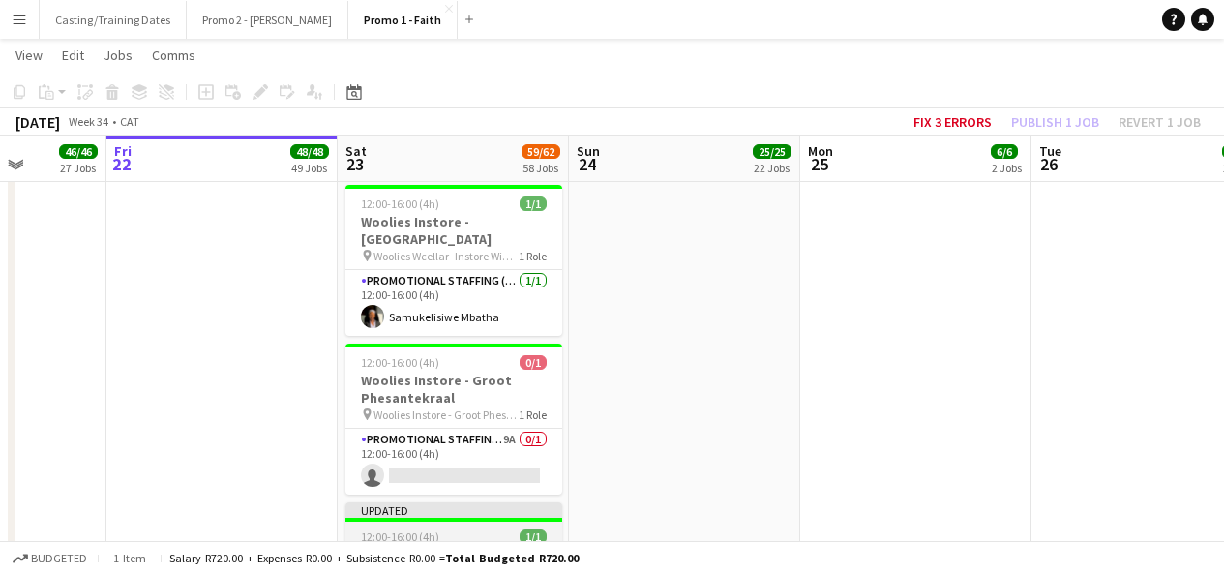
click at [443, 502] on div "Updated" at bounding box center [454, 509] width 217 height 15
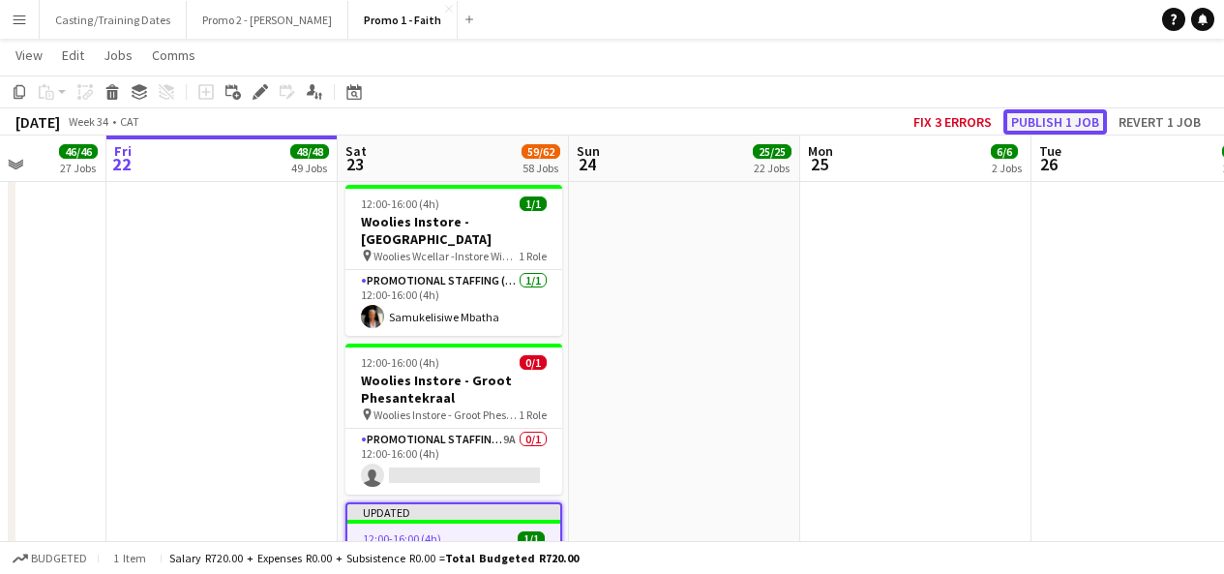
click at [1034, 126] on button "Publish 1 job" at bounding box center [1056, 121] width 104 height 25
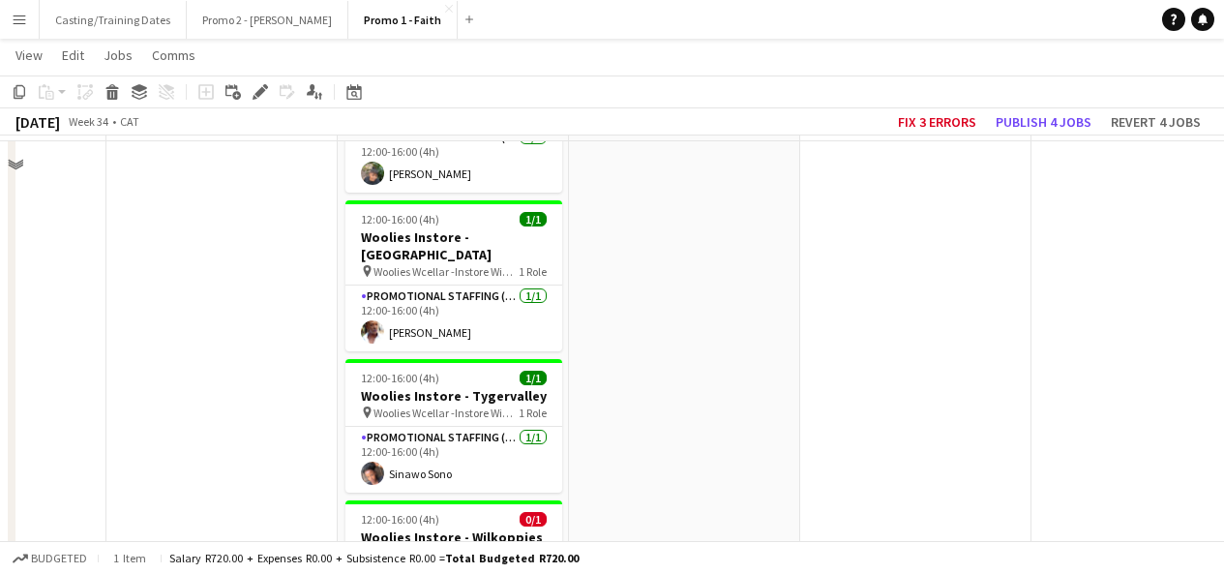
scroll to position [8483, 0]
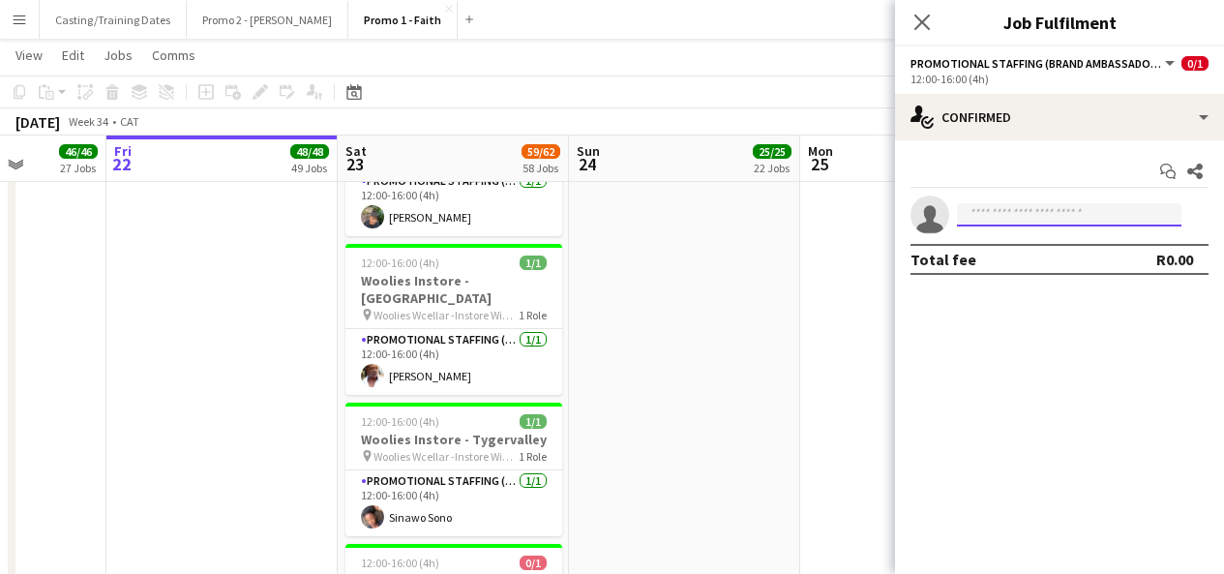
click at [980, 215] on input at bounding box center [1069, 214] width 225 height 23
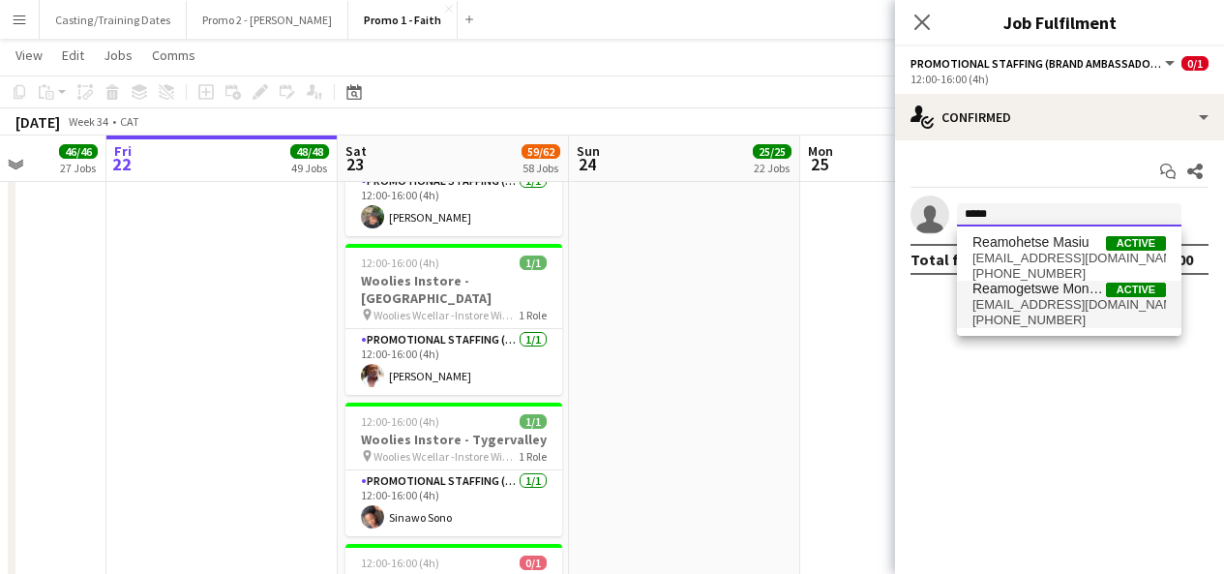
type input "*****"
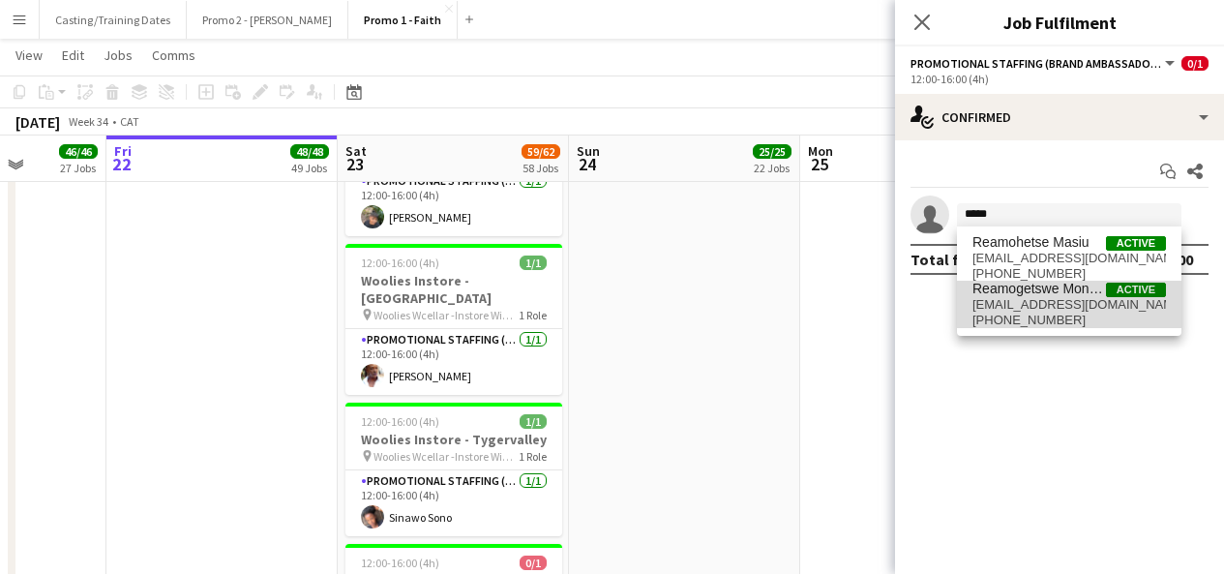
click at [1051, 297] on span "[EMAIL_ADDRESS][DOMAIN_NAME]" at bounding box center [1070, 304] width 194 height 15
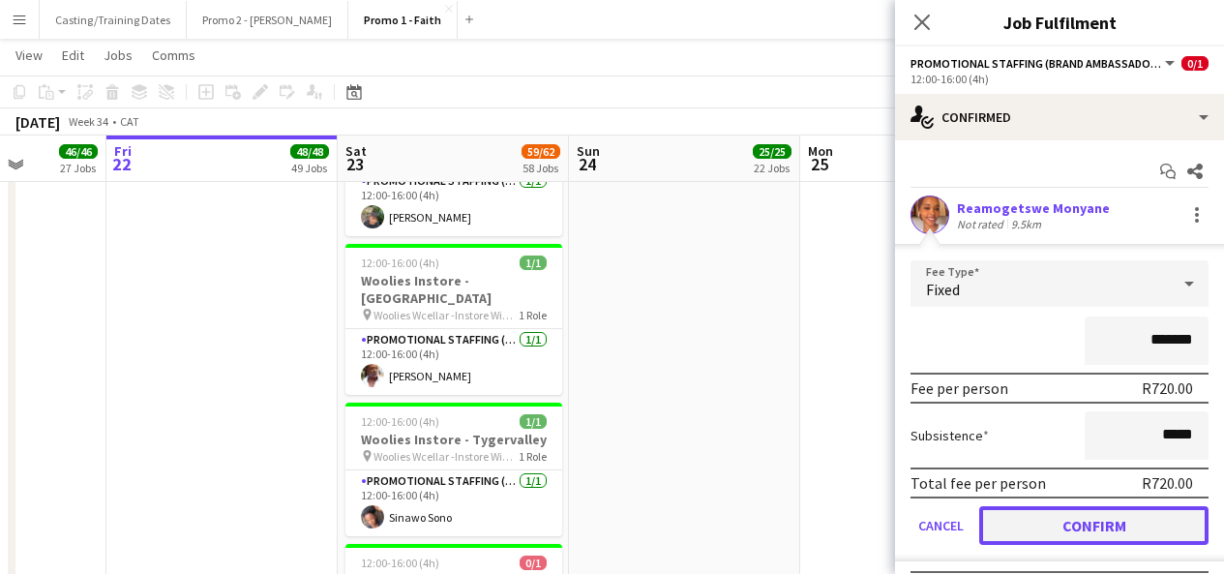
click at [1026, 538] on button "Confirm" at bounding box center [1094, 525] width 229 height 39
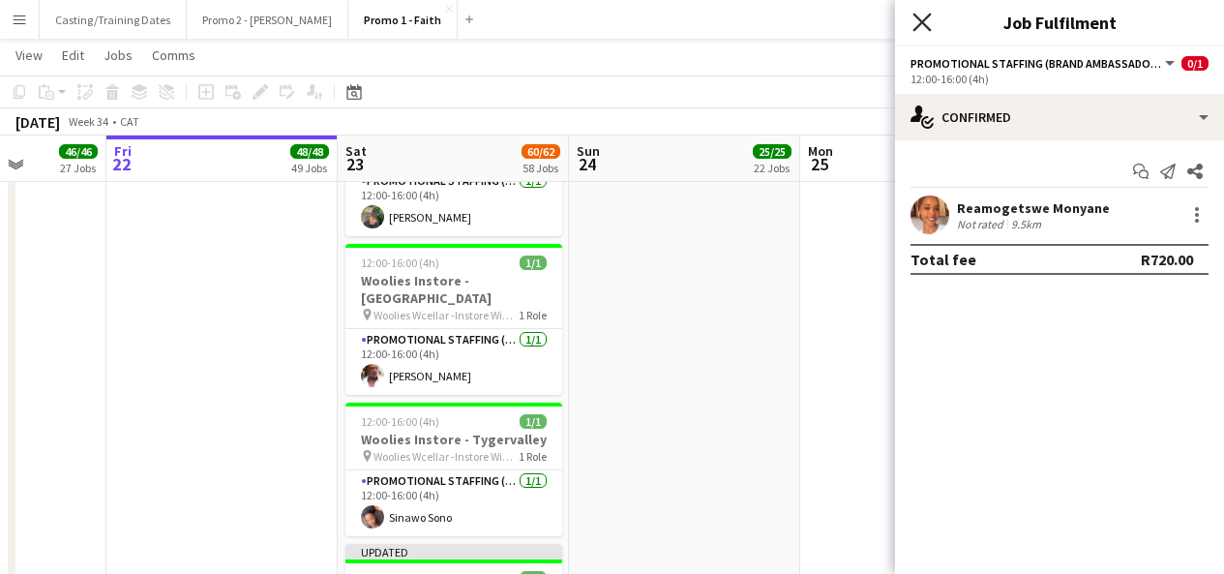
click at [920, 26] on icon "Close pop-in" at bounding box center [922, 22] width 18 height 18
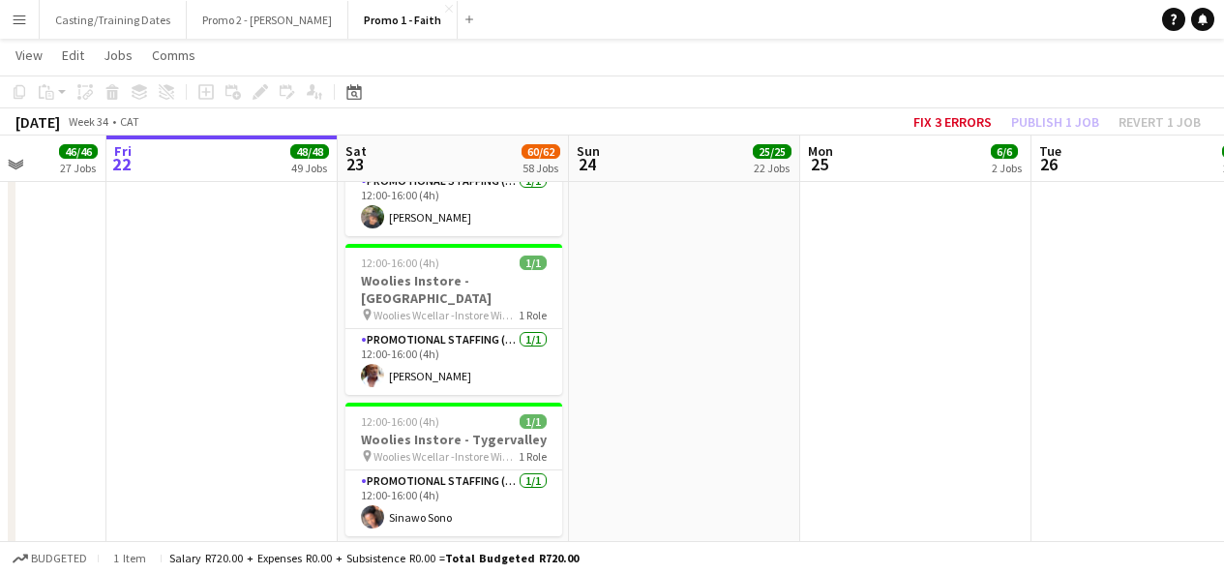
click at [468, 544] on div "Updated" at bounding box center [454, 551] width 217 height 15
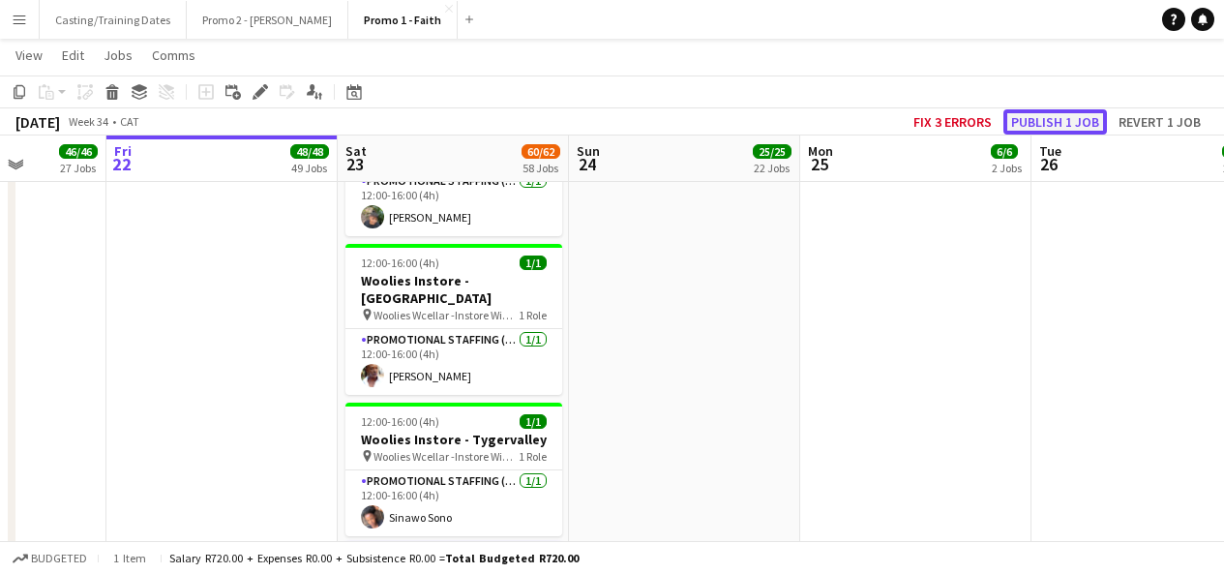
click at [1090, 115] on button "Publish 1 job" at bounding box center [1056, 121] width 104 height 25
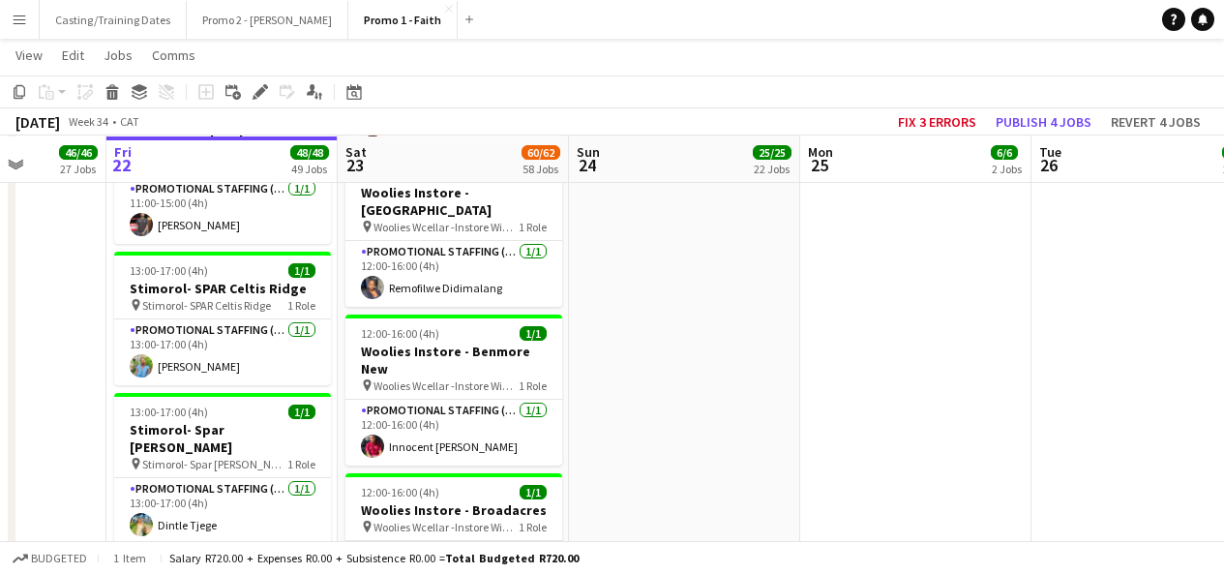
scroll to position [5960, 0]
click at [438, 540] on app-card-role "Promotional Staffing (Brand Ambassadors) [DATE] 12:00-16:00 (4h) [PERSON_NAME]" at bounding box center [454, 573] width 217 height 66
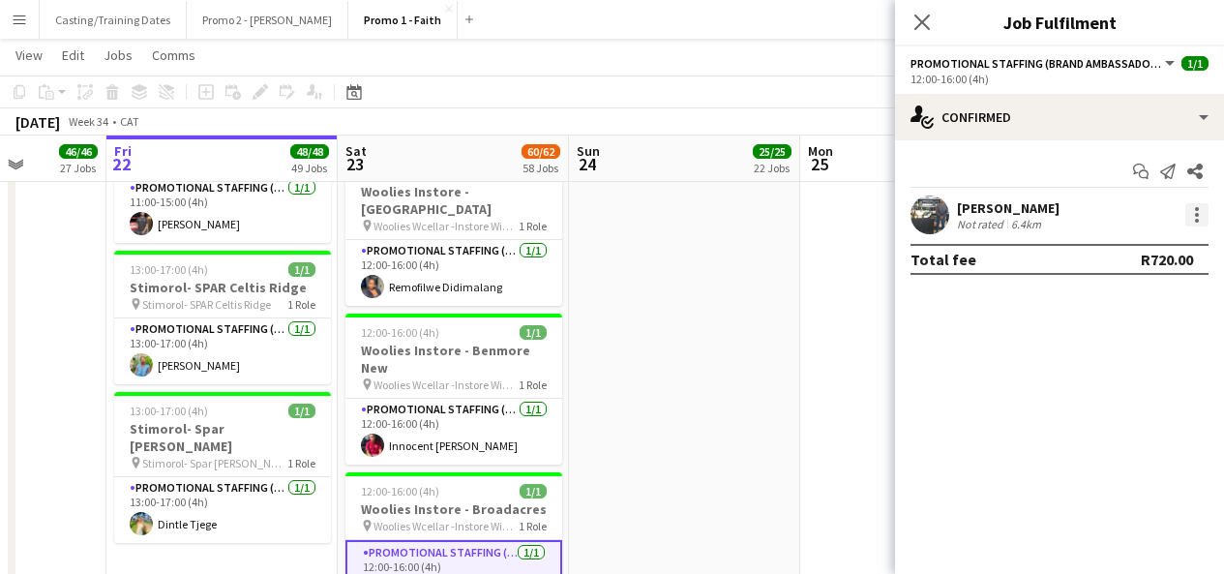
click at [1197, 206] on div at bounding box center [1197, 214] width 23 height 23
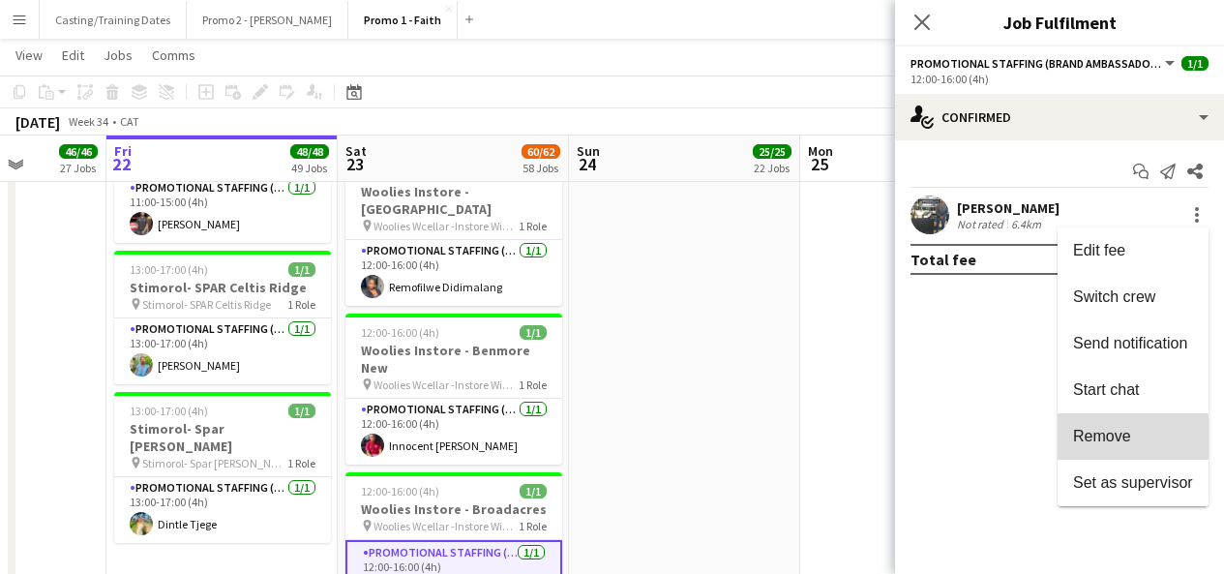
click at [1091, 442] on span "Remove" at bounding box center [1102, 436] width 58 height 16
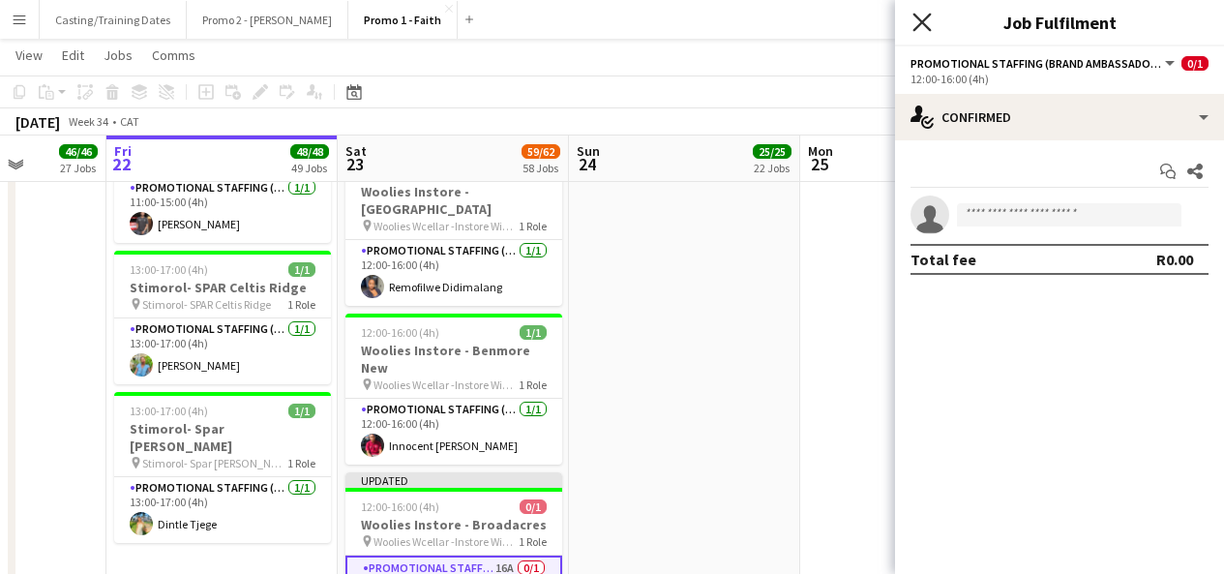
click at [920, 22] on icon at bounding box center [922, 22] width 18 height 18
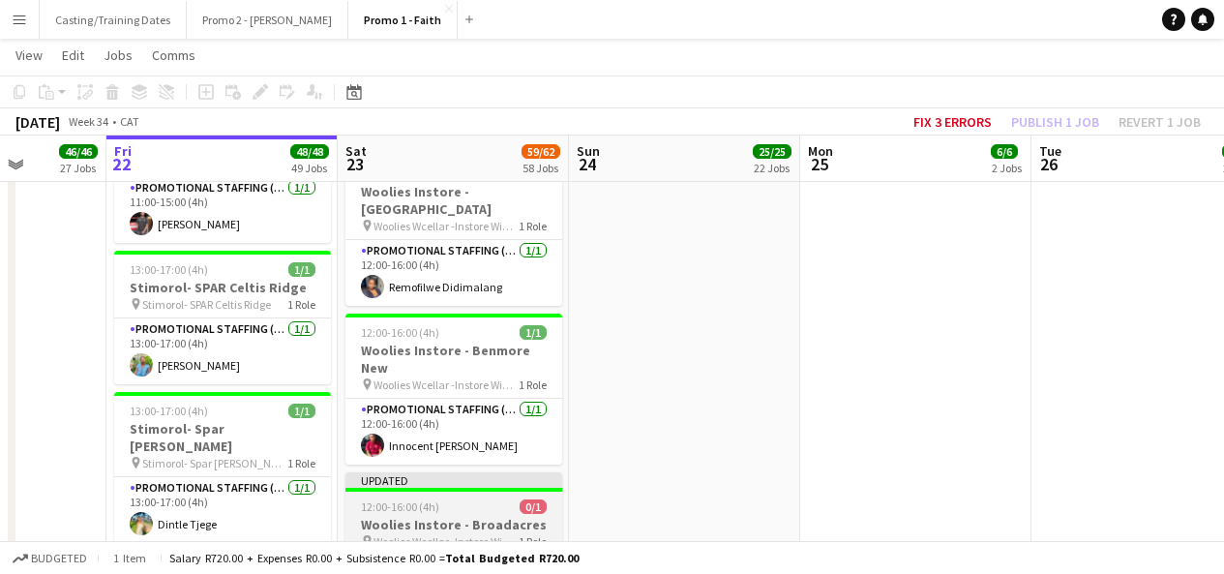
click at [522, 472] on div "Updated" at bounding box center [454, 479] width 217 height 15
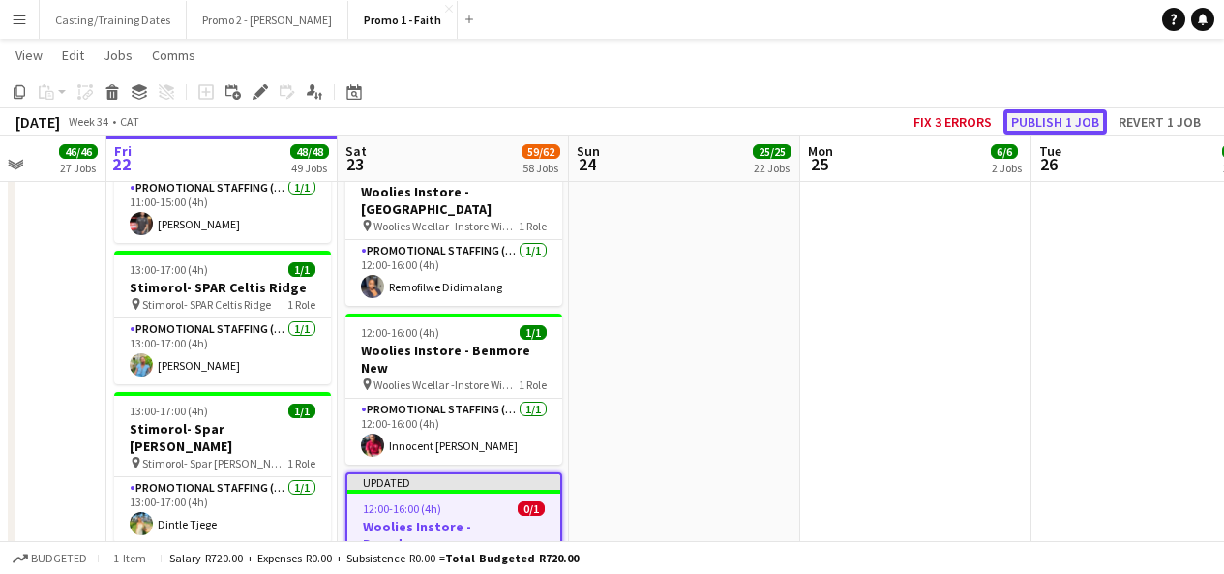
click at [1077, 121] on button "Publish 1 job" at bounding box center [1056, 121] width 104 height 25
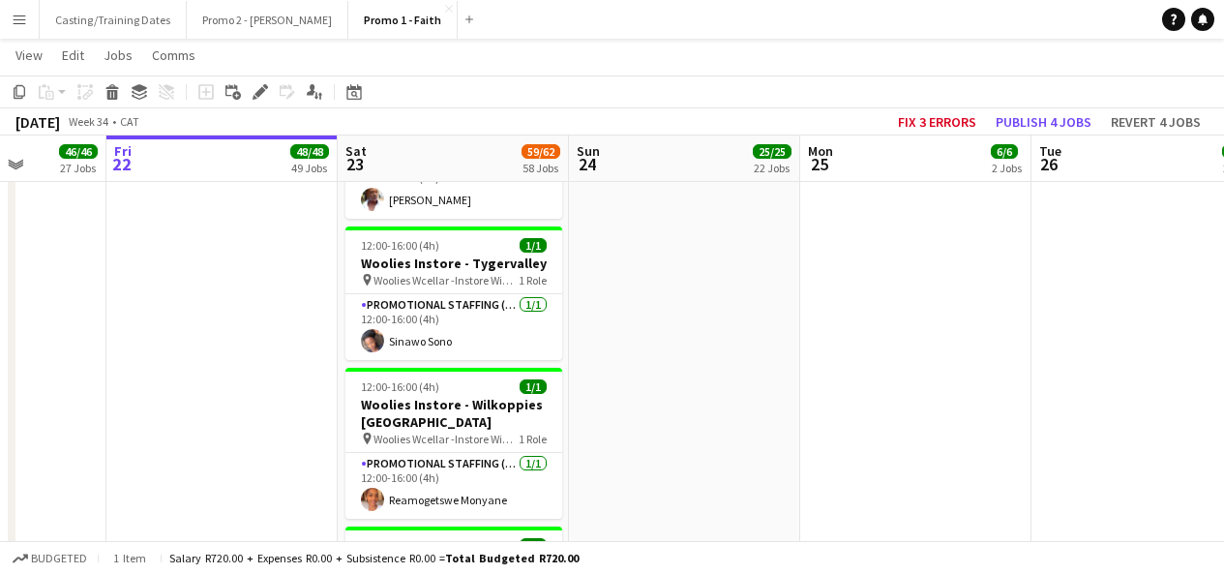
scroll to position [8681, 0]
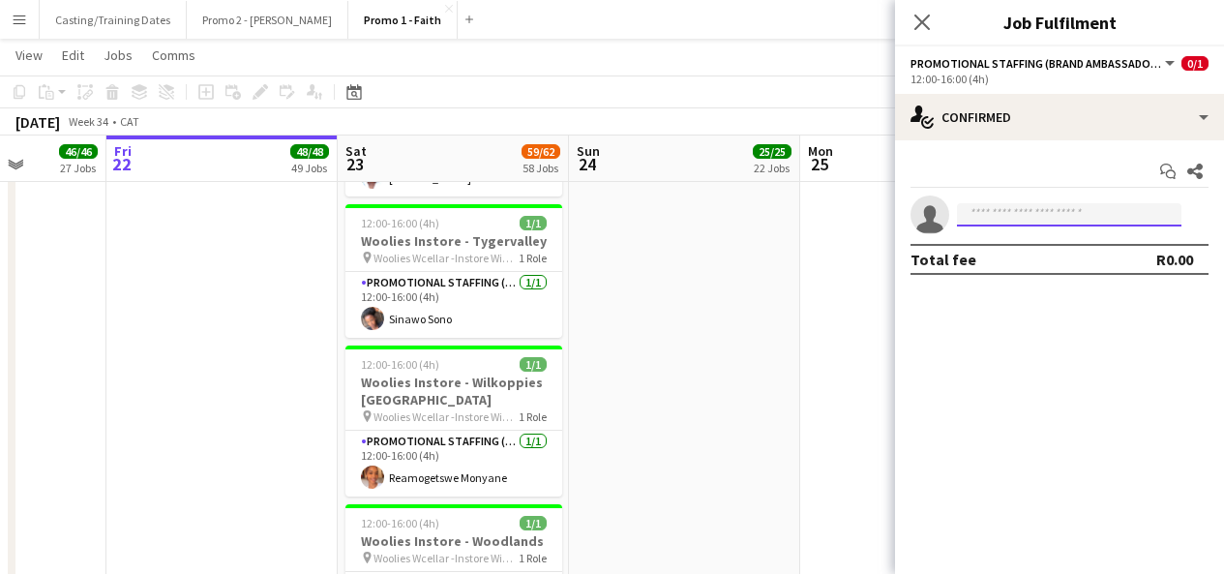
click at [1009, 207] on input at bounding box center [1069, 214] width 225 height 23
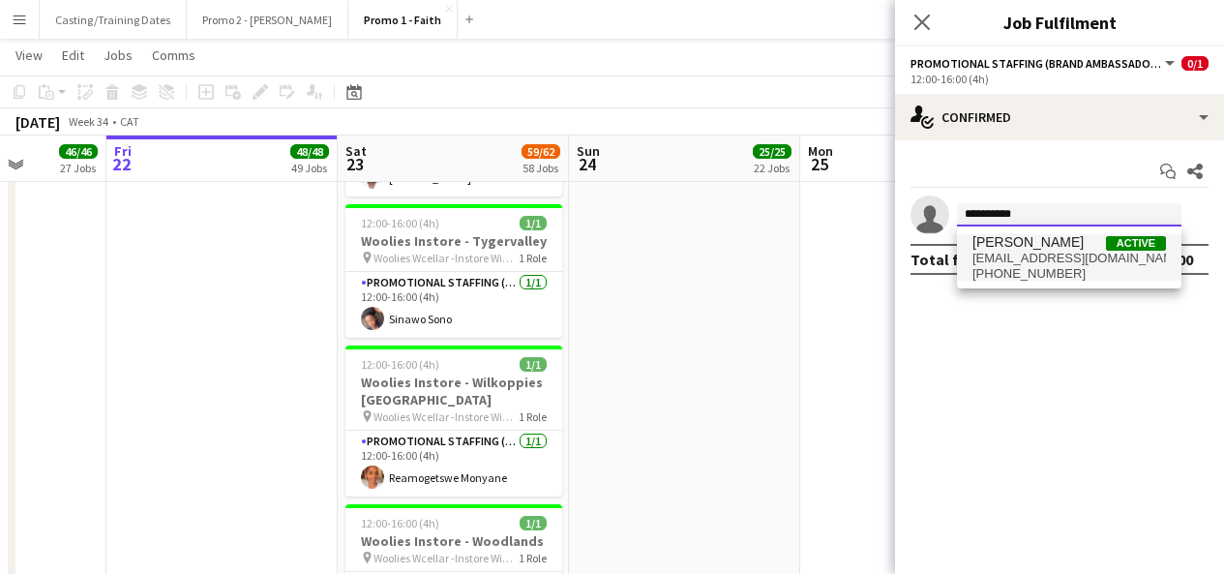
type input "**********"
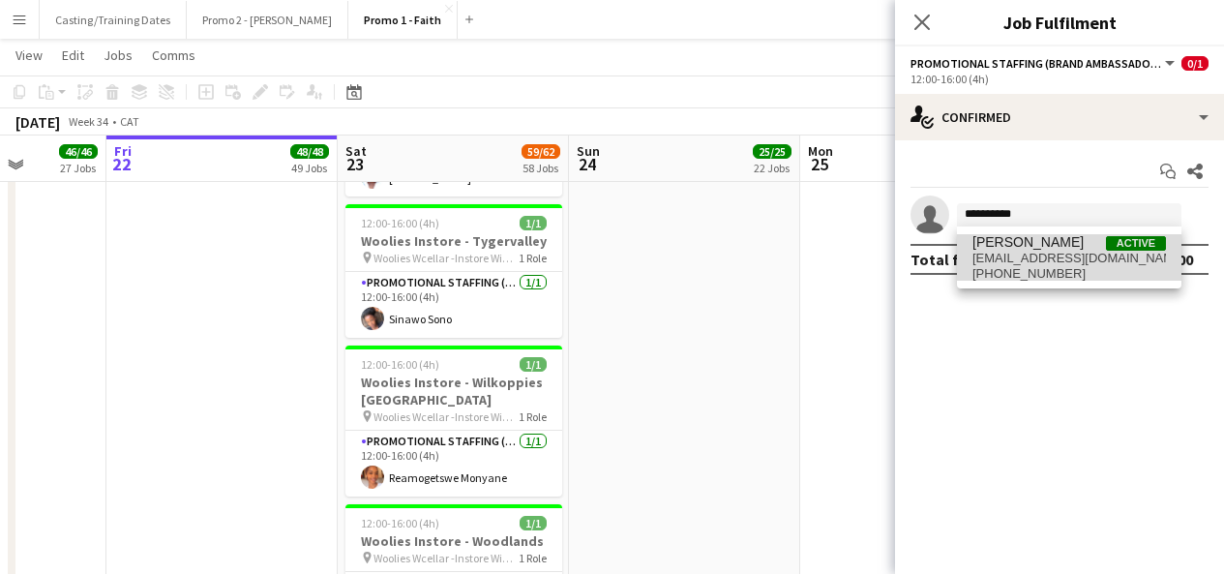
click at [1014, 269] on span "[PHONE_NUMBER]" at bounding box center [1070, 273] width 194 height 15
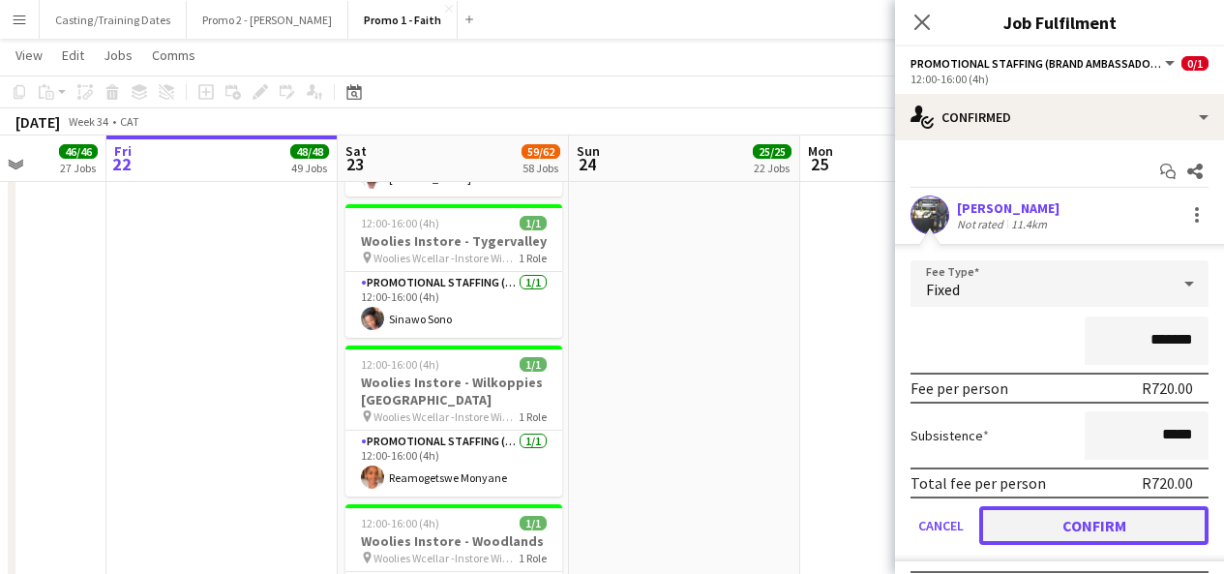
click at [1067, 520] on button "Confirm" at bounding box center [1094, 525] width 229 height 39
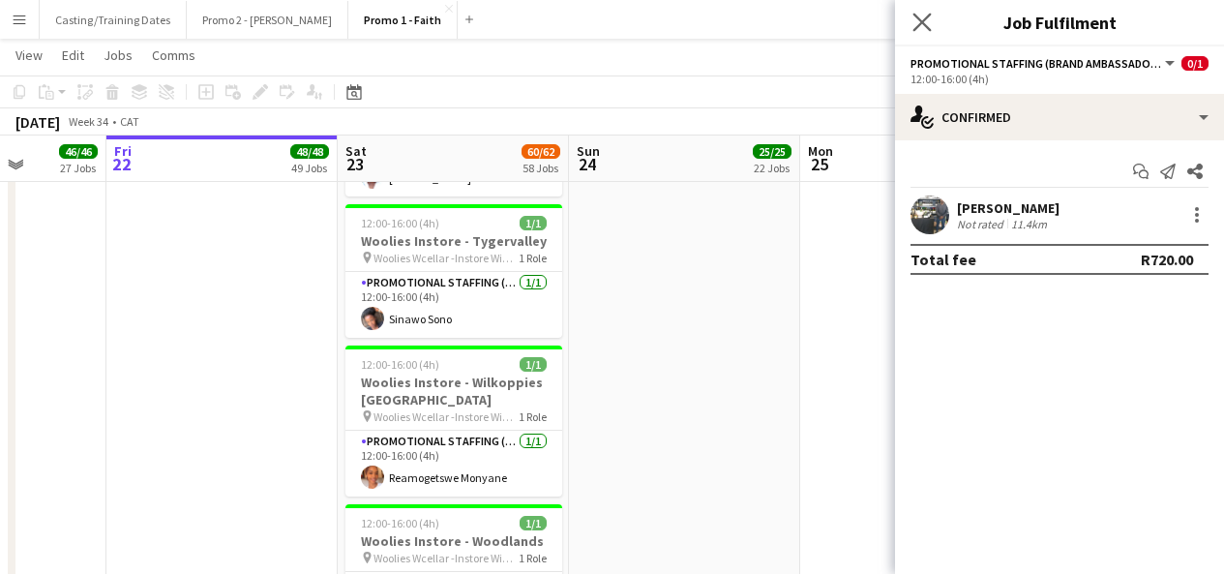
click at [927, 13] on icon "Close pop-in" at bounding box center [922, 22] width 18 height 18
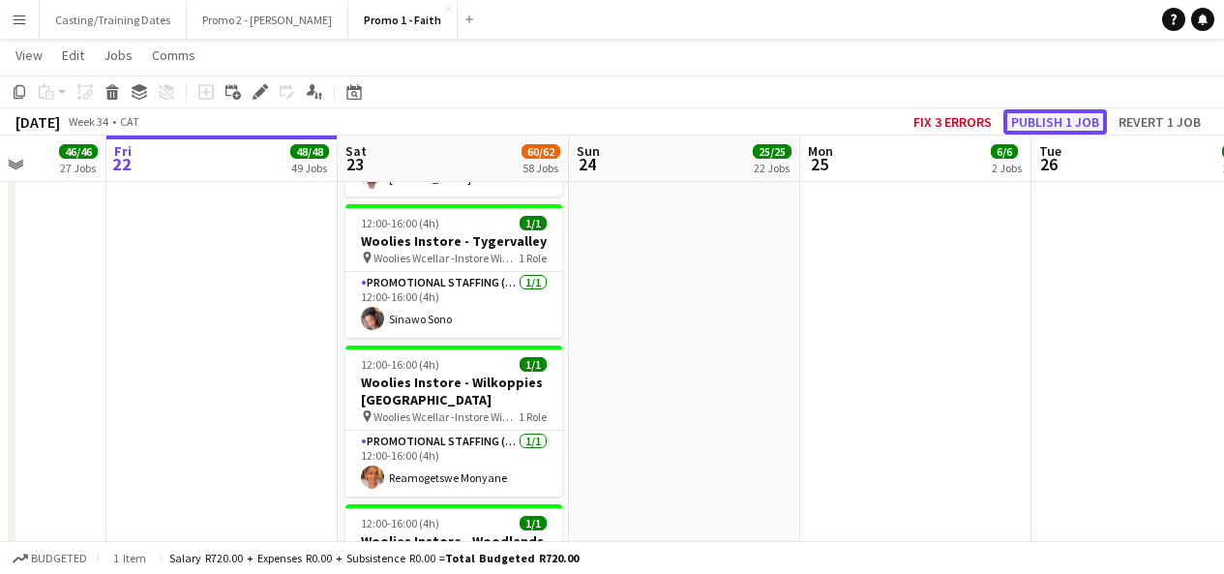
click at [1050, 120] on button "Publish 1 job" at bounding box center [1056, 121] width 104 height 25
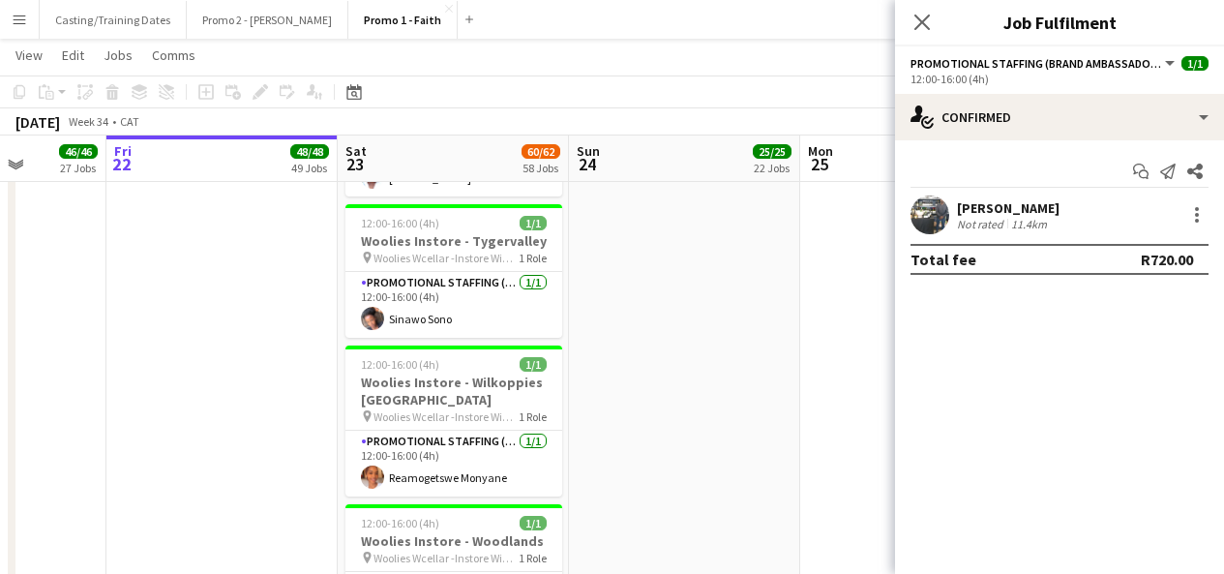
click at [920, 221] on app-user-avatar at bounding box center [930, 215] width 39 height 39
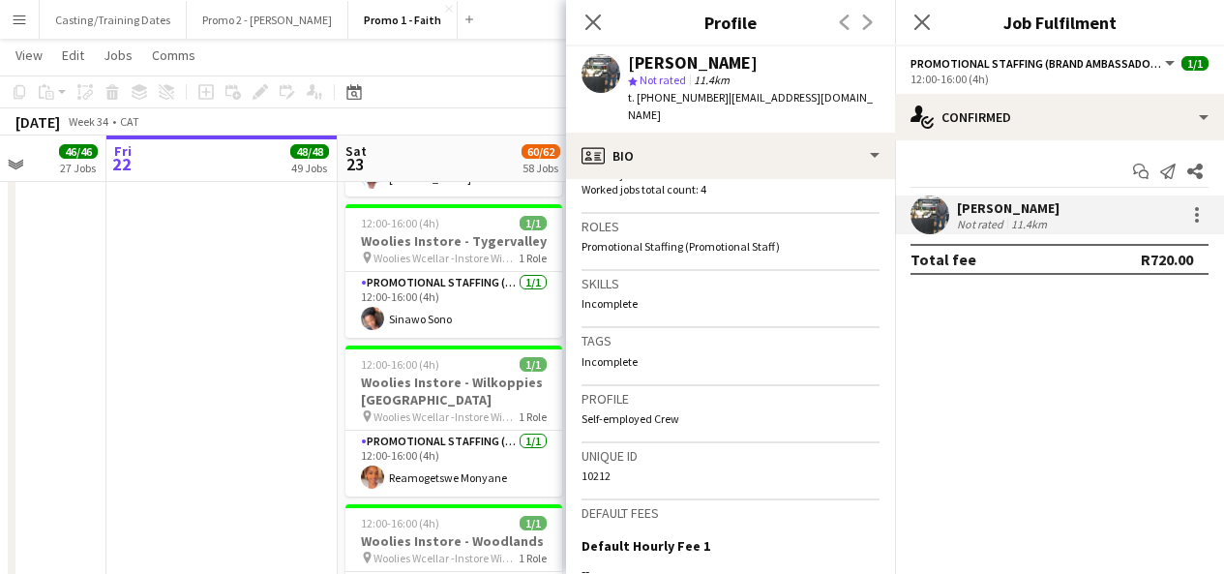
scroll to position [849, 0]
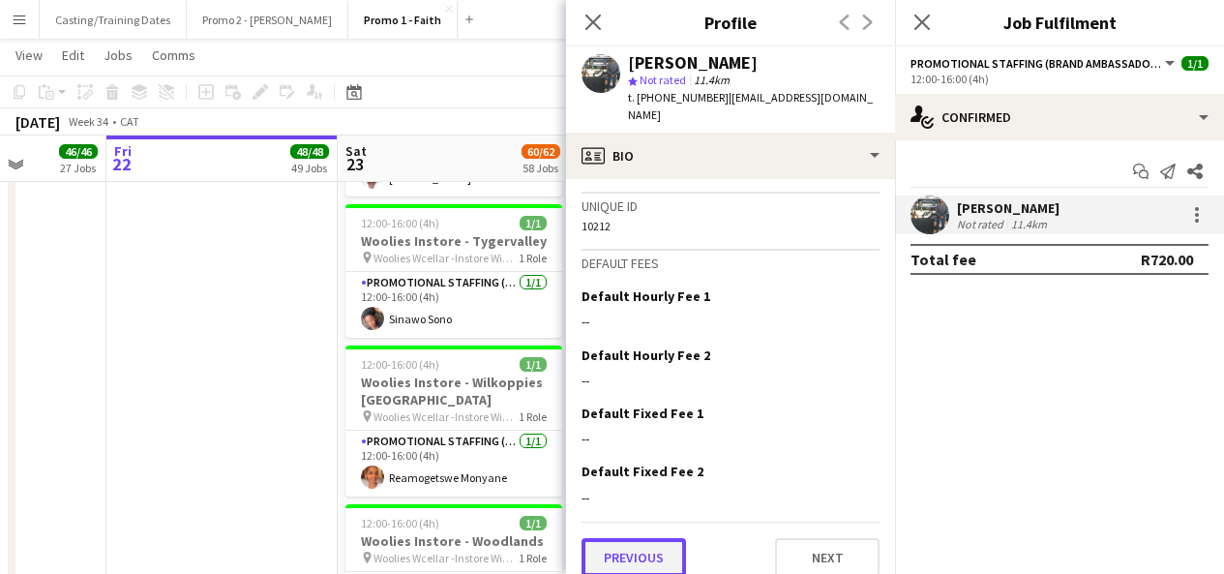
click at [627, 538] on button "Previous" at bounding box center [634, 557] width 105 height 39
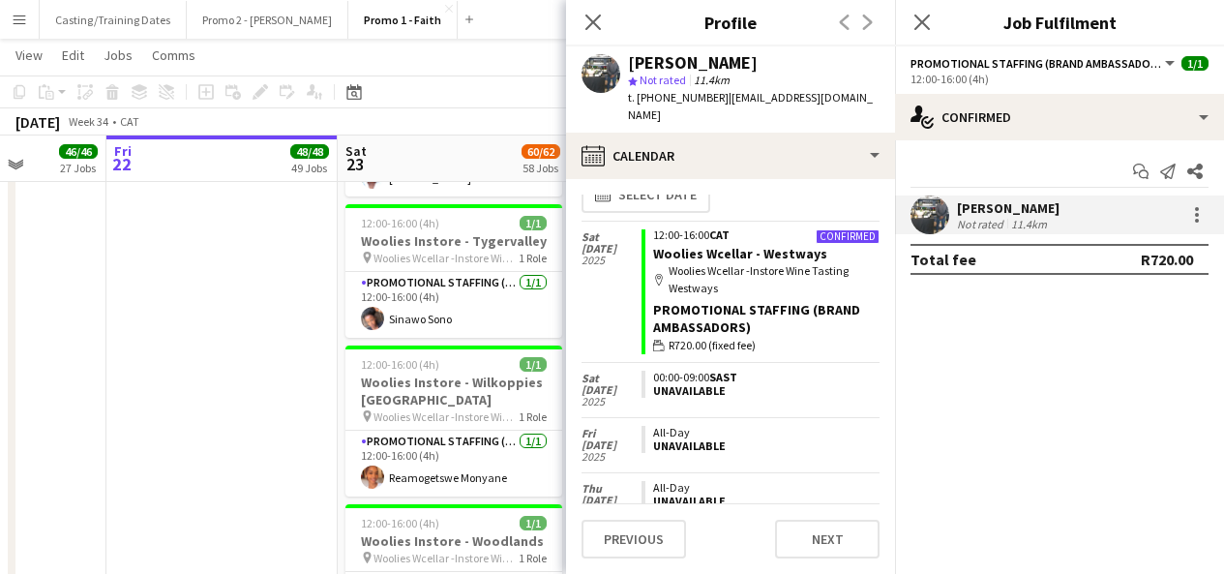
scroll to position [0, 0]
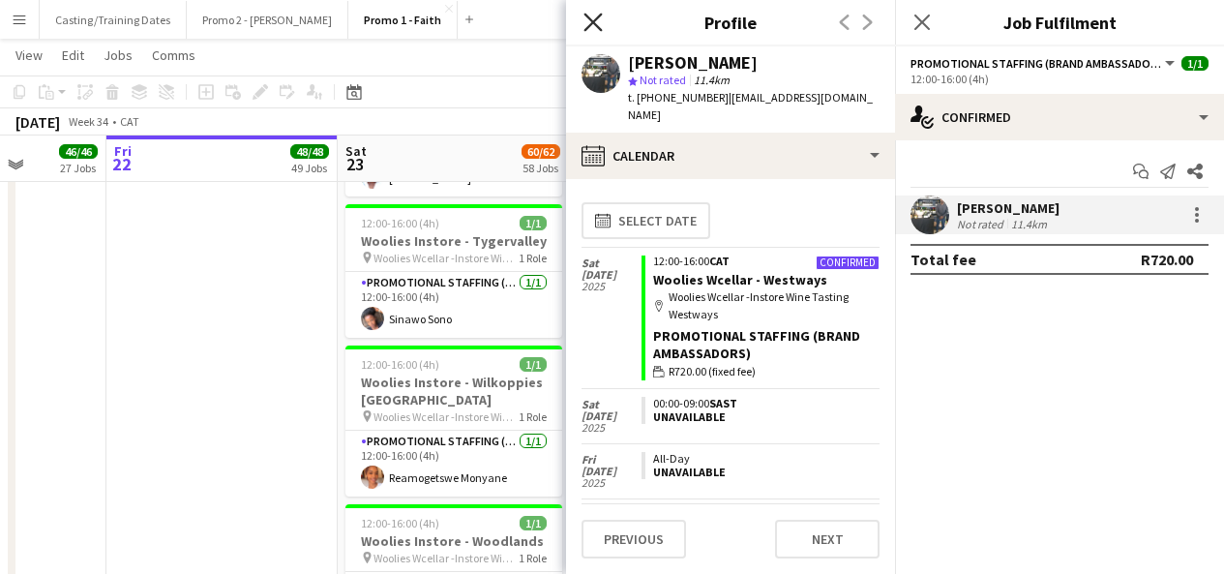
click at [590, 17] on icon "Close pop-in" at bounding box center [593, 22] width 18 height 18
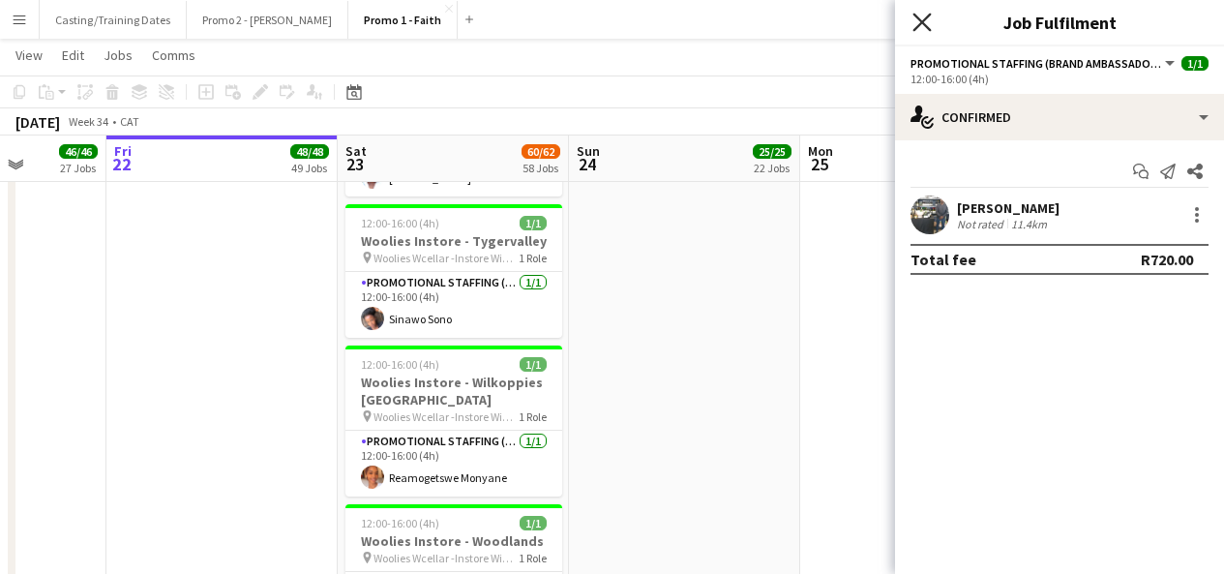
click at [916, 28] on icon at bounding box center [922, 22] width 18 height 18
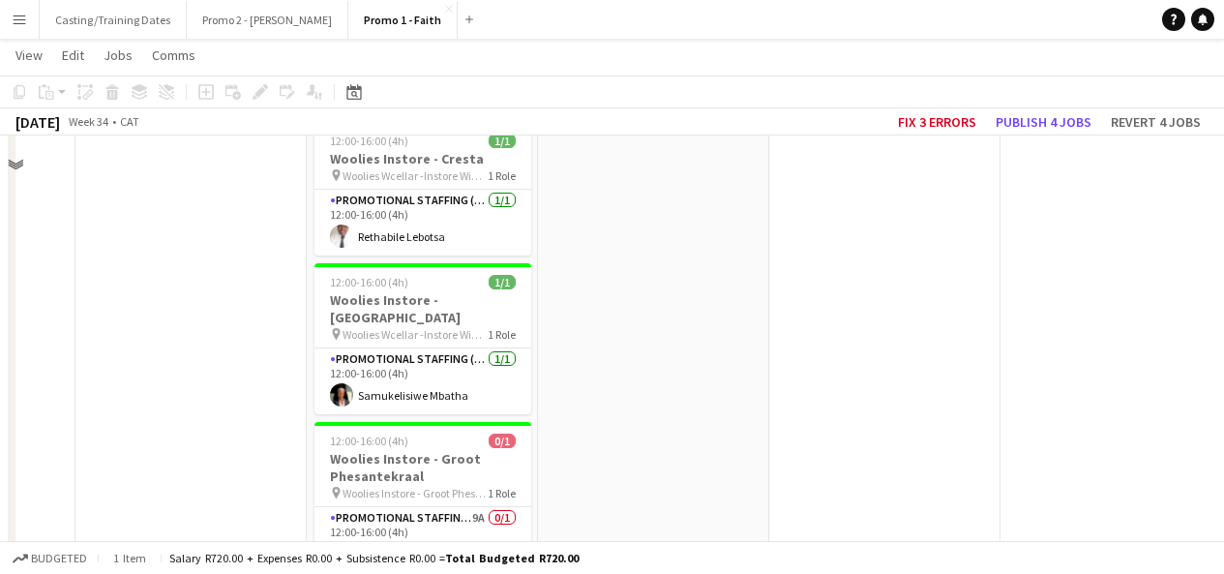
scroll to position [6506, 0]
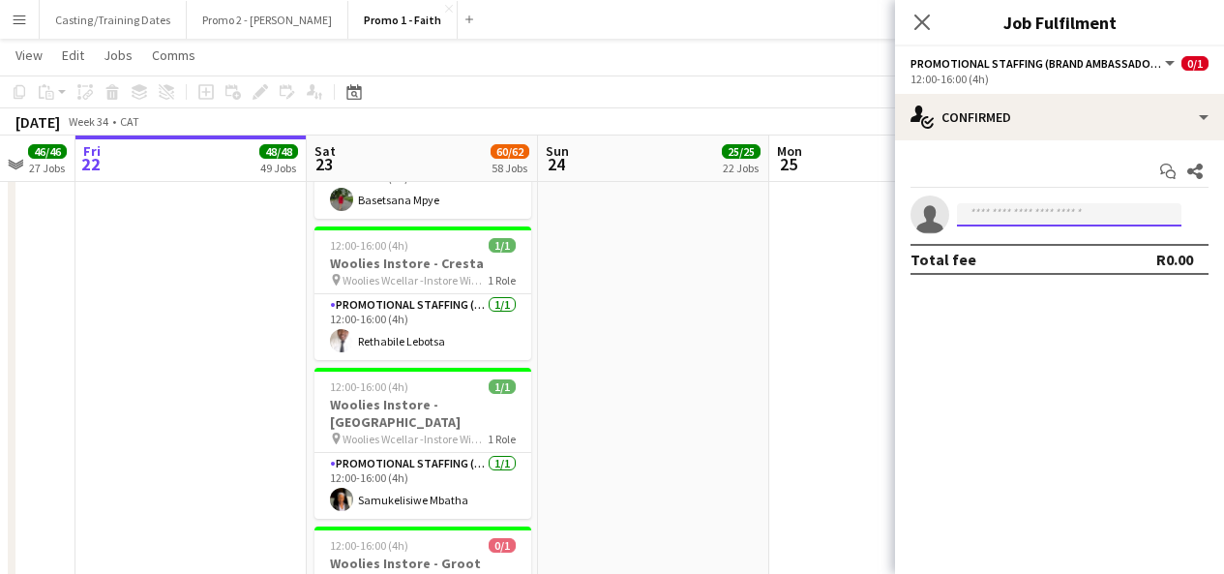
click at [1064, 214] on input at bounding box center [1069, 214] width 225 height 23
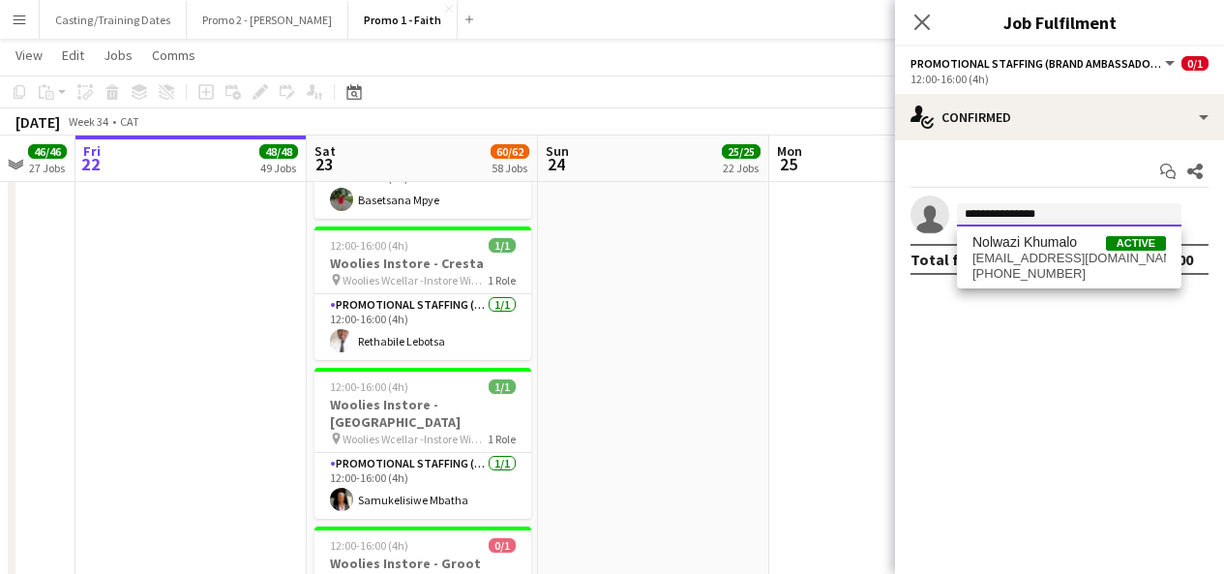
type input "**********"
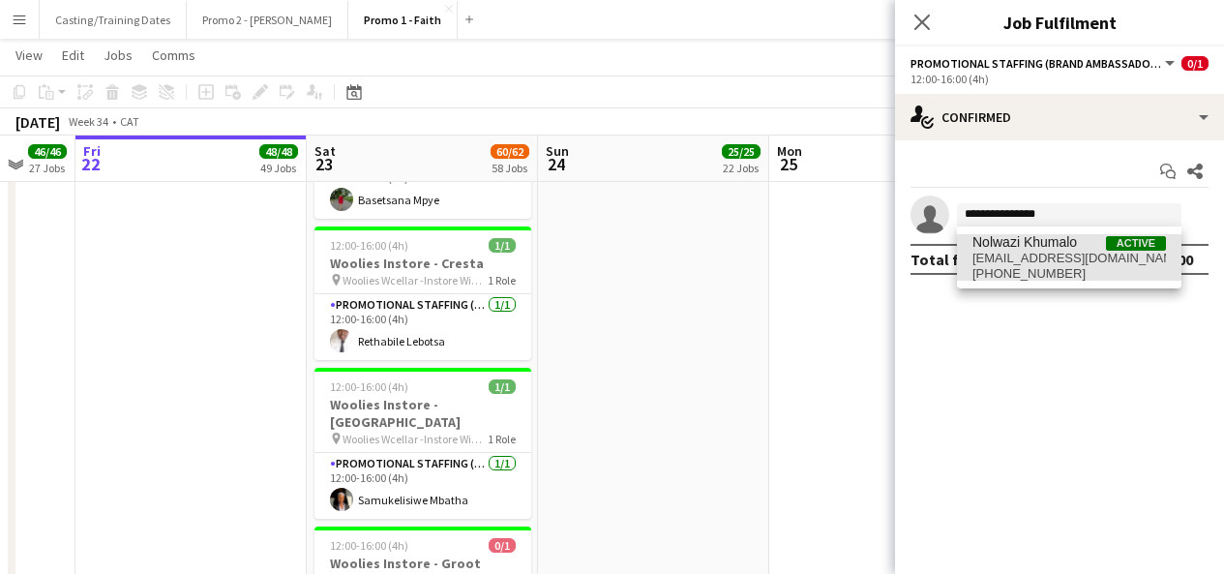
click at [1051, 256] on span "[EMAIL_ADDRESS][DOMAIN_NAME]" at bounding box center [1070, 258] width 194 height 15
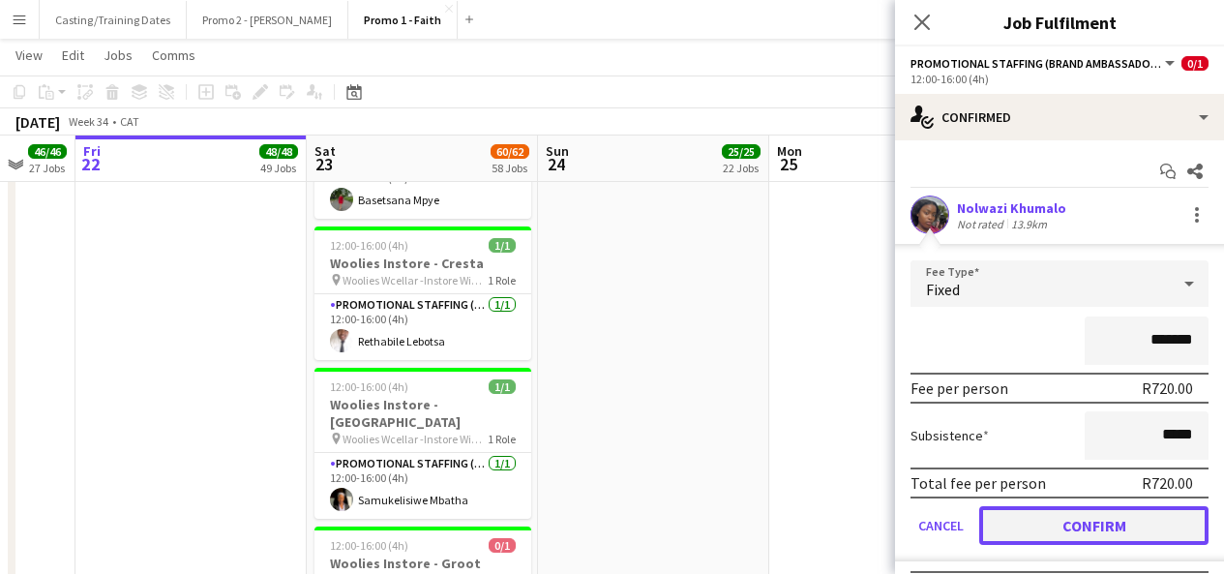
click at [1057, 527] on button "Confirm" at bounding box center [1094, 525] width 229 height 39
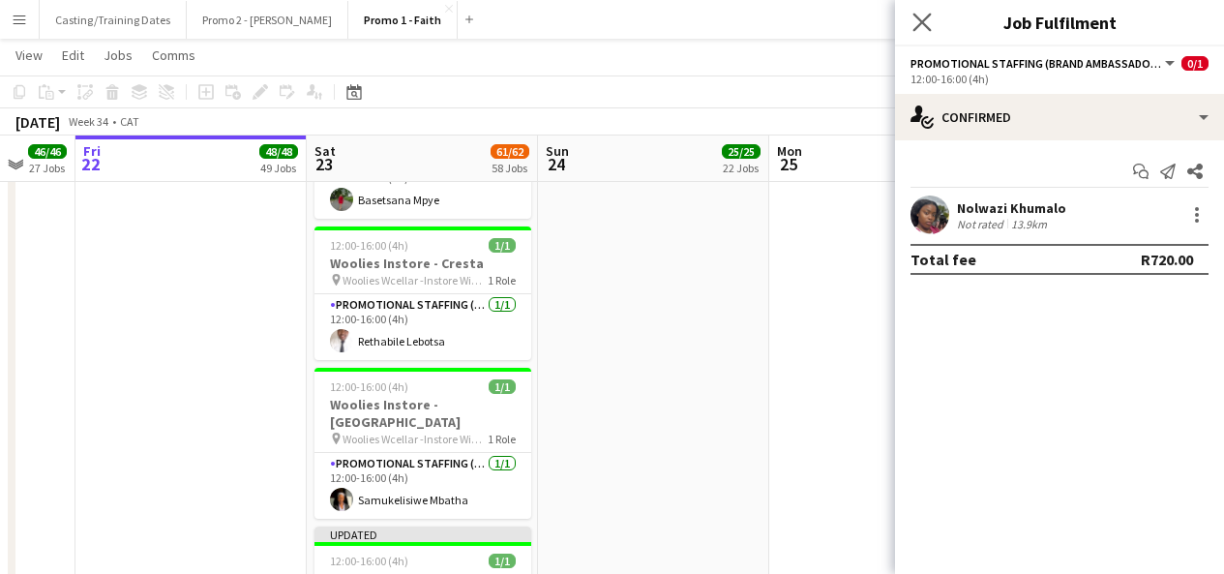
click at [913, 18] on icon "Close pop-in" at bounding box center [922, 22] width 18 height 18
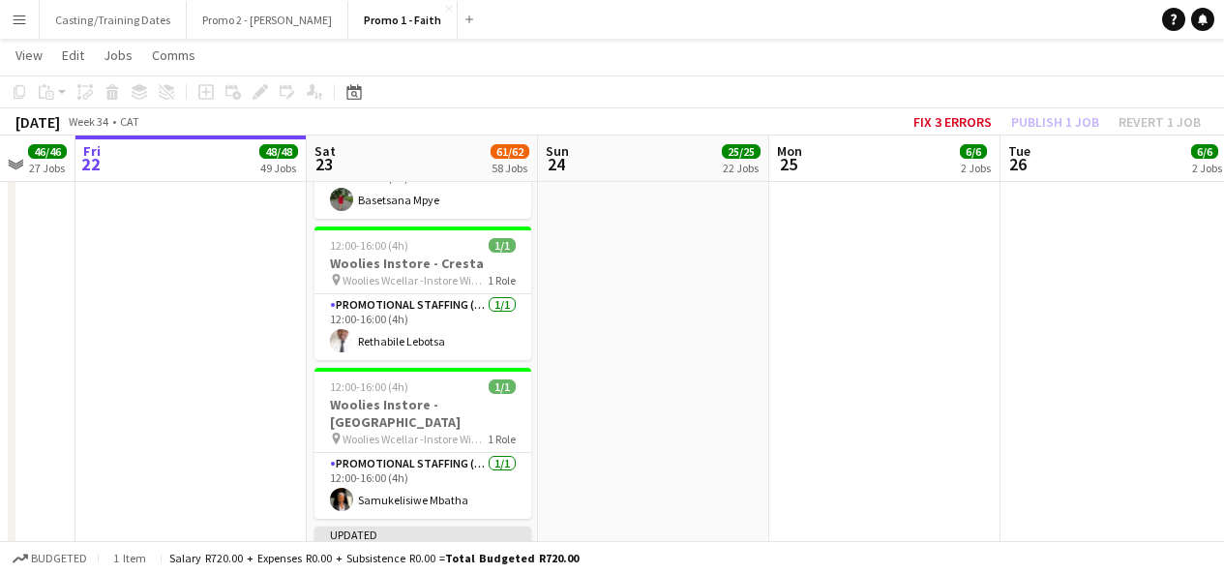
click at [473, 527] on div "Updated" at bounding box center [423, 534] width 217 height 15
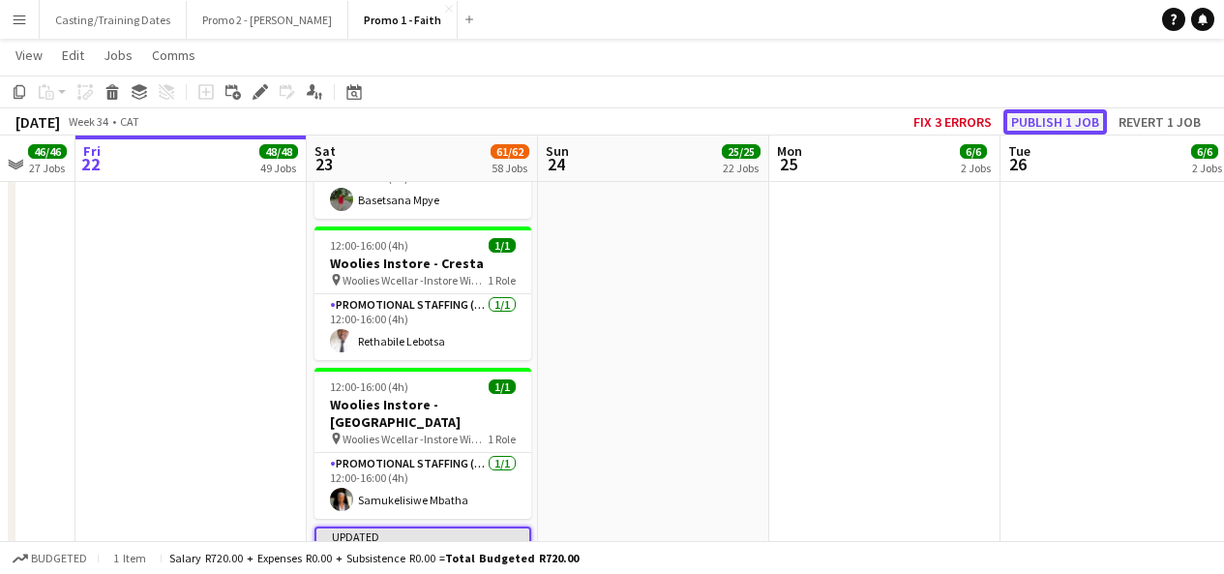
click at [1054, 120] on button "Publish 1 job" at bounding box center [1056, 121] width 104 height 25
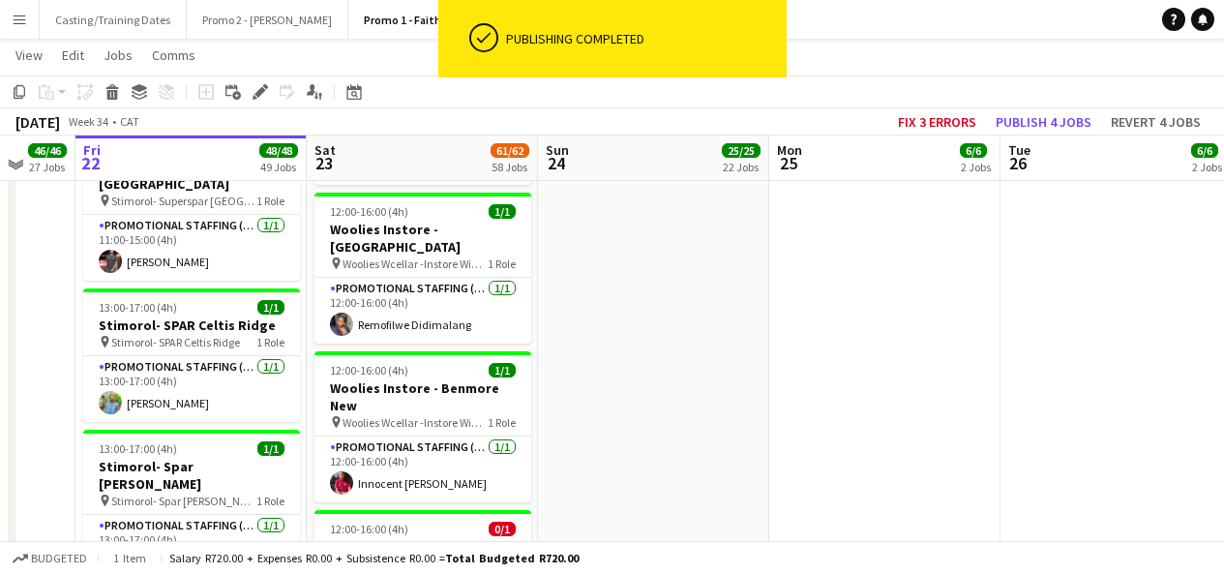
scroll to position [5922, 0]
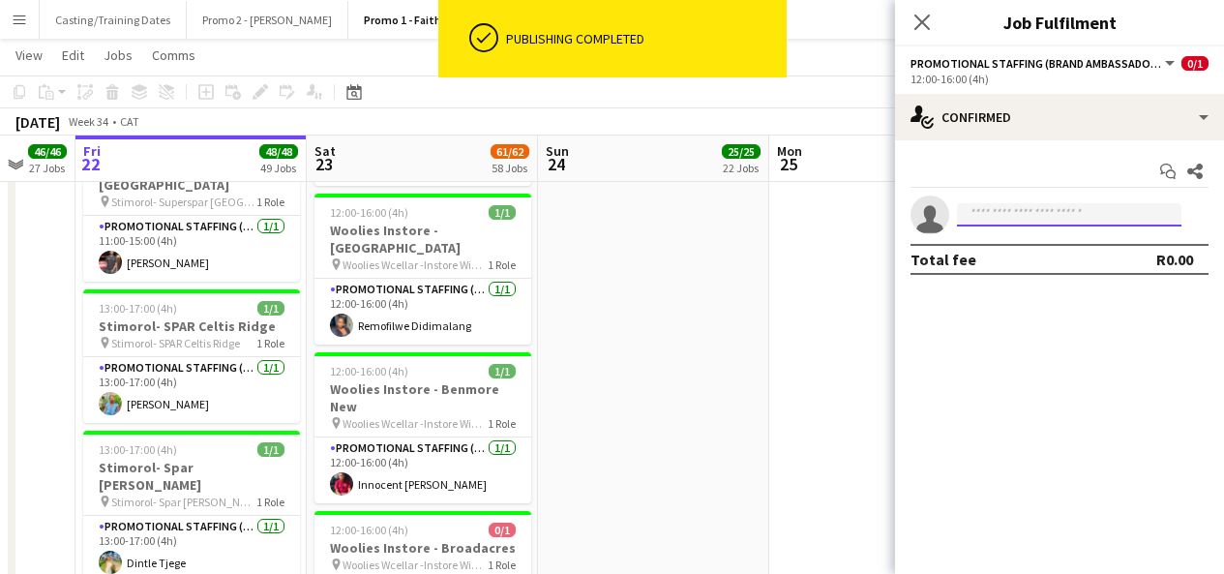
click at [1036, 206] on input at bounding box center [1069, 214] width 225 height 23
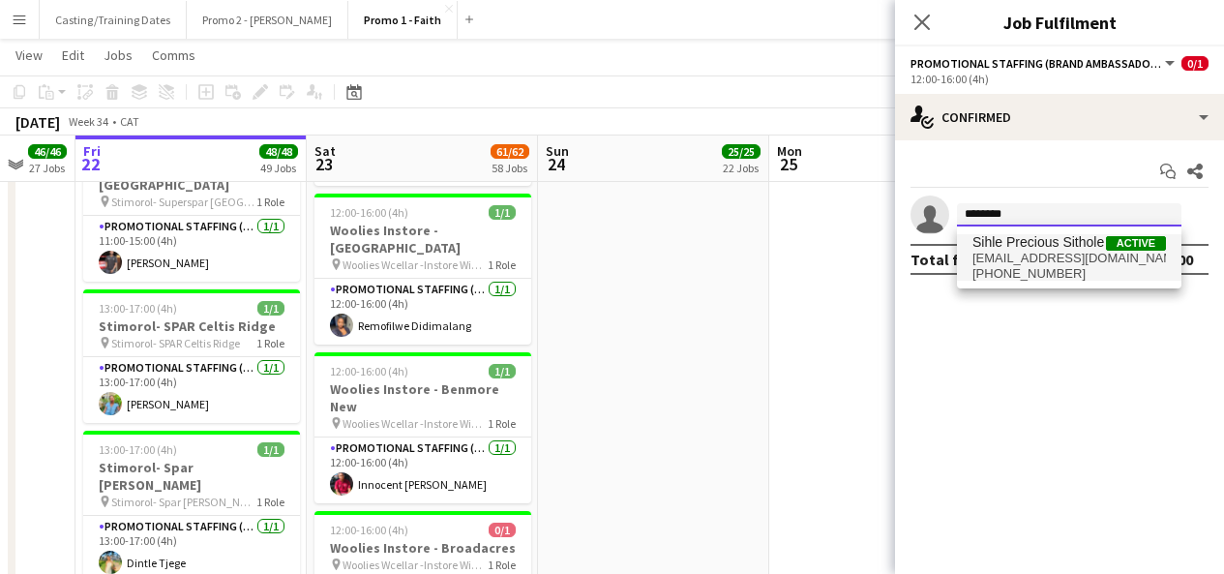
type input "********"
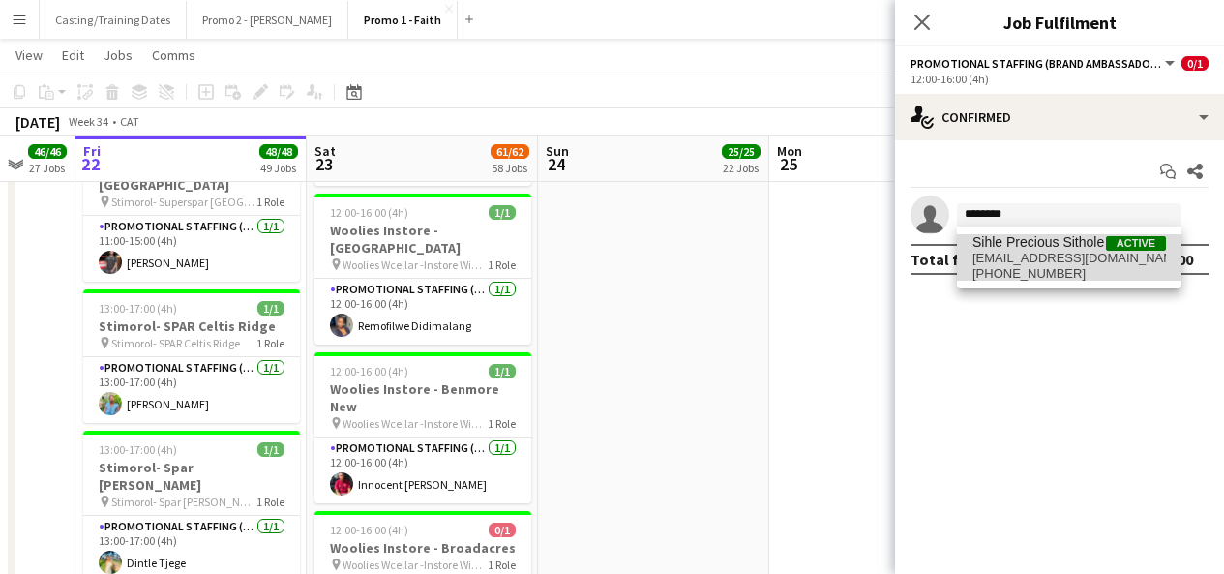
click at [1046, 254] on span "[EMAIL_ADDRESS][DOMAIN_NAME]" at bounding box center [1070, 258] width 194 height 15
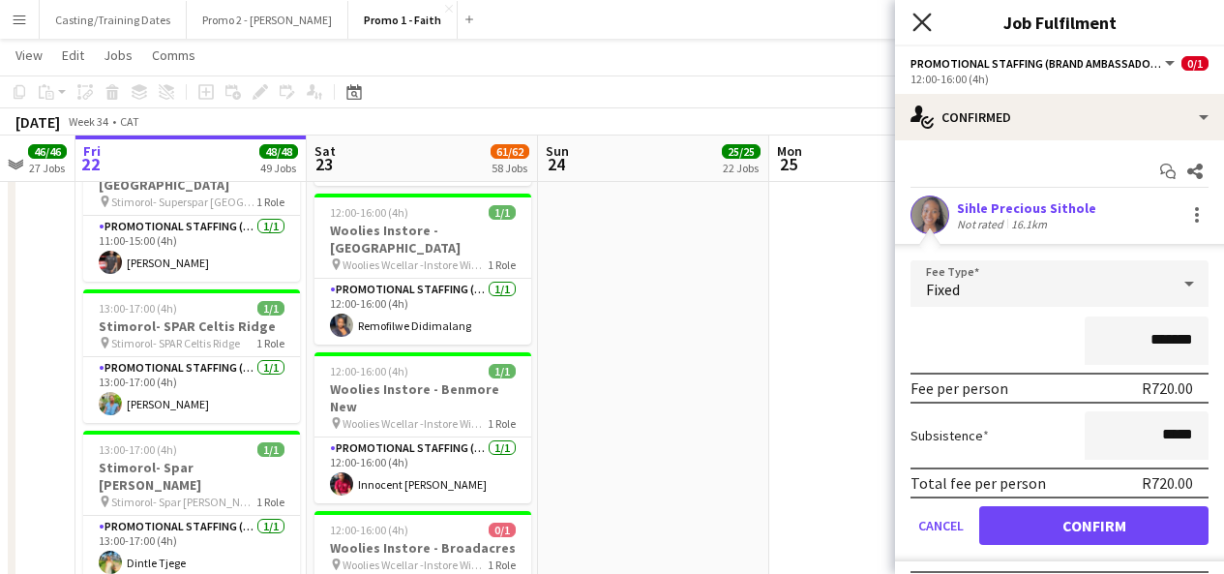
click at [928, 14] on icon "Close pop-in" at bounding box center [922, 22] width 18 height 18
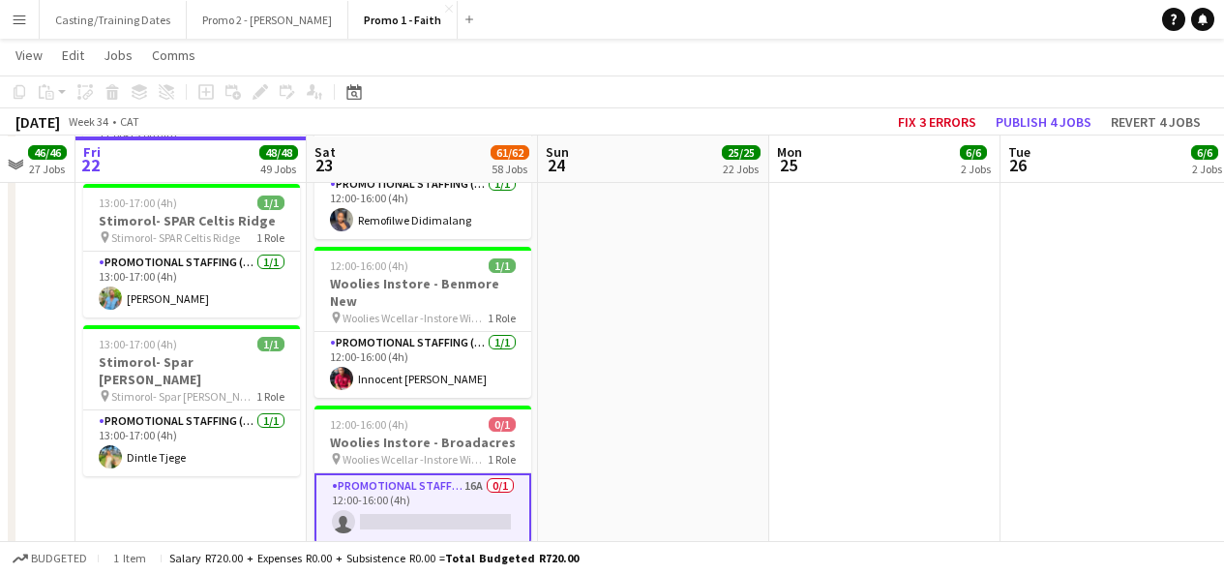
scroll to position [6028, 0]
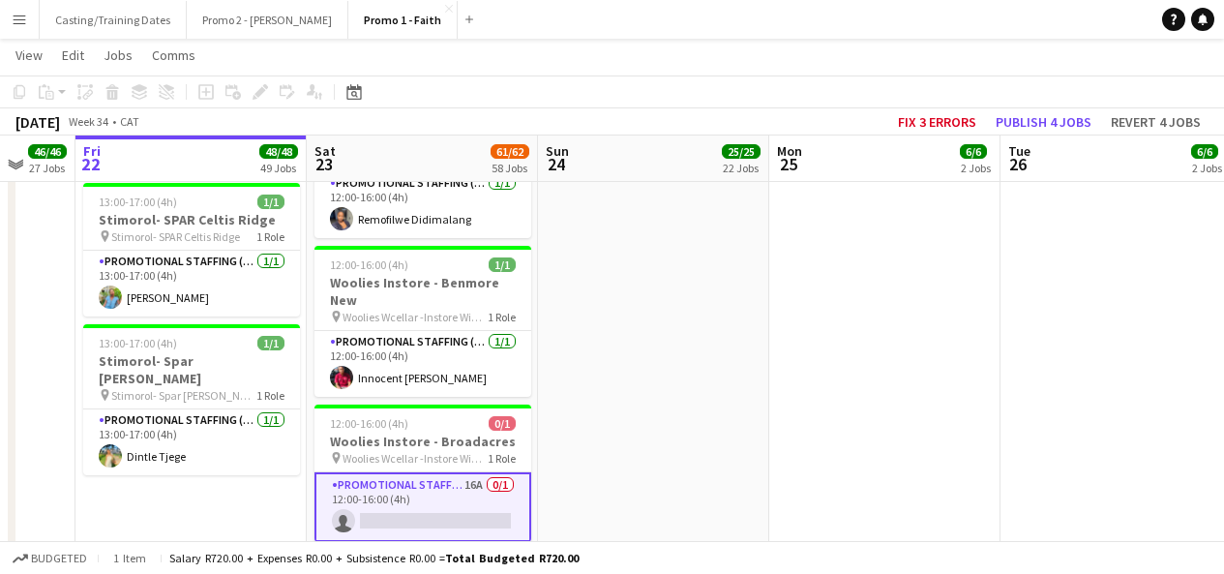
click at [469, 472] on app-card-role "Promotional Staffing (Brand Ambassadors) 16A 0/1 12:00-16:00 (4h) single-neutra…" at bounding box center [423, 507] width 217 height 70
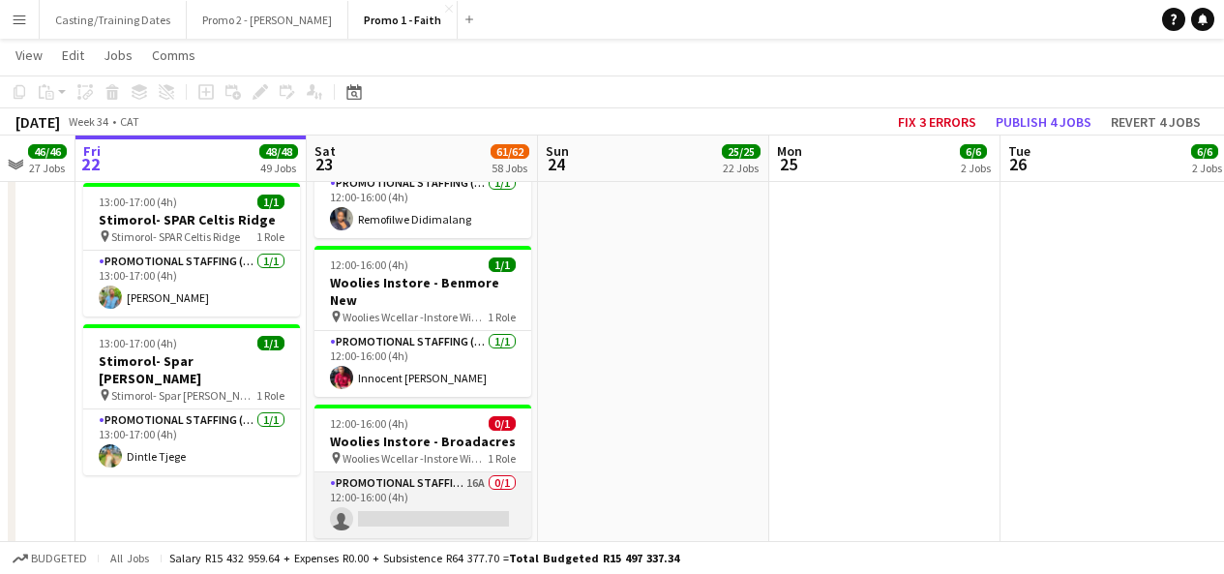
click at [453, 472] on app-card-role "Promotional Staffing (Brand Ambassadors) 16A 0/1 12:00-16:00 (4h) single-neutra…" at bounding box center [423, 505] width 217 height 66
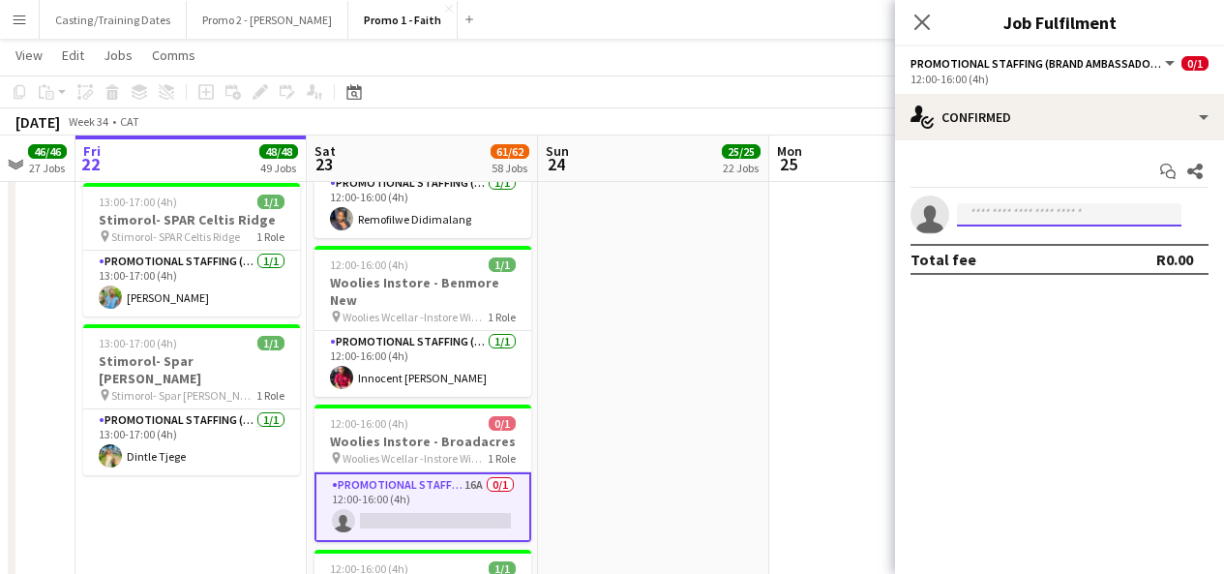
click at [1023, 221] on input at bounding box center [1069, 214] width 225 height 23
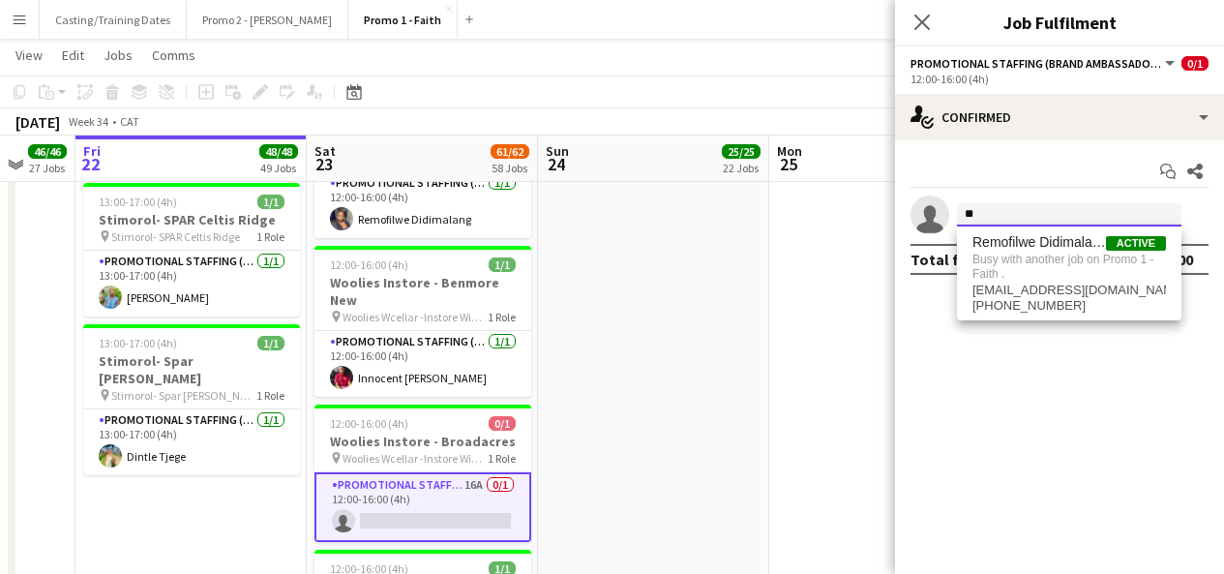
type input "*"
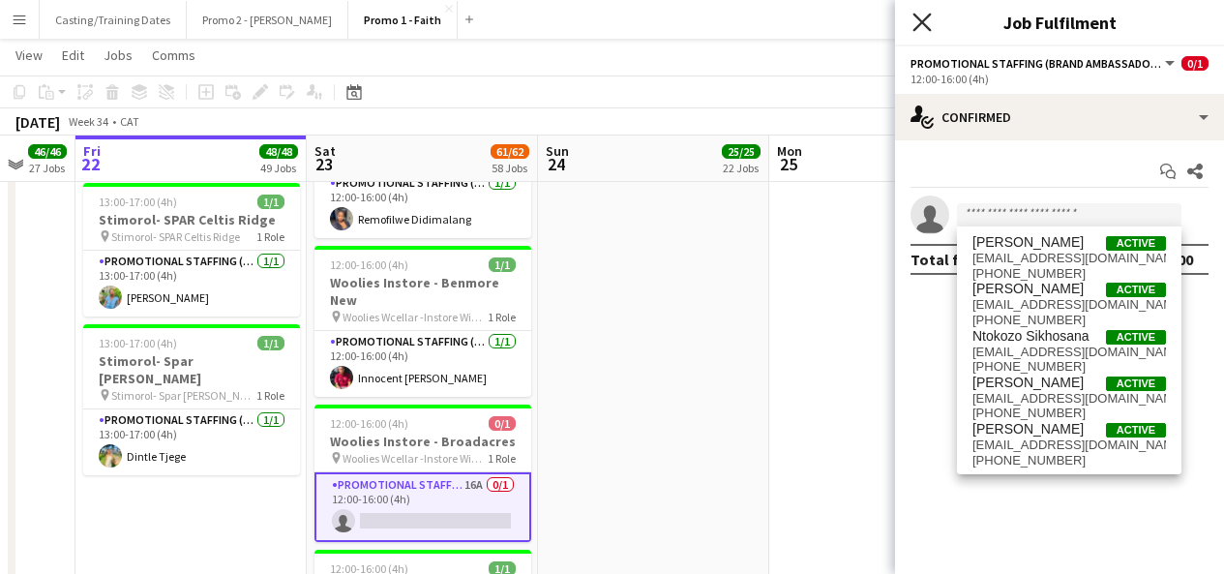
click at [928, 18] on icon "Close pop-in" at bounding box center [922, 22] width 18 height 18
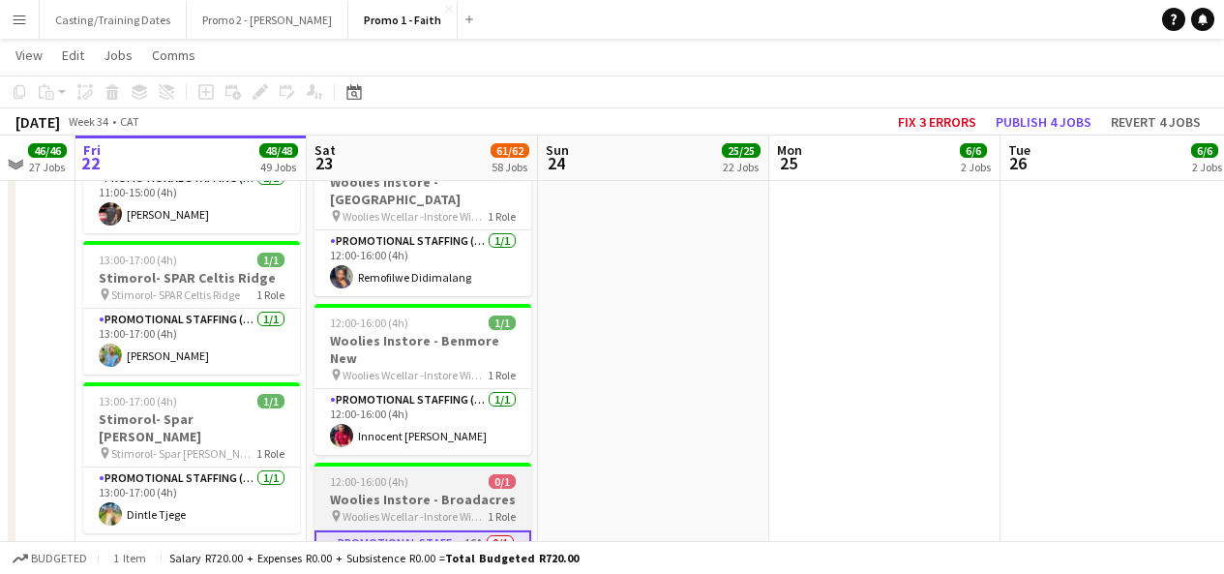
scroll to position [5968, 0]
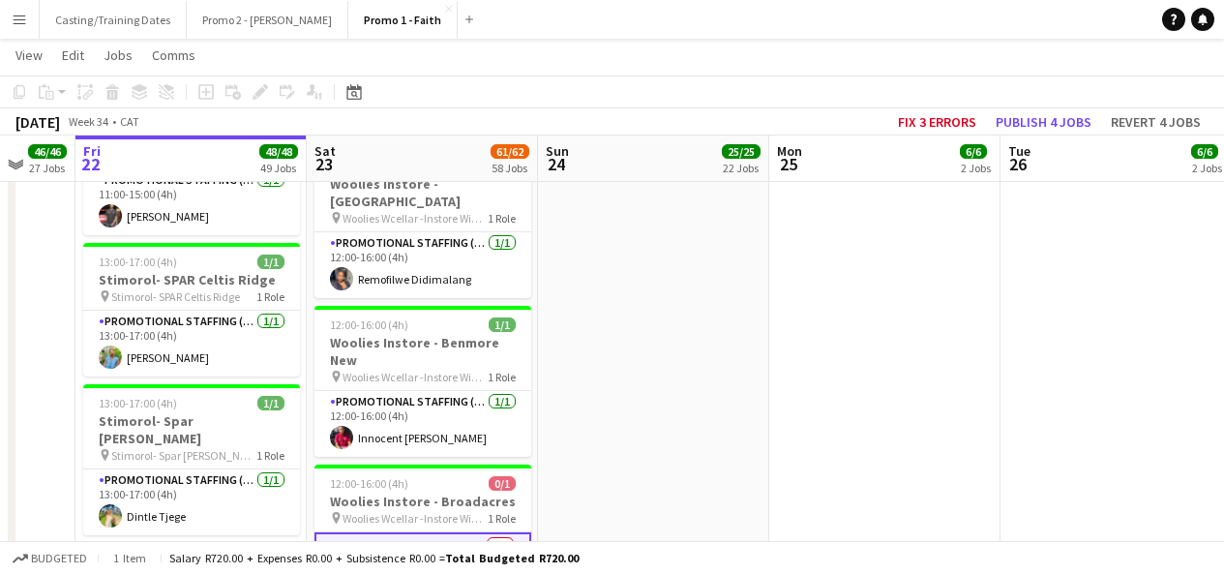
click at [444, 532] on app-card-role "Promotional Staffing (Brand Ambassadors) 16A 0/1 12:00-16:00 (4h) single-neutra…" at bounding box center [423, 567] width 217 height 70
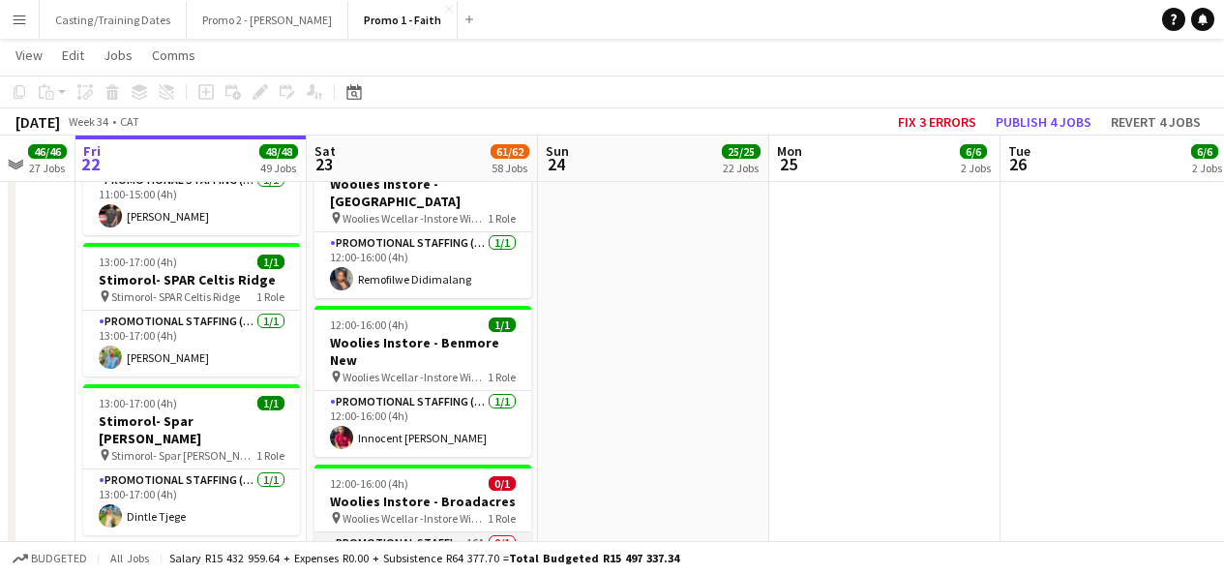
click at [488, 532] on app-card-role "Promotional Staffing (Brand Ambassadors) 16A 0/1 12:00-16:00 (4h) single-neutra…" at bounding box center [423, 565] width 217 height 66
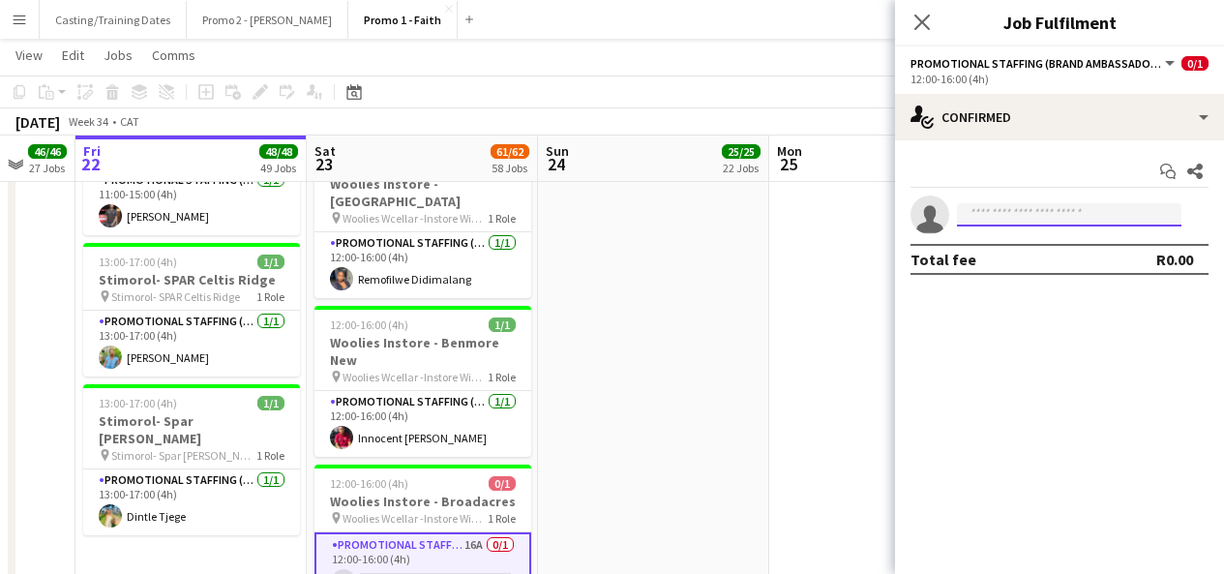
click at [1045, 208] on input at bounding box center [1069, 214] width 225 height 23
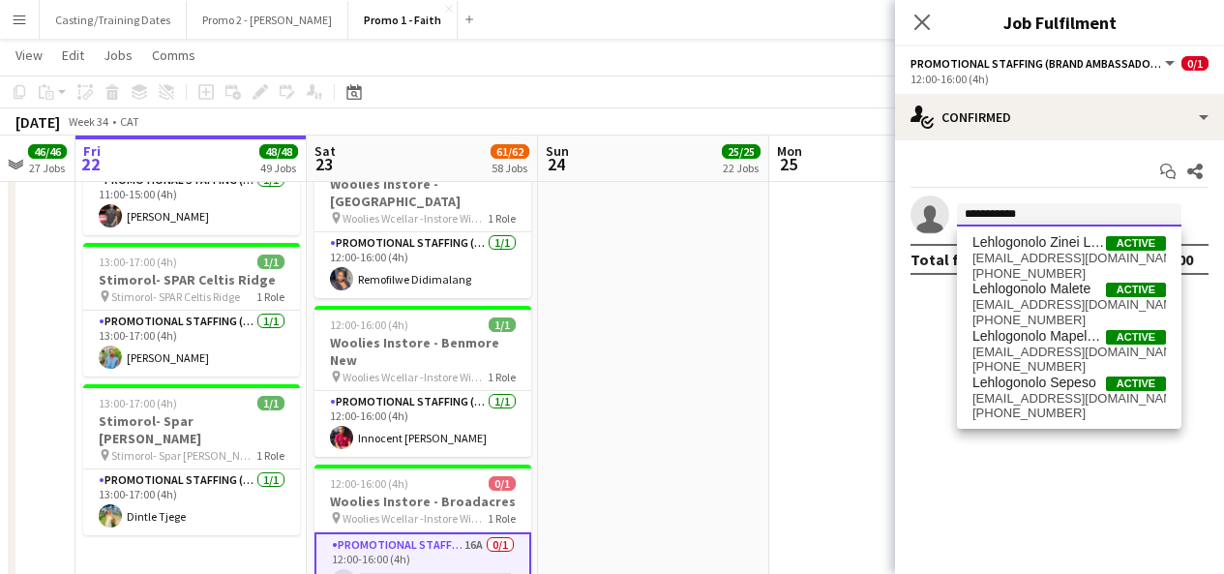
type input "**********"
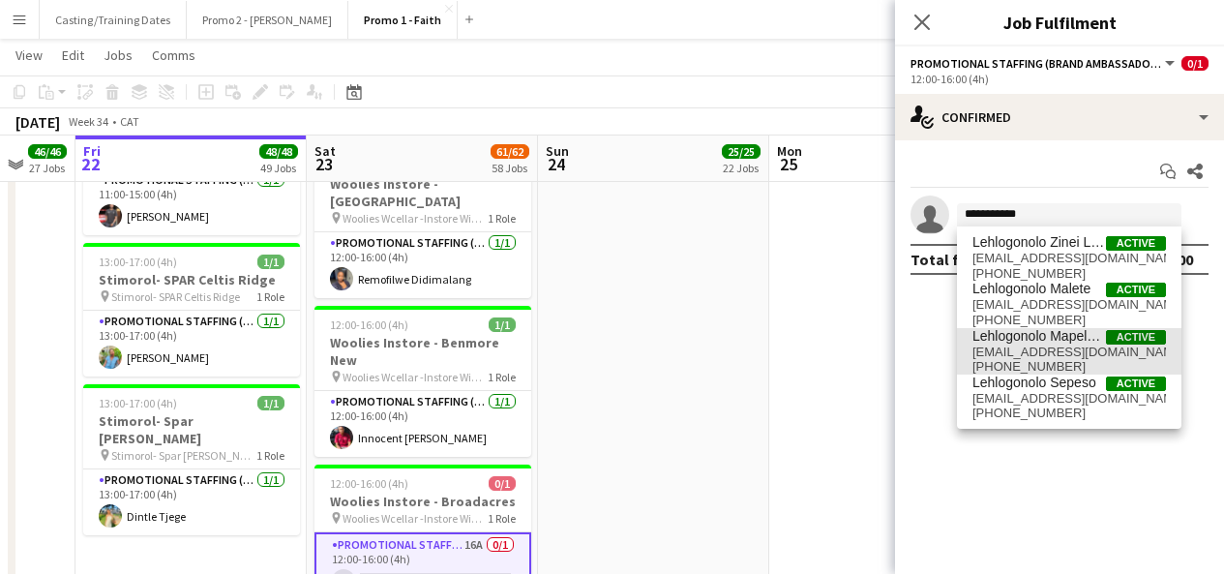
click at [1083, 336] on span "Lehlogonolo Mapelane" at bounding box center [1040, 336] width 134 height 16
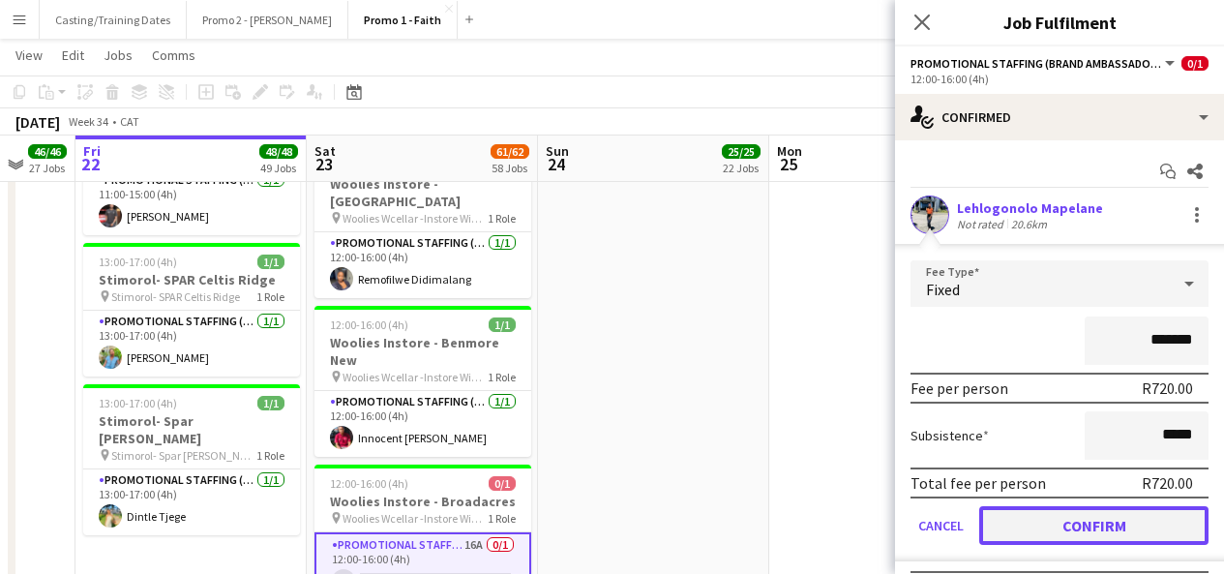
click at [1063, 534] on button "Confirm" at bounding box center [1094, 525] width 229 height 39
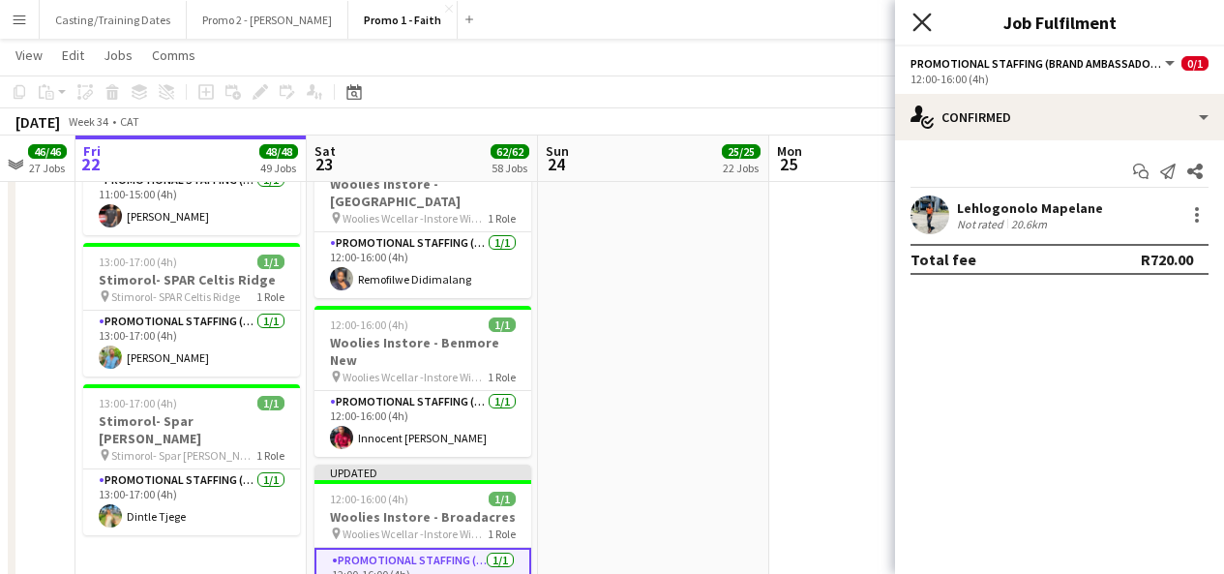
click at [925, 28] on icon "Close pop-in" at bounding box center [922, 22] width 18 height 18
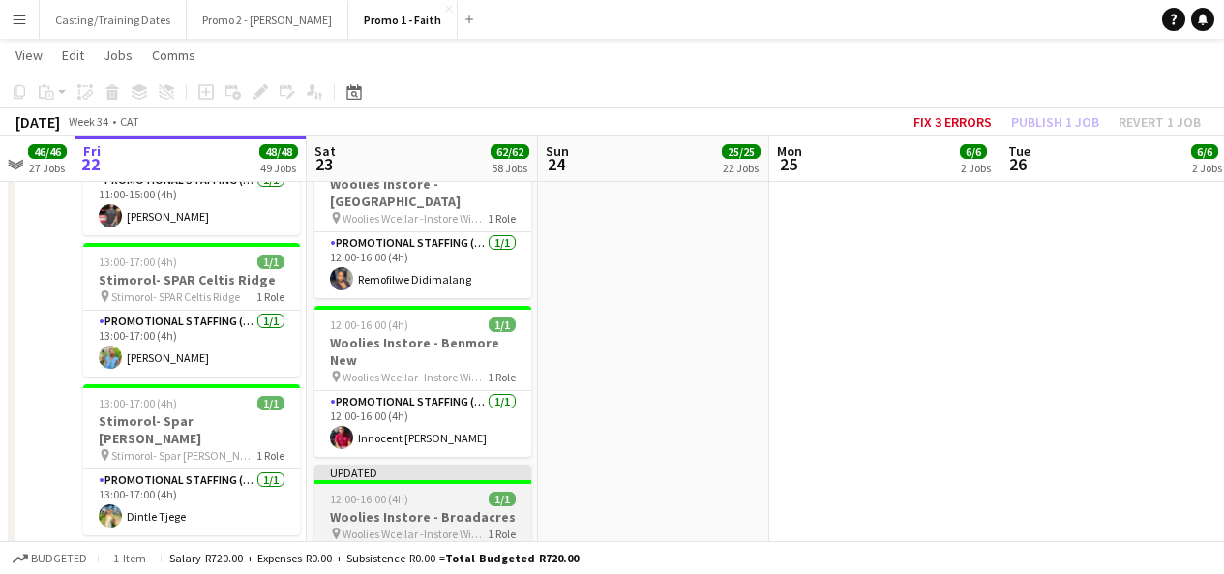
click at [463, 465] on div "Updated" at bounding box center [423, 472] width 217 height 15
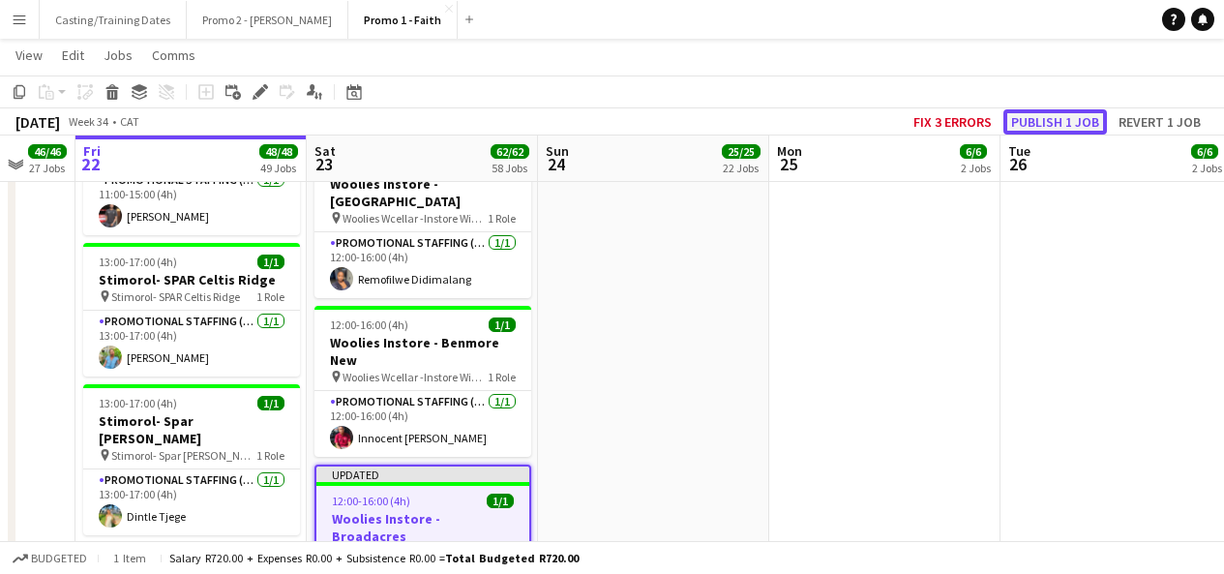
click at [1053, 114] on button "Publish 1 job" at bounding box center [1056, 121] width 104 height 25
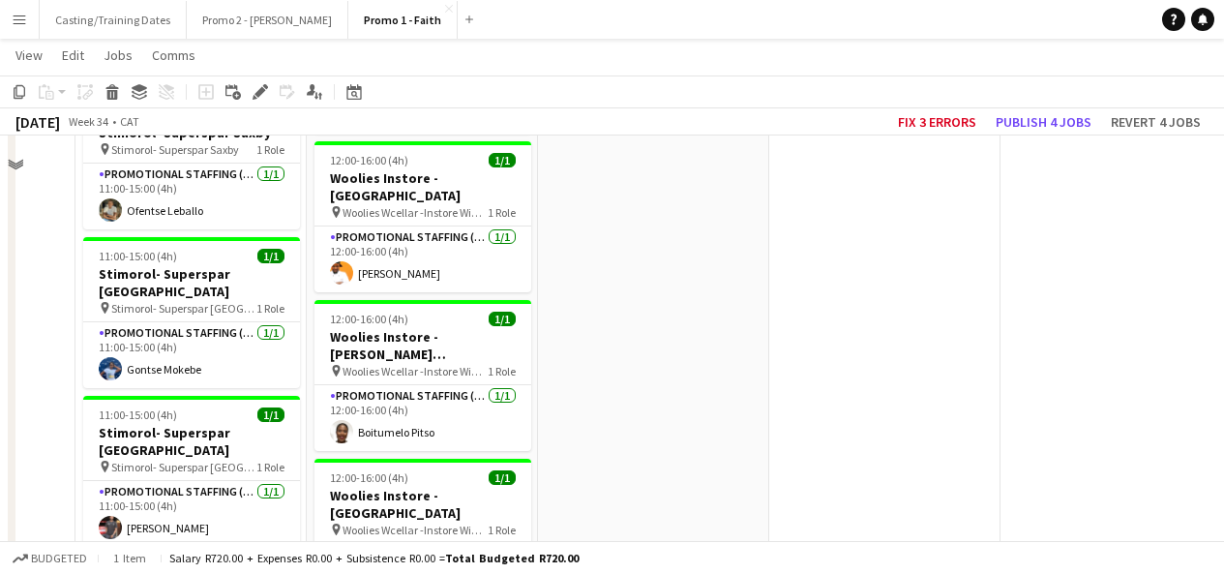
scroll to position [5609, 0]
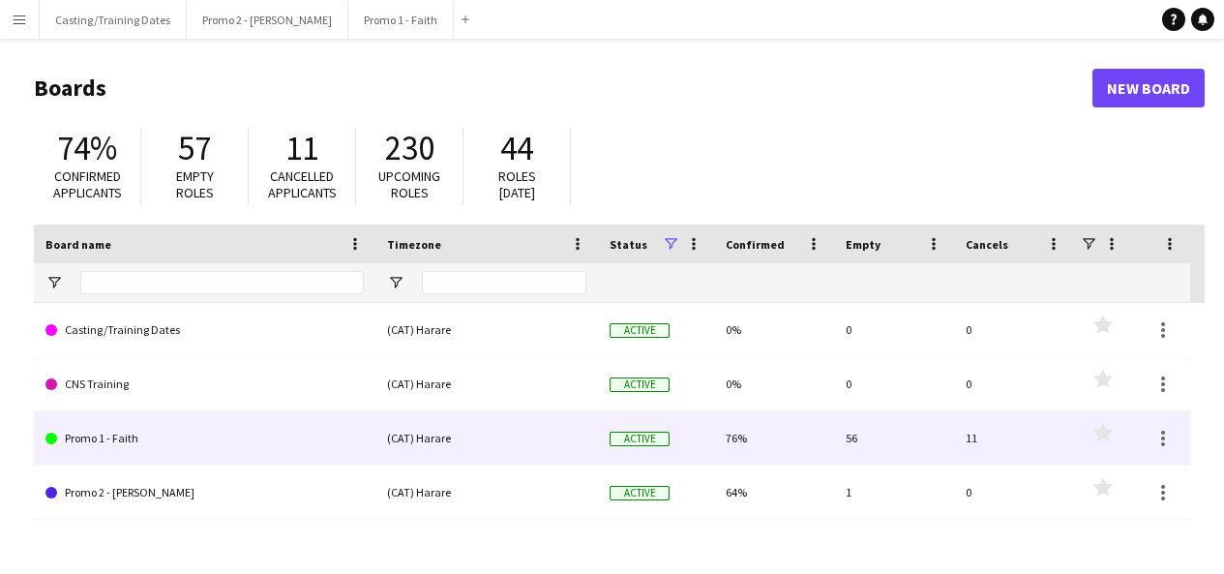
click at [125, 445] on link "Promo 1 - Faith" at bounding box center [204, 438] width 318 height 54
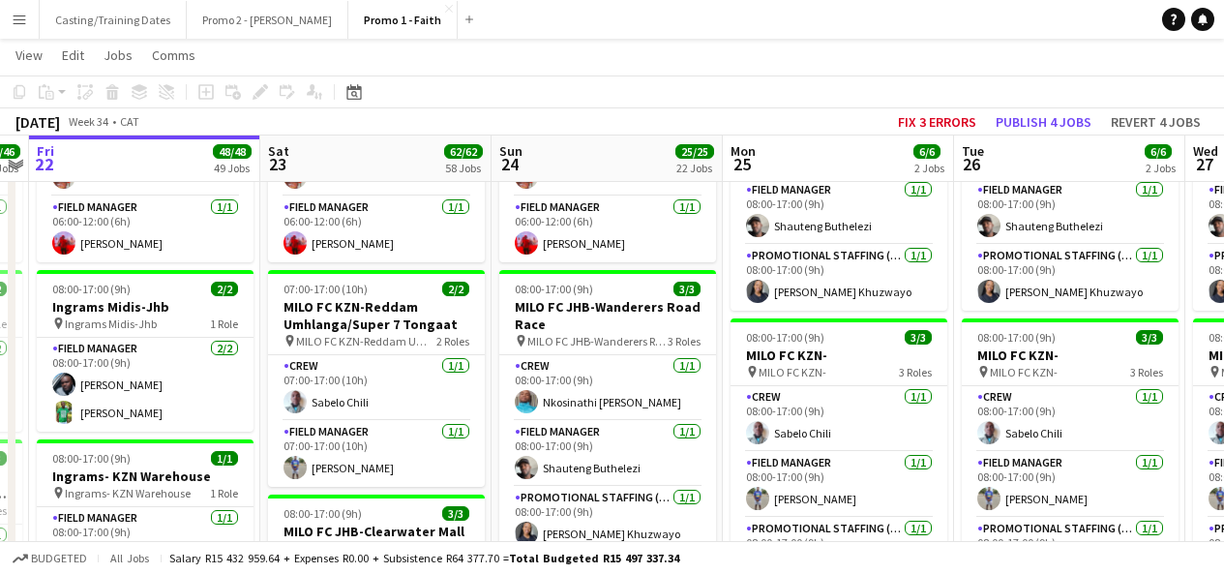
scroll to position [0, 668]
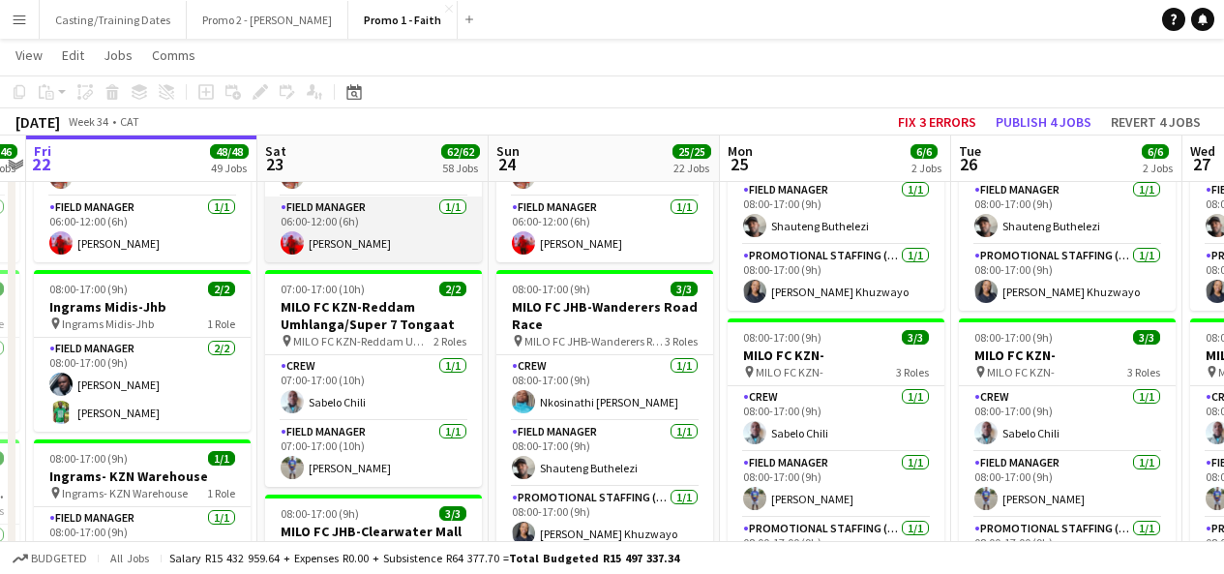
click at [352, 248] on app-card-role "Field Manager 1/1 06:00-12:00 (6h) Nsika Nyawo" at bounding box center [373, 229] width 217 height 66
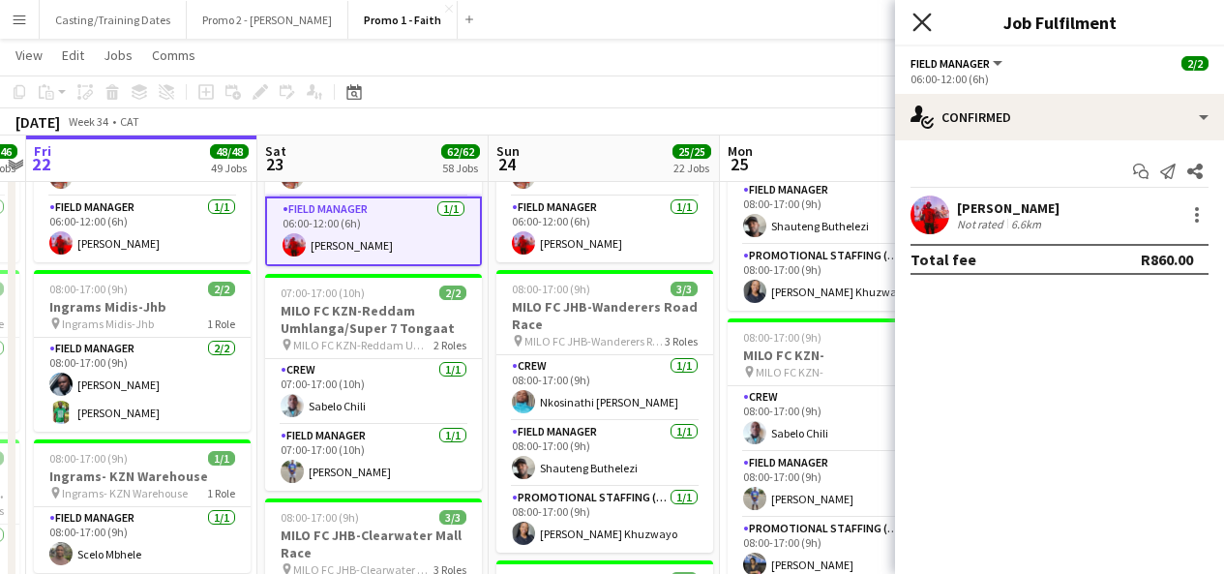
click at [924, 21] on icon at bounding box center [922, 22] width 18 height 18
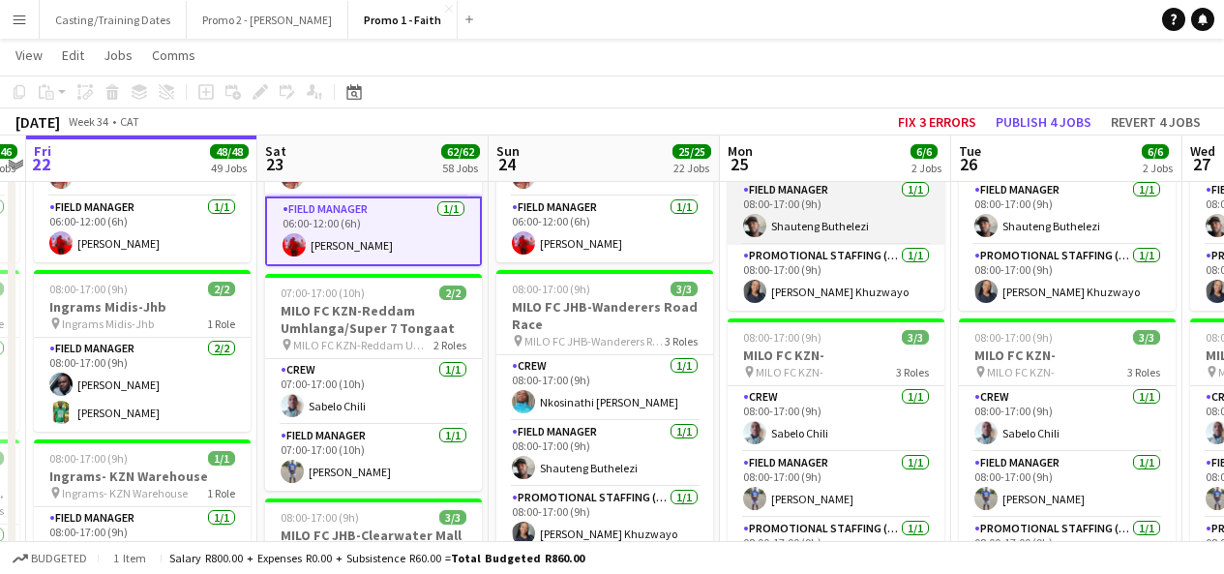
click at [783, 220] on app-card-role "Field Manager 1/1 08:00-17:00 (9h) Shauteng Buthelezi" at bounding box center [836, 212] width 217 height 66
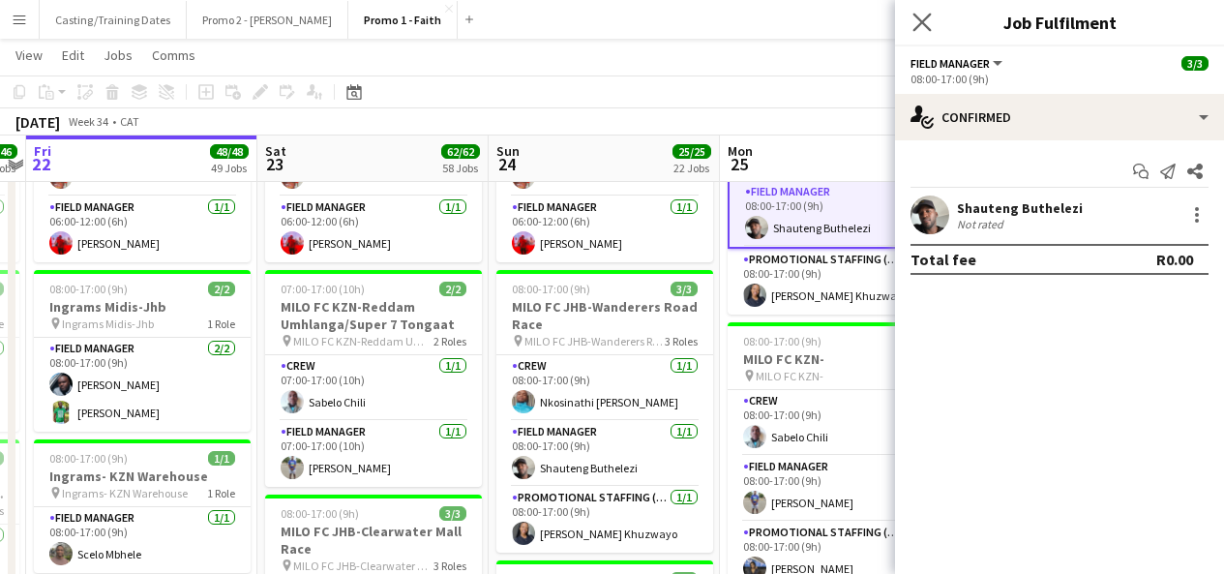
click at [930, 30] on icon at bounding box center [922, 22] width 18 height 18
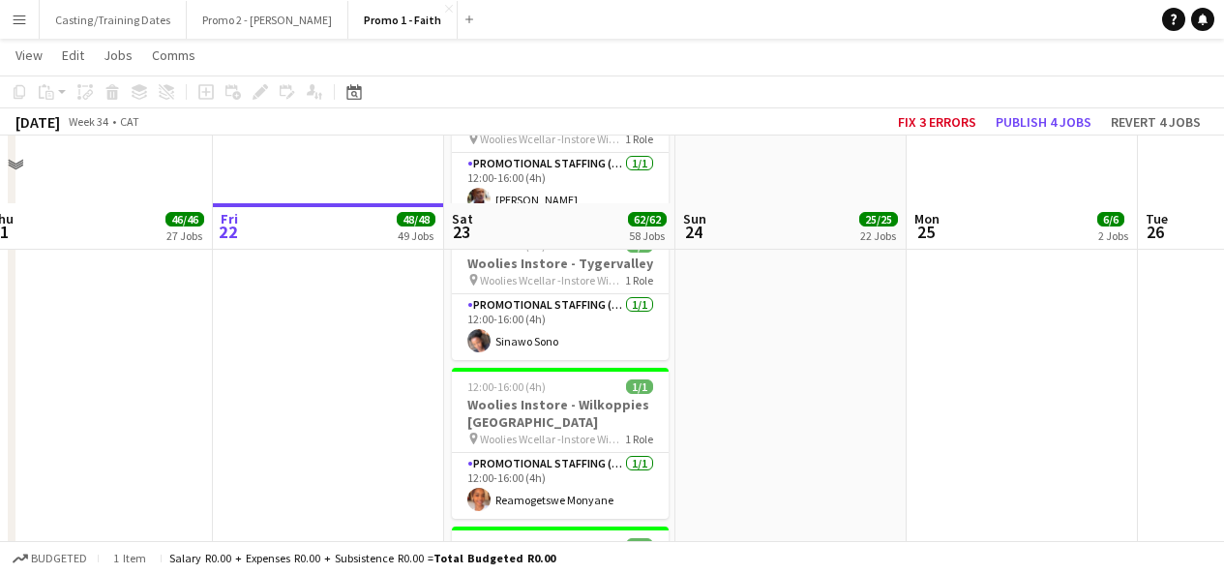
scroll to position [8727, 0]
